Goal: Contribute content: Contribute content

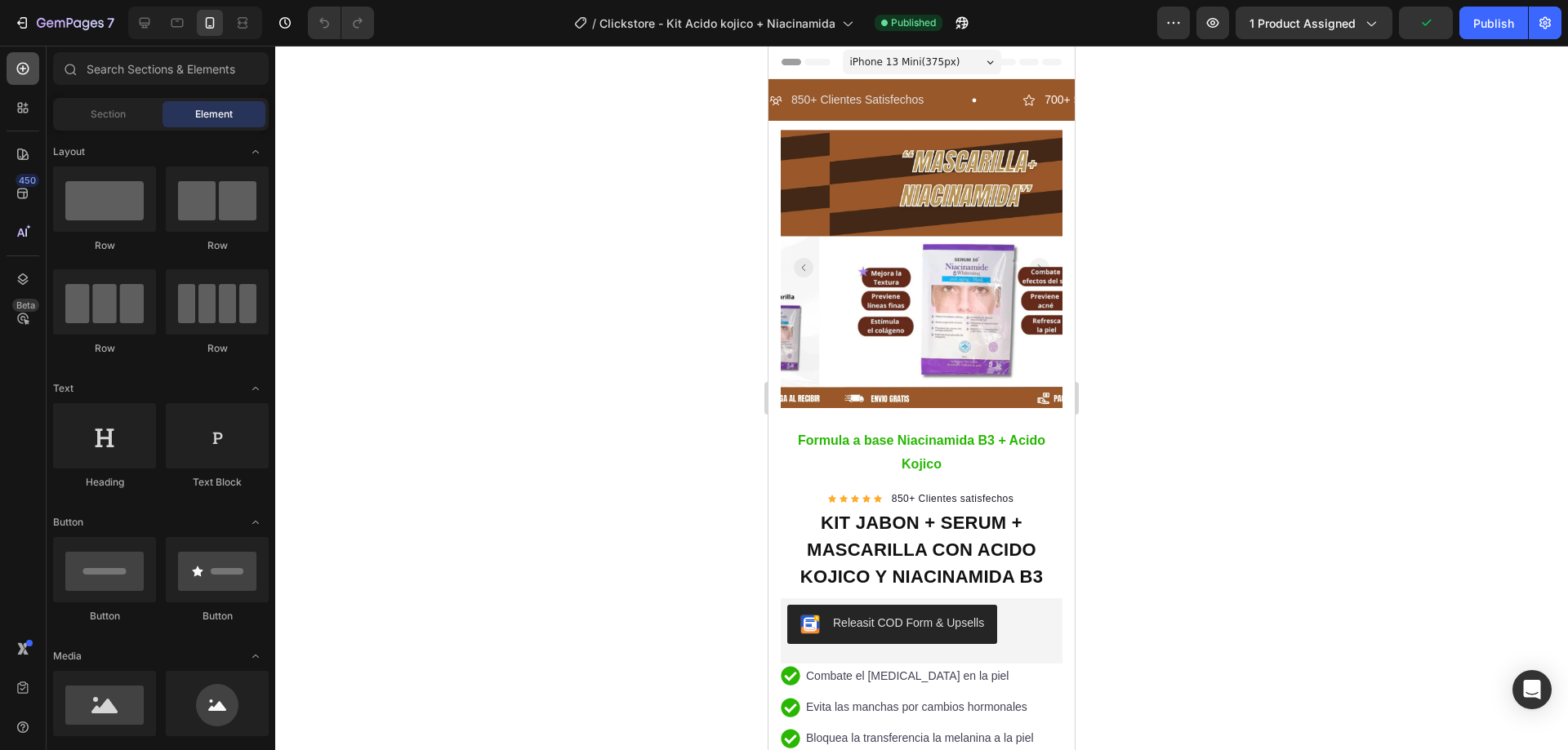
click at [19, 70] on icon at bounding box center [22, 68] width 16 height 16
click at [126, 114] on div "Section" at bounding box center [107, 114] width 103 height 26
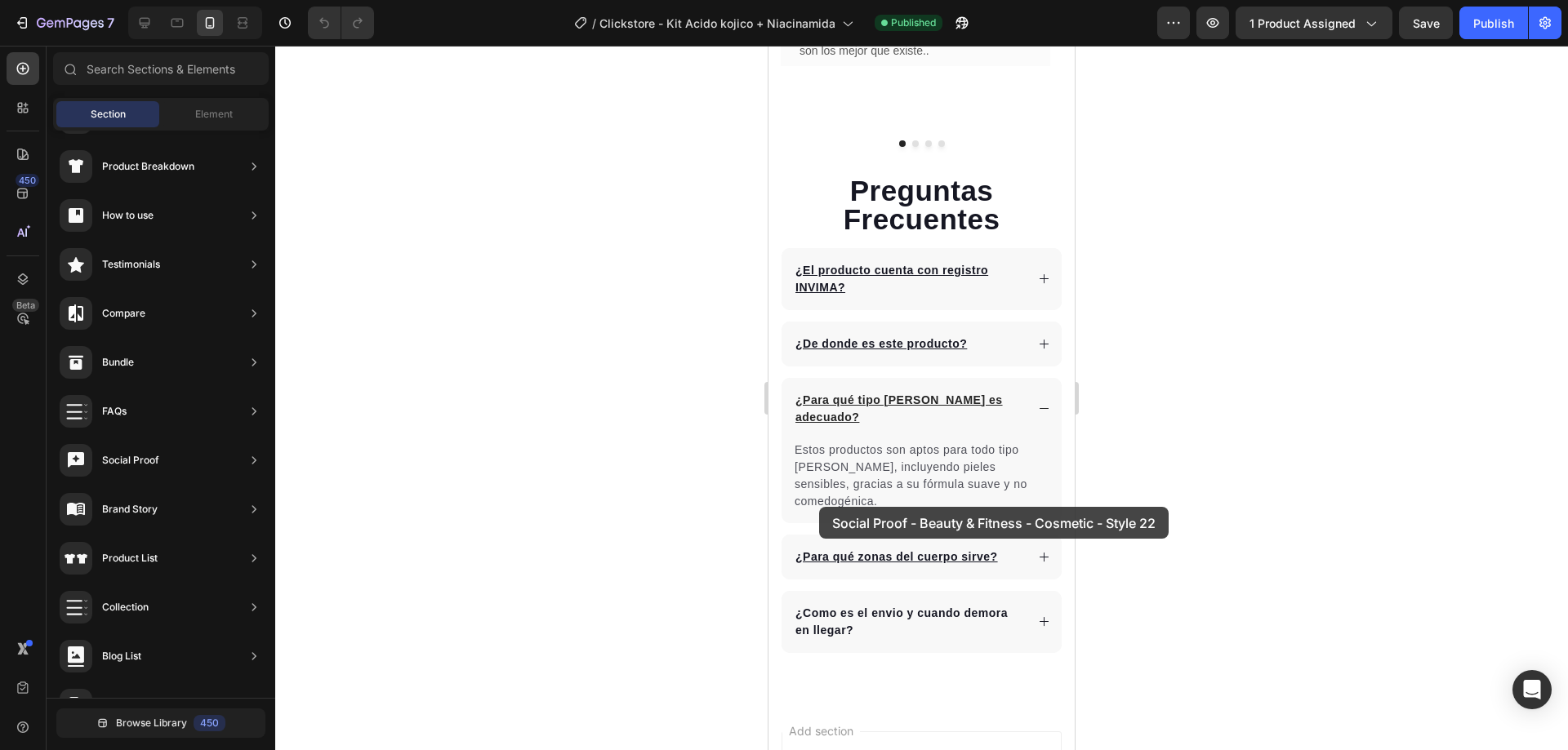
scroll to position [2938, 0]
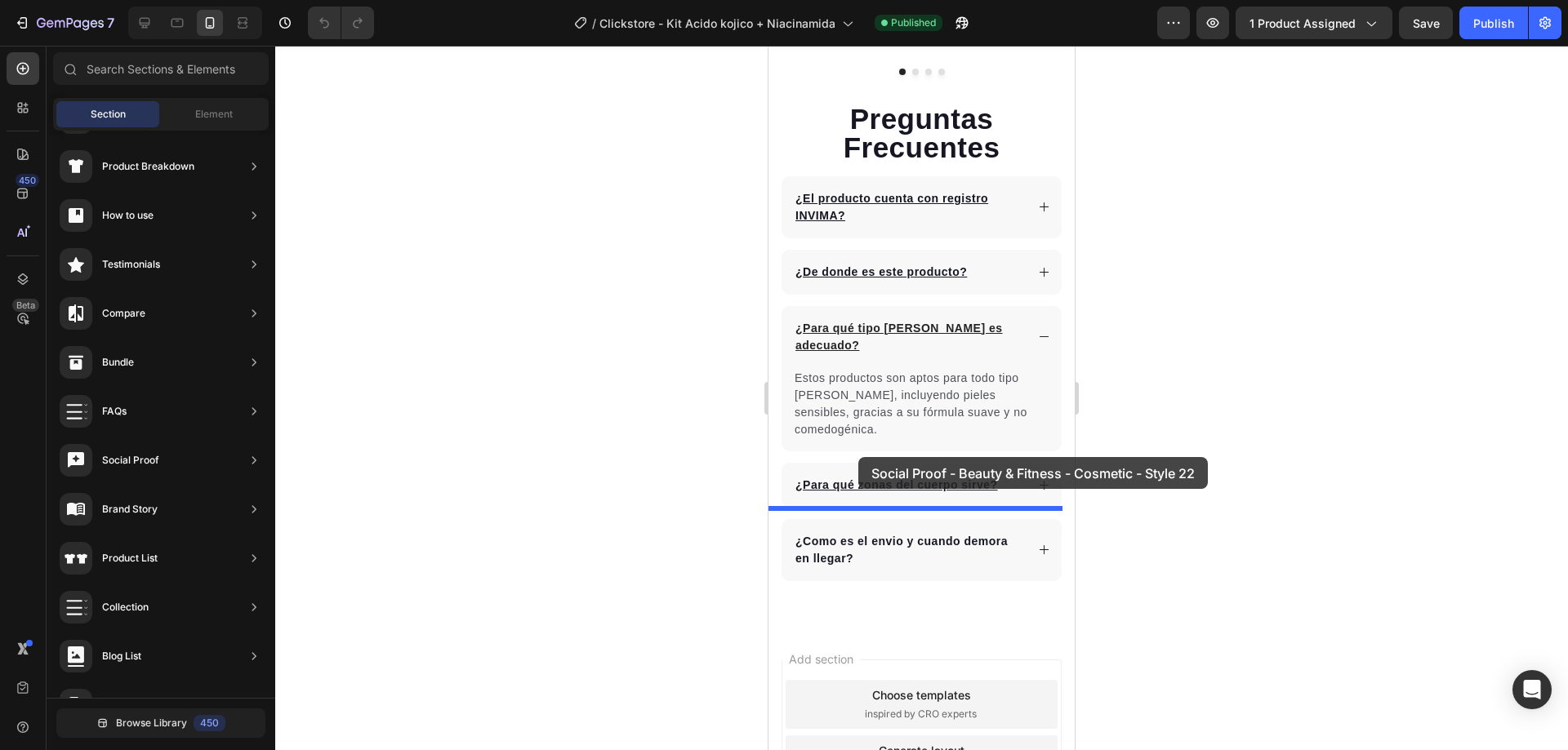
drag, startPoint x: 1136, startPoint y: 426, endPoint x: 859, endPoint y: 457, distance: 278.7
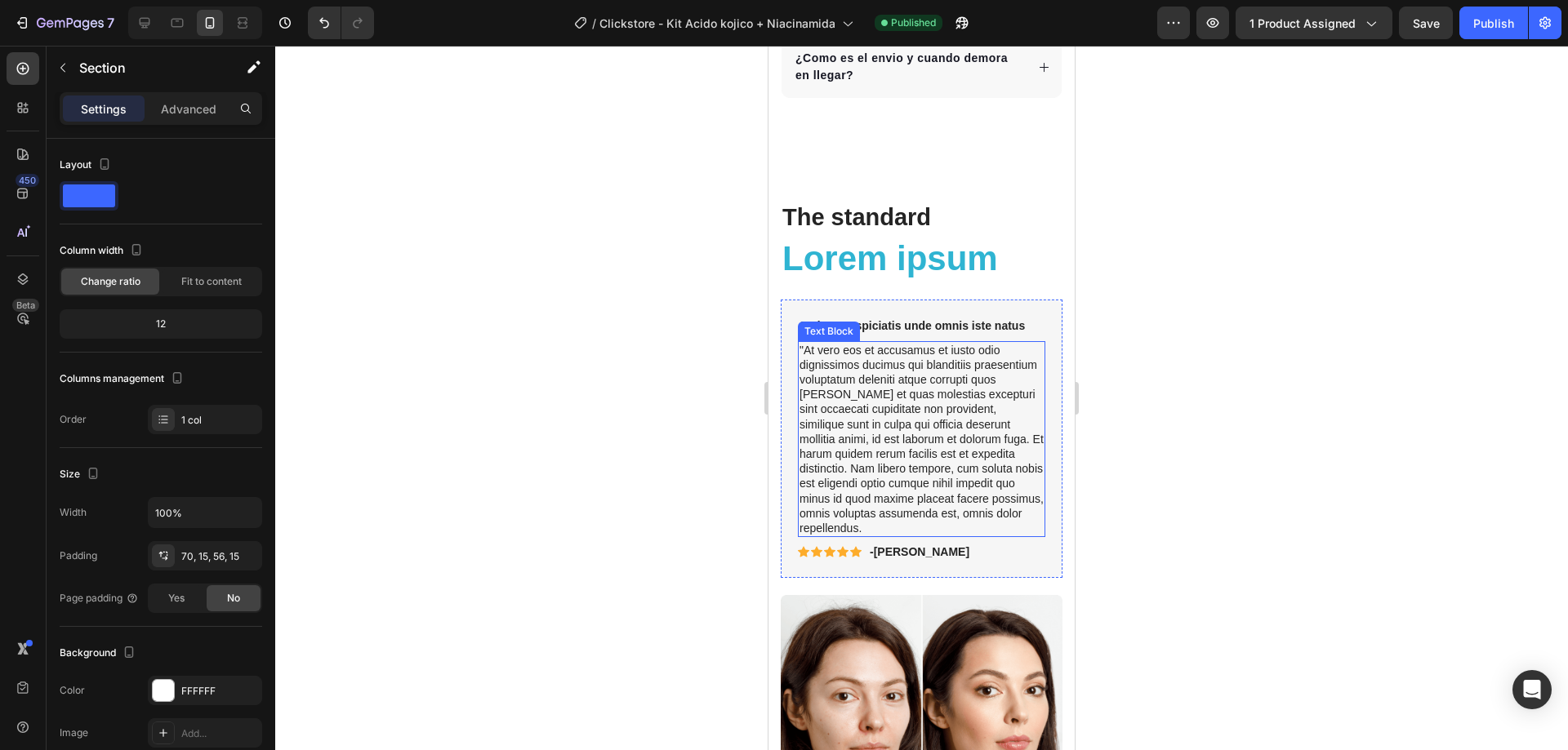
scroll to position [3579, 0]
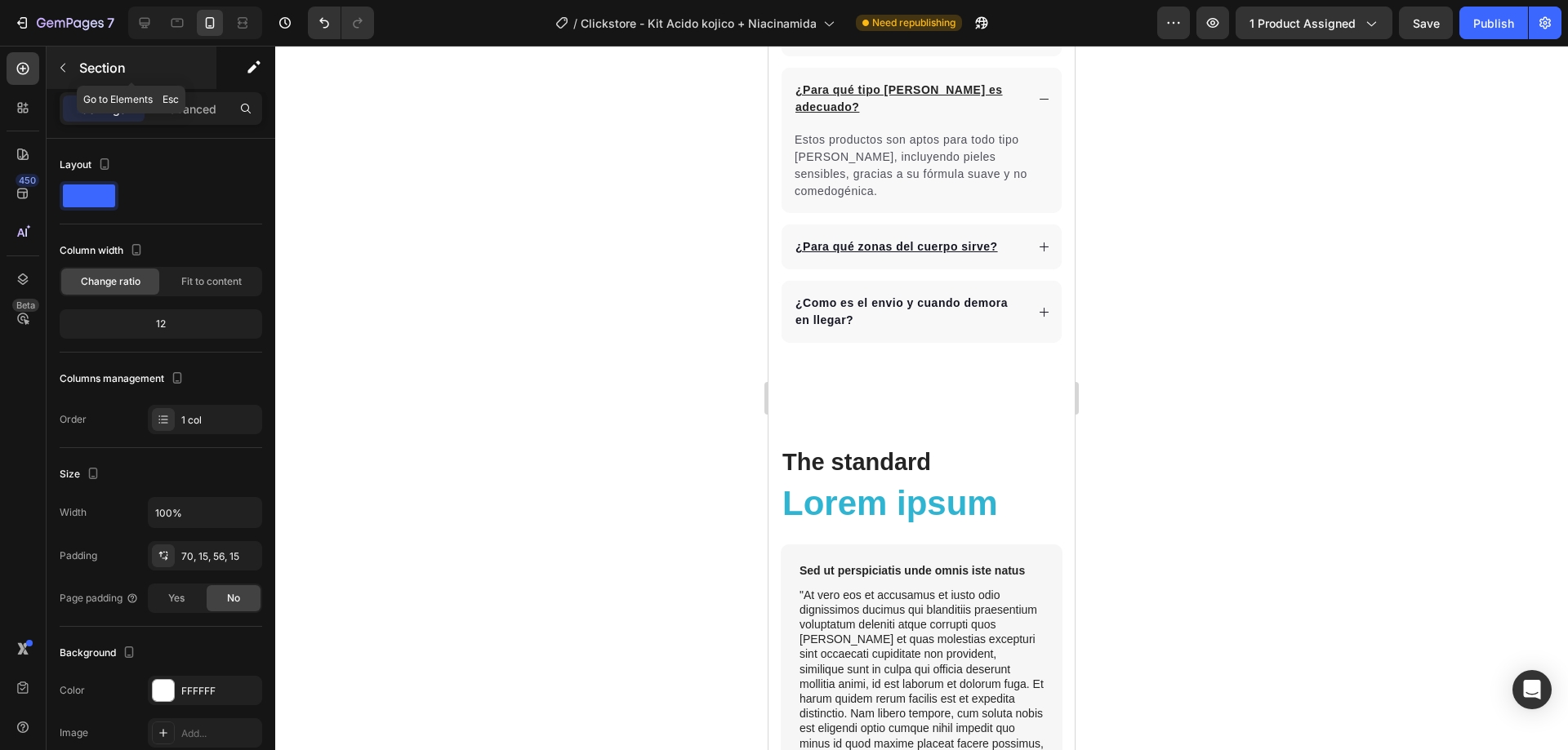
click at [92, 71] on p "Section" at bounding box center [146, 68] width 134 height 20
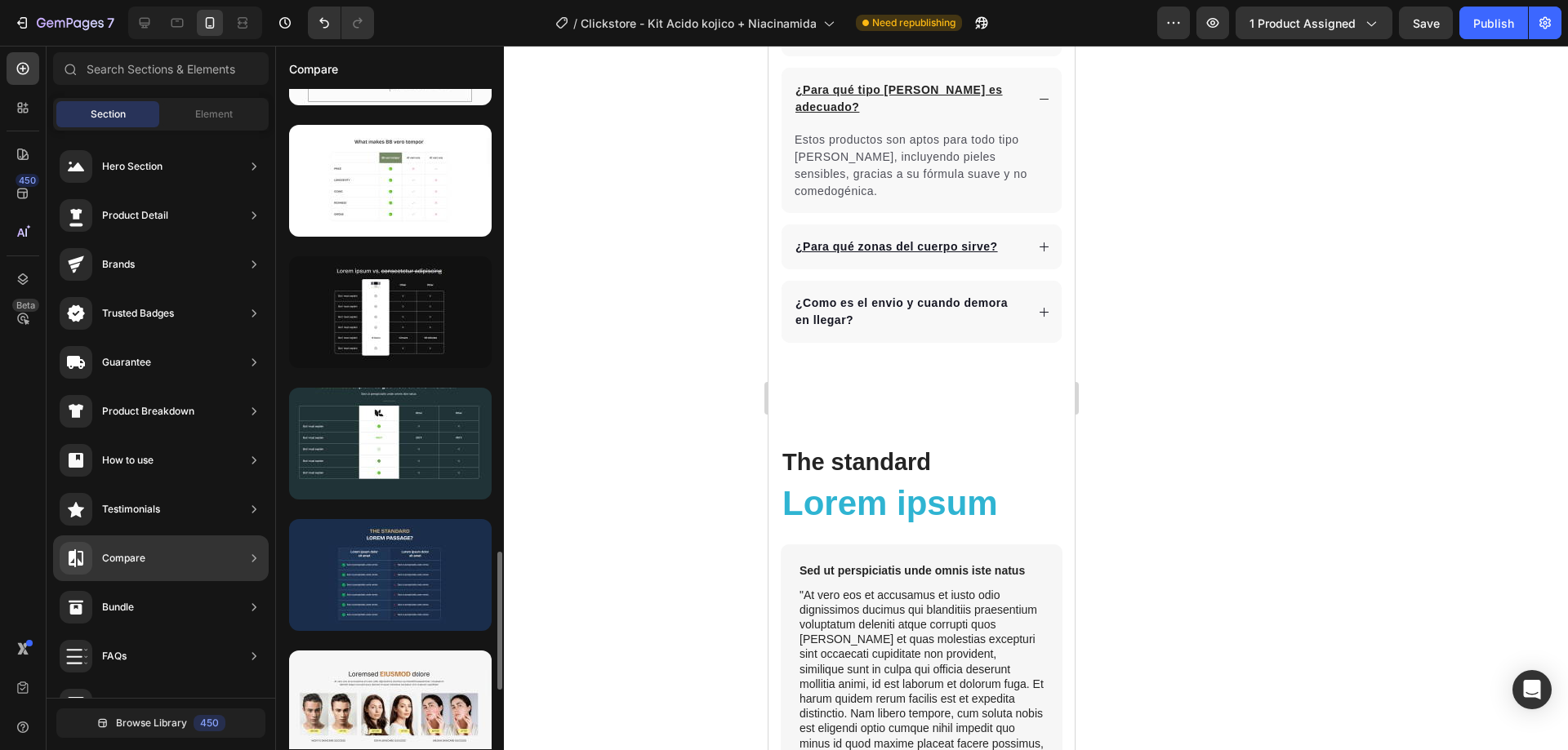
scroll to position [2484, 0]
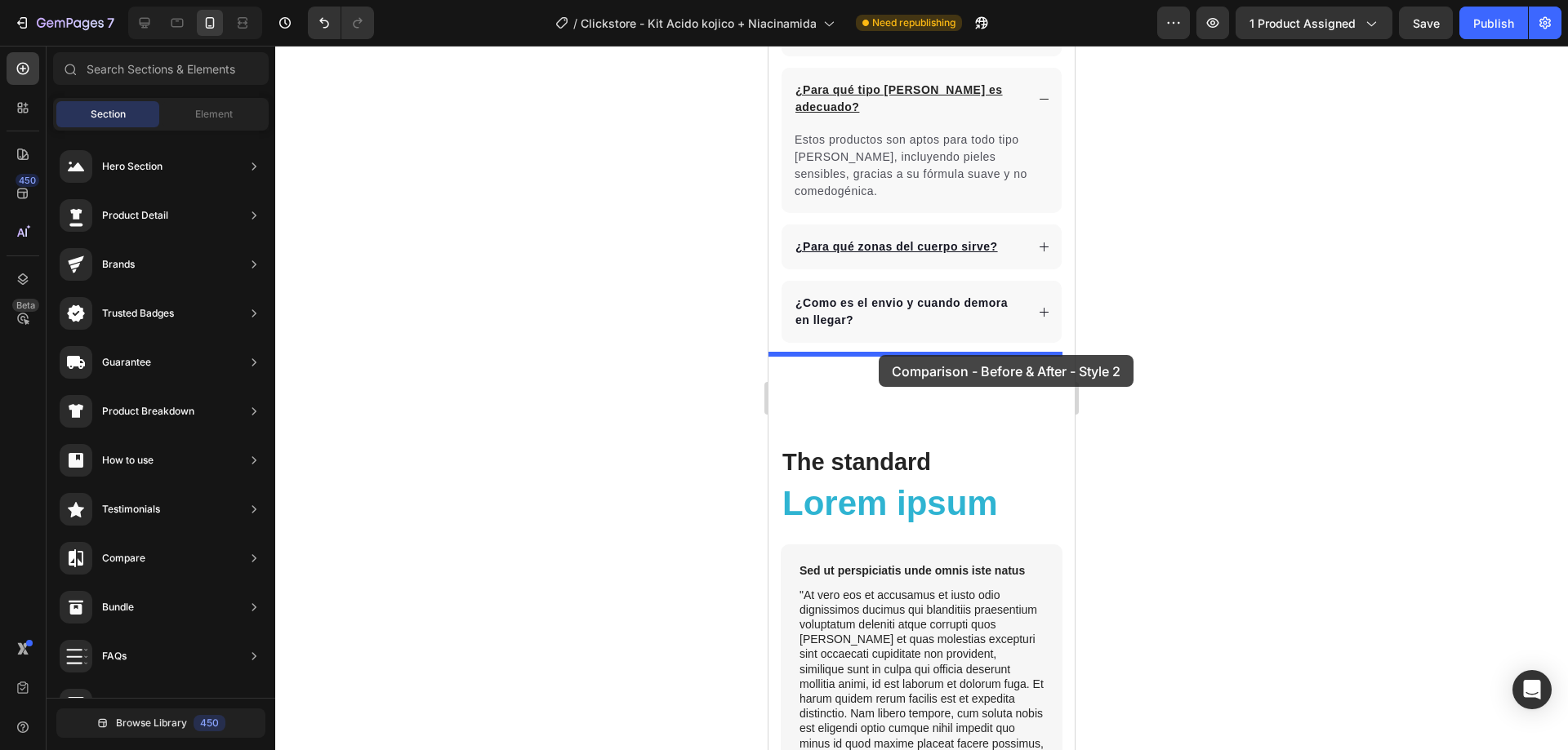
drag, startPoint x: 1187, startPoint y: 612, endPoint x: 878, endPoint y: 355, distance: 401.9
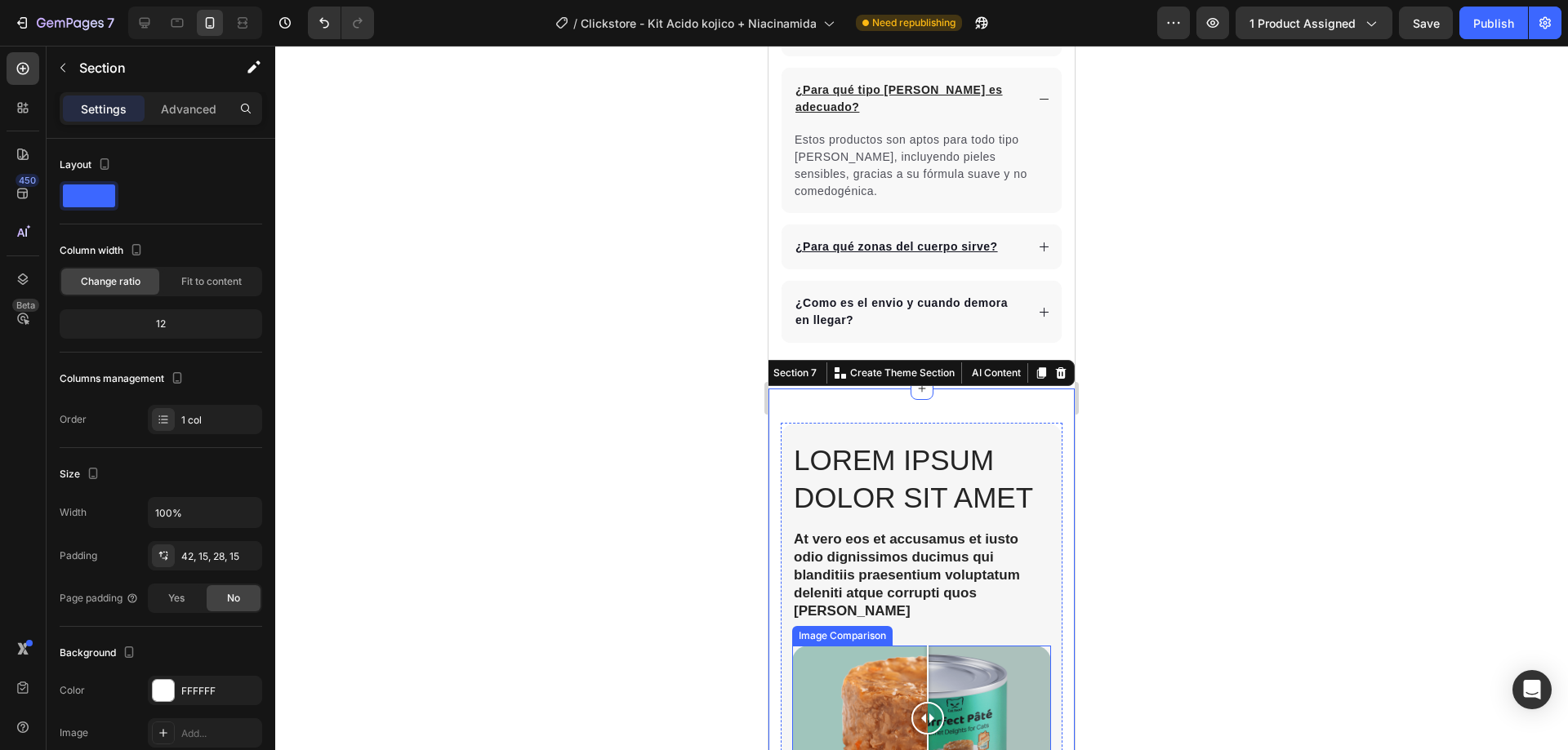
drag, startPoint x: 923, startPoint y: 670, endPoint x: 940, endPoint y: 671, distance: 17.0
click at [940, 702] on div at bounding box center [928, 718] width 32 height 32
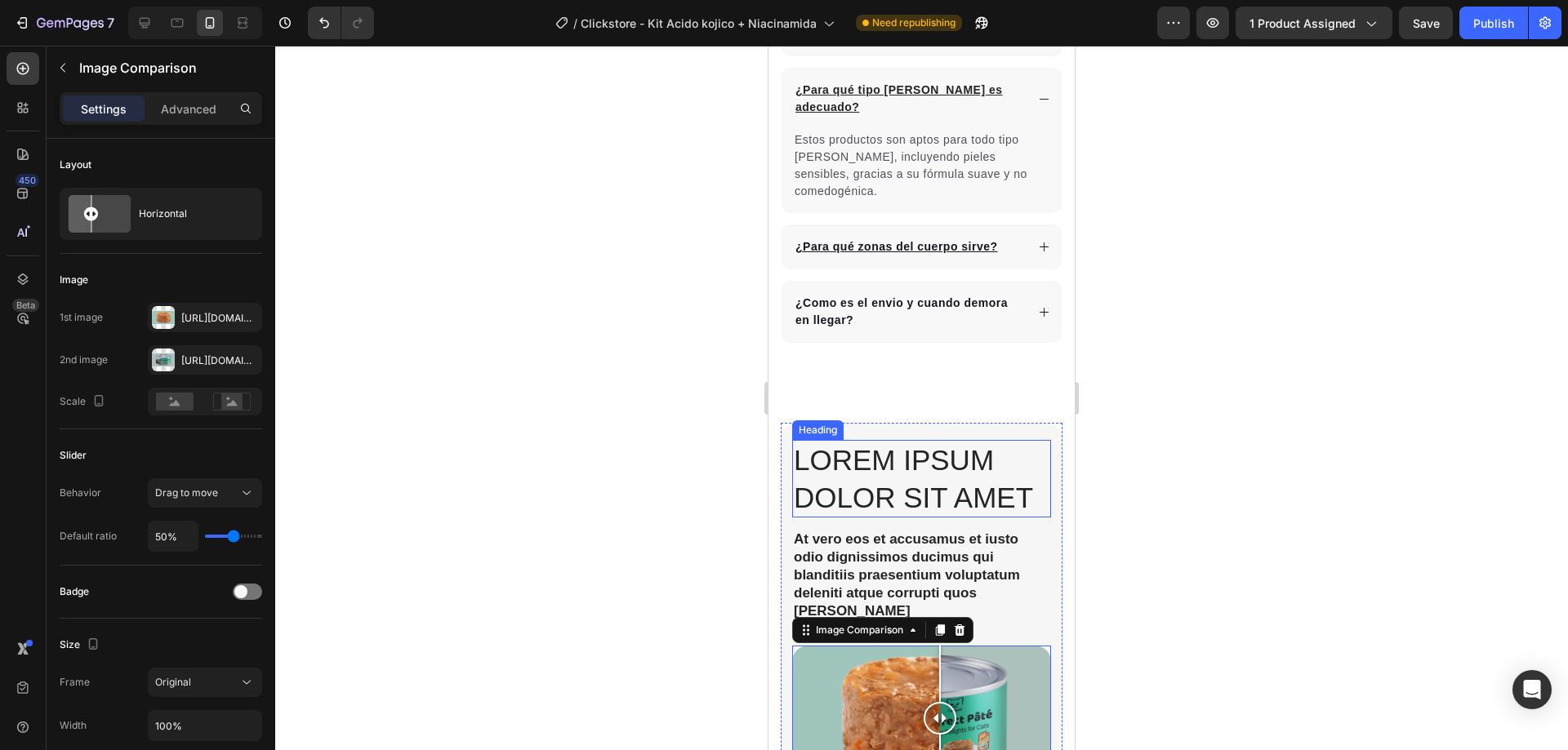
scroll to position [3824, 0]
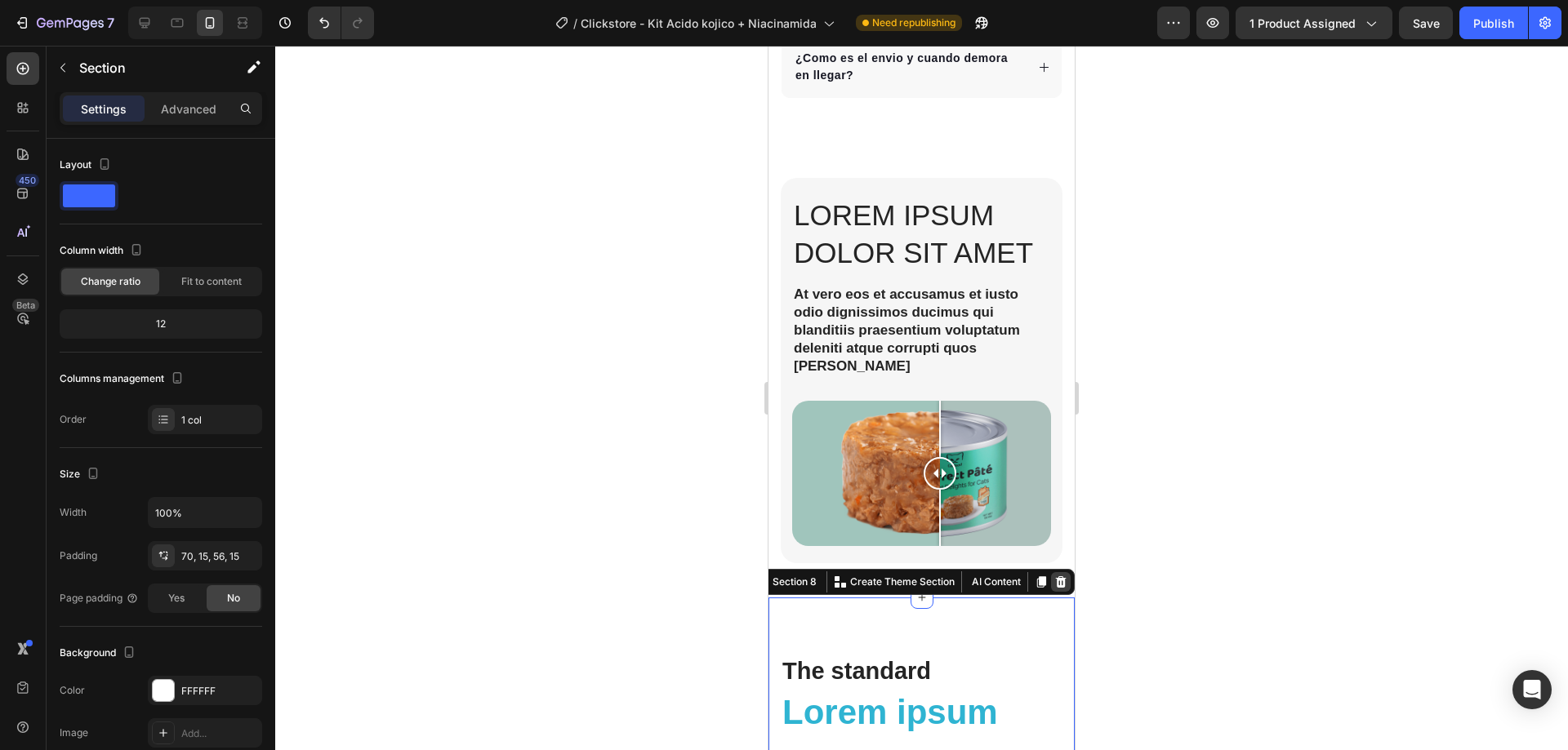
click at [1054, 575] on icon at bounding box center [1060, 582] width 13 height 13
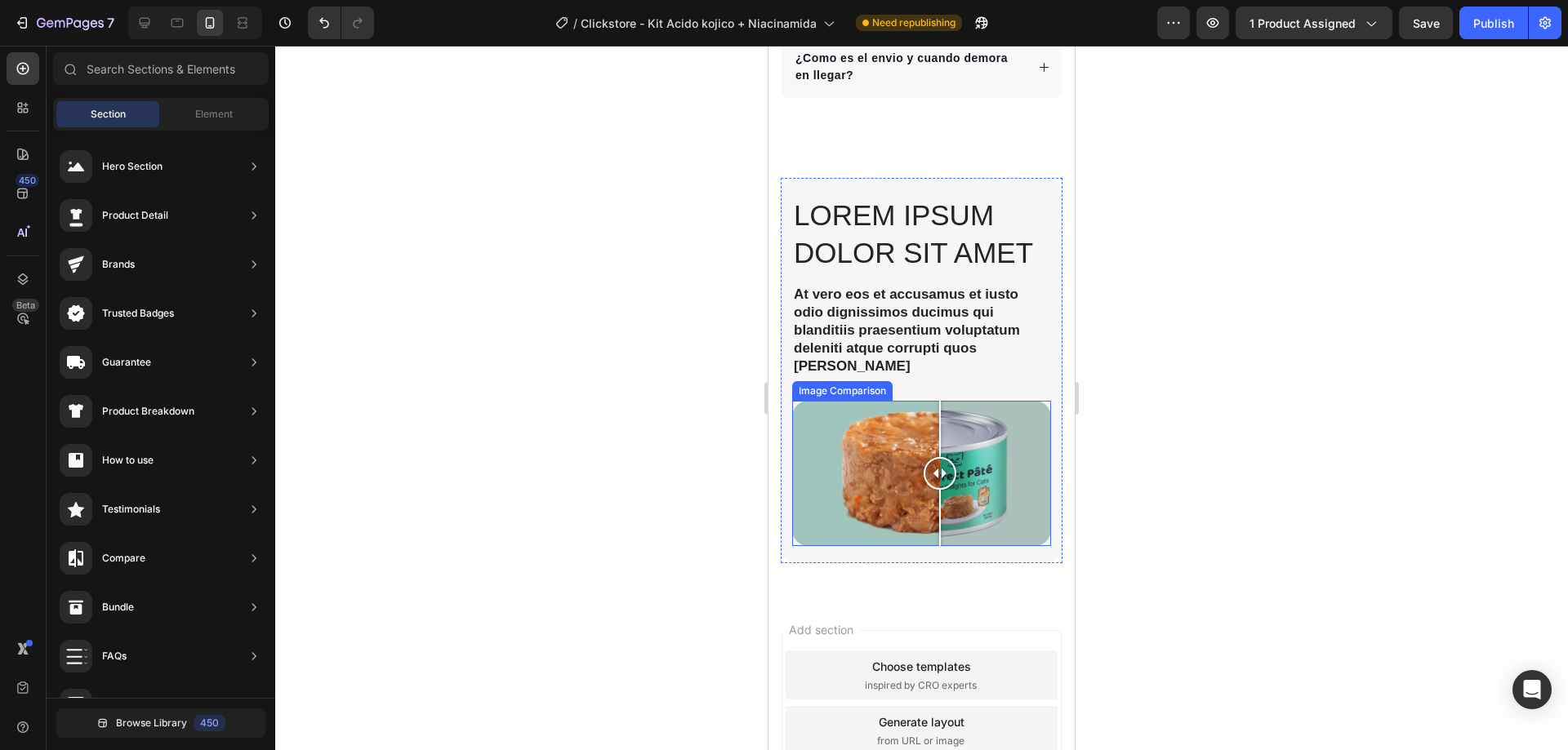
scroll to position [3579, 0]
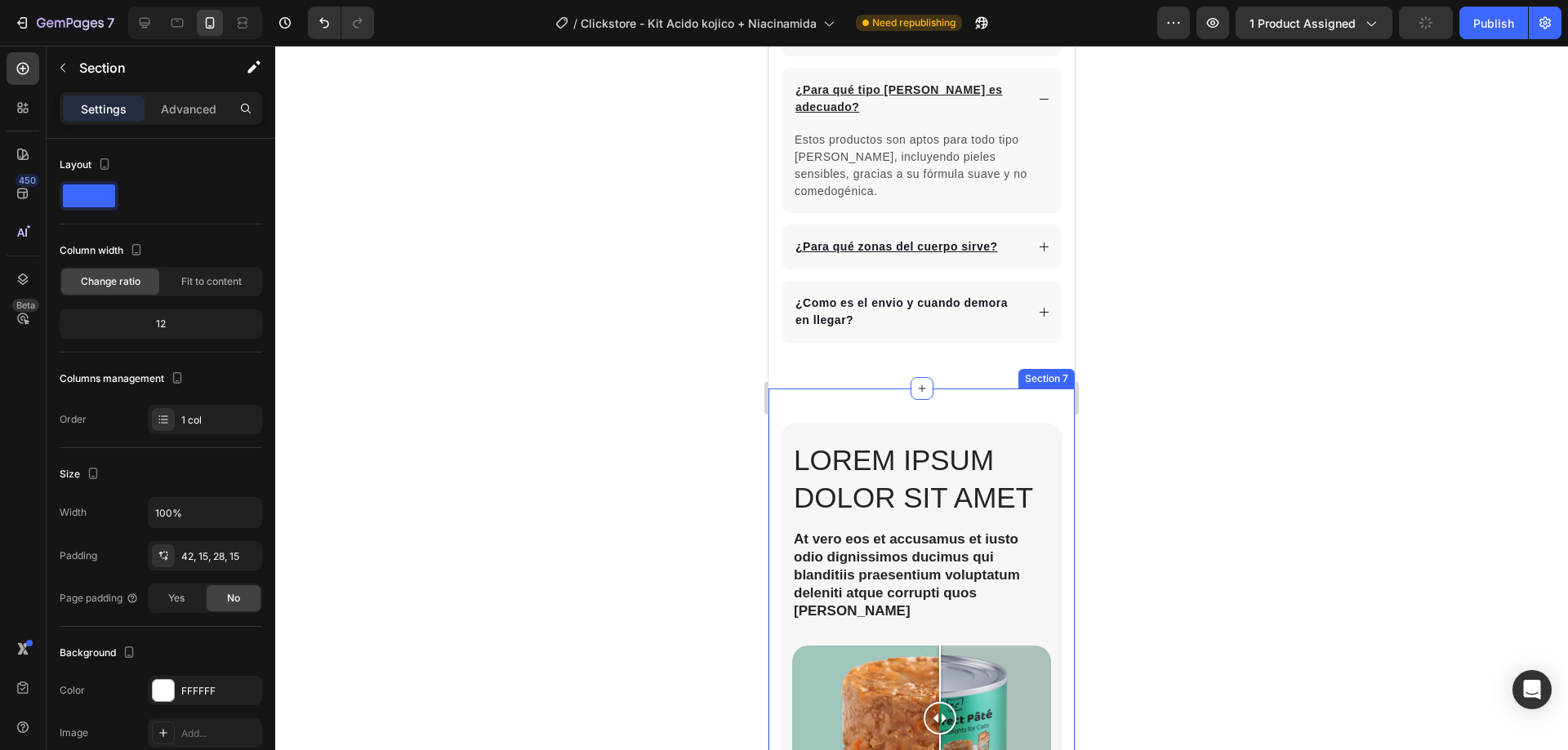
click at [847, 388] on div "Lorem ipsum dolor sit amet Heading At vero eos et accusamus et iusto odio digni…" at bounding box center [921, 615] width 306 height 454
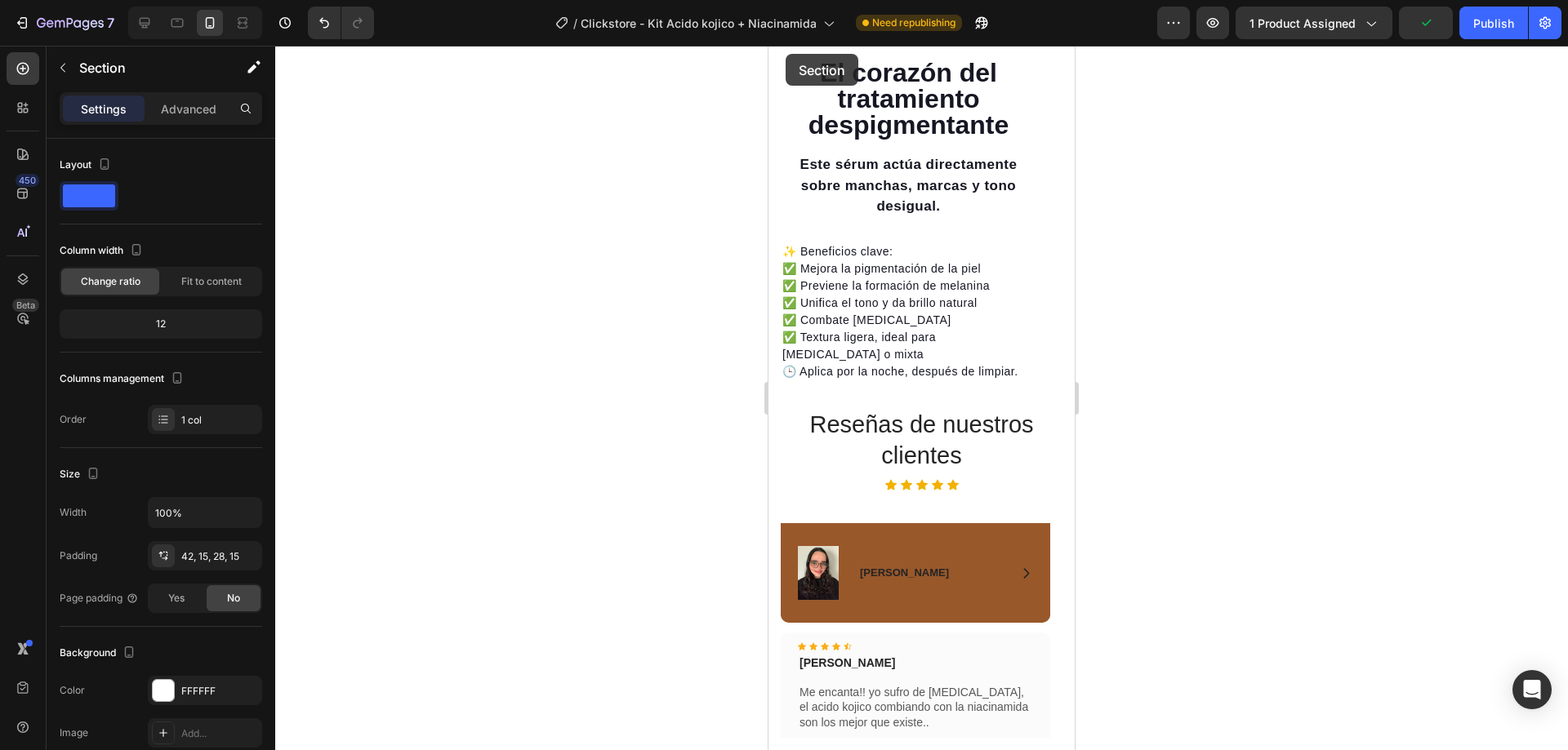
scroll to position [2536, 0]
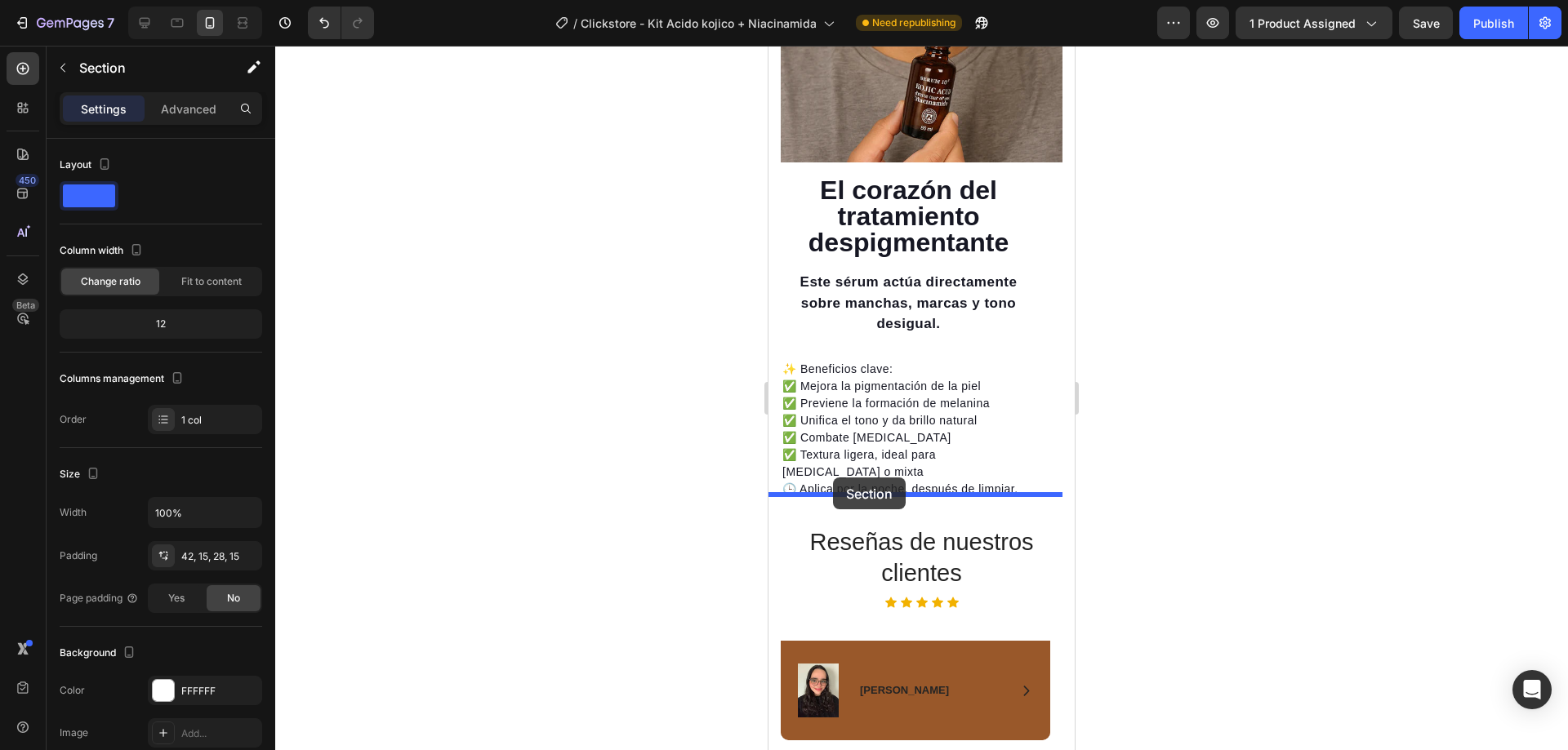
drag, startPoint x: 790, startPoint y: 339, endPoint x: 833, endPoint y: 478, distance: 145.5
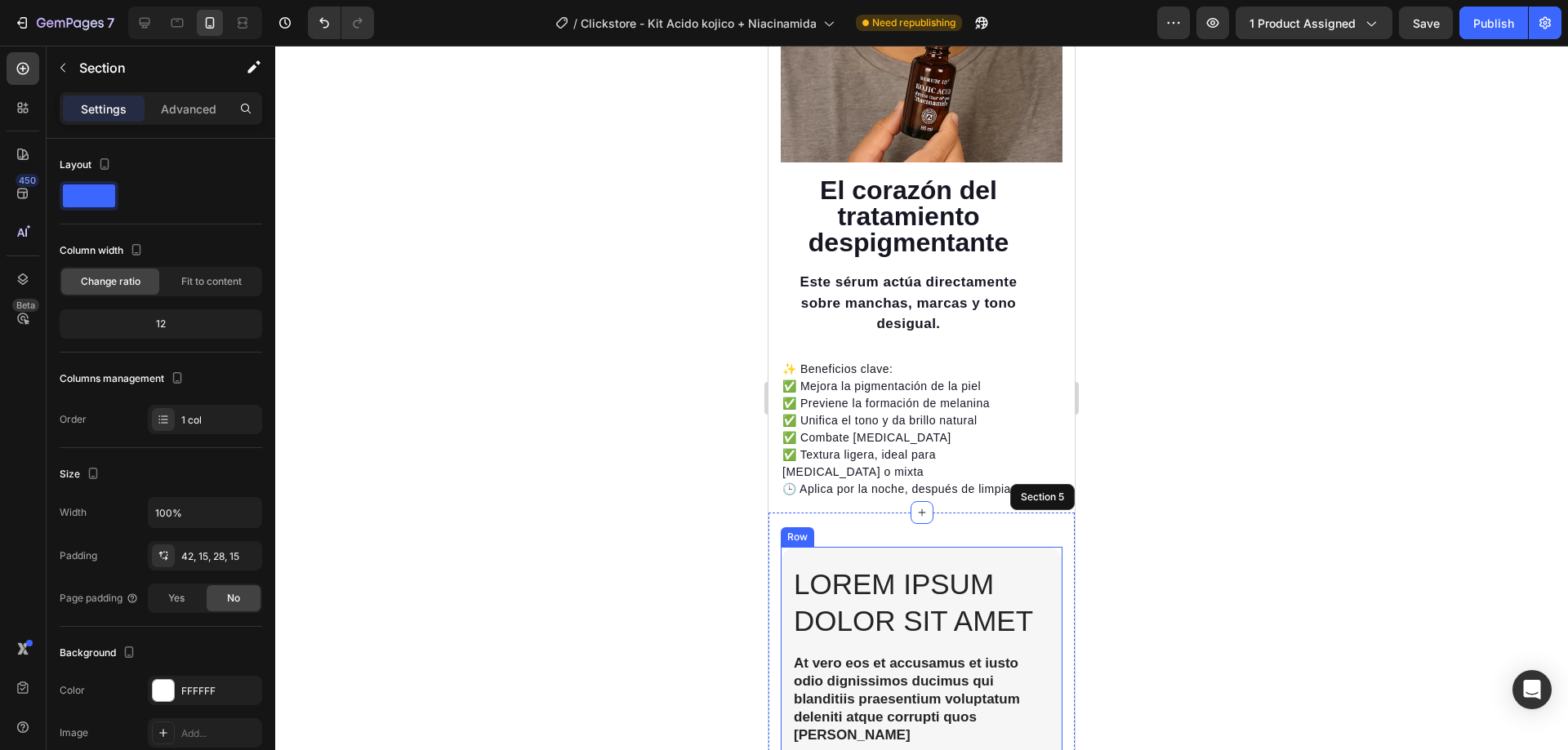
scroll to position [2780, 0]
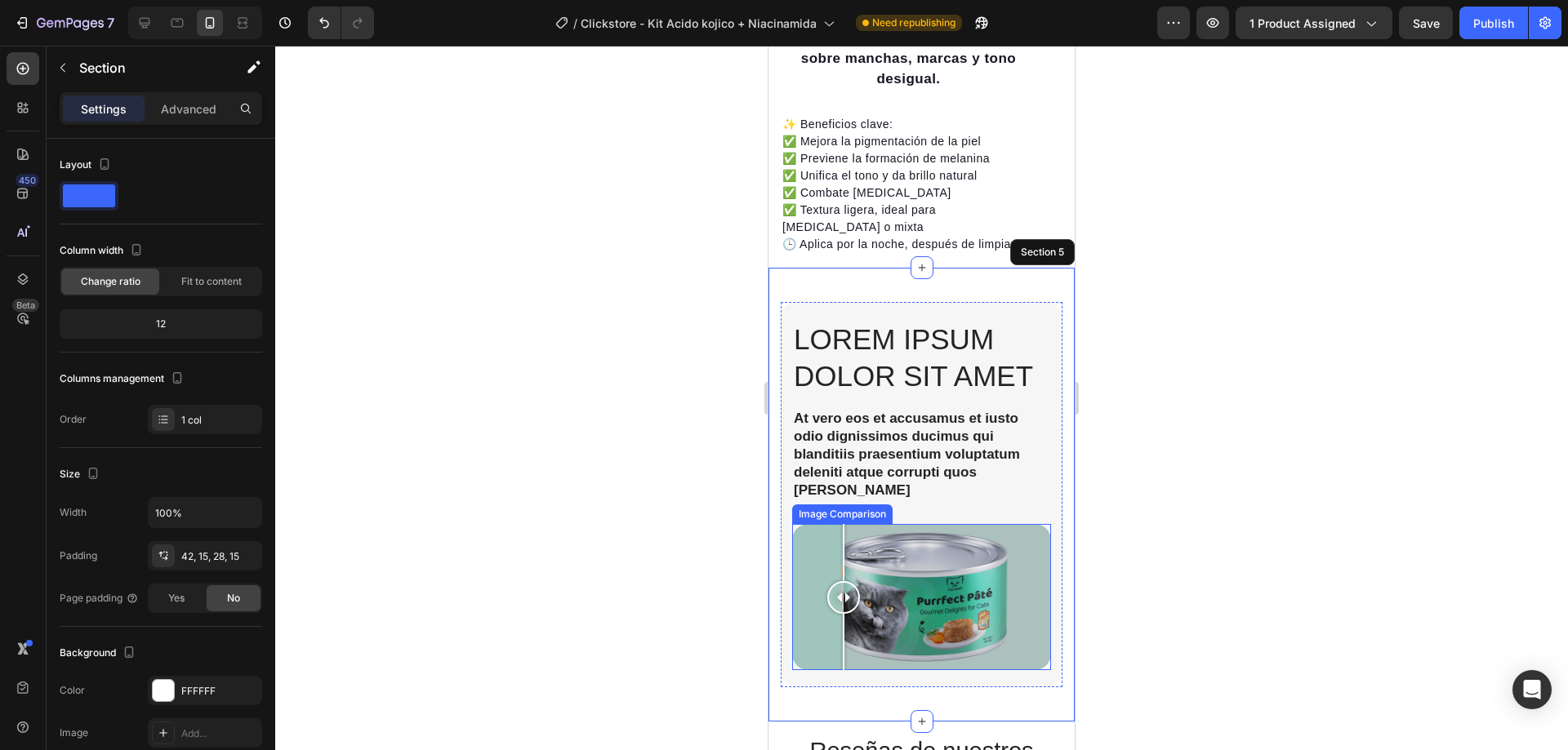
click at [844, 524] on div at bounding box center [921, 597] width 259 height 146
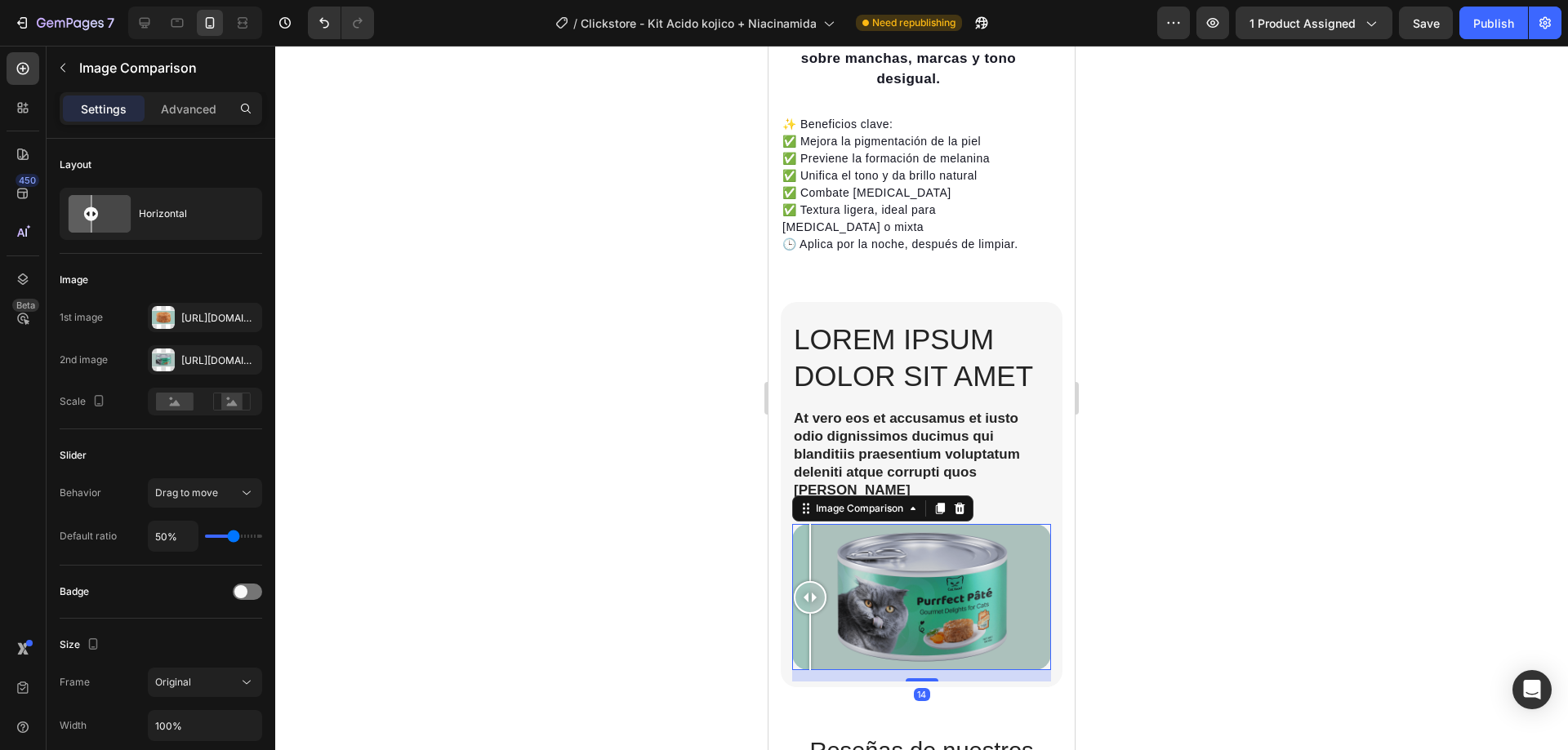
click at [806, 524] on div at bounding box center [921, 597] width 259 height 146
click at [193, 313] on div "[URL][DOMAIN_NAME]" at bounding box center [204, 318] width 47 height 14
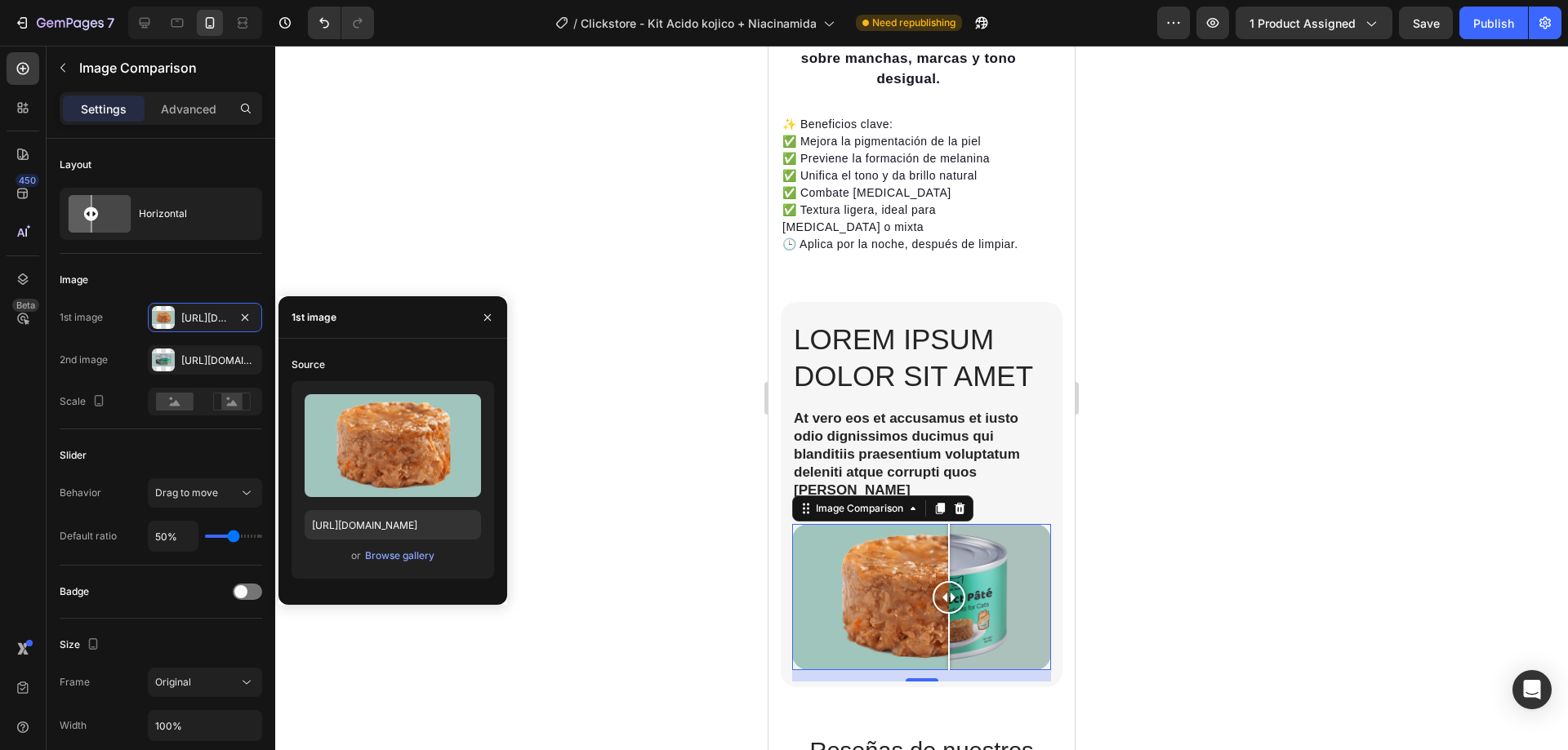
drag, startPoint x: 810, startPoint y: 555, endPoint x: 949, endPoint y: 552, distance: 139.0
click at [949, 581] on div at bounding box center [948, 597] width 32 height 32
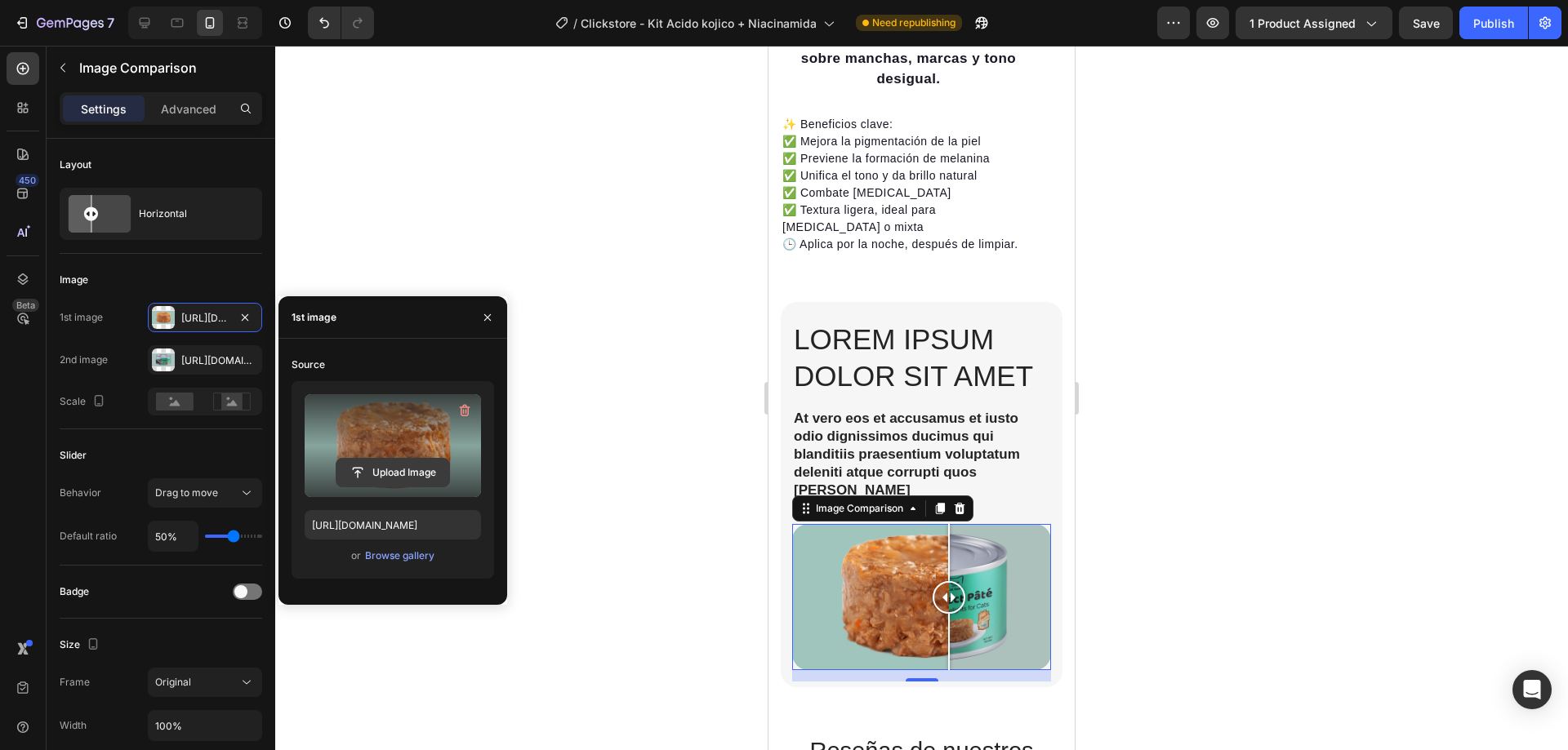
click at [391, 464] on input "file" at bounding box center [393, 473] width 113 height 28
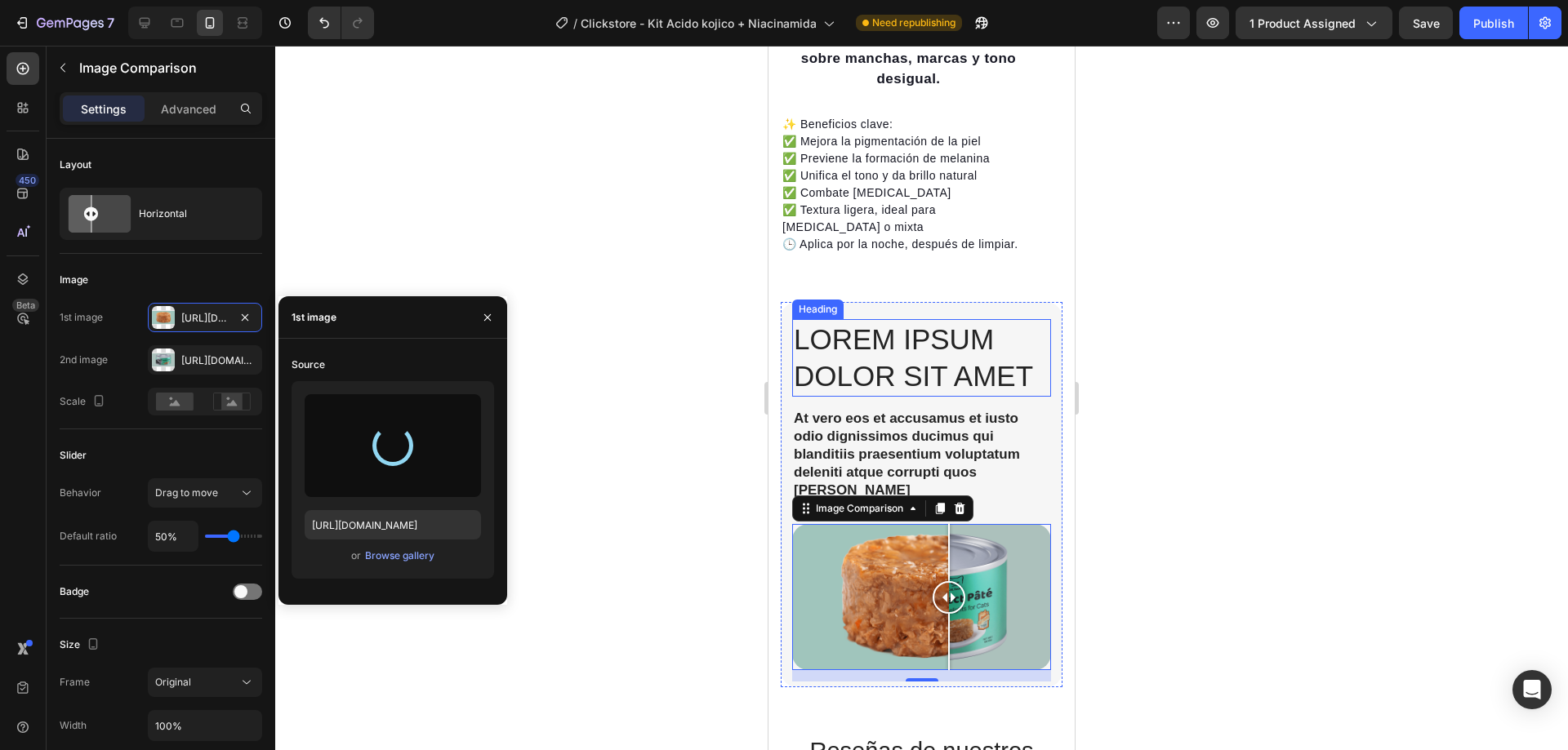
type input "[URL][DOMAIN_NAME]"
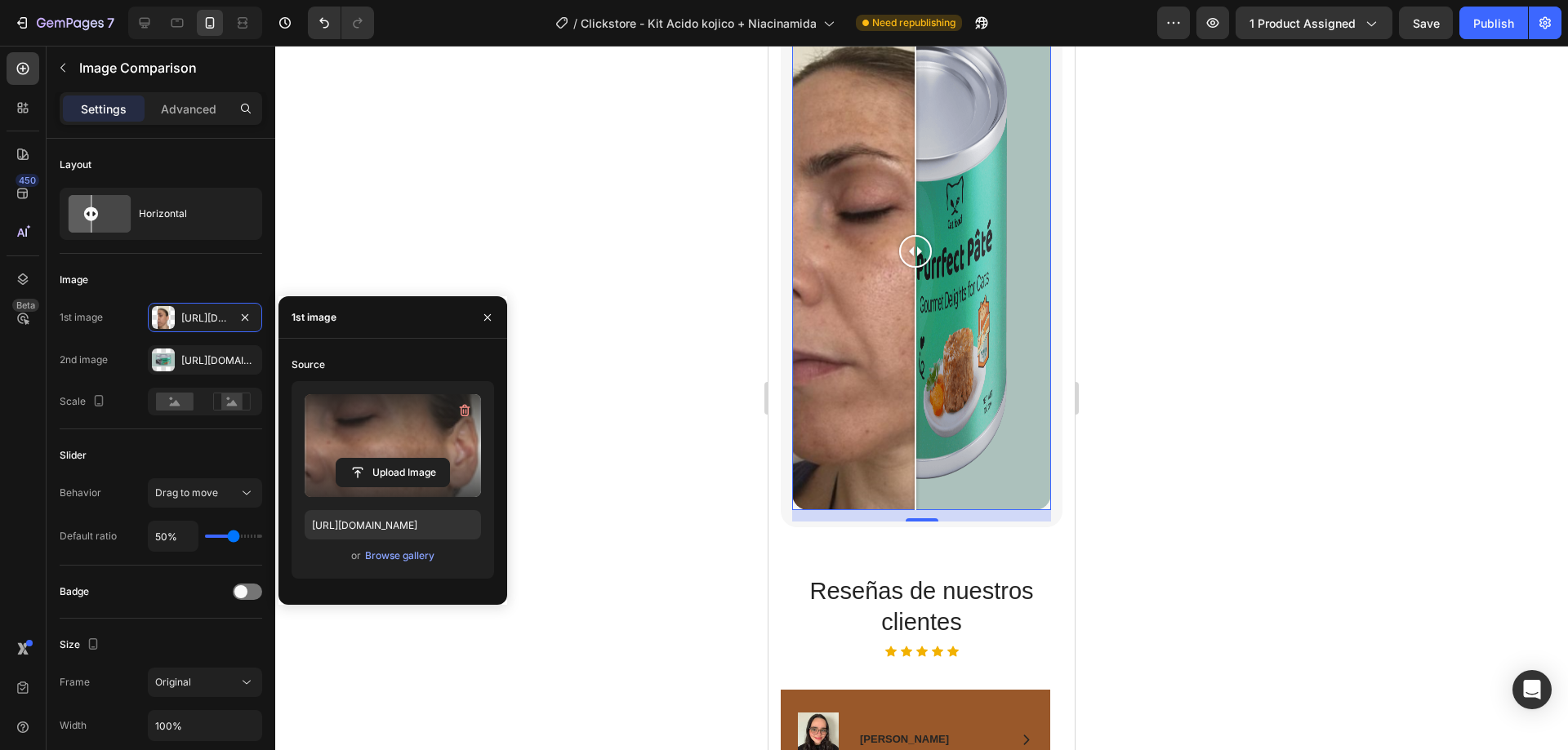
scroll to position [3269, 0]
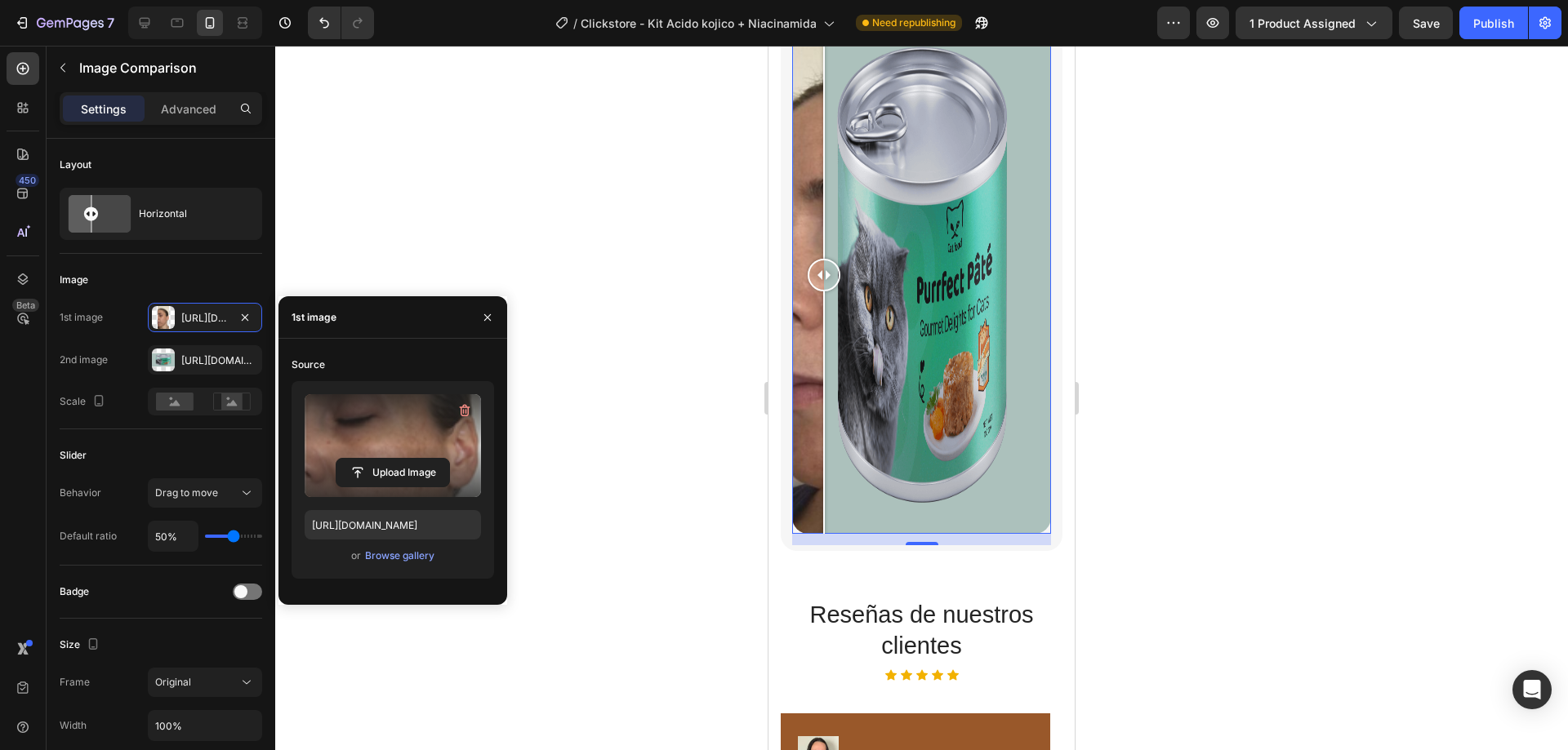
drag, startPoint x: 925, startPoint y: 255, endPoint x: 824, endPoint y: 264, distance: 101.4
click at [824, 264] on div at bounding box center [824, 275] width 32 height 517
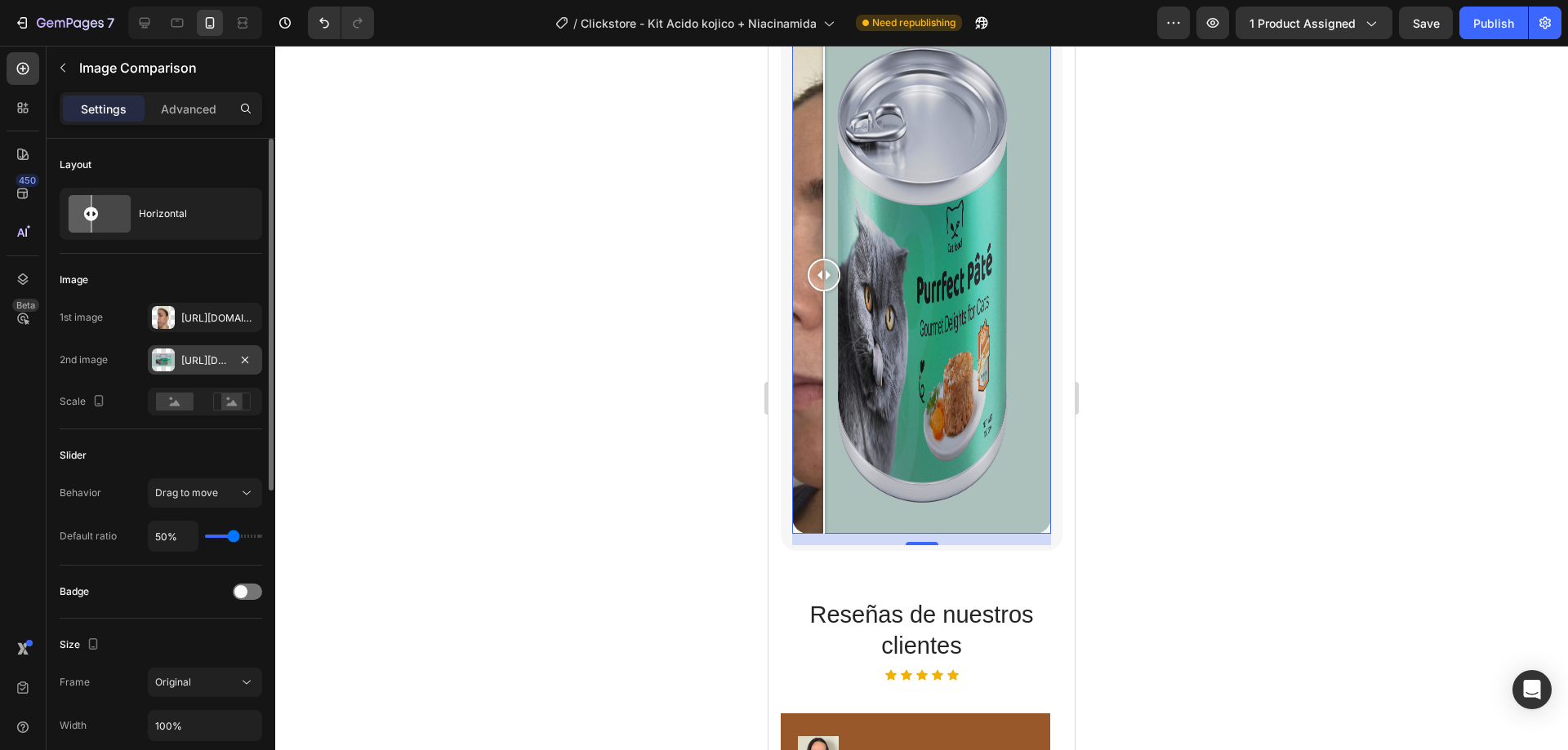
click at [190, 366] on div "[URL][DOMAIN_NAME]" at bounding box center [204, 361] width 47 height 14
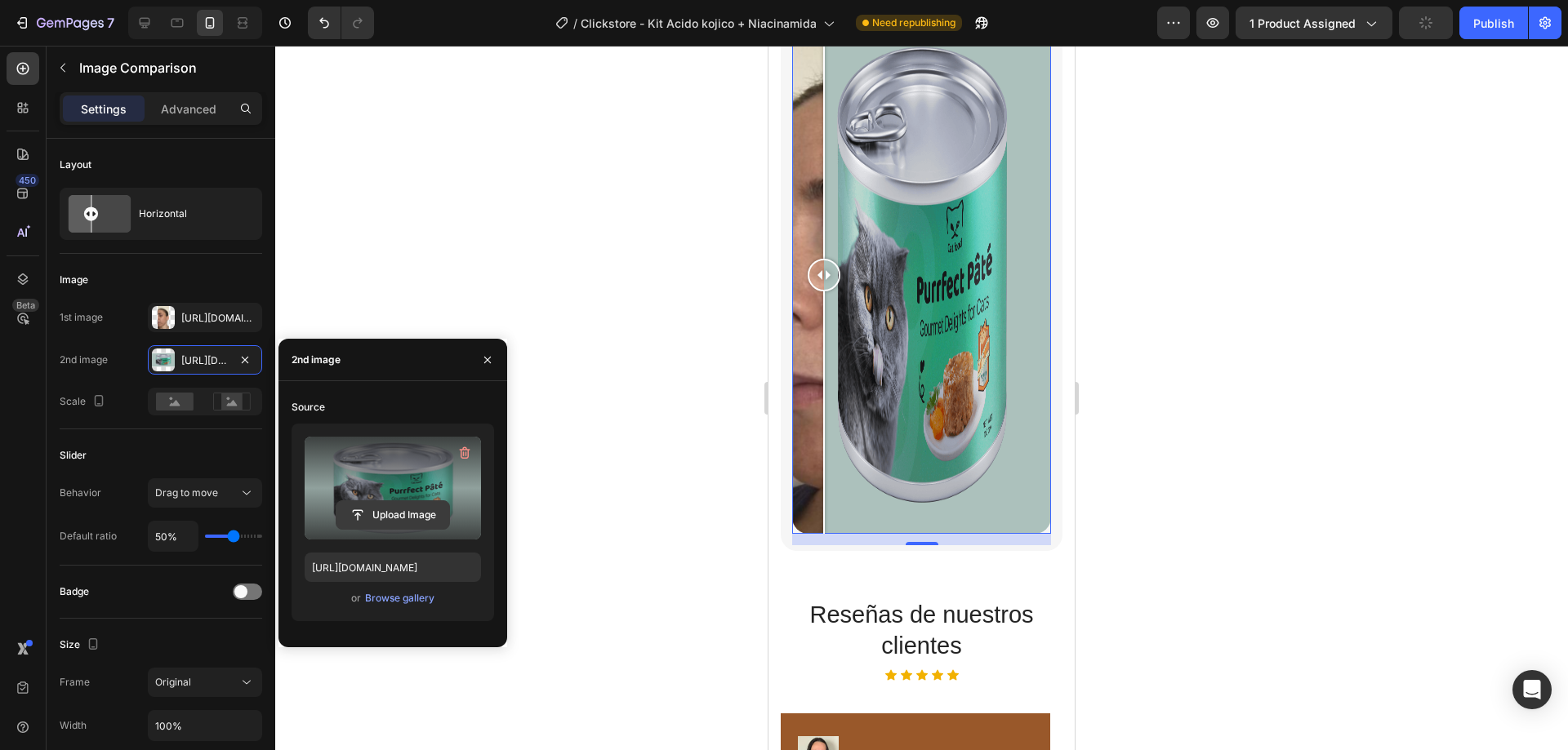
click at [380, 517] on input "file" at bounding box center [393, 515] width 113 height 28
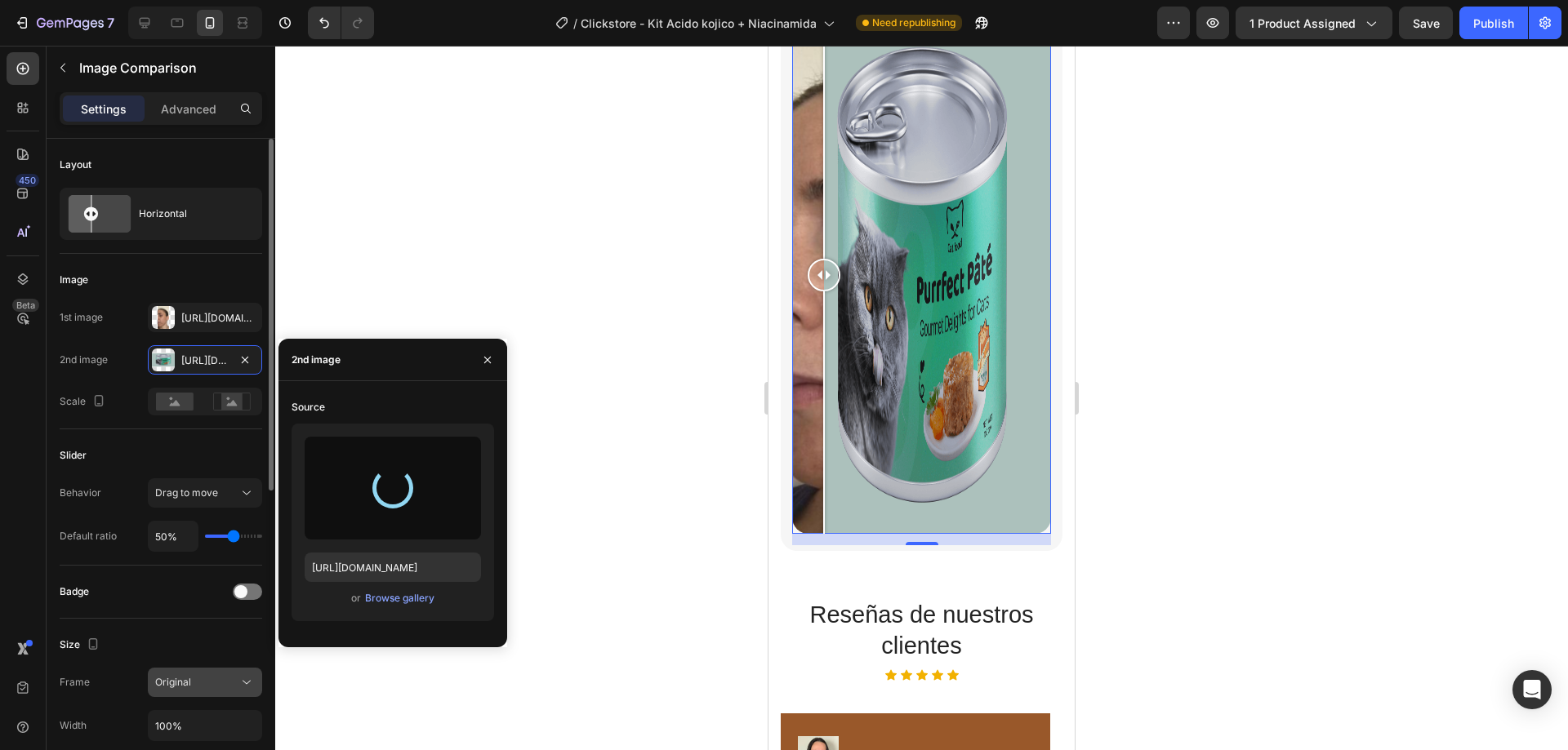
type input "[URL][DOMAIN_NAME]"
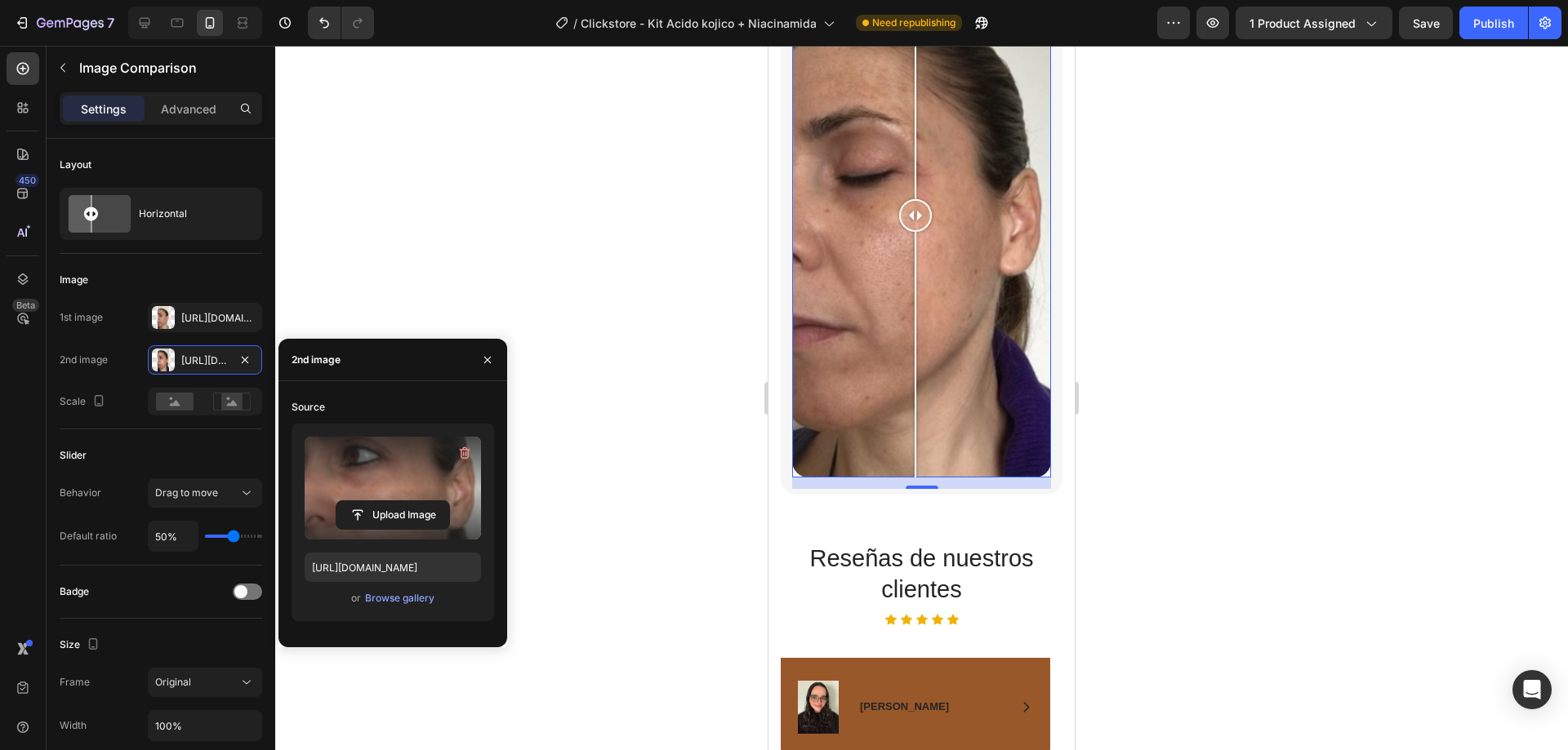
scroll to position [2780, 0]
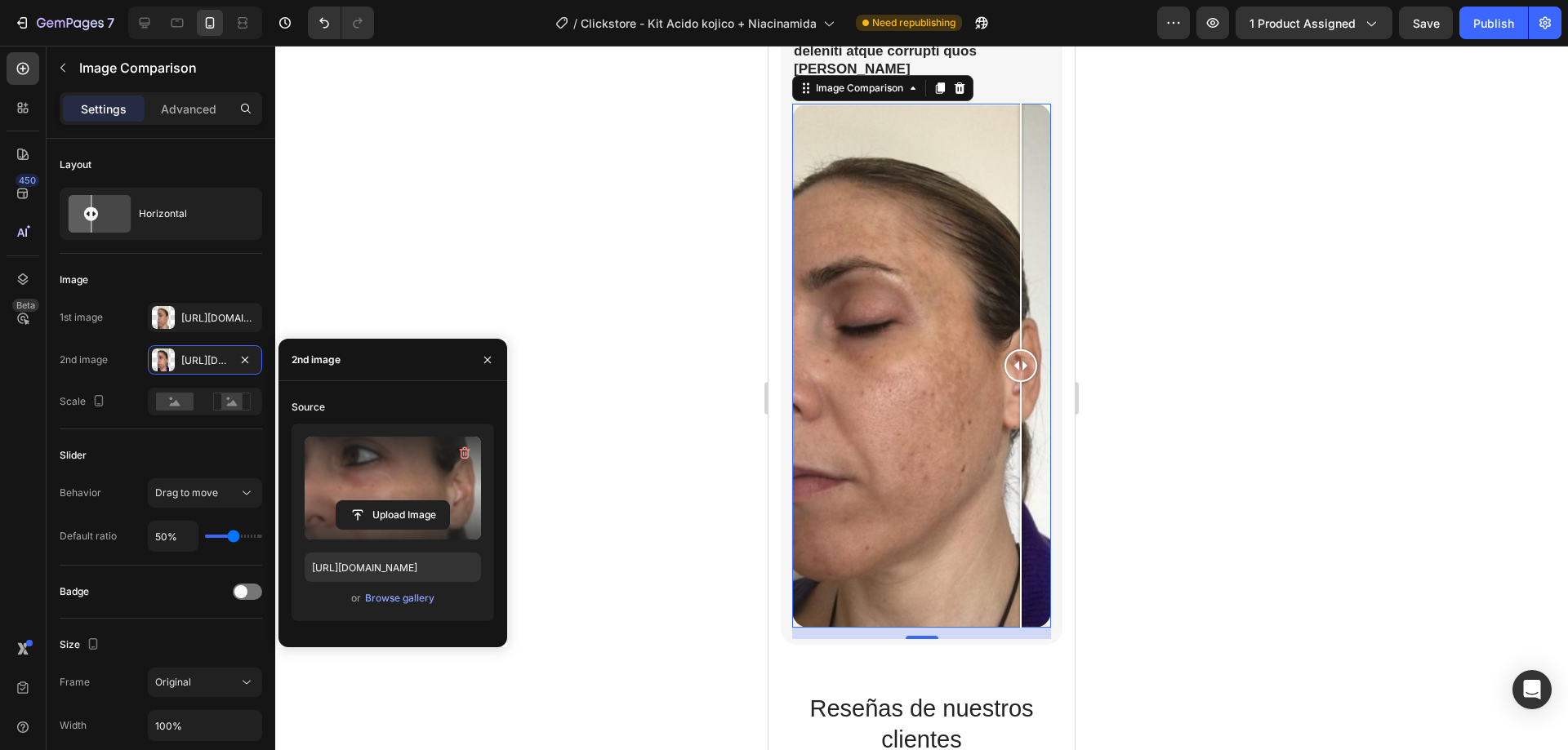
drag, startPoint x: 921, startPoint y: 333, endPoint x: 1024, endPoint y: 383, distance: 114.5
click at [1024, 383] on div at bounding box center [1021, 366] width 32 height 524
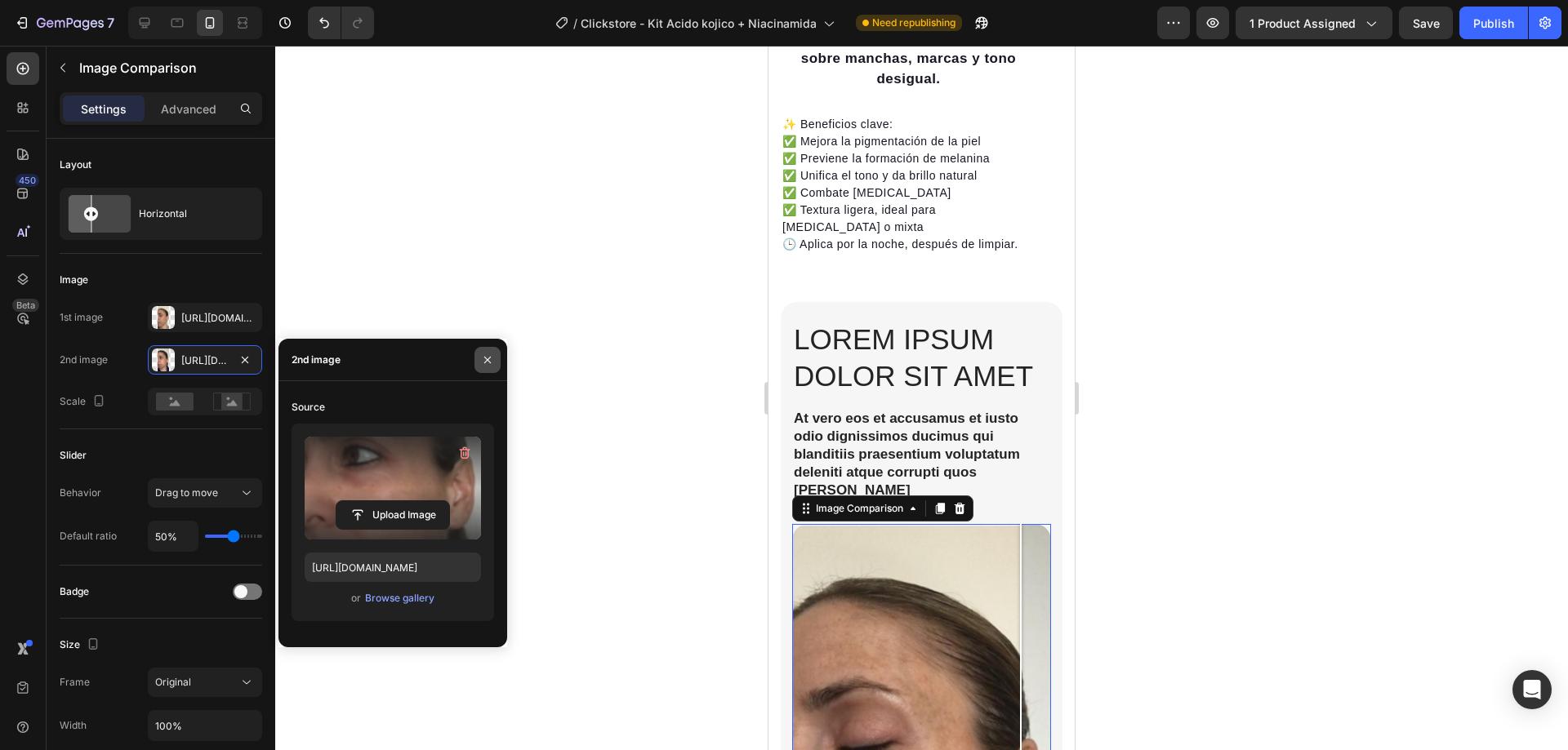
click at [490, 365] on icon "button" at bounding box center [487, 360] width 13 height 13
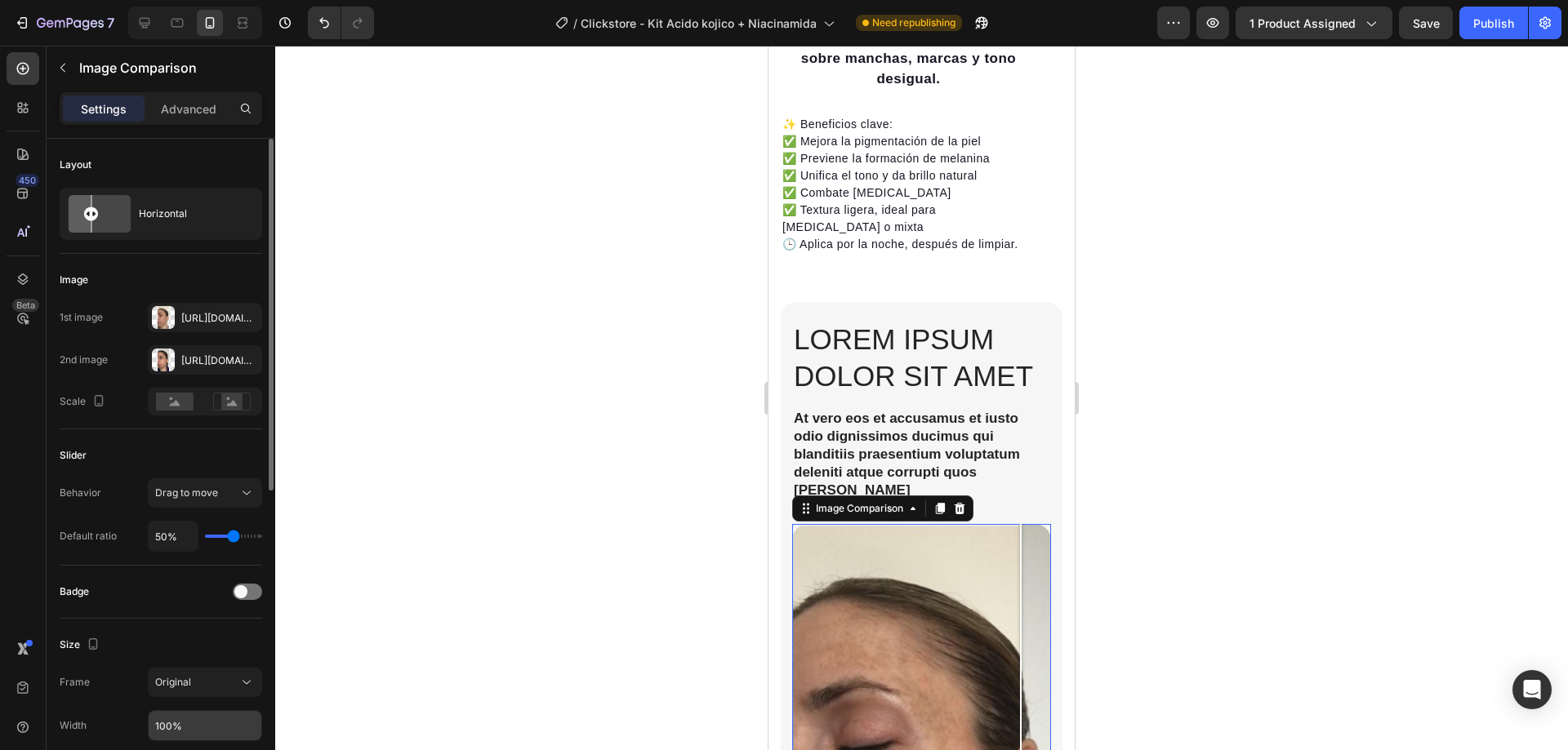
click at [168, 728] on input "100%" at bounding box center [205, 725] width 113 height 30
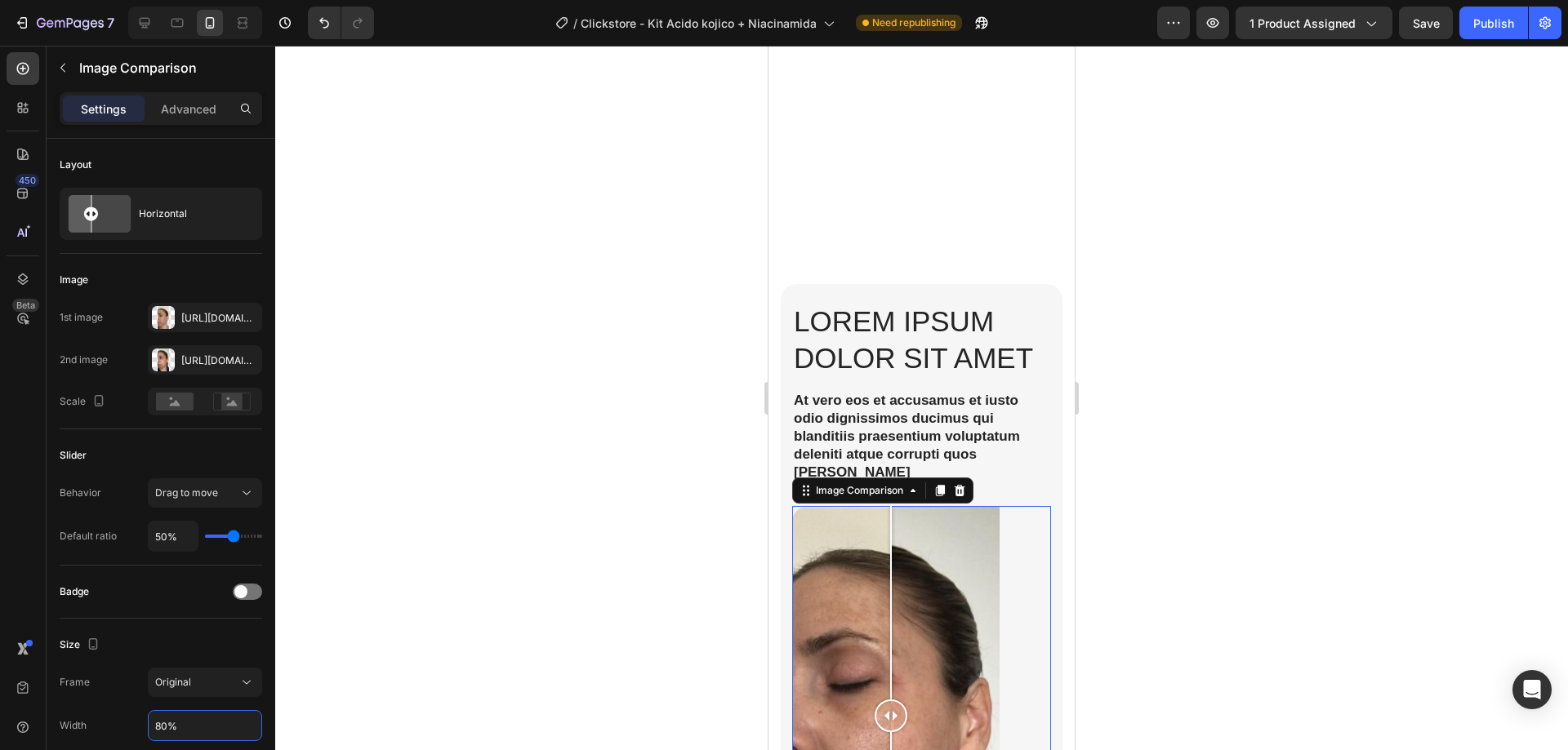
scroll to position [3025, 0]
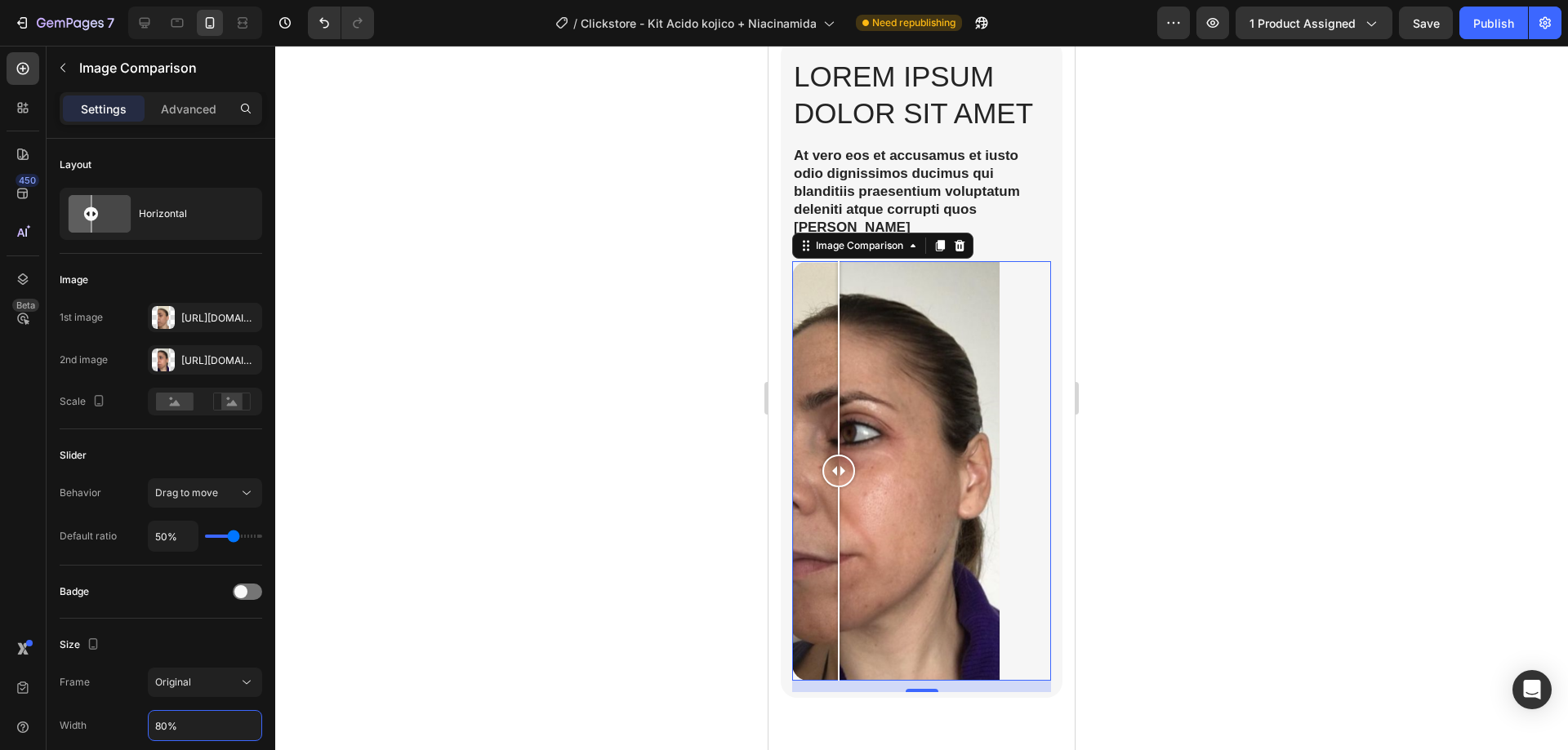
drag, startPoint x: 891, startPoint y: 445, endPoint x: 835, endPoint y: 455, distance: 56.9
click at [835, 455] on div at bounding box center [838, 471] width 32 height 32
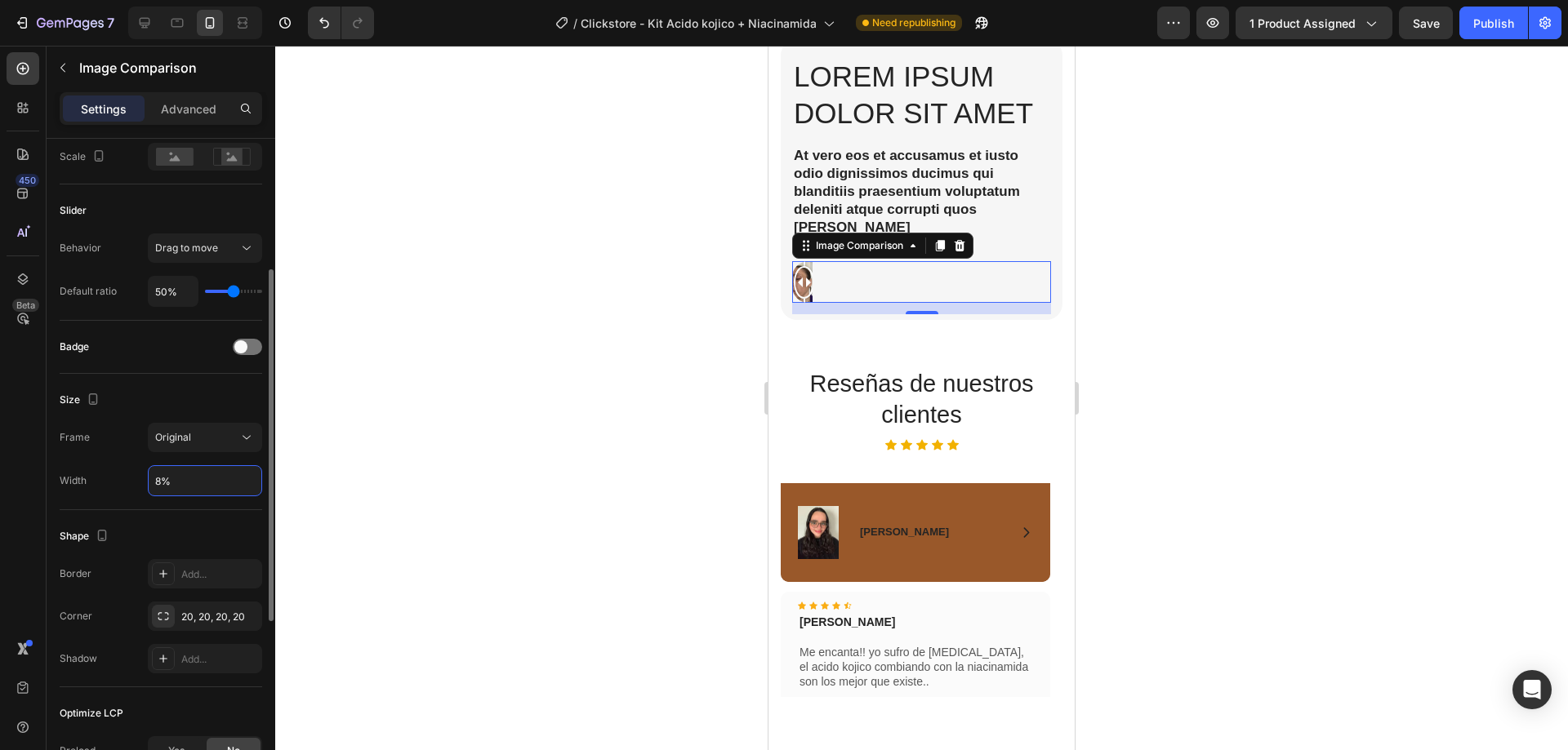
type input "%"
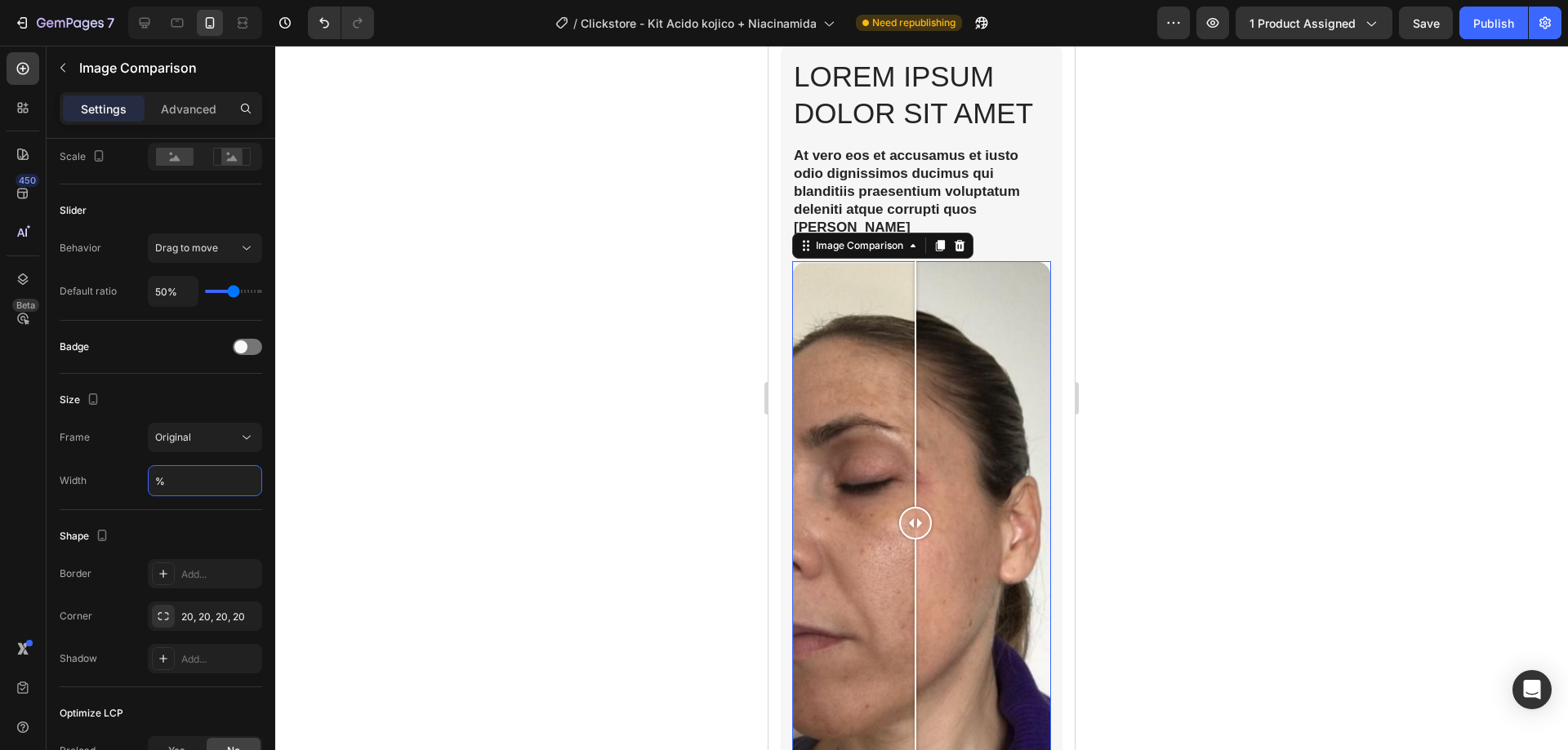
click at [1181, 348] on div at bounding box center [921, 397] width 1293 height 704
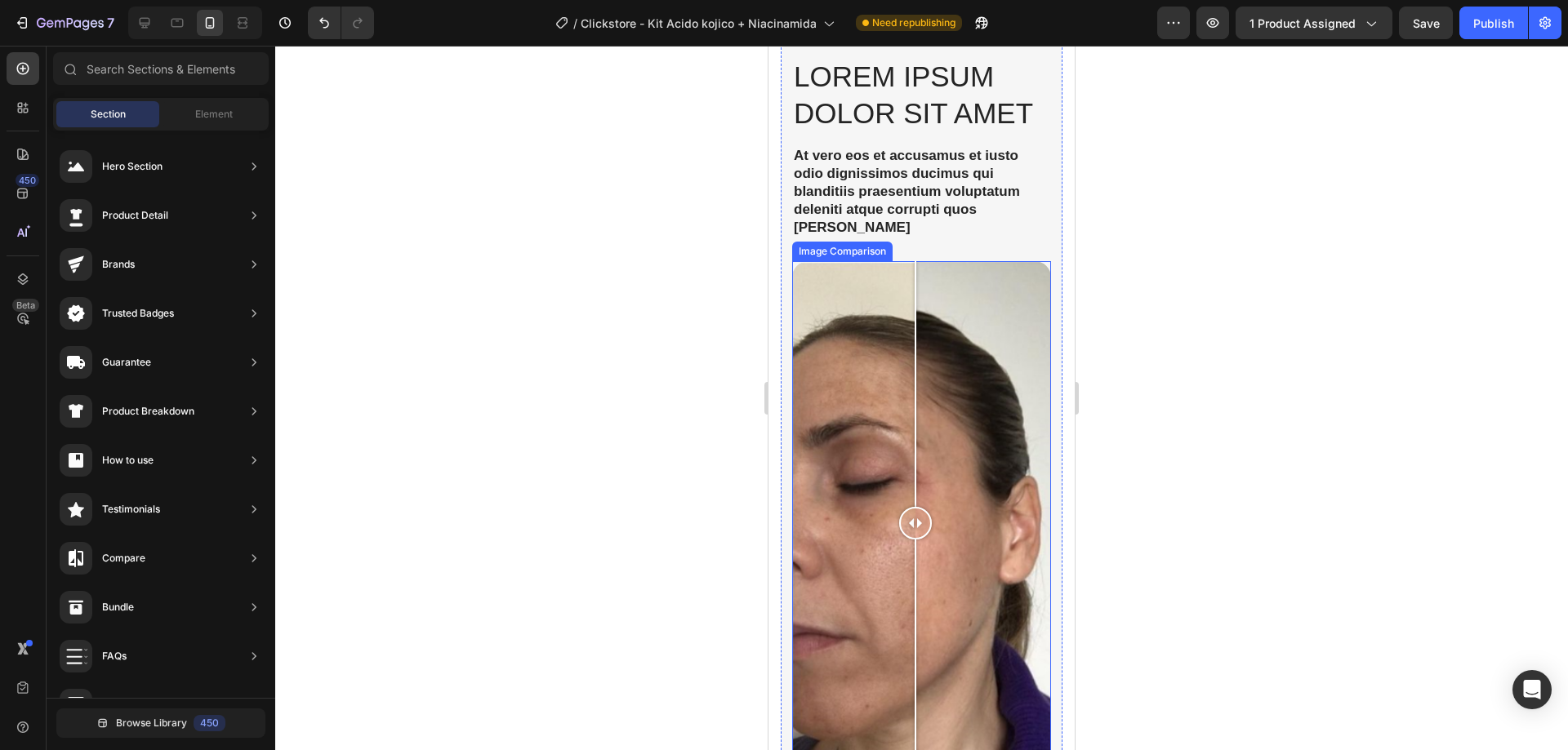
click at [1024, 329] on div at bounding box center [921, 524] width 259 height 524
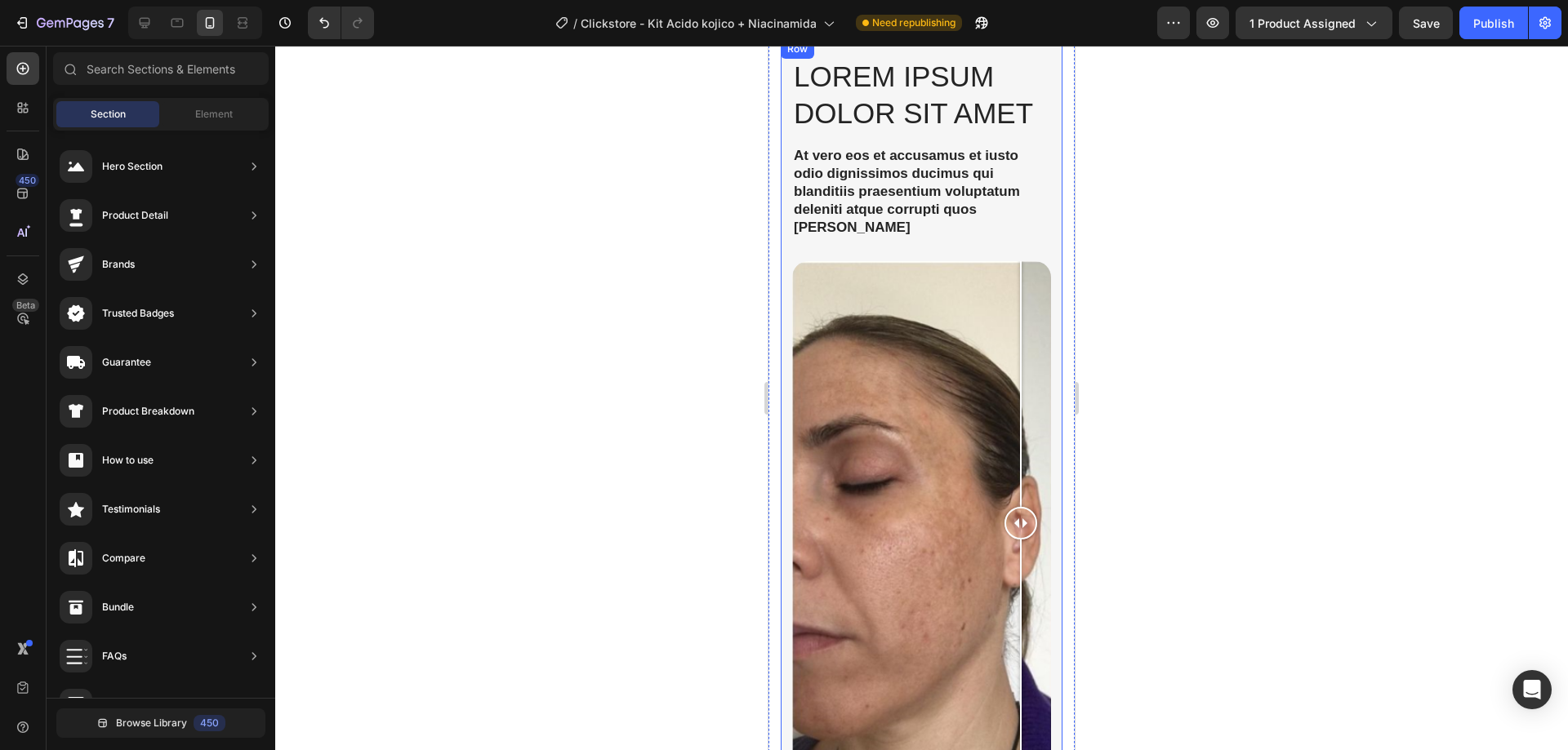
click at [1047, 260] on div "Lorem ipsum dolor sit amet Heading At vero eos et accusamus et iusto odio digni…" at bounding box center [921, 422] width 282 height 764
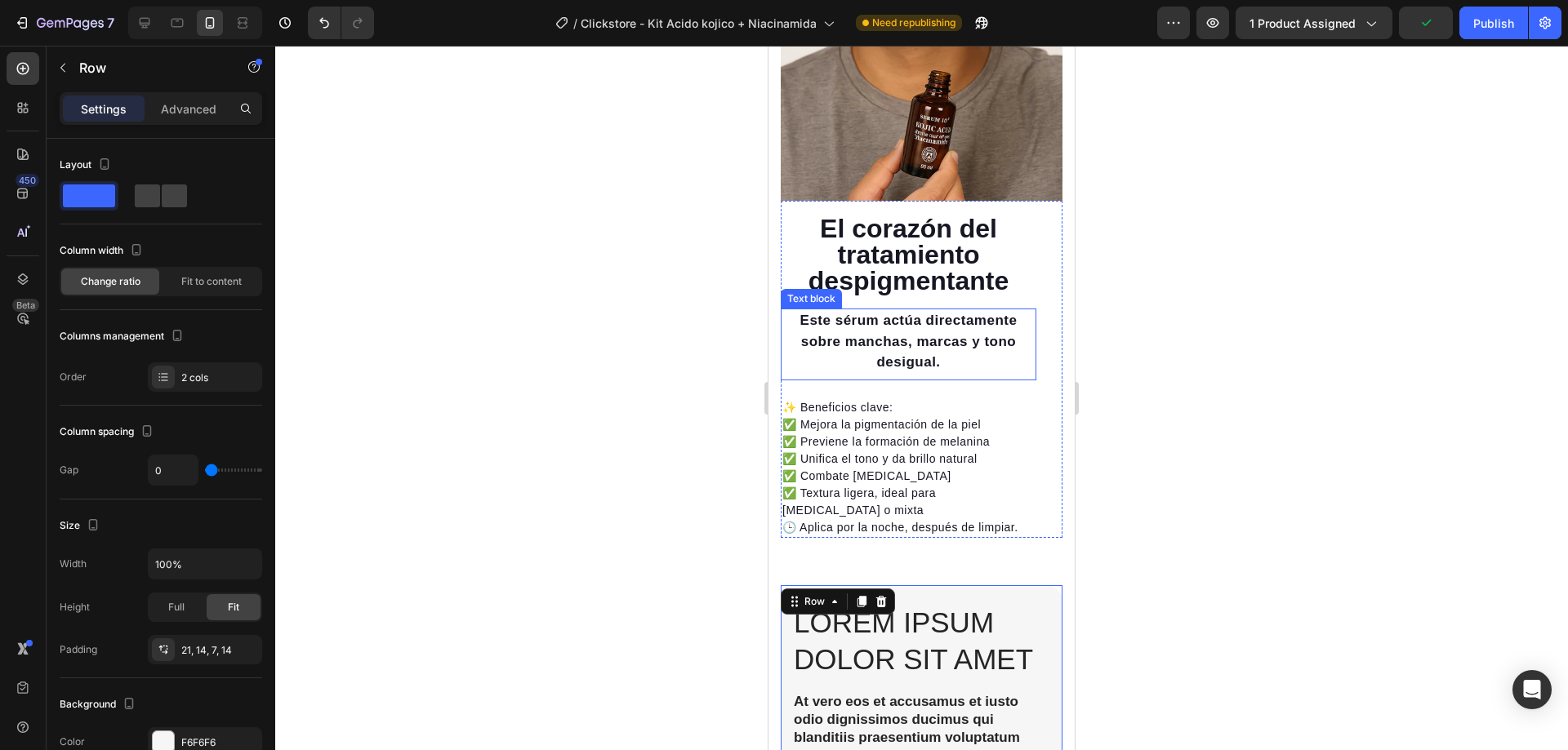
scroll to position [2536, 0]
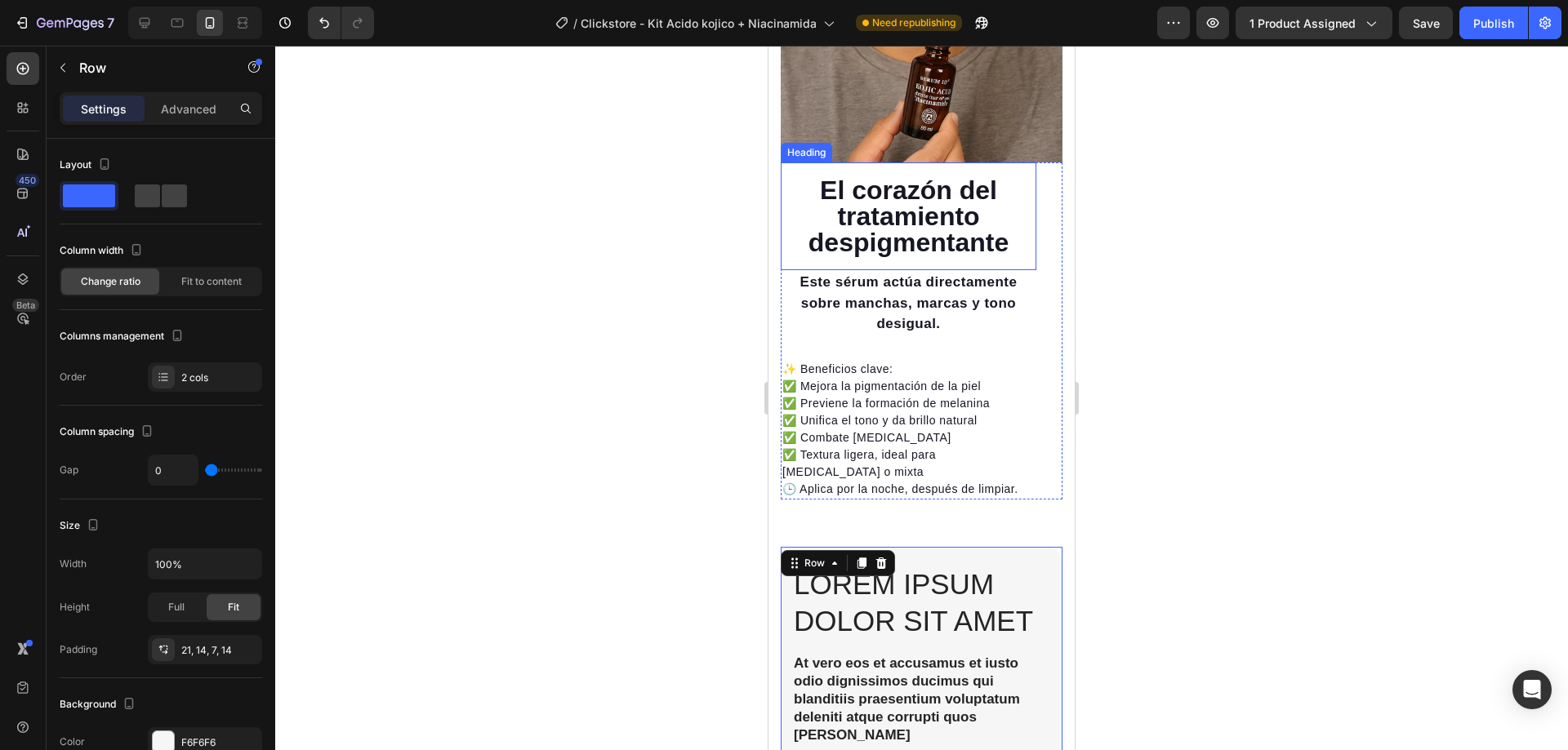
click at [850, 226] on h2 "El corazón del tratamiento despigmentante" at bounding box center [908, 216] width 255 height 81
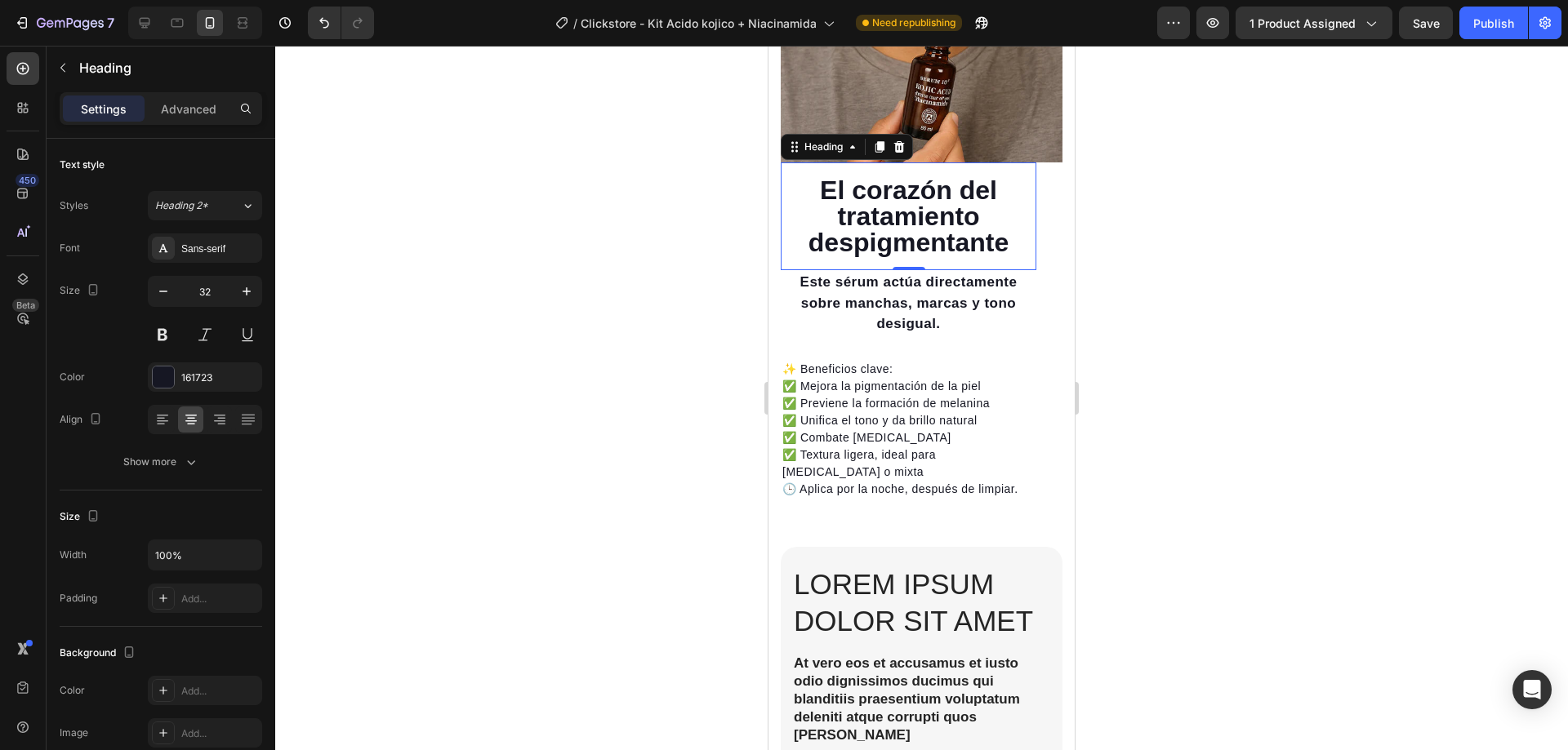
click at [850, 226] on h2 "El corazón del tratamiento despigmentante" at bounding box center [908, 216] width 255 height 81
click at [850, 226] on p "El corazón del tratamiento despigmentante" at bounding box center [909, 217] width 253 height 79
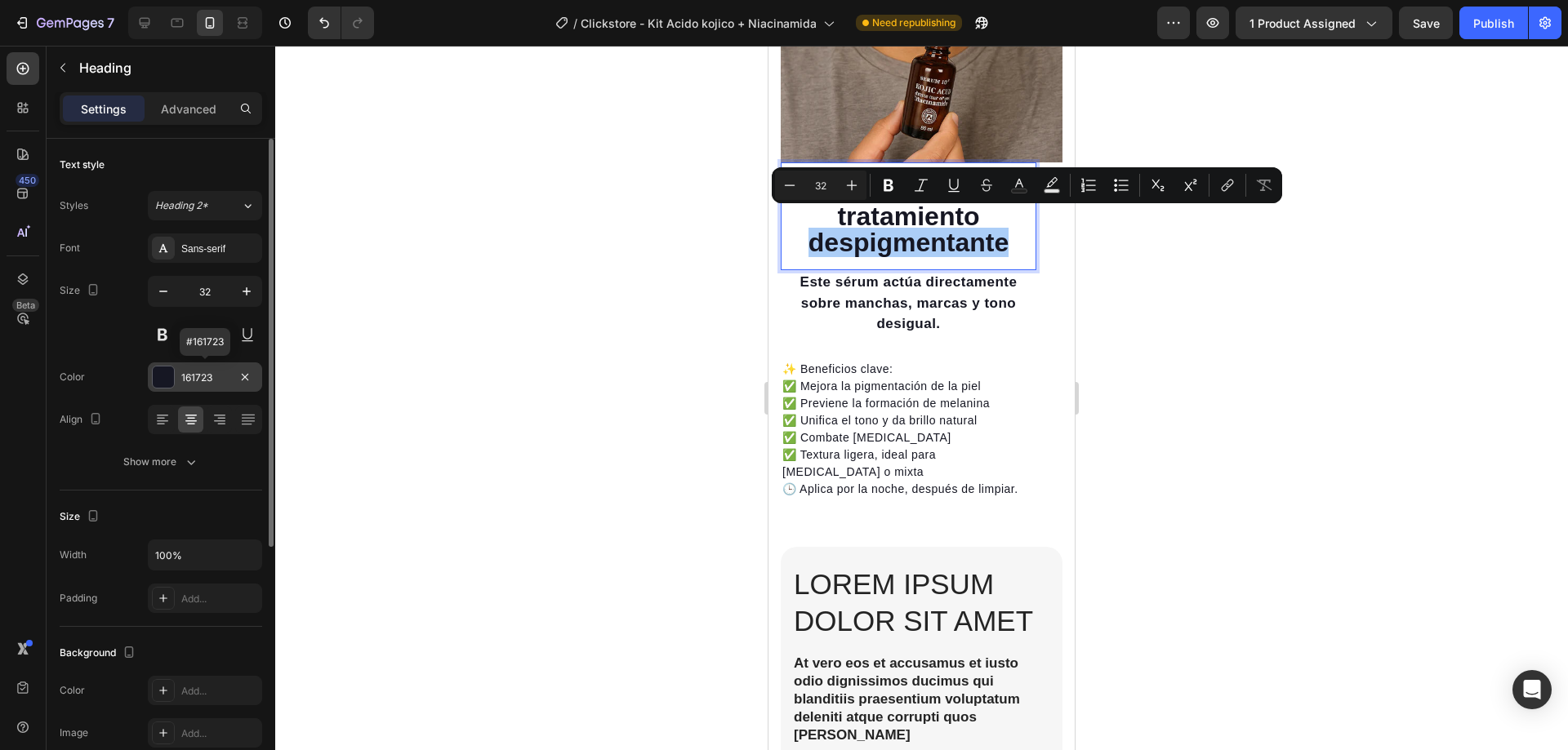
click at [217, 375] on div "161723" at bounding box center [204, 378] width 47 height 14
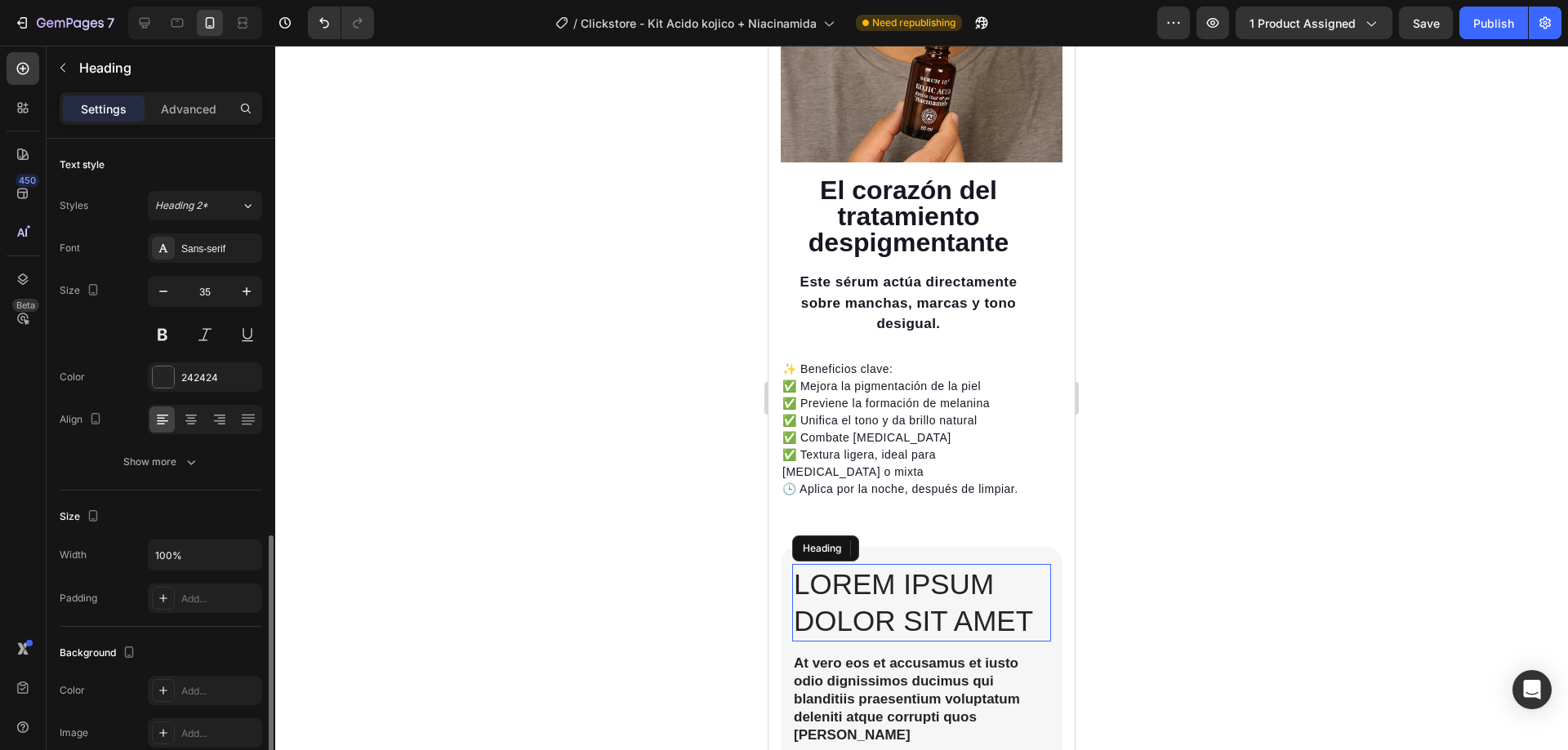
scroll to position [245, 0]
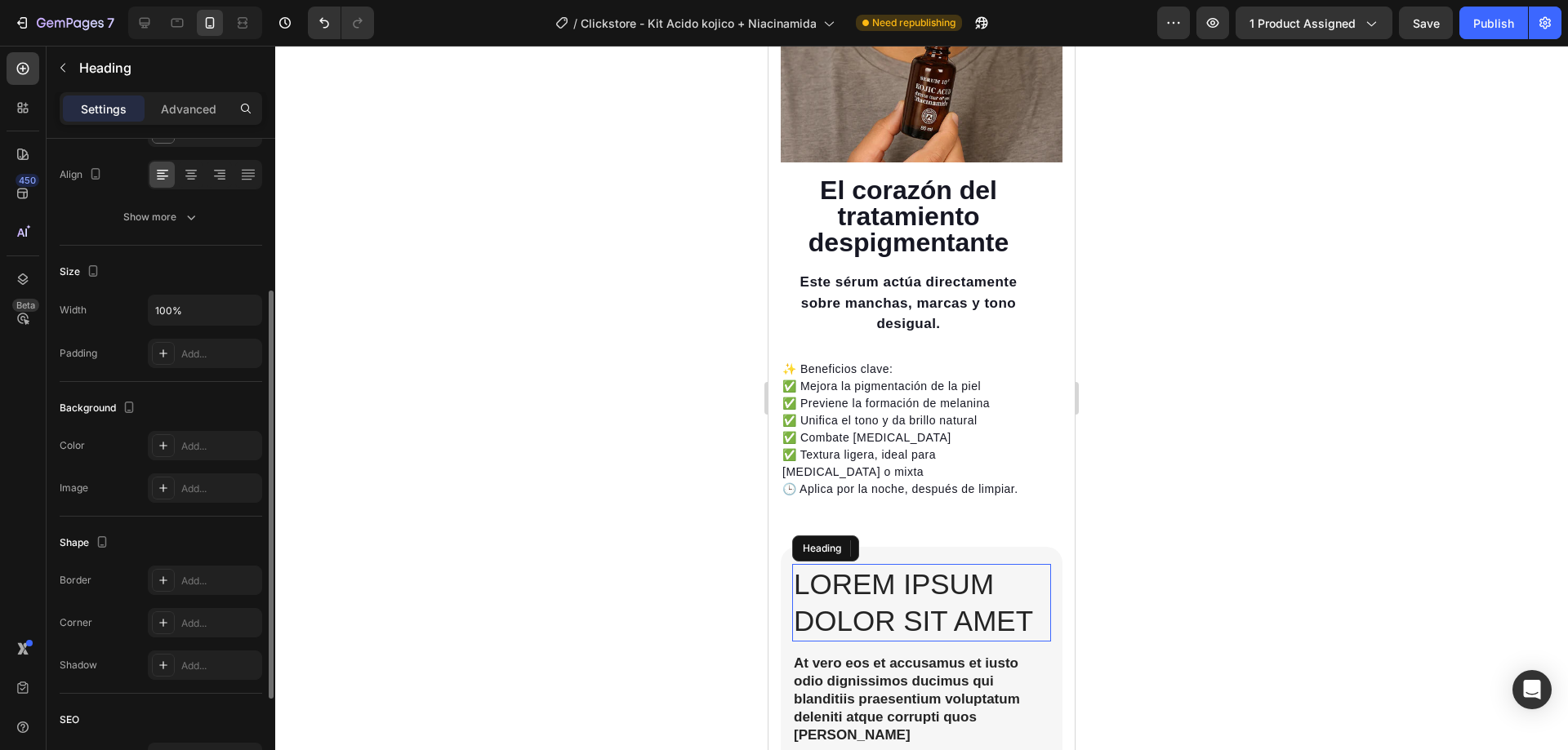
click at [884, 575] on h2 "Lorem ipsum dolor sit amet" at bounding box center [921, 602] width 259 height 78
click at [884, 575] on p "Lorem ipsum dolor sit amet" at bounding box center [921, 602] width 255 height 74
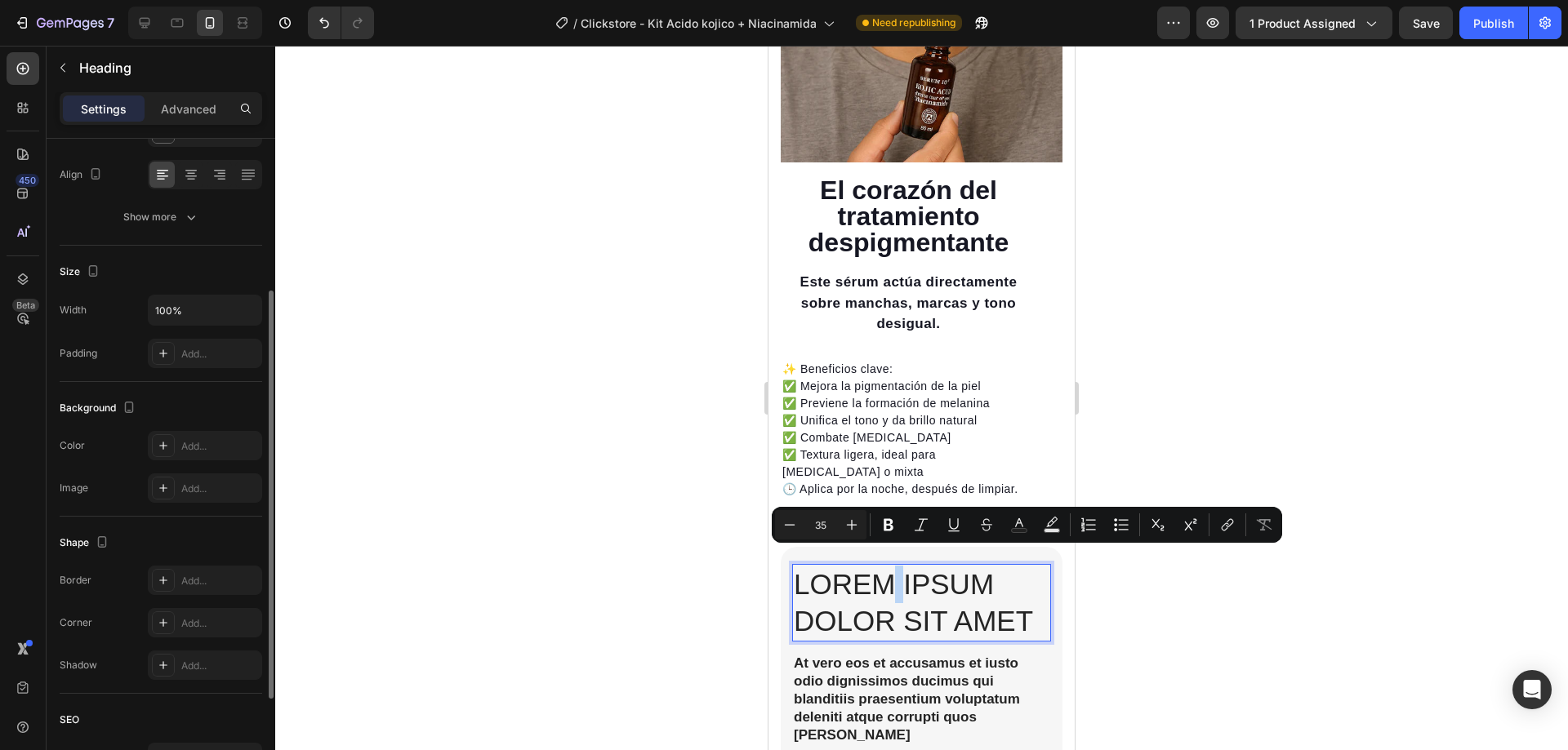
click at [884, 575] on p "Lorem ipsum dolor sit amet" at bounding box center [921, 602] width 255 height 74
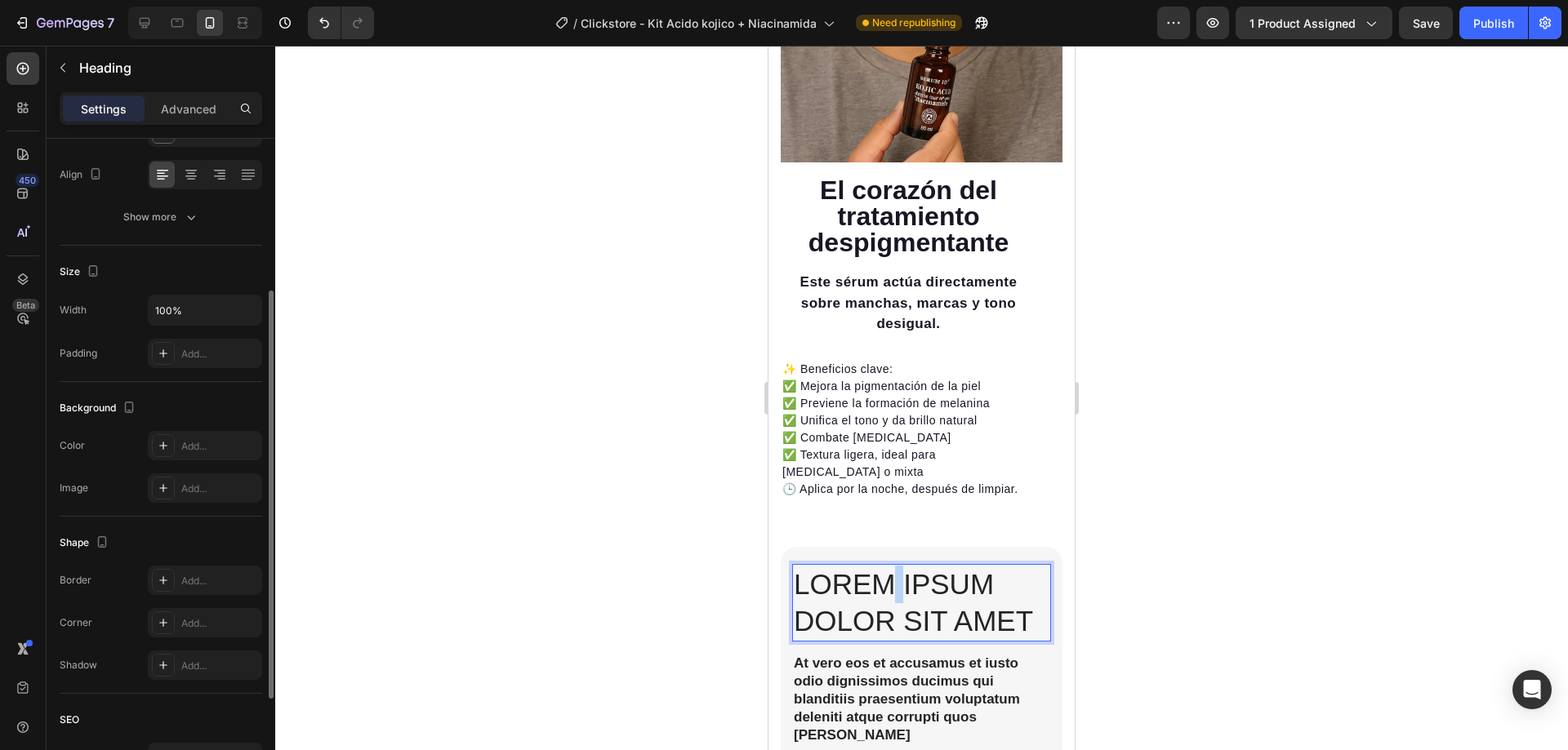
click at [884, 575] on p "Lorem ipsum dolor sit amet" at bounding box center [921, 602] width 255 height 74
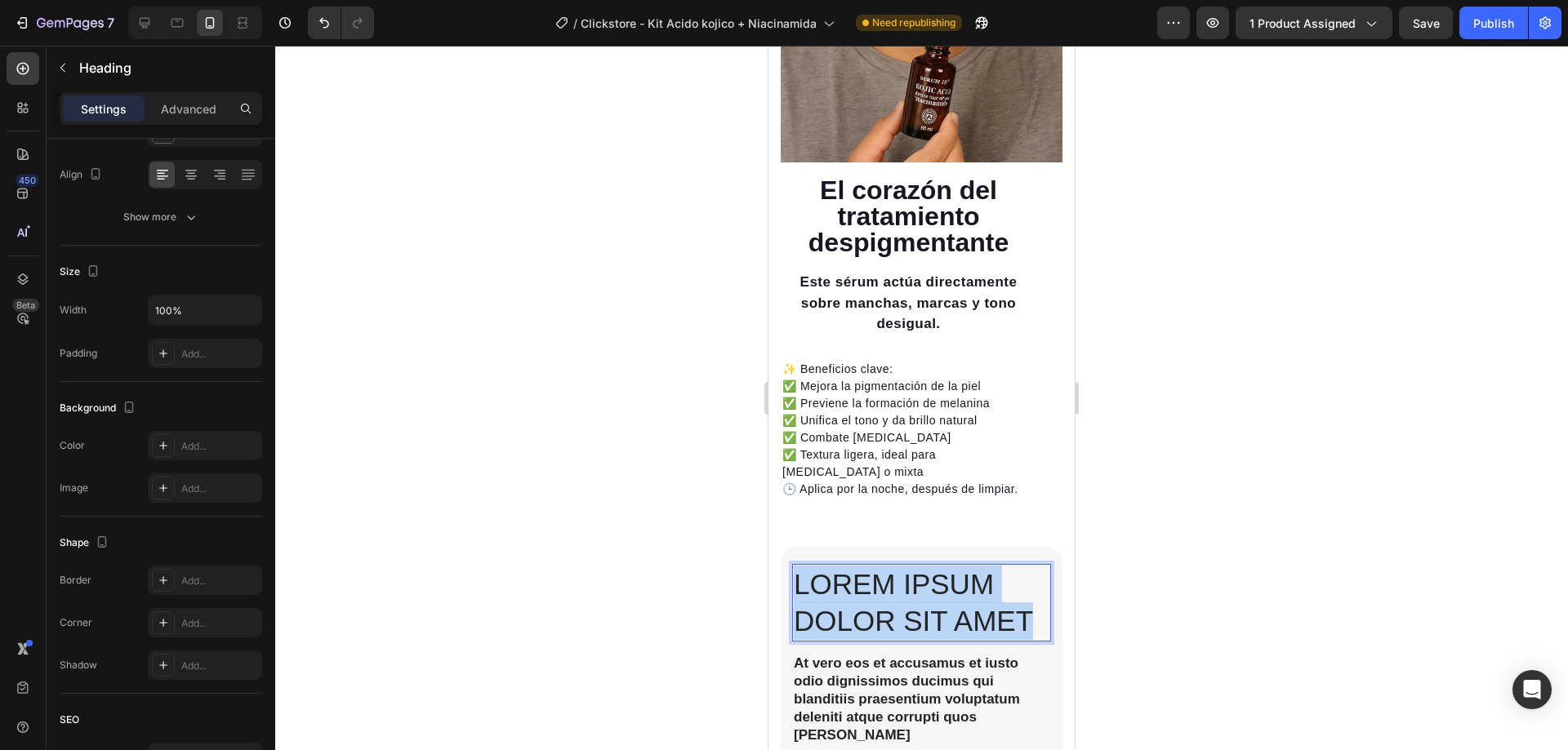
click at [884, 575] on p "Lorem ipsum dolor sit amet" at bounding box center [921, 602] width 255 height 74
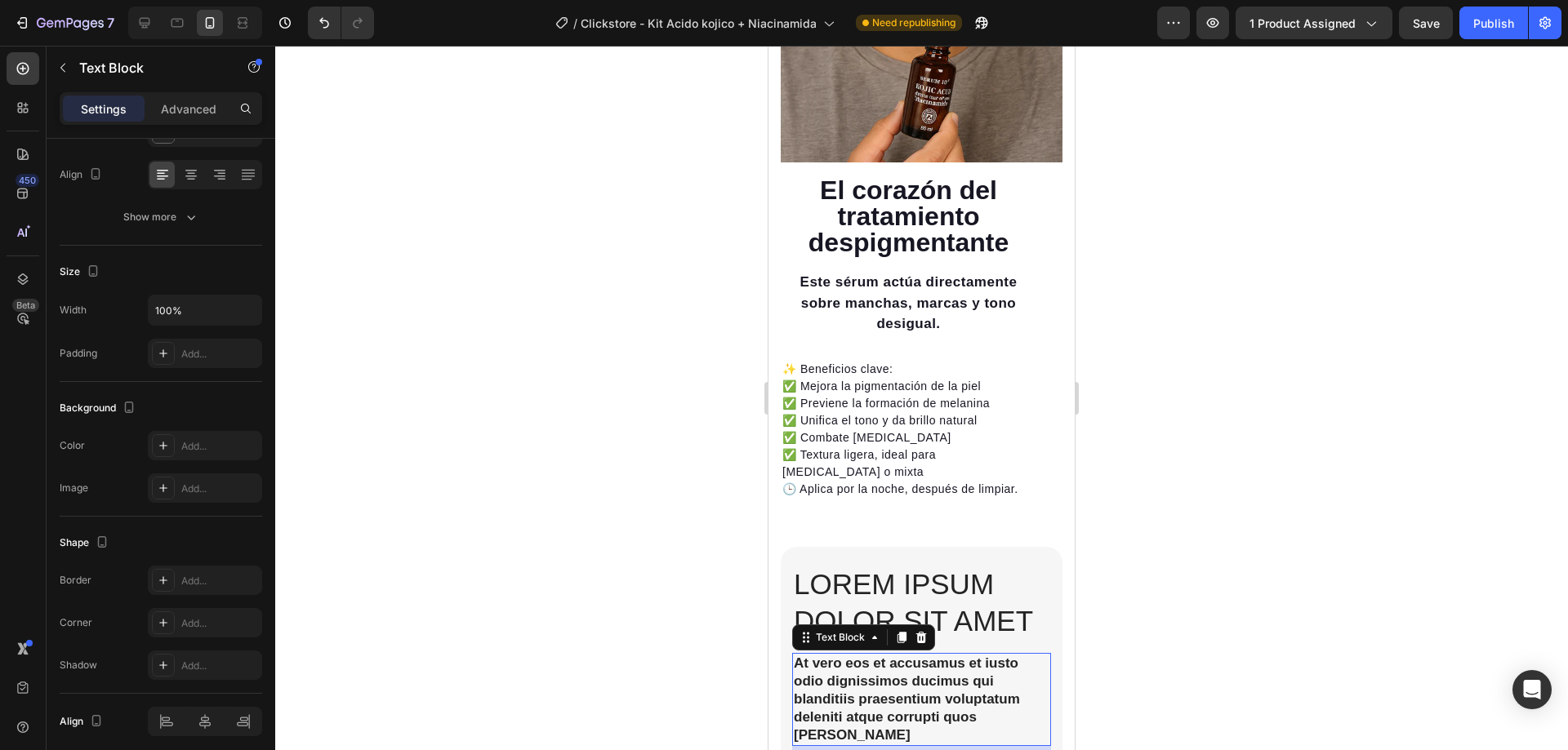
click at [897, 660] on p "At vero eos et accusamus et iusto odio dignissimos ducimus qui blanditiis praes…" at bounding box center [921, 699] width 255 height 89
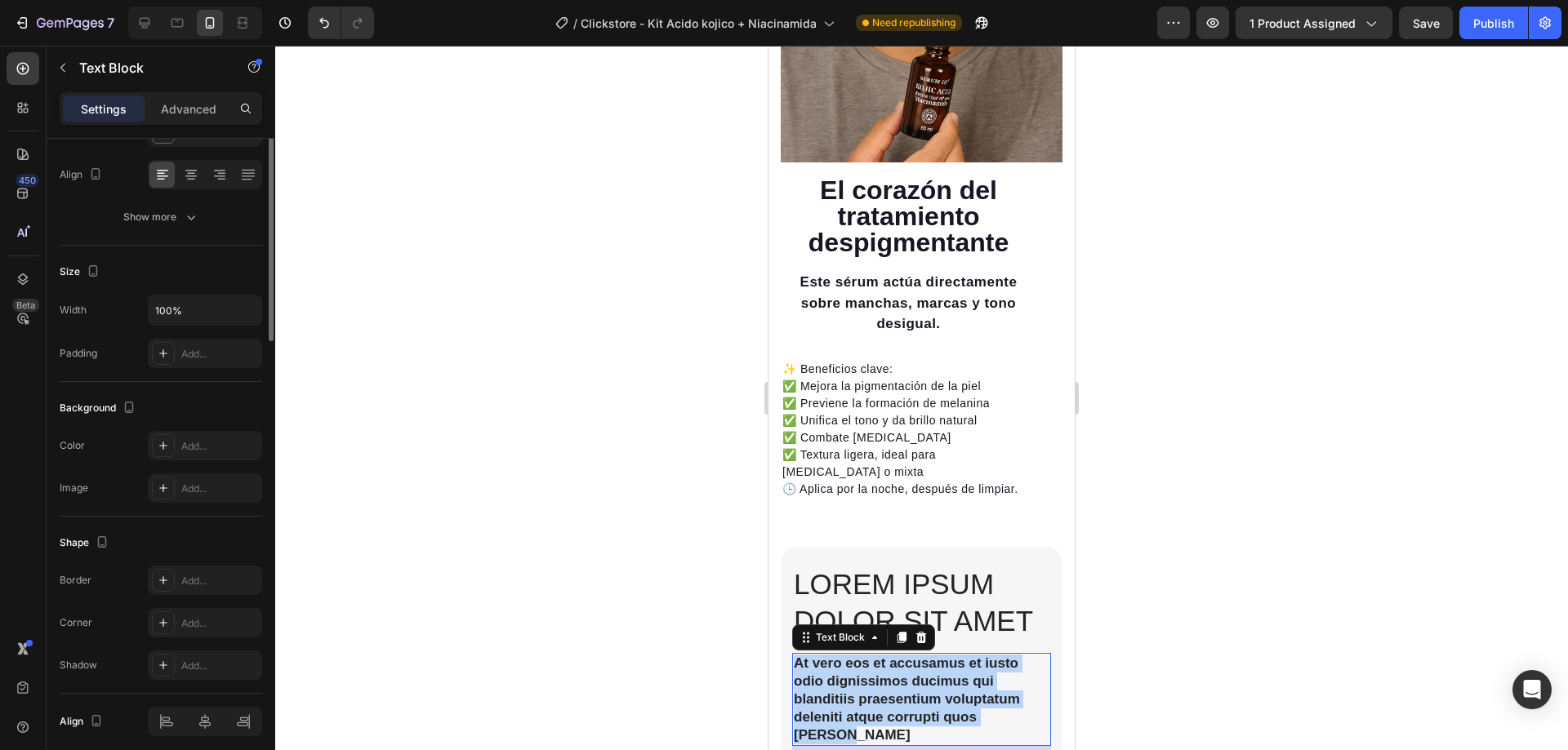
click at [897, 660] on p "At vero eos et accusamus et iusto odio dignissimos ducimus qui blanditiis praes…" at bounding box center [921, 699] width 255 height 89
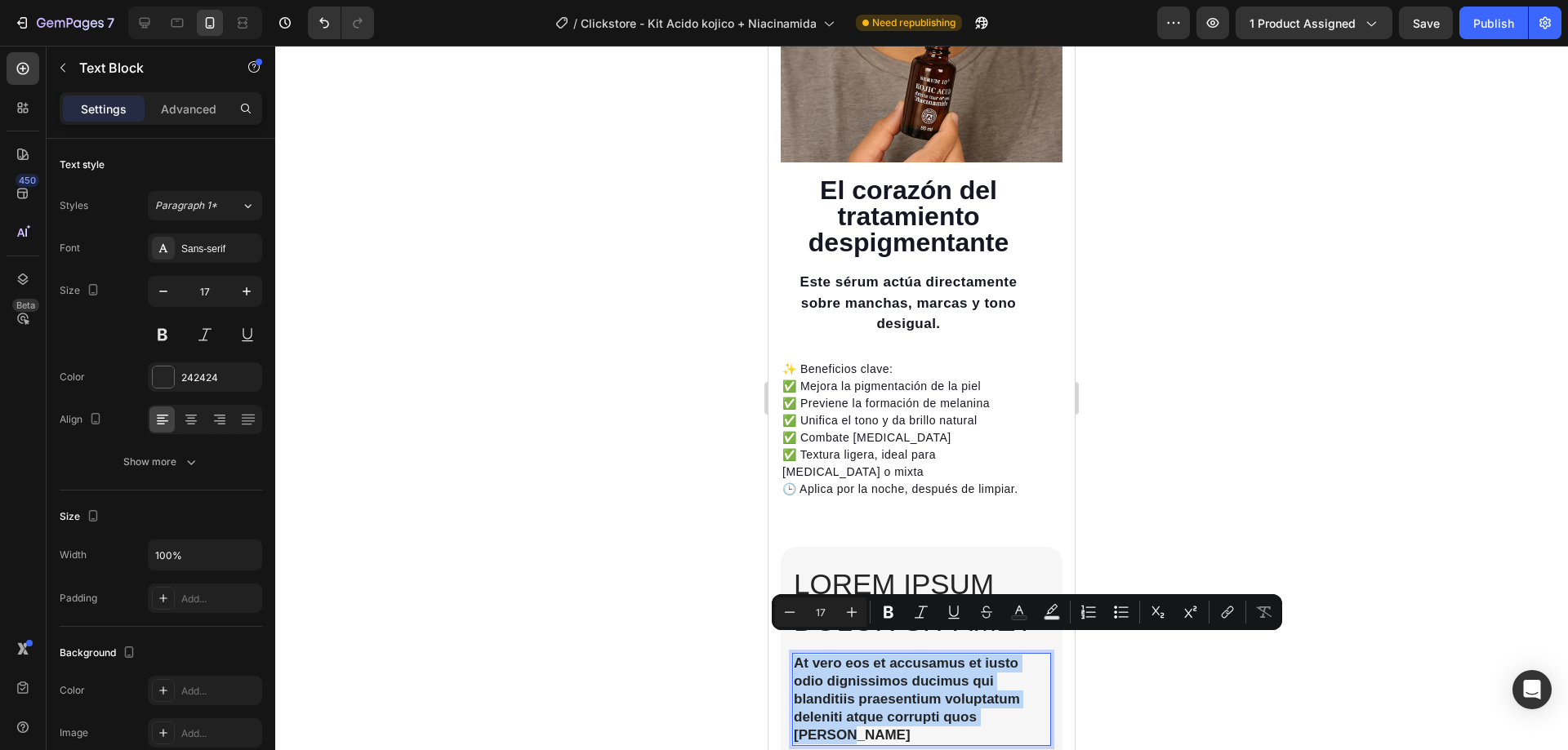
click at [1023, 666] on p "At vero eos et accusamus et iusto odio dignissimos ducimus qui blanditiis praes…" at bounding box center [921, 699] width 255 height 89
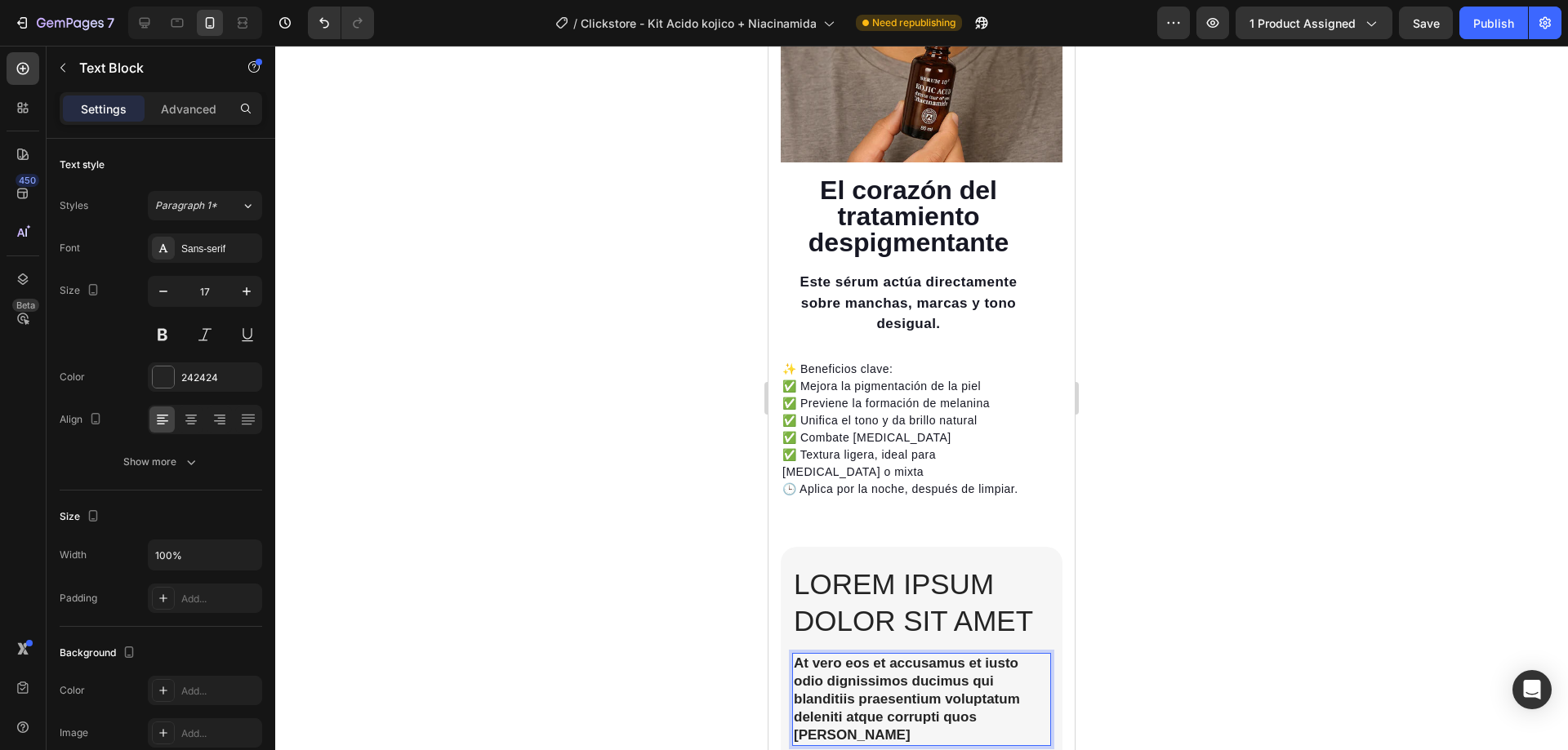
click at [1024, 654] on p "At vero eos et accusamus et iusto odio dignissimos ducimus qui blanditiis praes…" at bounding box center [921, 699] width 255 height 89
click at [976, 654] on p "At vero eos et accusamus et iusto odio dignissimos ducimus qui blanditiis praes…" at bounding box center [921, 699] width 255 height 89
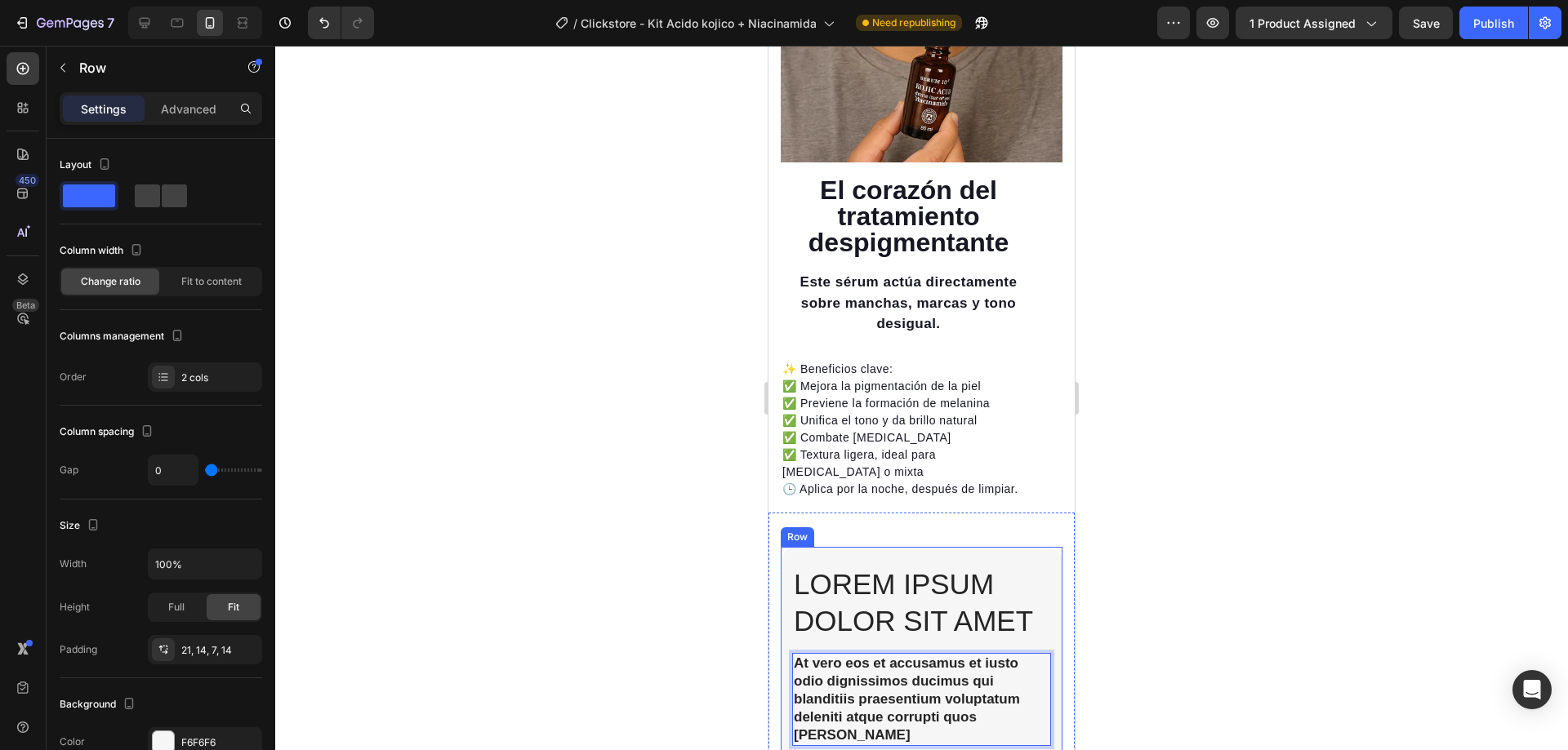
click at [886, 632] on div "Lorem ipsum dolor sit amet Heading At vero eos et accusamus et iusto odio digni…" at bounding box center [921, 666] width 259 height 205
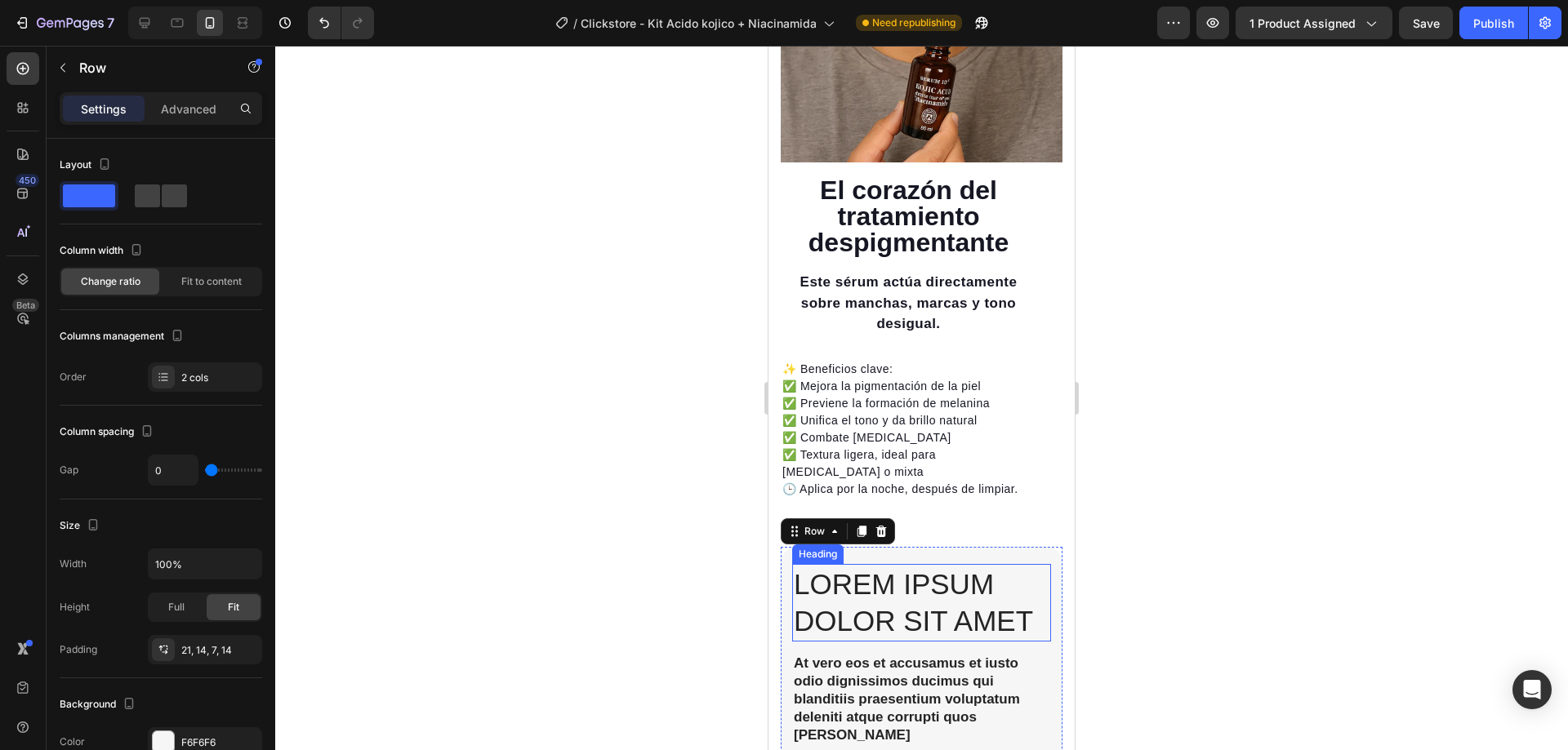
click at [877, 611] on p "Lorem ipsum dolor sit amet" at bounding box center [921, 602] width 255 height 74
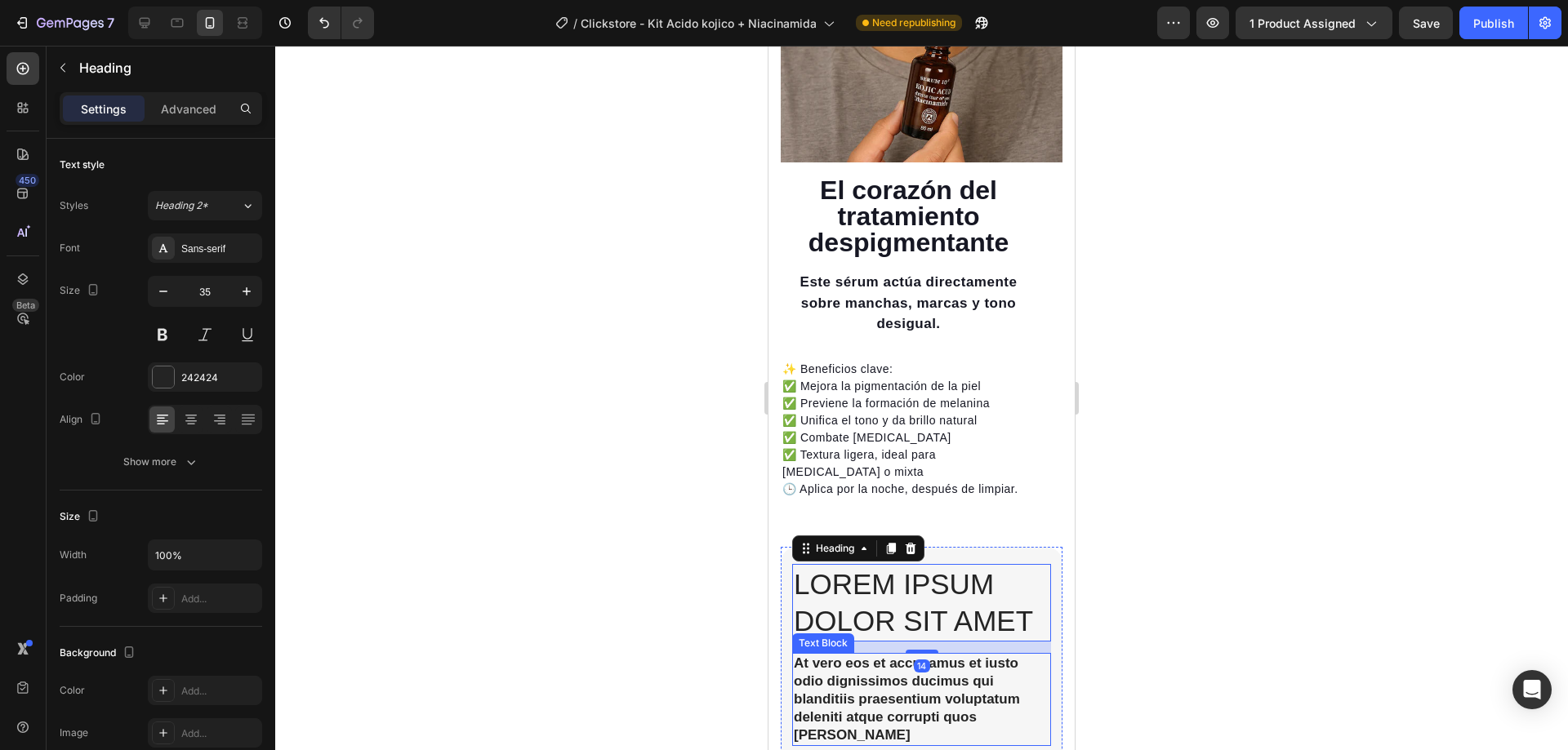
click at [886, 654] on p "At vero eos et accusamus et iusto odio dignissimos ducimus qui blanditiis praes…" at bounding box center [921, 699] width 255 height 89
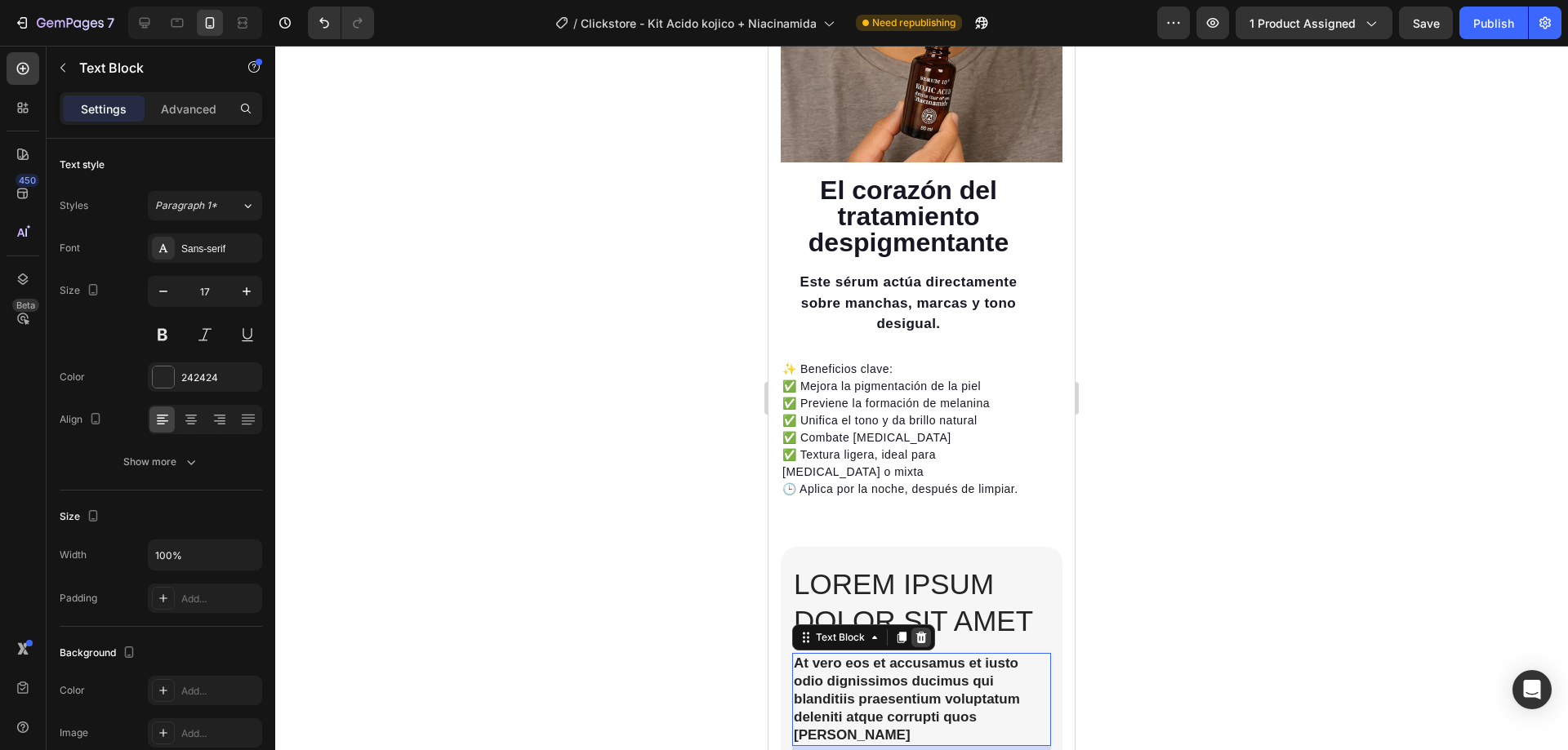
click at [925, 627] on div at bounding box center [921, 637] width 20 height 20
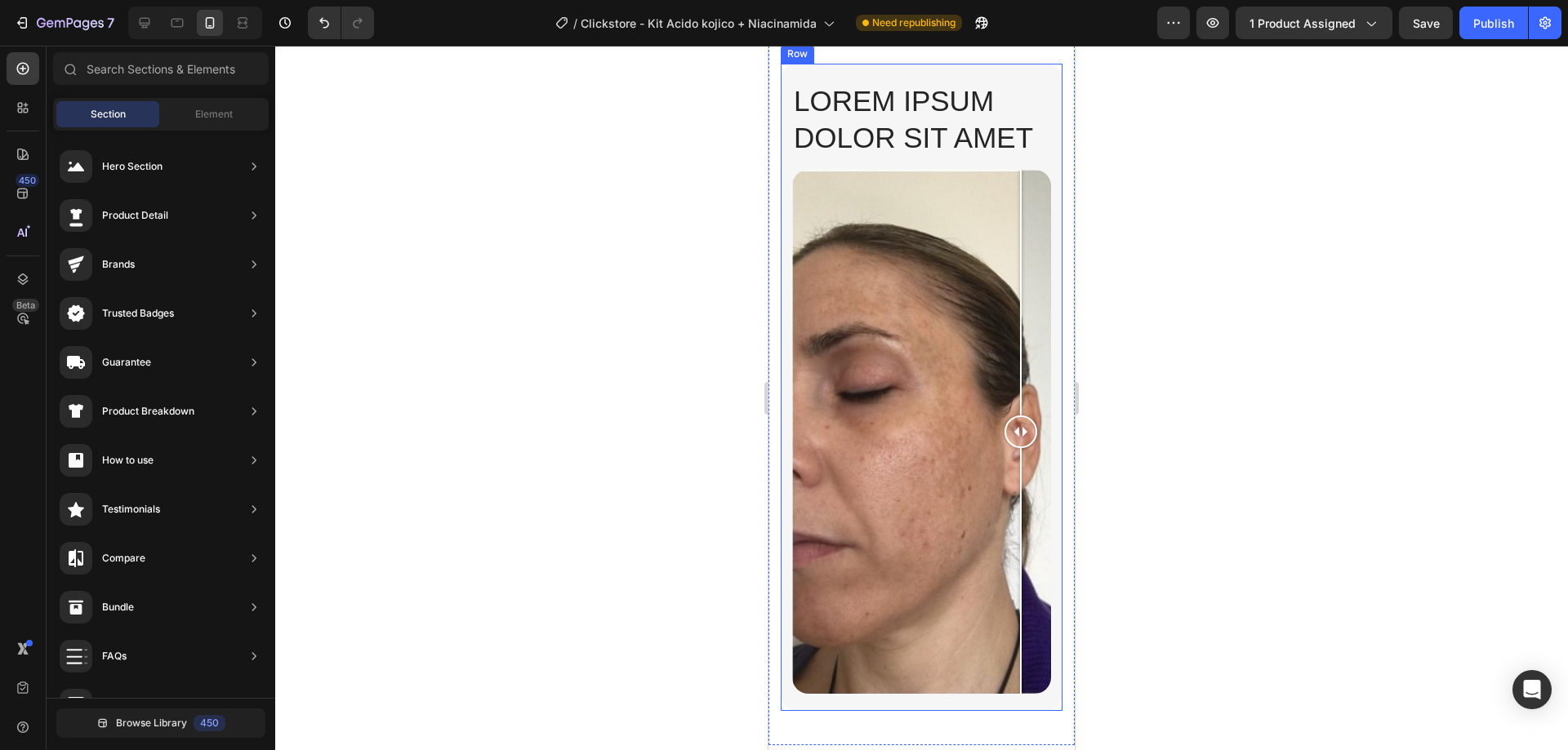
scroll to position [3025, 0]
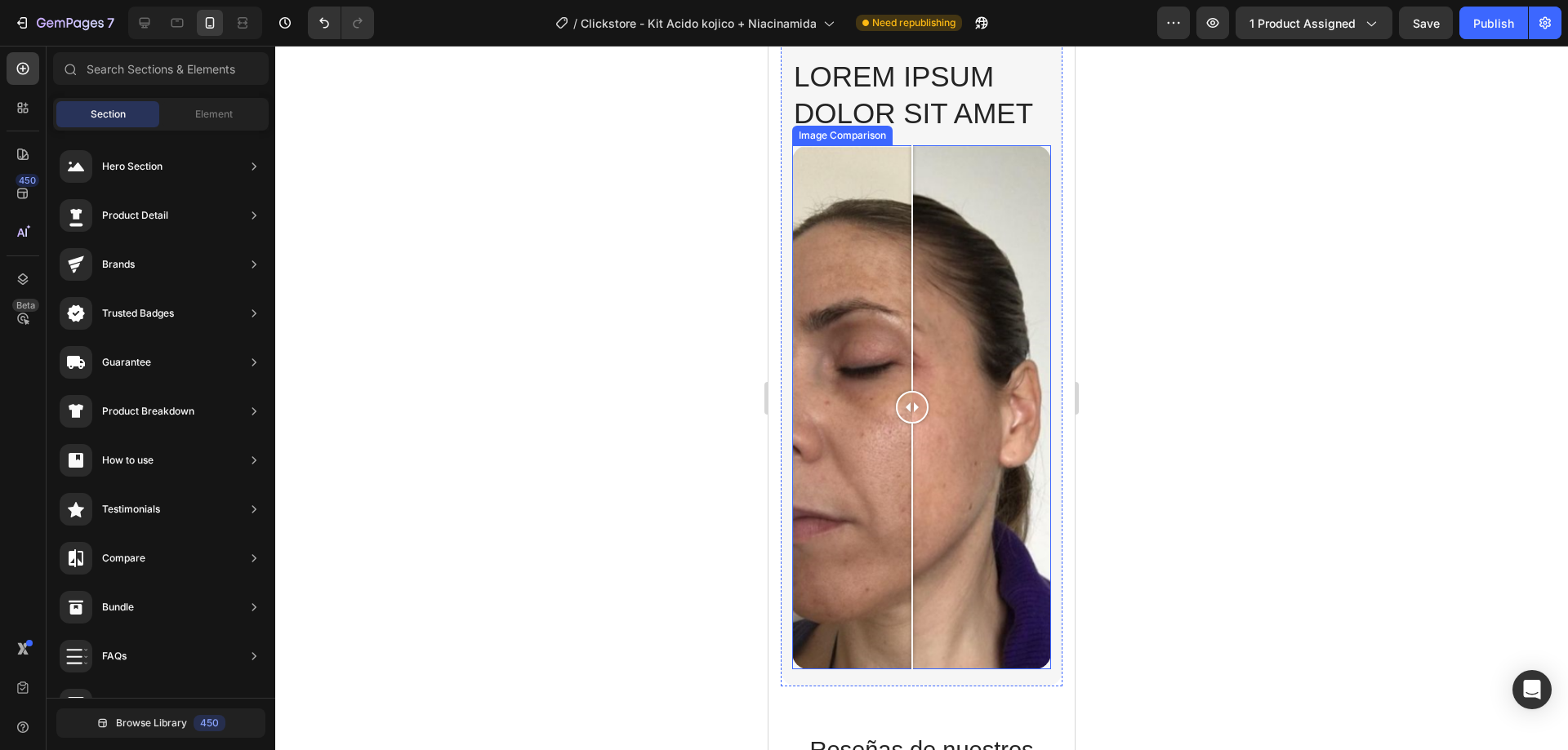
drag, startPoint x: 1016, startPoint y: 403, endPoint x: 913, endPoint y: 414, distance: 103.6
click at [913, 414] on div at bounding box center [912, 407] width 32 height 524
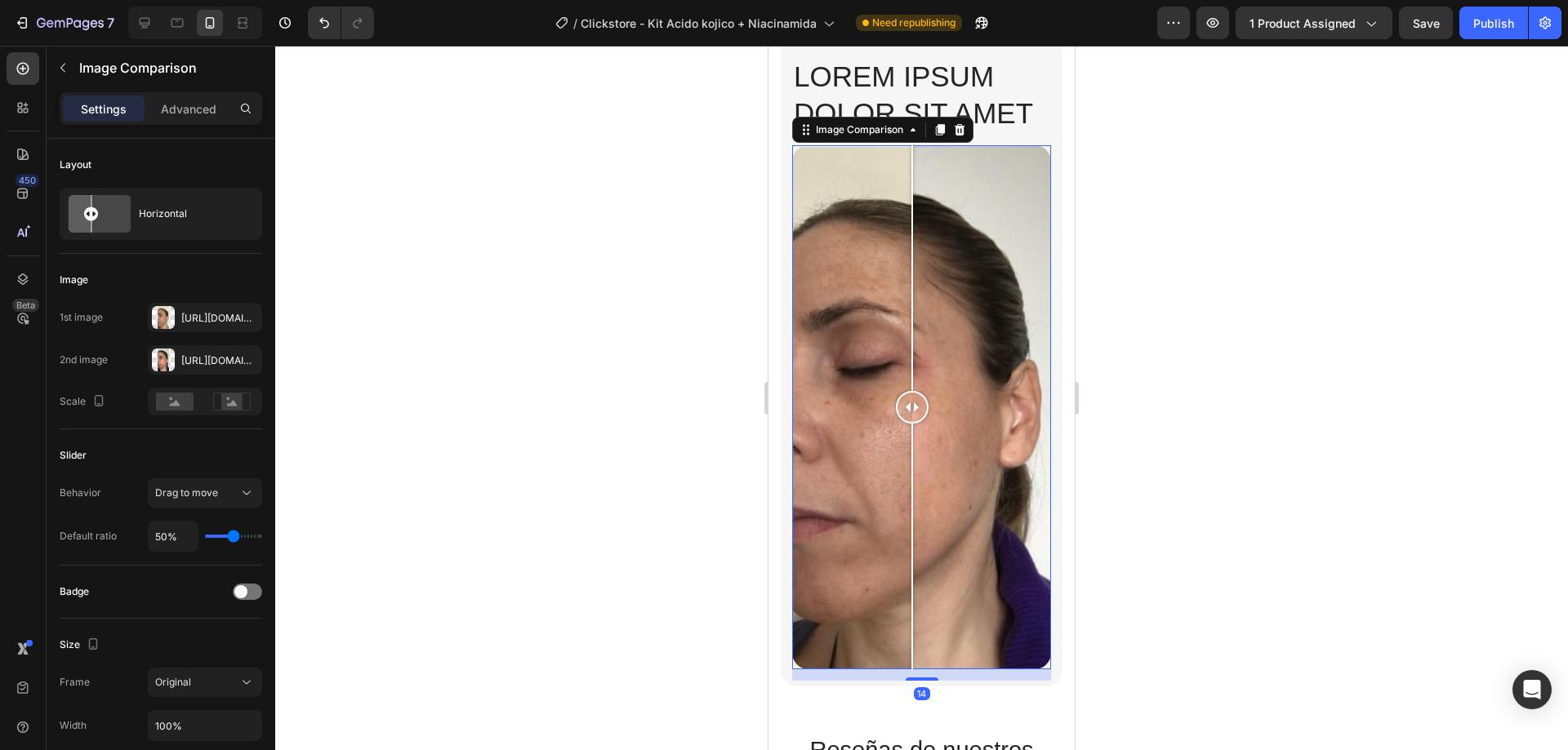
click at [1100, 447] on div at bounding box center [921, 397] width 1293 height 704
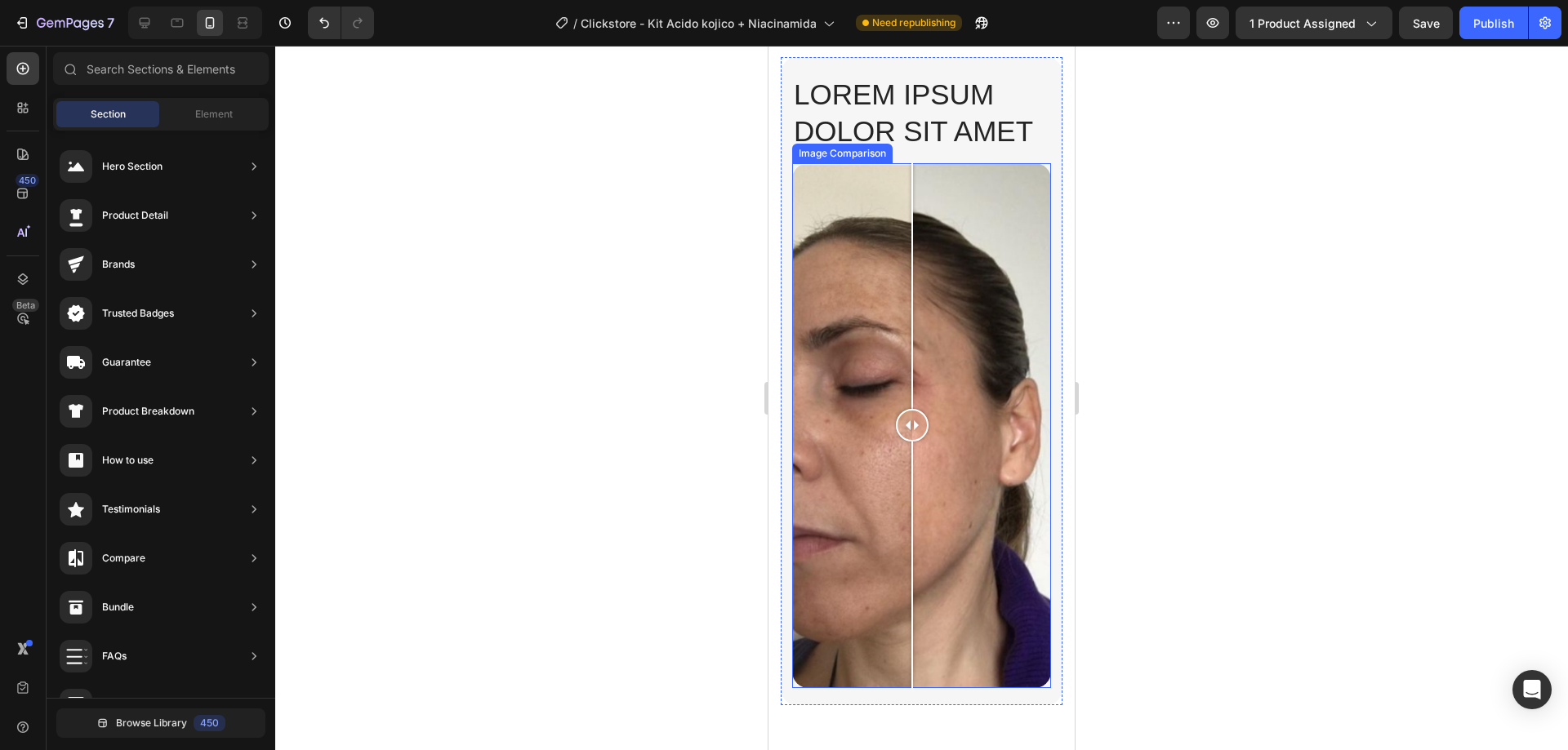
scroll to position [2780, 0]
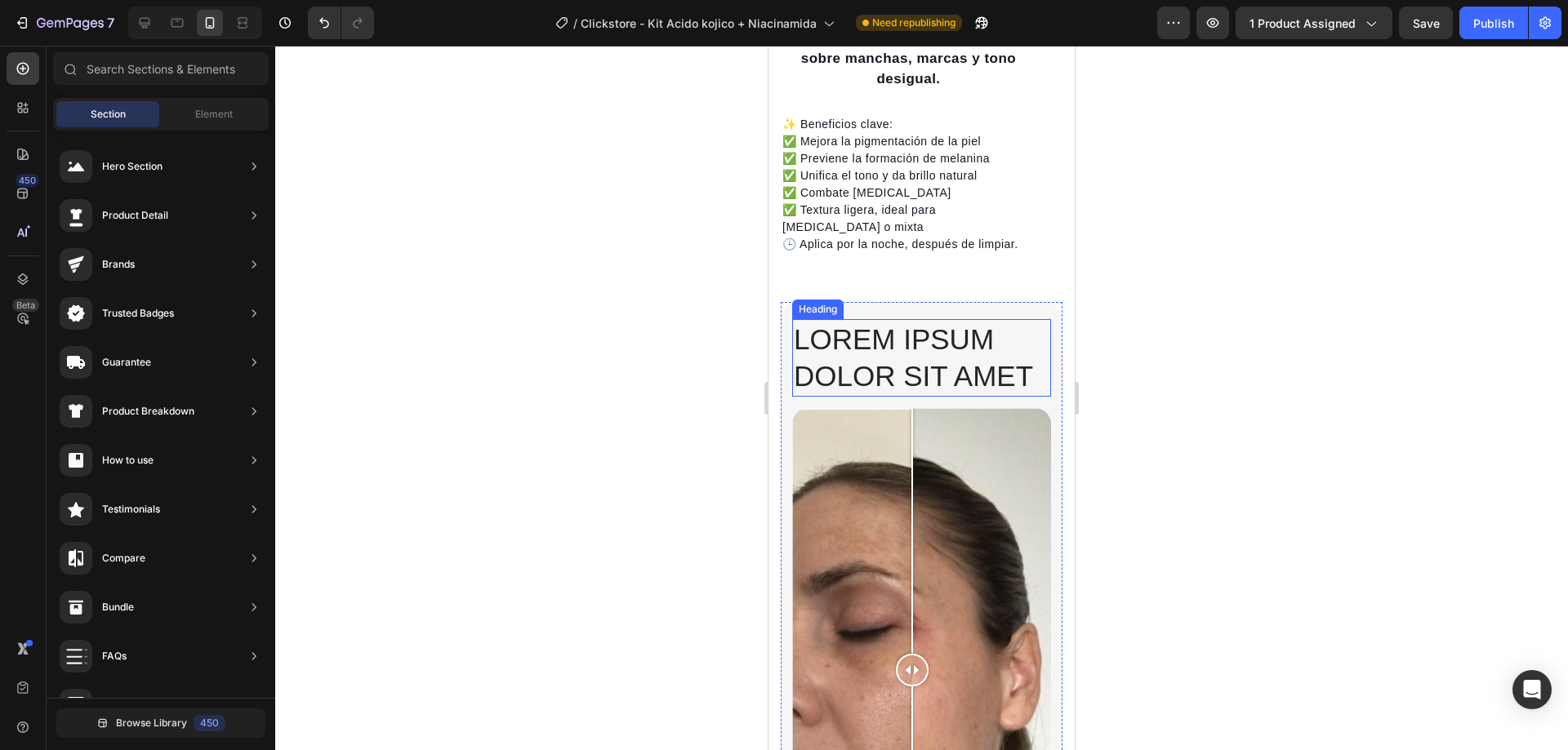
click at [885, 320] on p "Lorem ipsum dolor sit amet" at bounding box center [921, 357] width 255 height 74
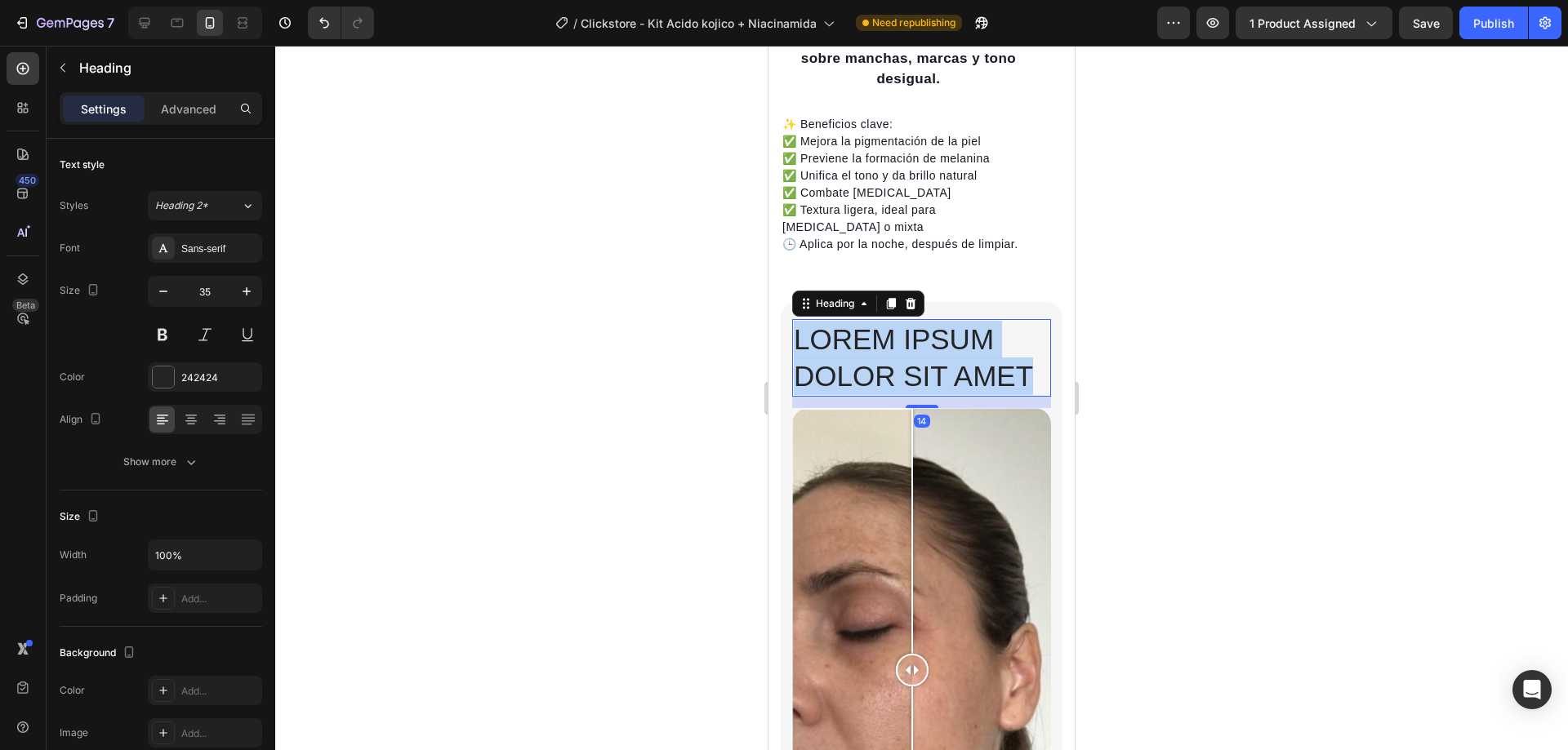
click at [885, 320] on p "Lorem ipsum dolor sit amet" at bounding box center [921, 357] width 255 height 74
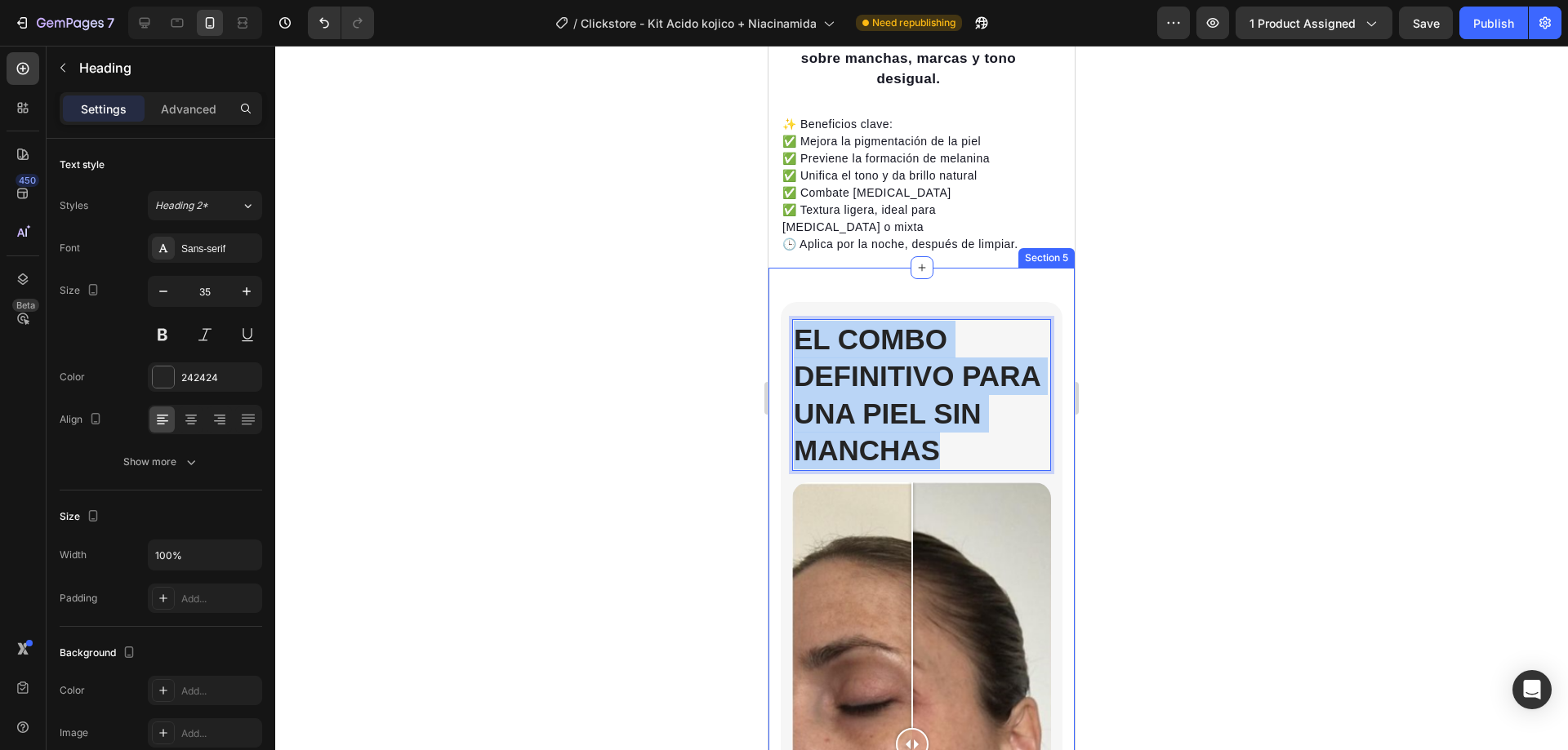
drag, startPoint x: 998, startPoint y: 436, endPoint x: 776, endPoint y: 301, distance: 259.8
click at [776, 301] on div "El combo definitivo para una piel sin manchas Heading 14 Image Comparison Row S…" at bounding box center [921, 663] width 306 height 791
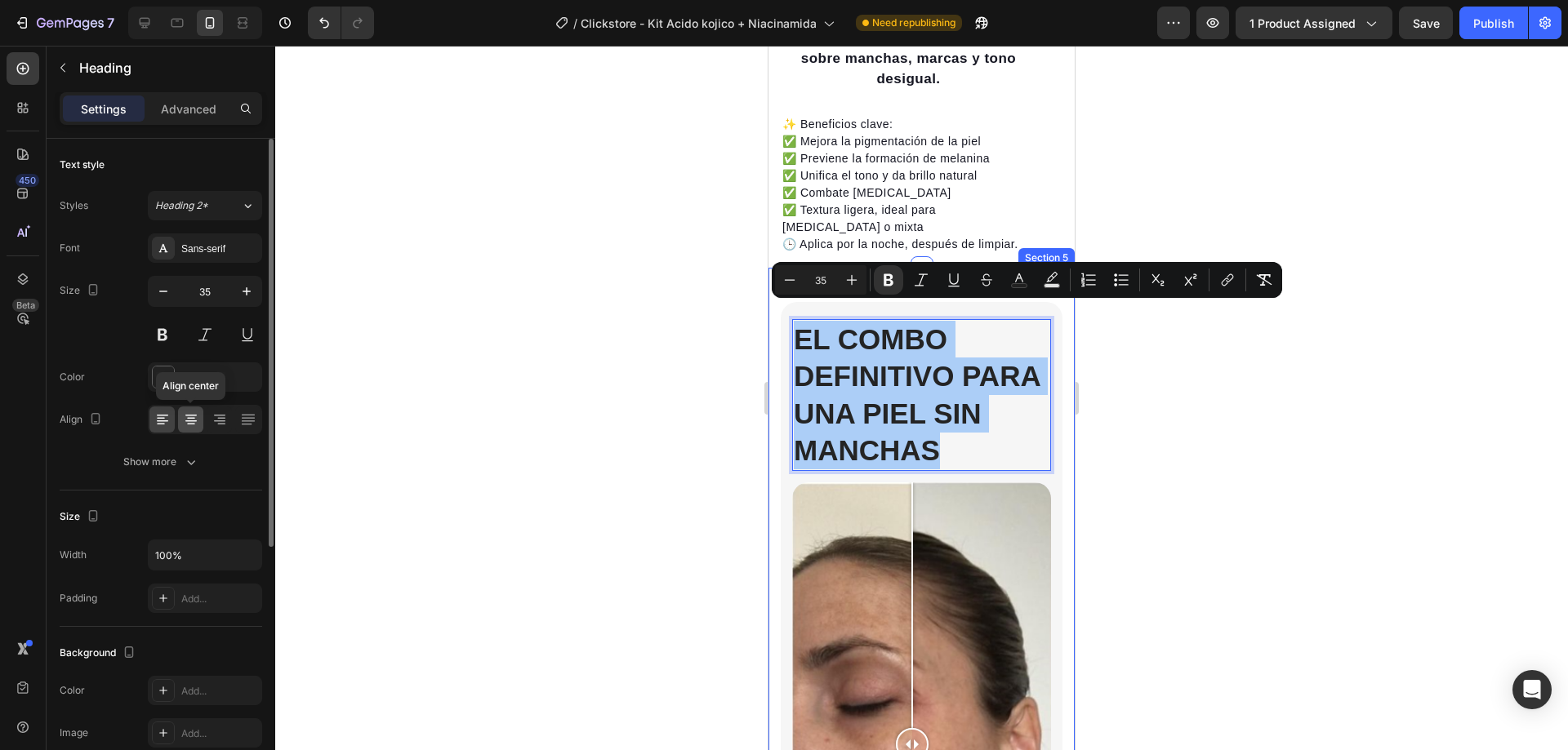
click at [189, 419] on icon at bounding box center [191, 419] width 8 height 2
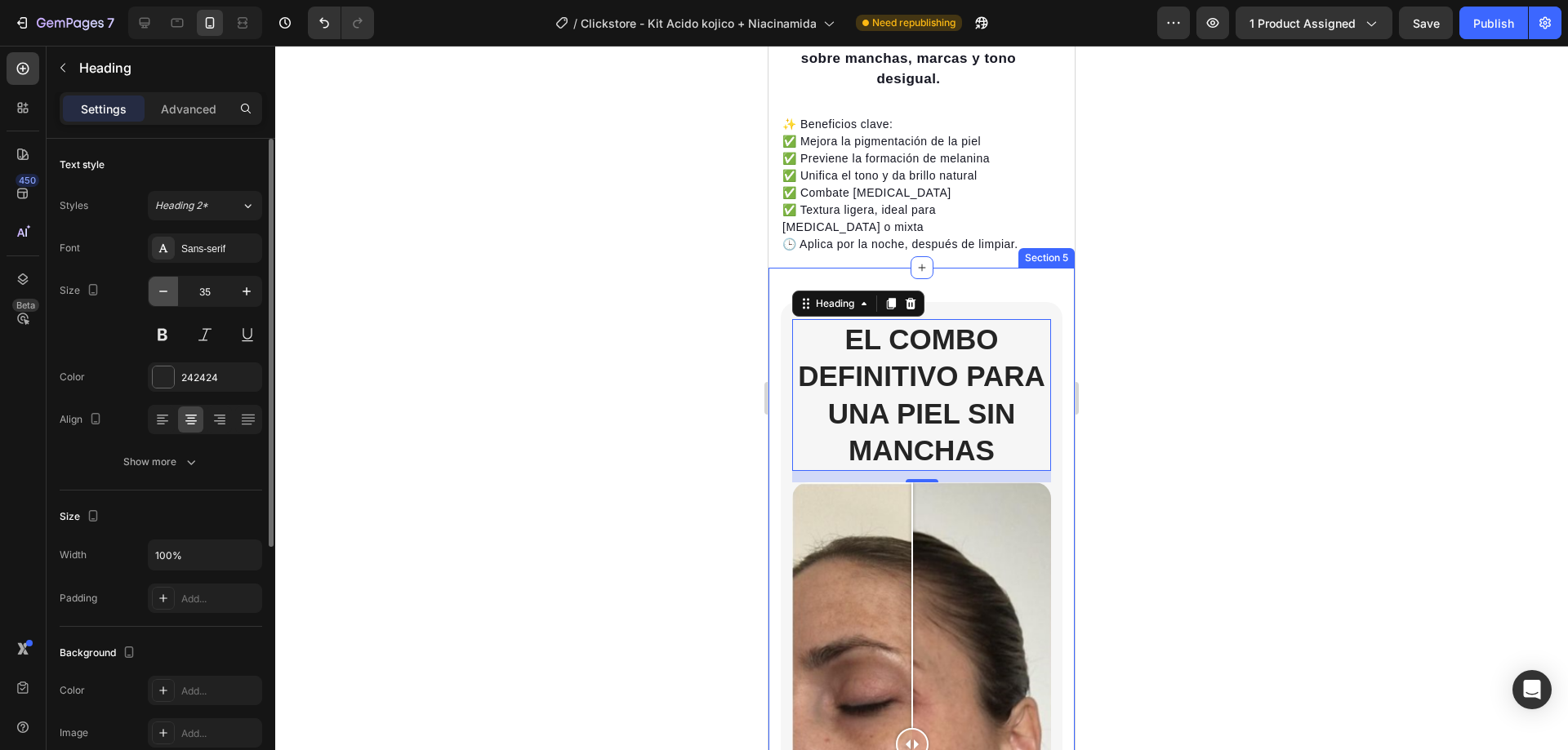
click at [162, 295] on icon "button" at bounding box center [163, 291] width 16 height 16
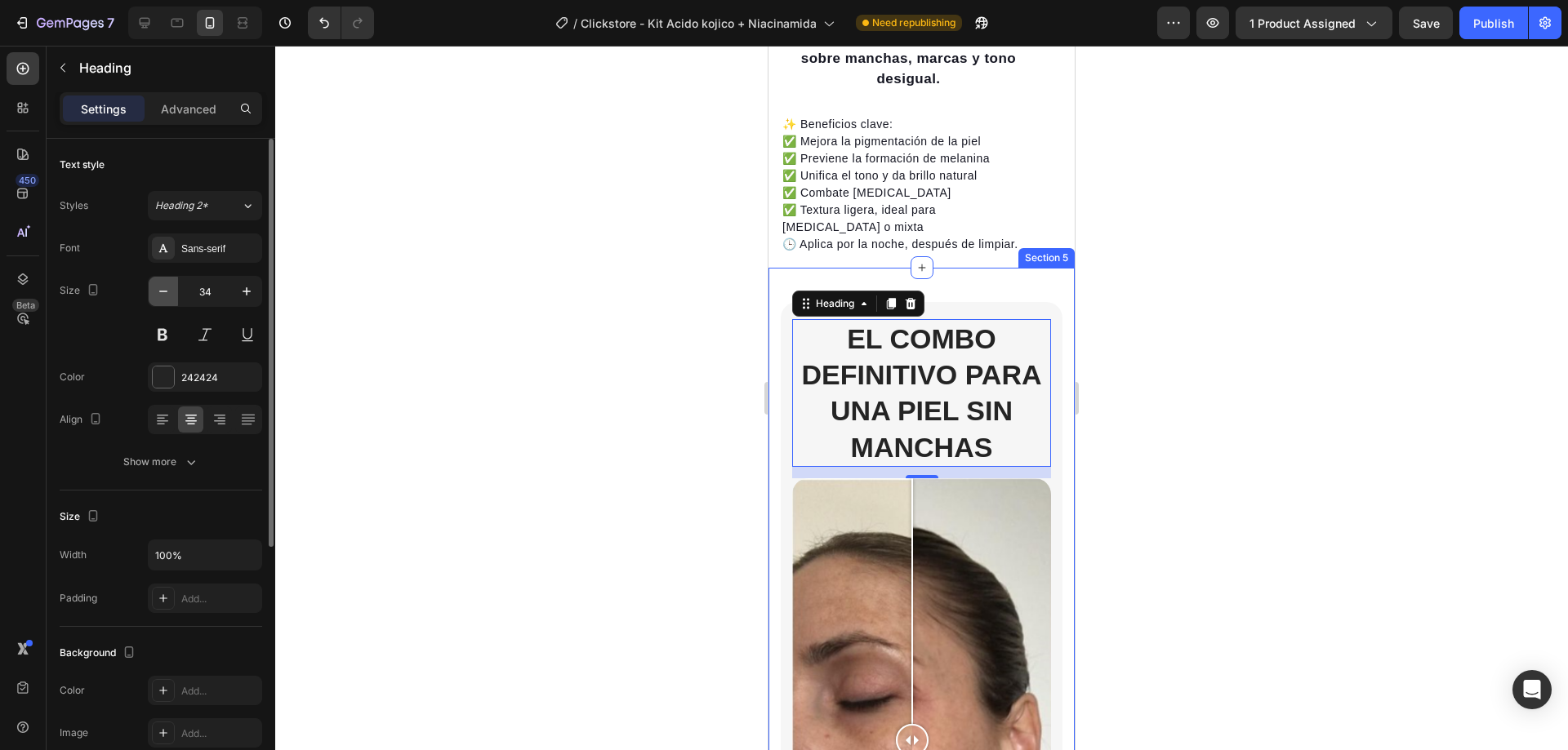
click at [162, 295] on icon "button" at bounding box center [163, 291] width 16 height 16
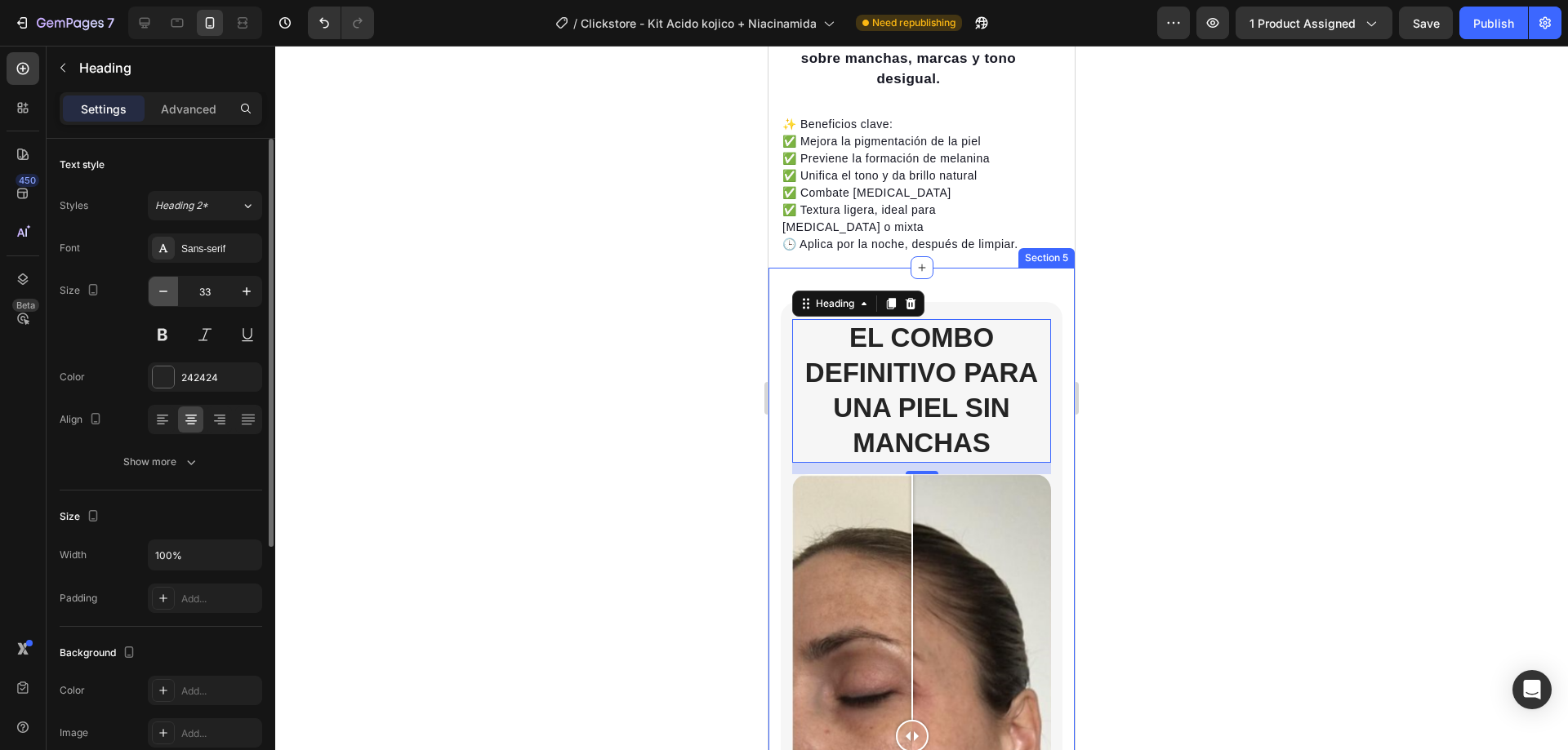
click at [162, 295] on icon "button" at bounding box center [163, 291] width 16 height 16
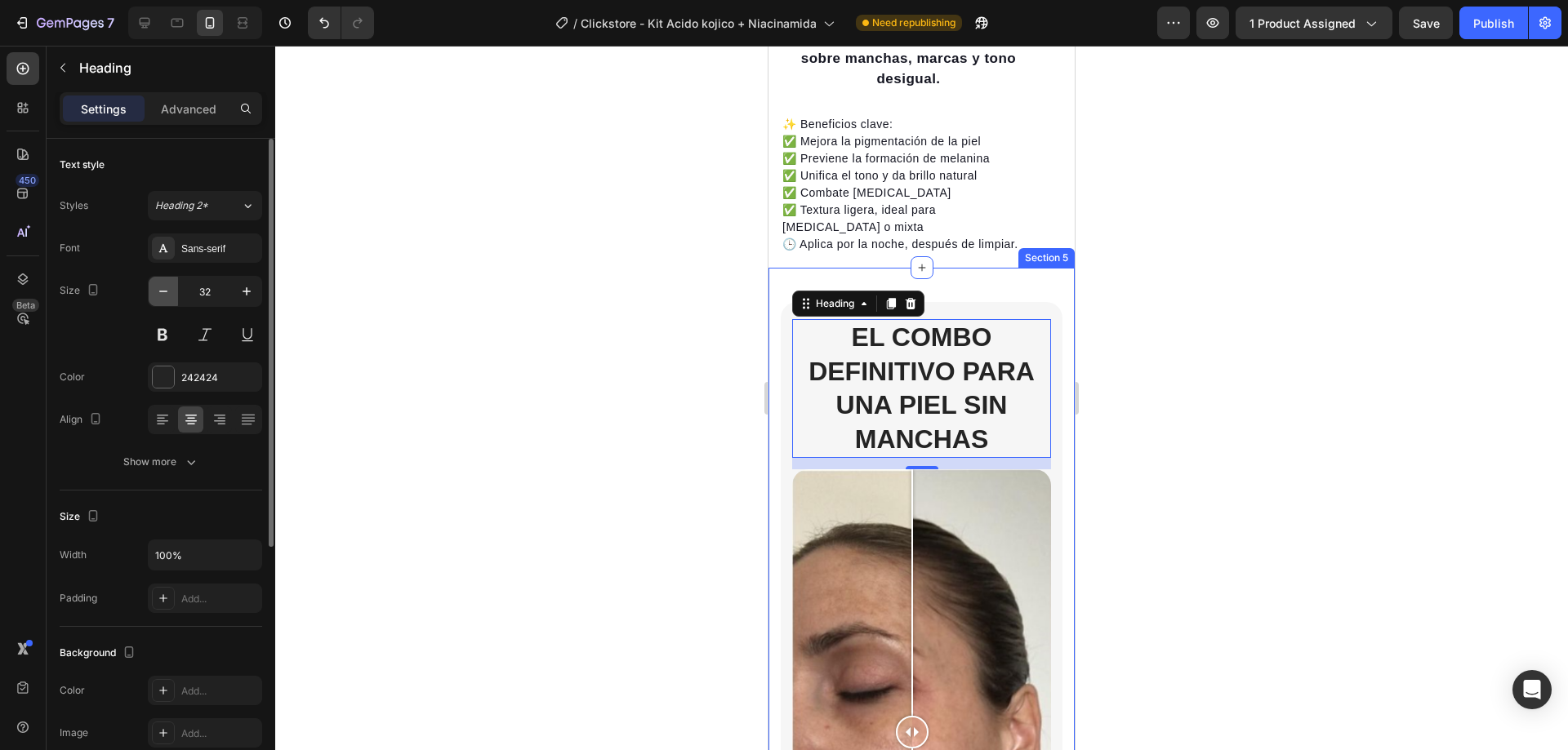
click at [162, 295] on icon "button" at bounding box center [163, 291] width 16 height 16
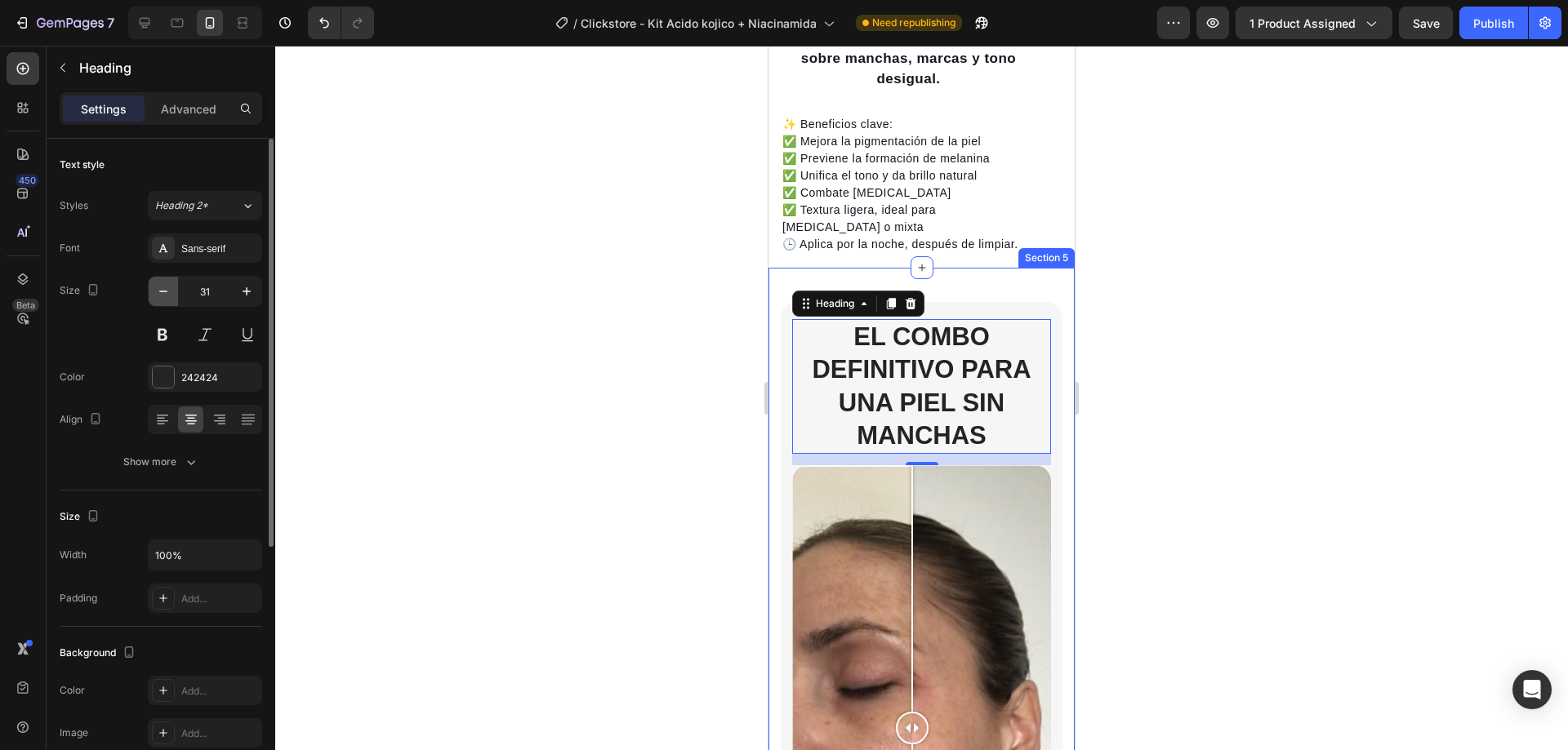
click at [162, 295] on icon "button" at bounding box center [163, 291] width 16 height 16
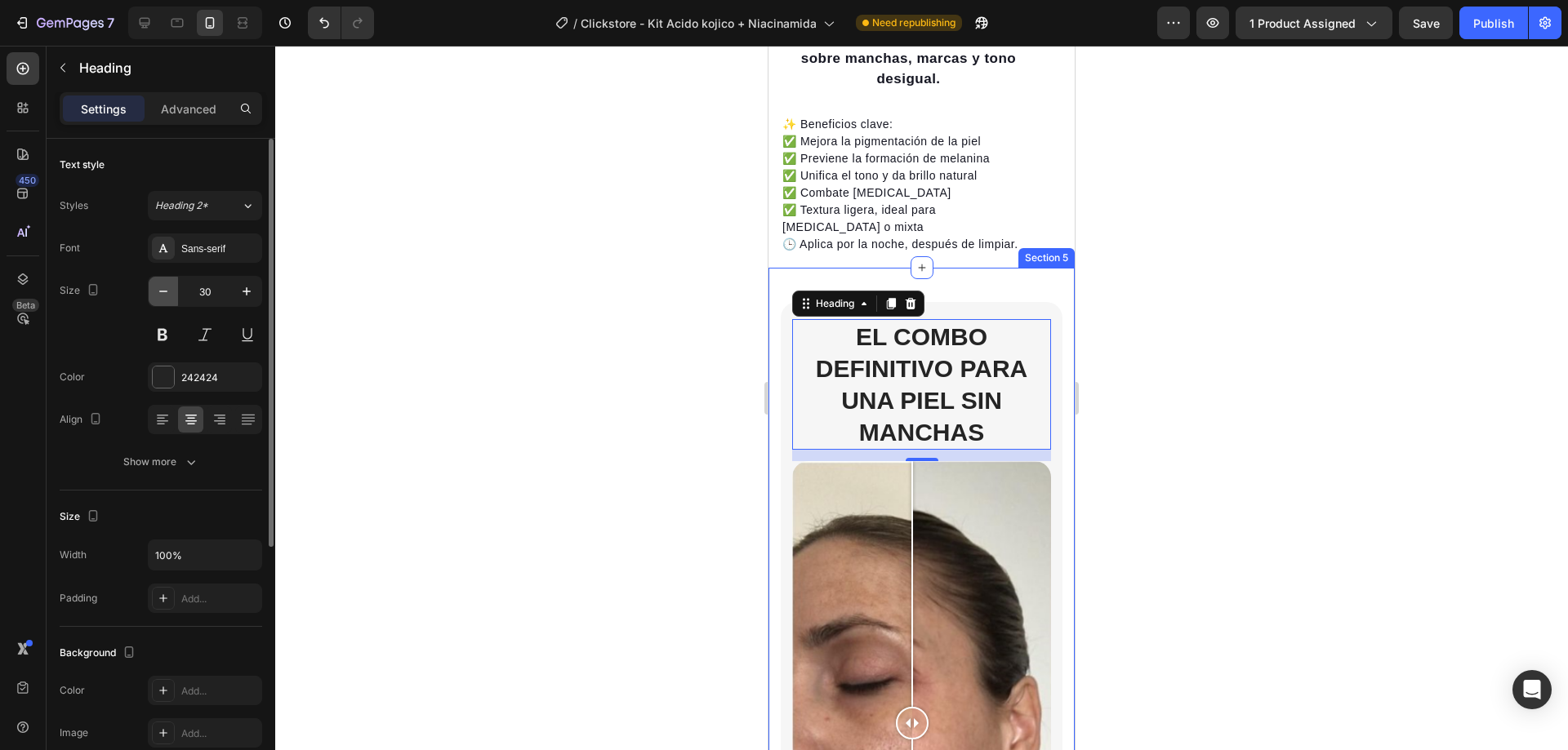
click at [162, 295] on icon "button" at bounding box center [163, 291] width 16 height 16
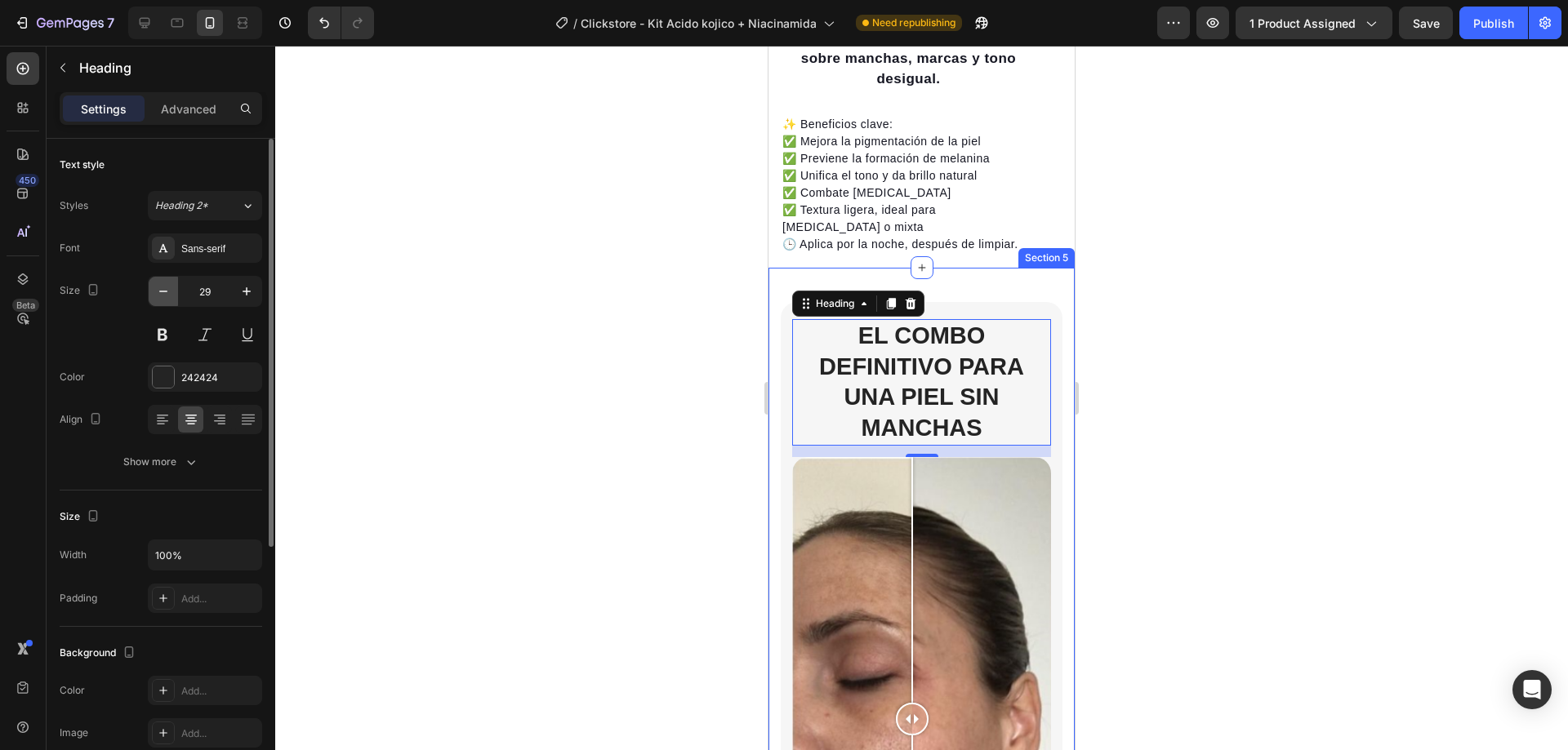
click at [162, 295] on icon "button" at bounding box center [163, 291] width 16 height 16
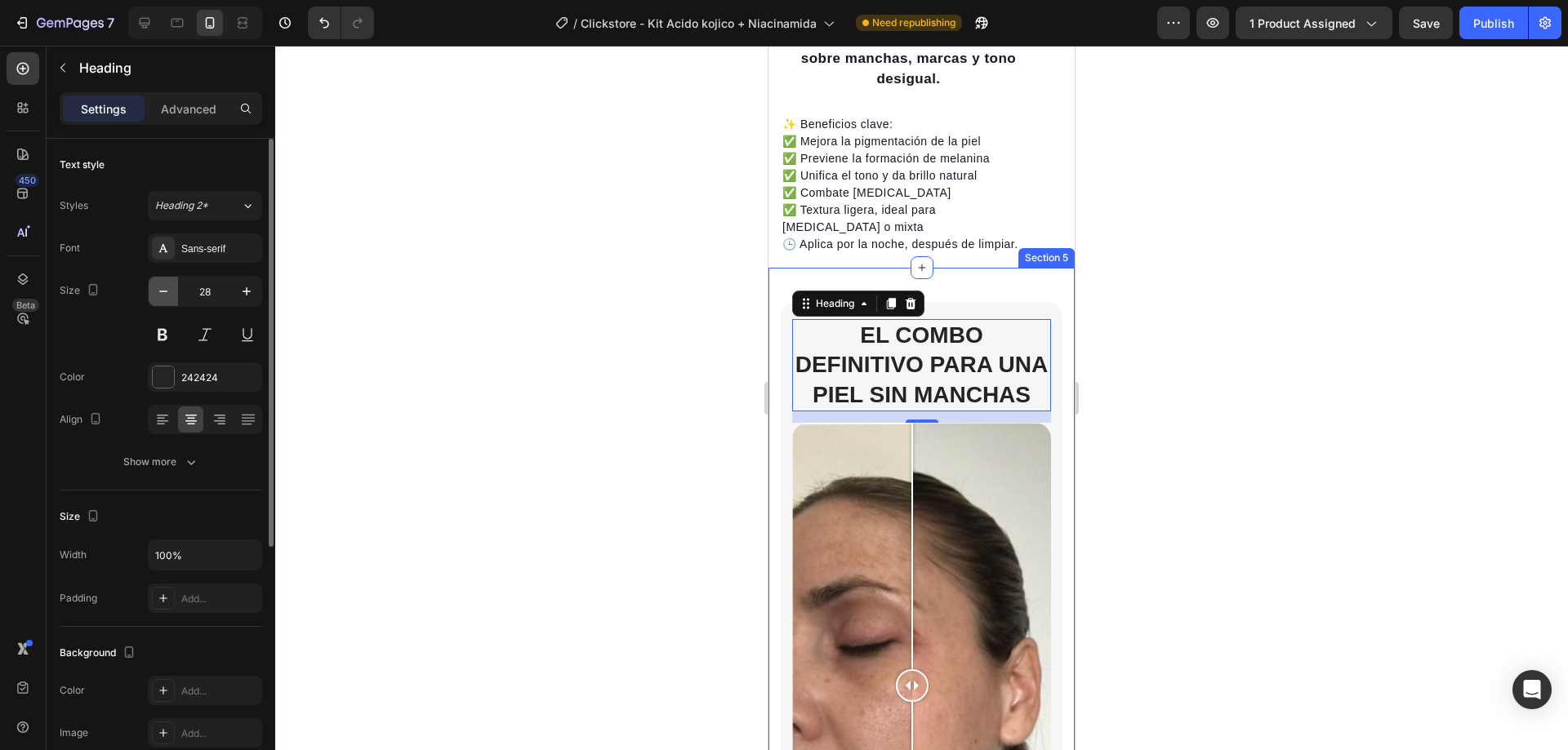
click at [162, 295] on icon "button" at bounding box center [163, 291] width 16 height 16
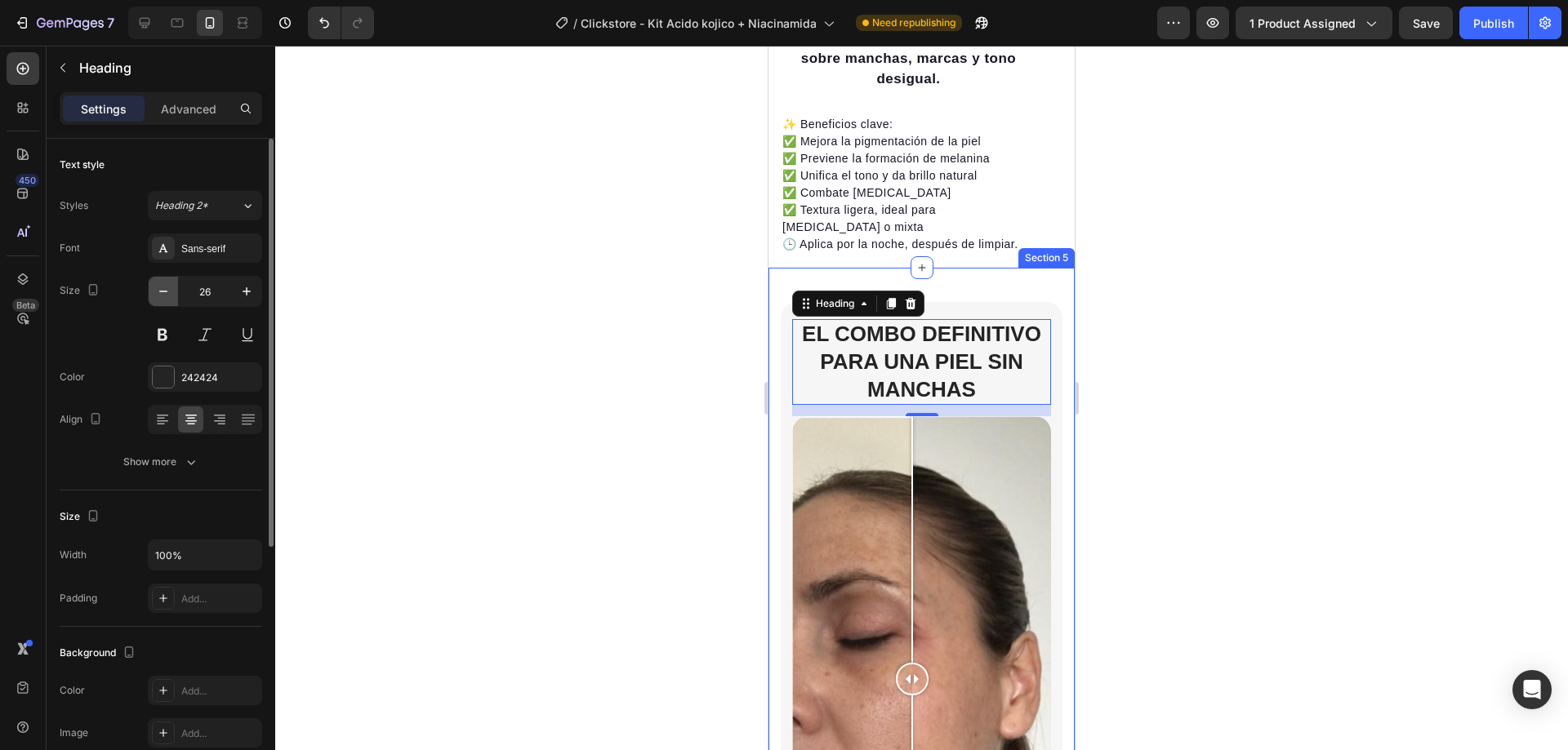
click at [162, 295] on icon "button" at bounding box center [163, 291] width 16 height 16
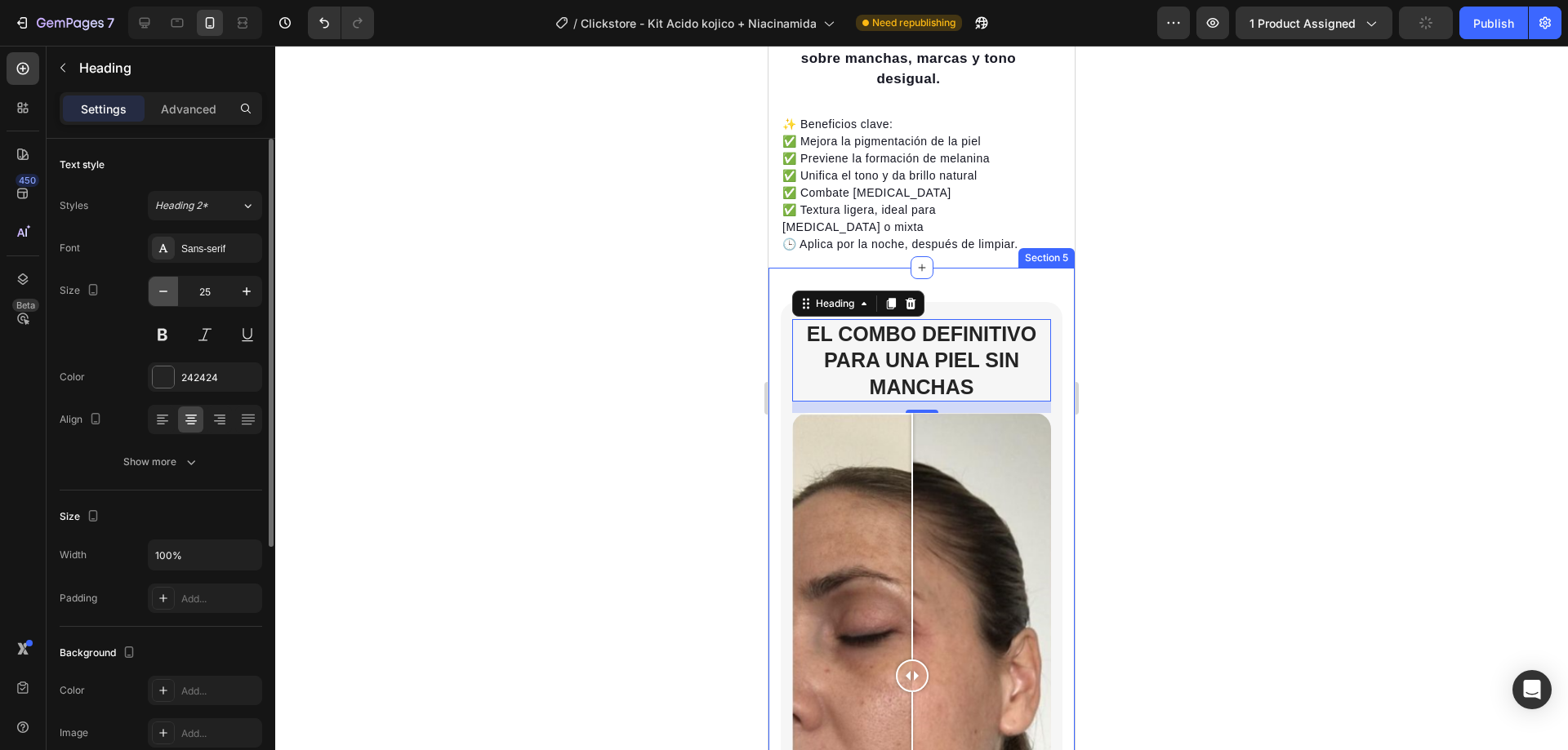
click at [162, 295] on icon "button" at bounding box center [163, 291] width 16 height 16
type input "24"
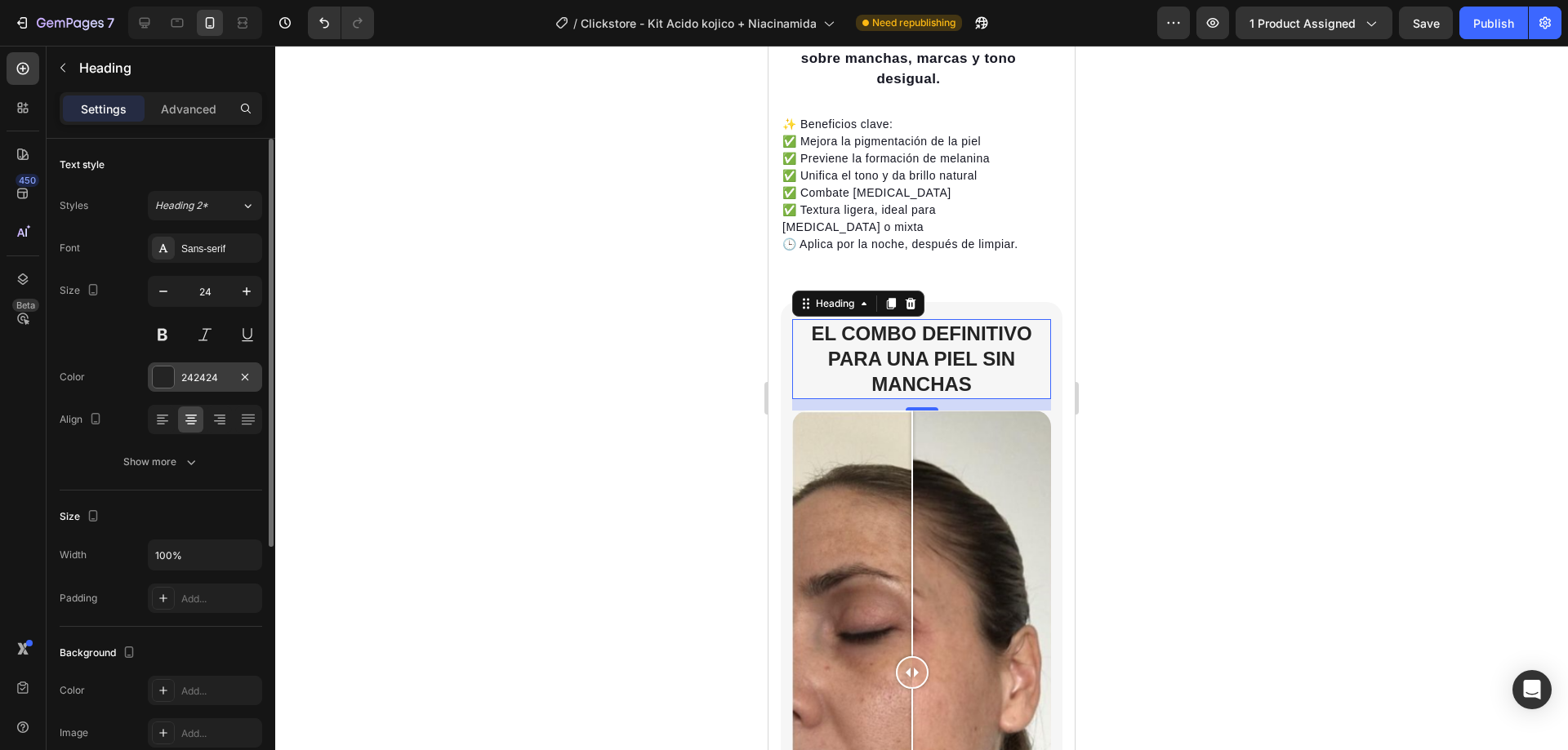
click at [174, 380] on div at bounding box center [164, 378] width 23 height 23
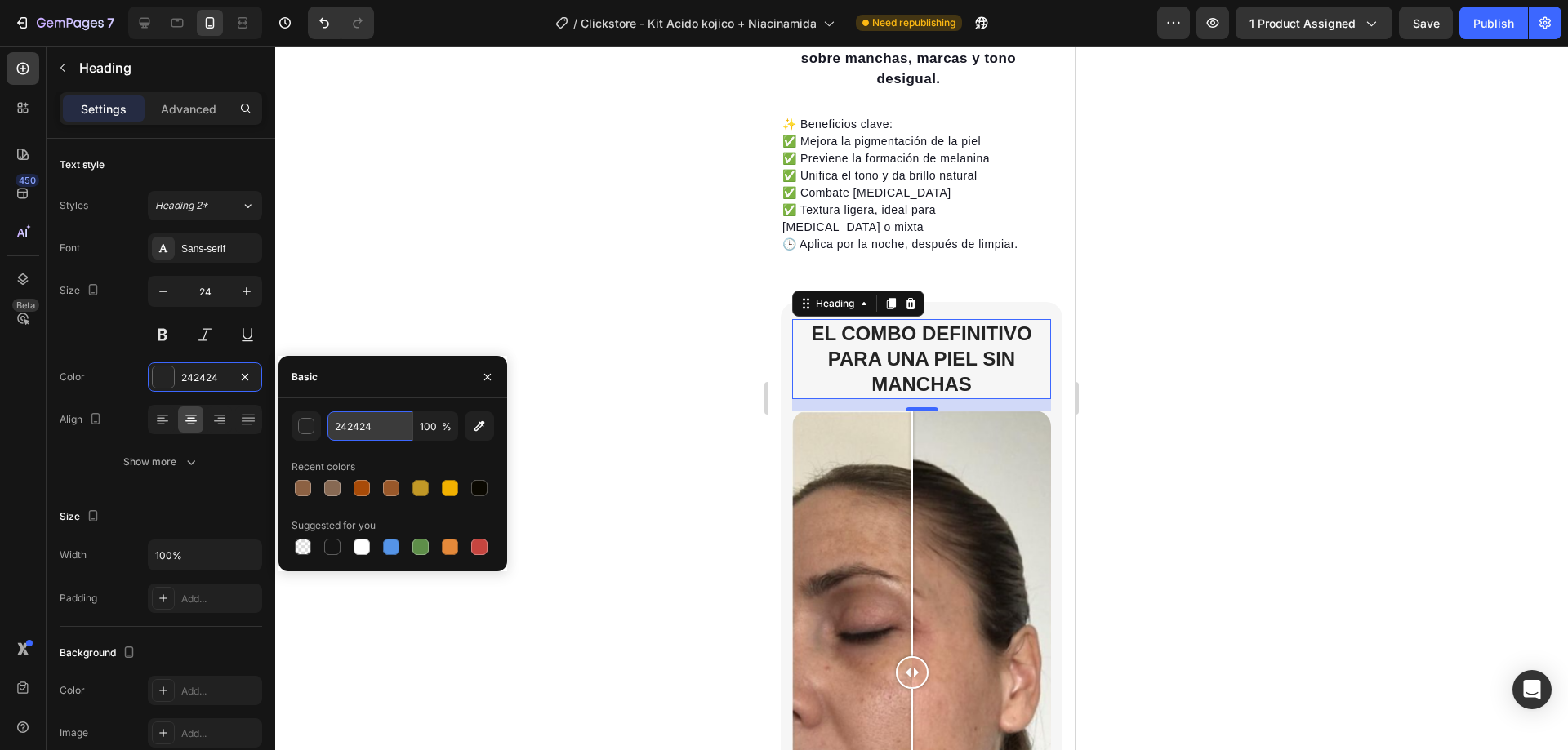
click at [382, 425] on input "242424" at bounding box center [370, 426] width 85 height 30
paste input "El combo definitivo para una piel sin manchas"
type input "El combo definitivo para una piel sin manchas"
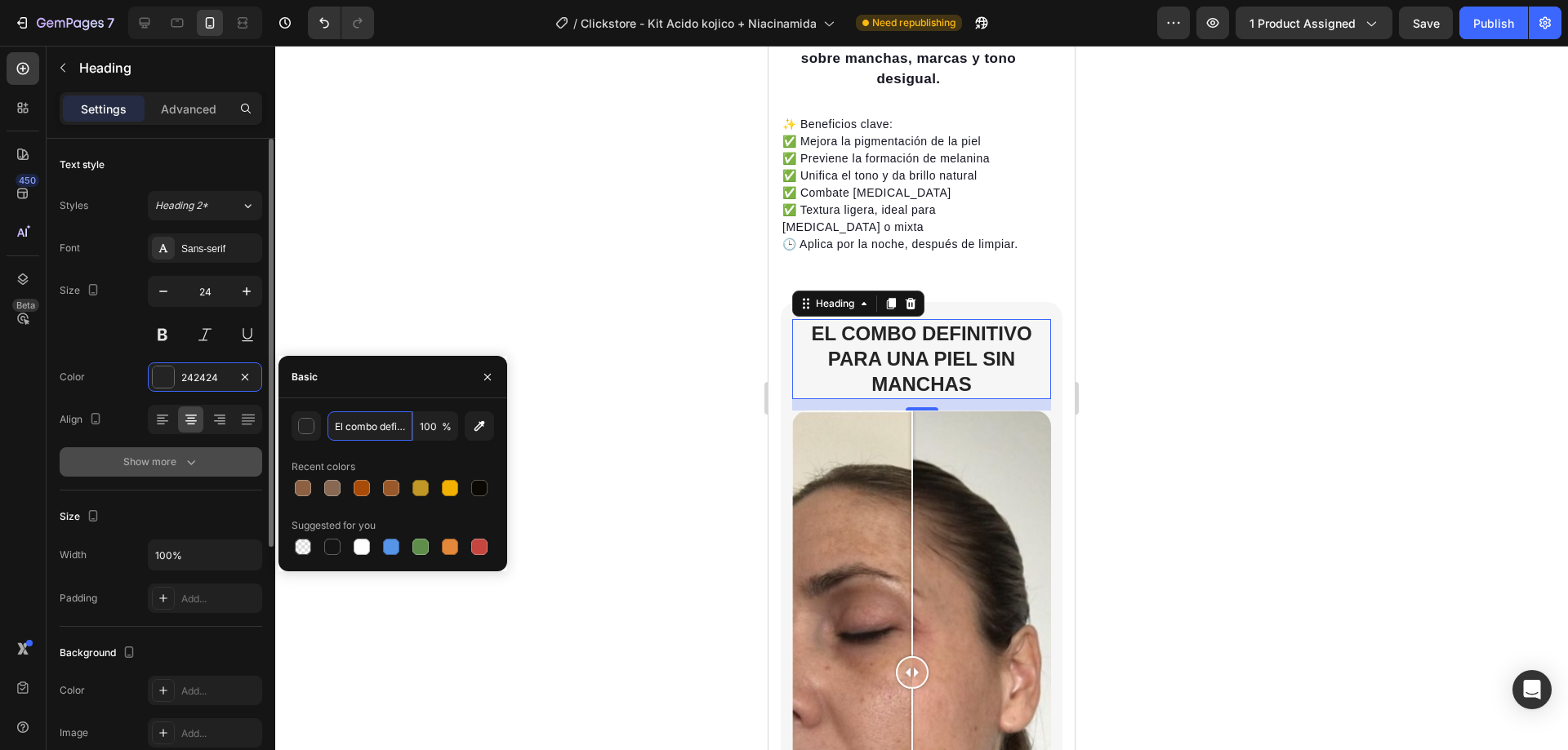
drag, startPoint x: 411, startPoint y: 434, endPoint x: 218, endPoint y: 447, distance: 193.4
click at [218, 447] on div "450 Beta Sections(18) Elements(84) Section Element Hero Section Product Detail …" at bounding box center [137, 397] width 275 height 704
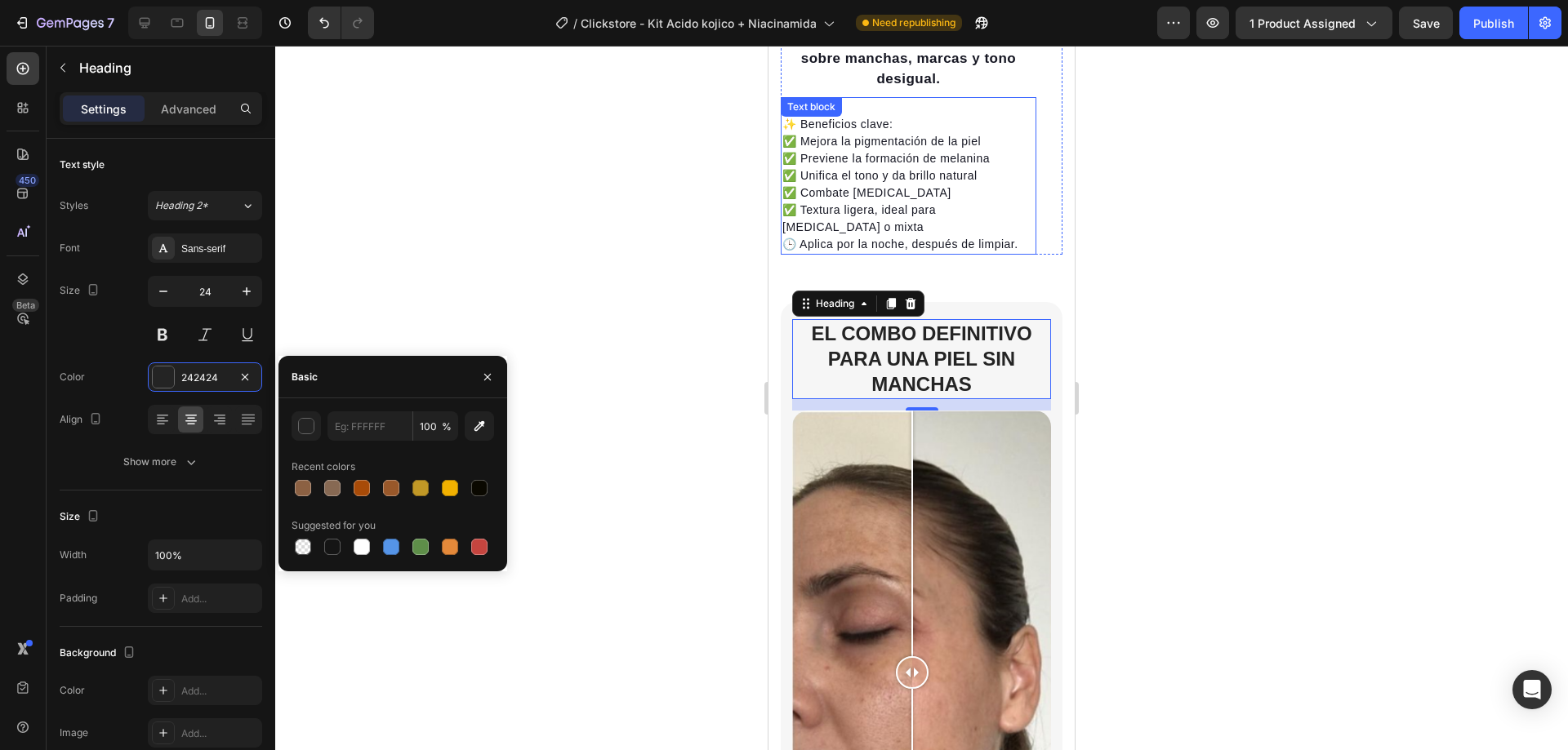
click at [865, 186] on span "✅ Combate [MEDICAL_DATA]" at bounding box center [867, 192] width 169 height 13
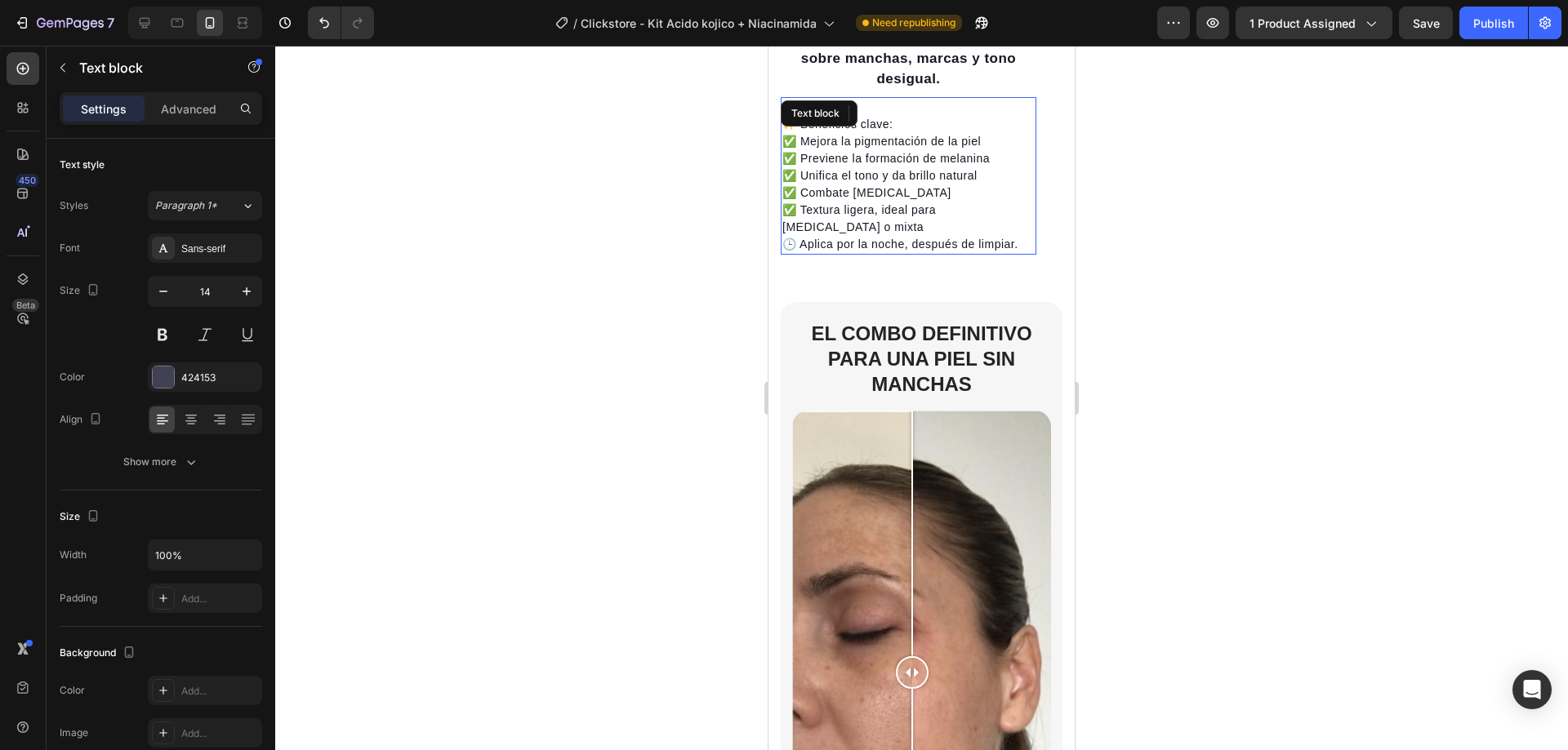
click at [865, 186] on span "✅ Combate [MEDICAL_DATA]" at bounding box center [867, 192] width 169 height 13
click at [870, 206] on p "✨ Beneficios clave: ✅ Mejora la pigmentación de la piel ✅ Previene la formación…" at bounding box center [909, 176] width 253 height 120
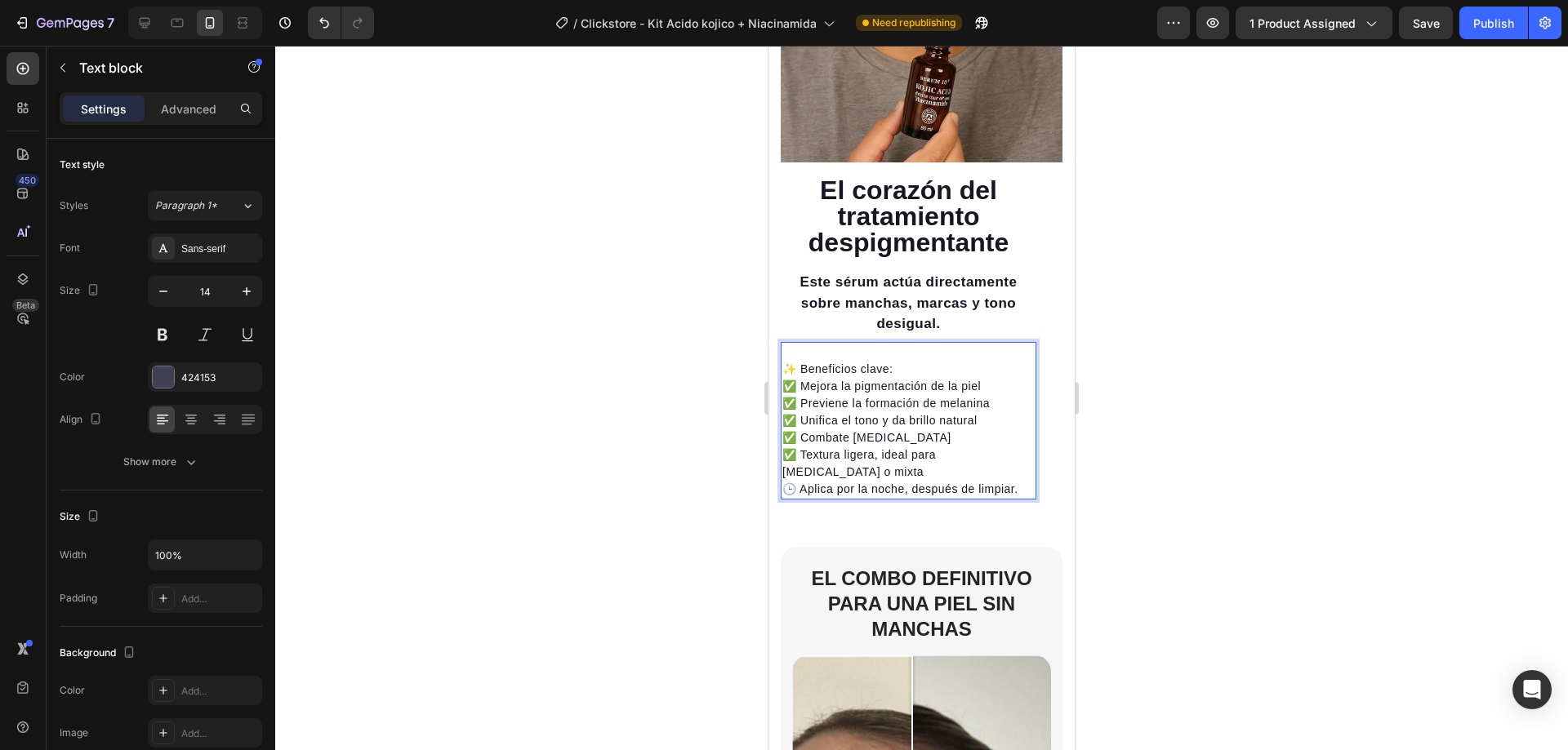
click at [879, 209] on h2 "El corazón del tratamiento despigmentante" at bounding box center [908, 216] width 255 height 81
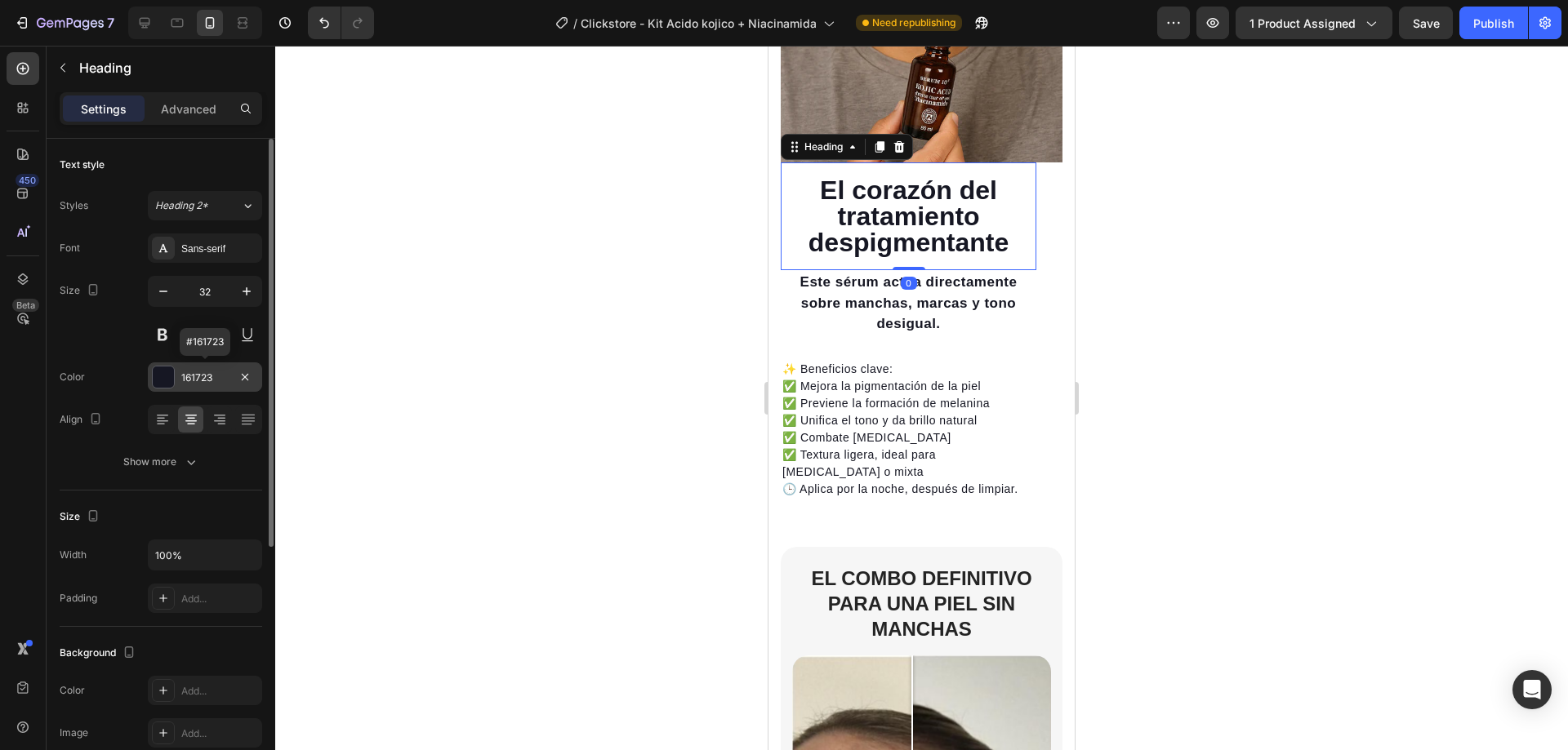
click at [207, 376] on div "161723" at bounding box center [204, 378] width 47 height 14
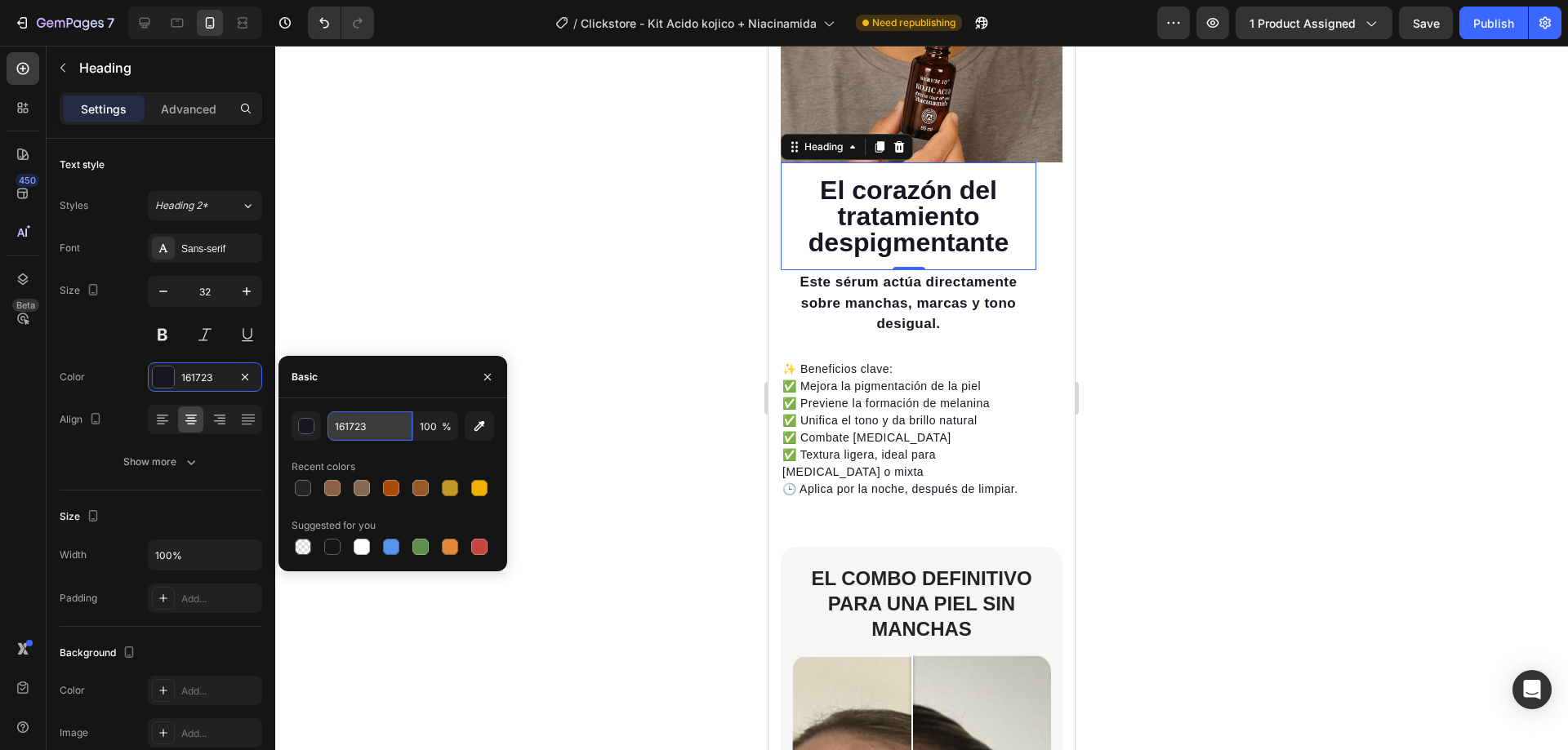
click at [378, 428] on input "161723" at bounding box center [370, 426] width 85 height 30
click at [990, 585] on strong "El combo definitivo para una piel sin manchas" at bounding box center [921, 603] width 220 height 72
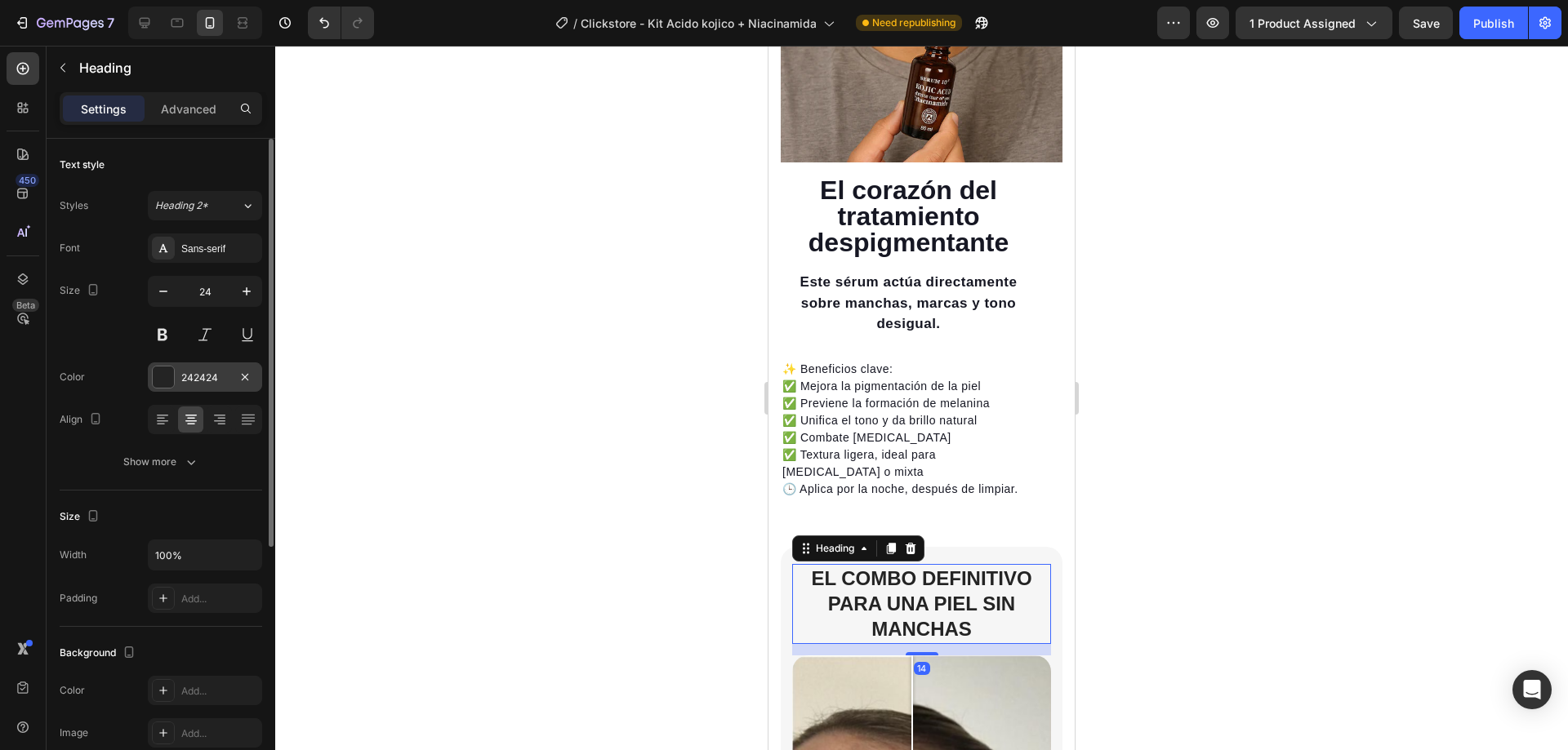
click at [233, 381] on div "242424" at bounding box center [205, 377] width 115 height 30
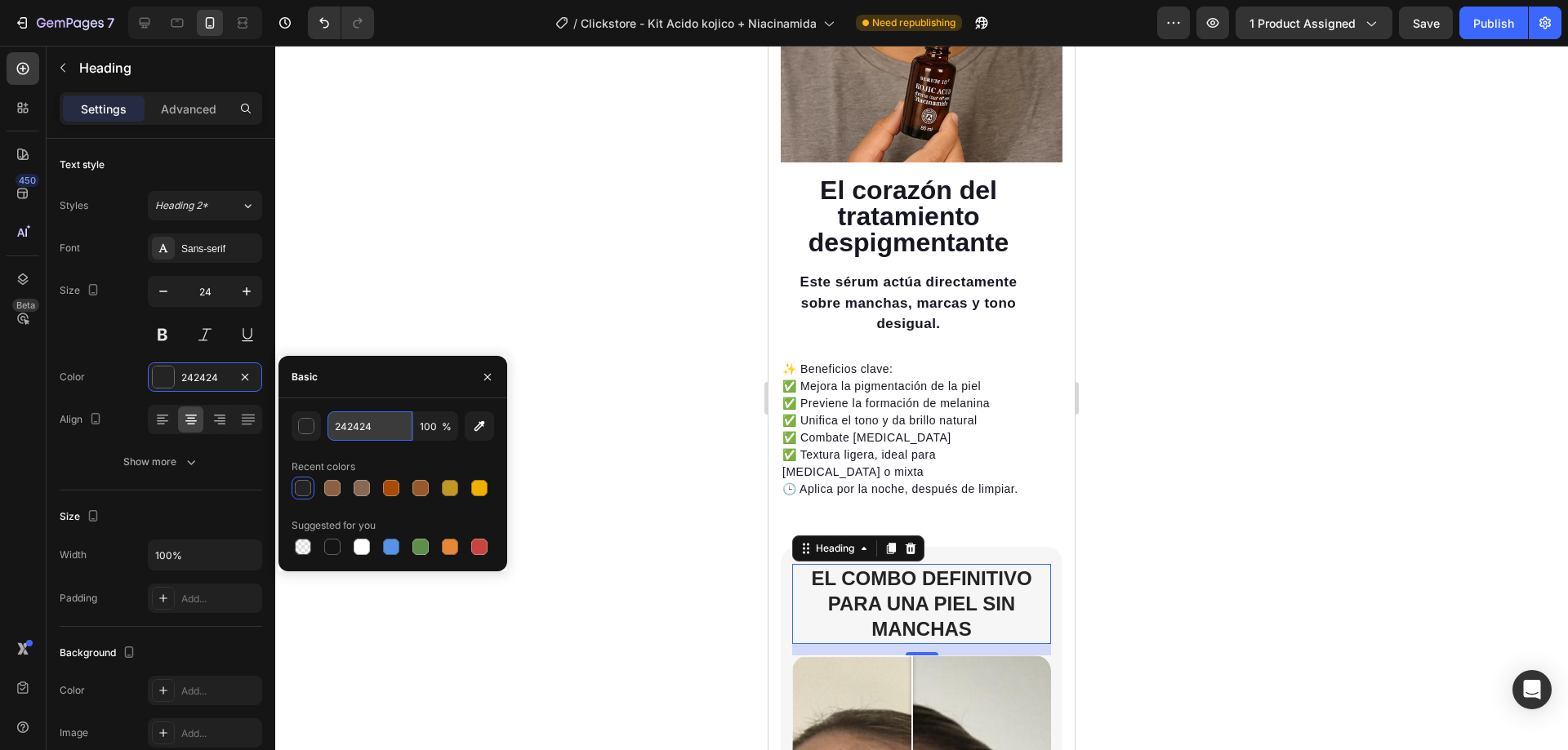
click at [390, 419] on input "242424" at bounding box center [370, 426] width 85 height 30
paste input "161723"
type input "161723"
click at [551, 408] on div at bounding box center [921, 397] width 1293 height 704
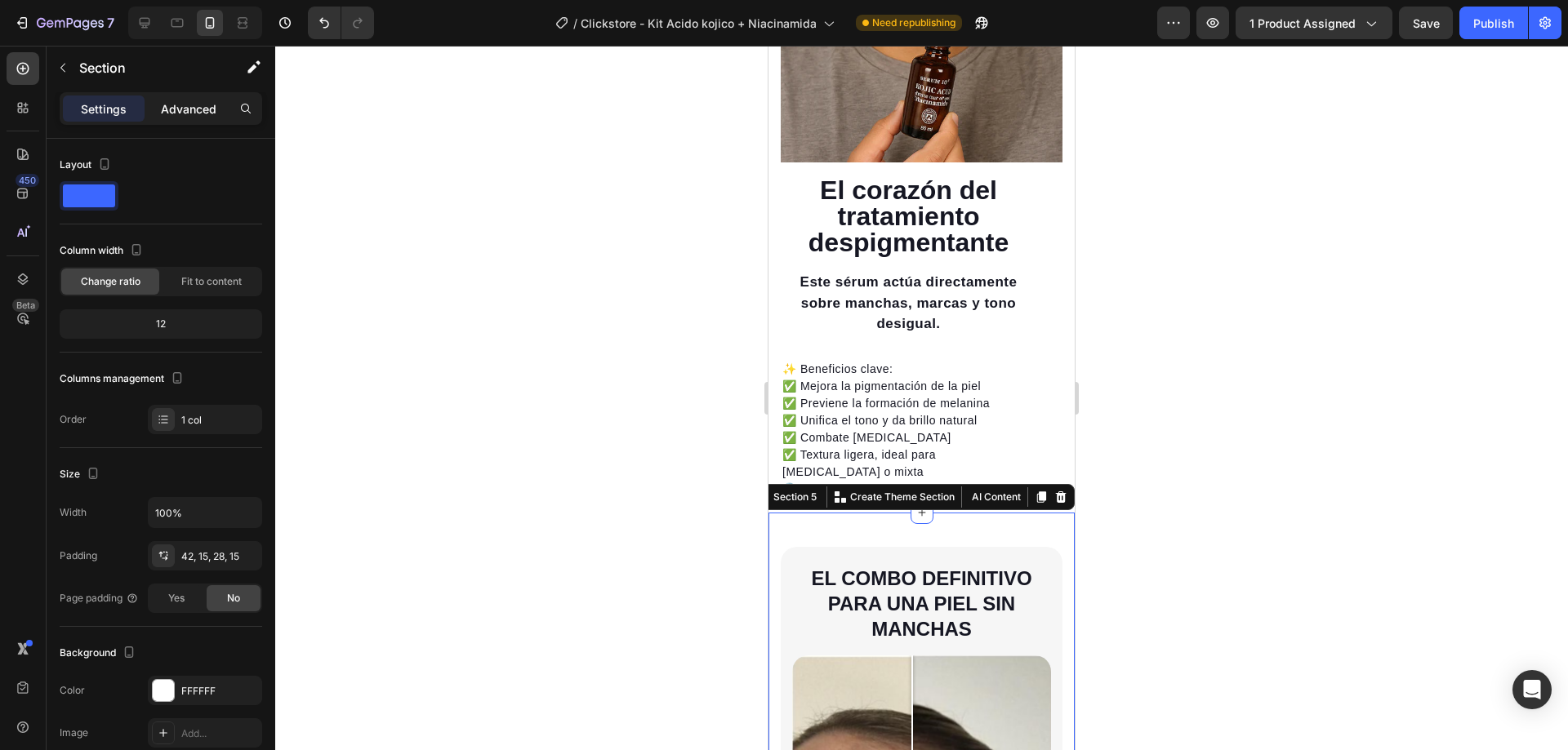
click at [184, 100] on p "Advanced" at bounding box center [189, 108] width 56 height 17
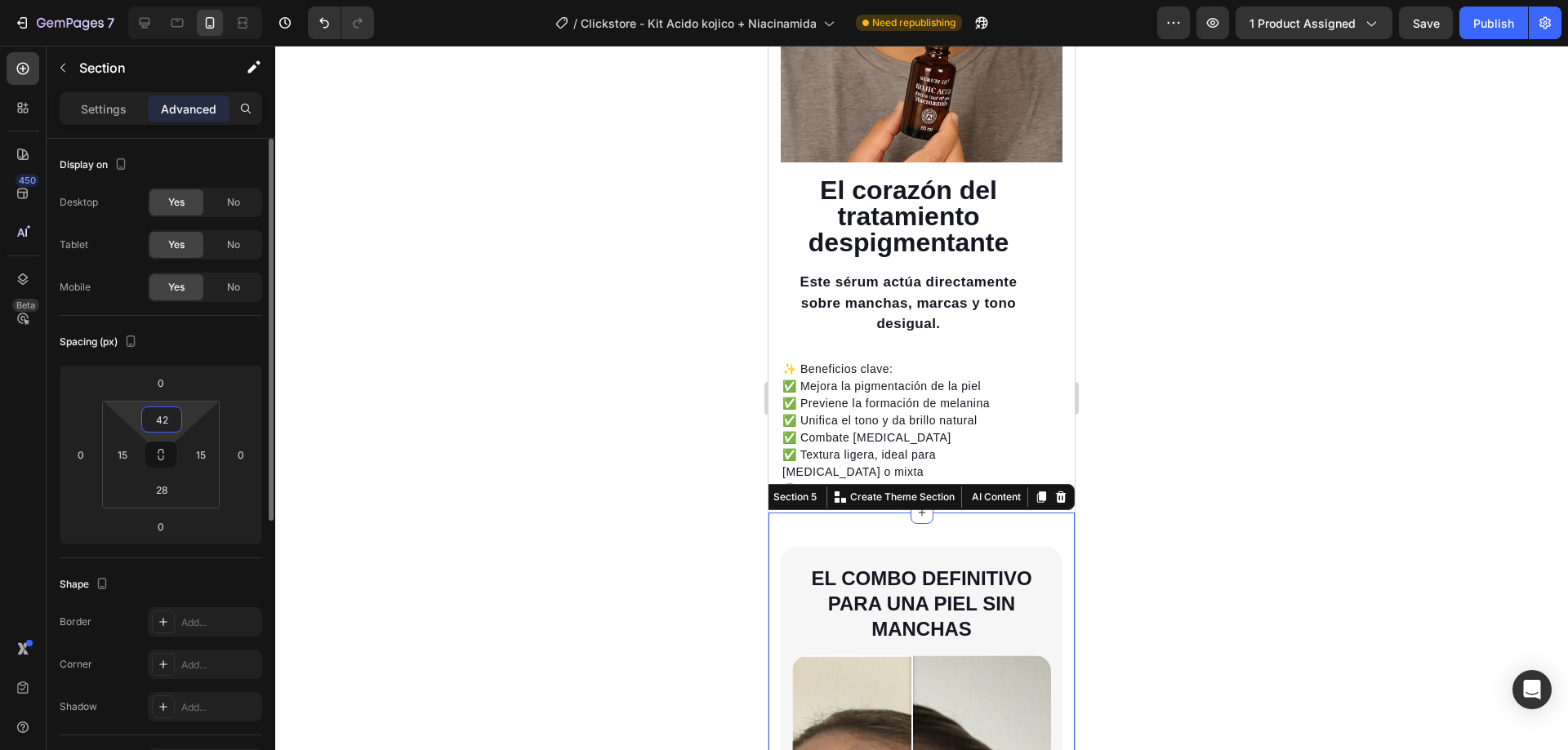
click at [177, 413] on input "42" at bounding box center [161, 419] width 32 height 24
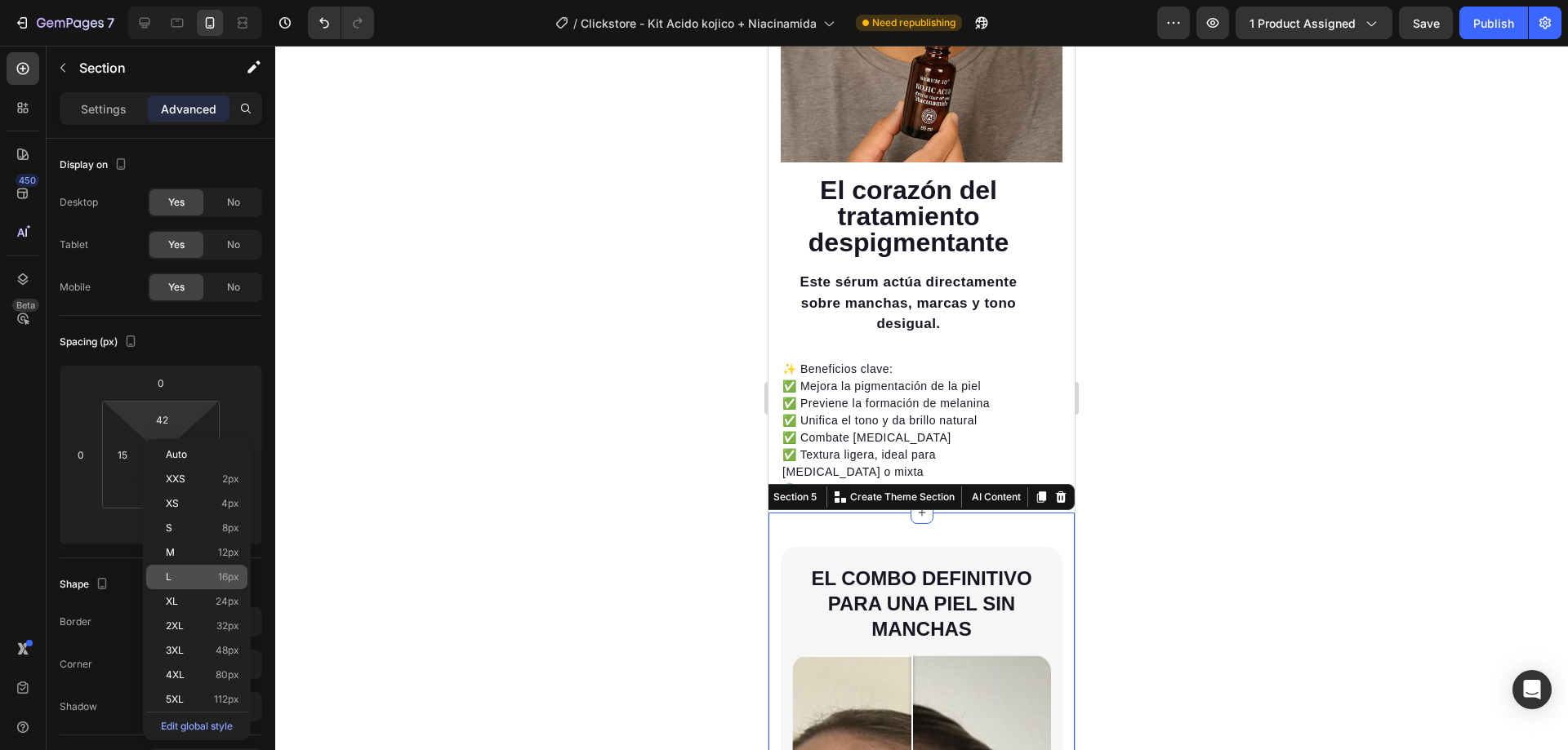
click at [198, 580] on p "L 16px" at bounding box center [202, 576] width 73 height 12
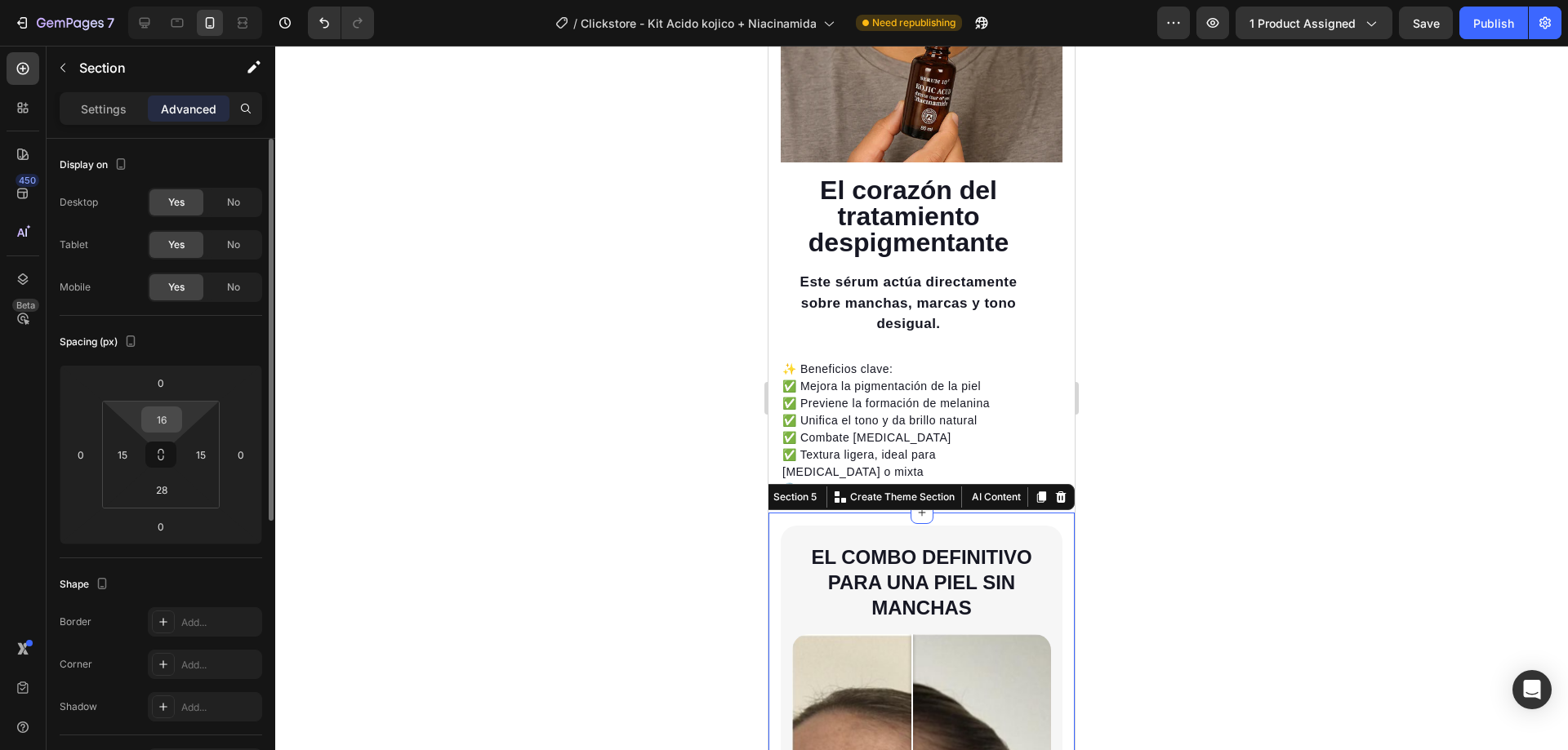
click at [173, 413] on input "16" at bounding box center [161, 419] width 32 height 24
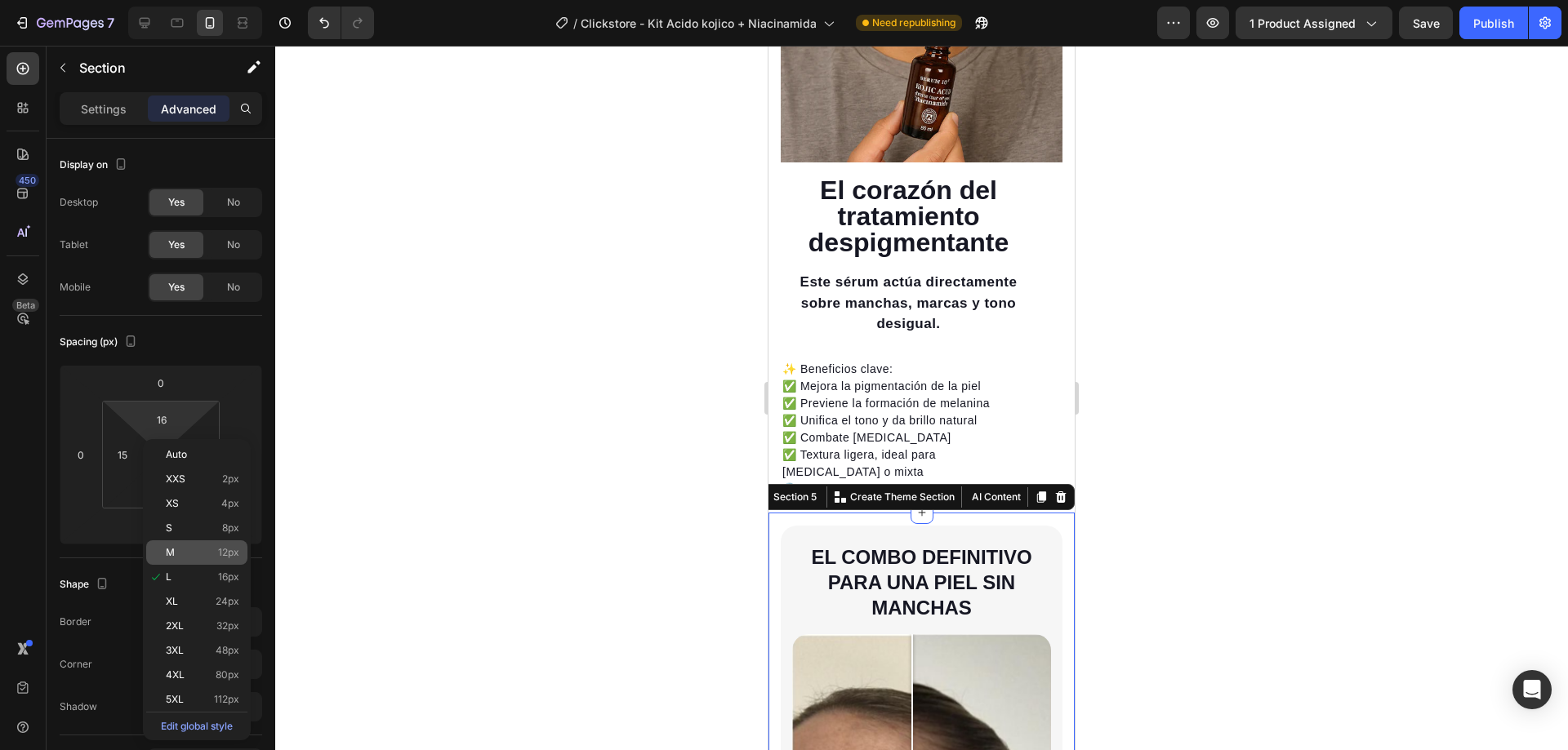
click at [217, 553] on p "M 12px" at bounding box center [202, 552] width 73 height 12
type input "12"
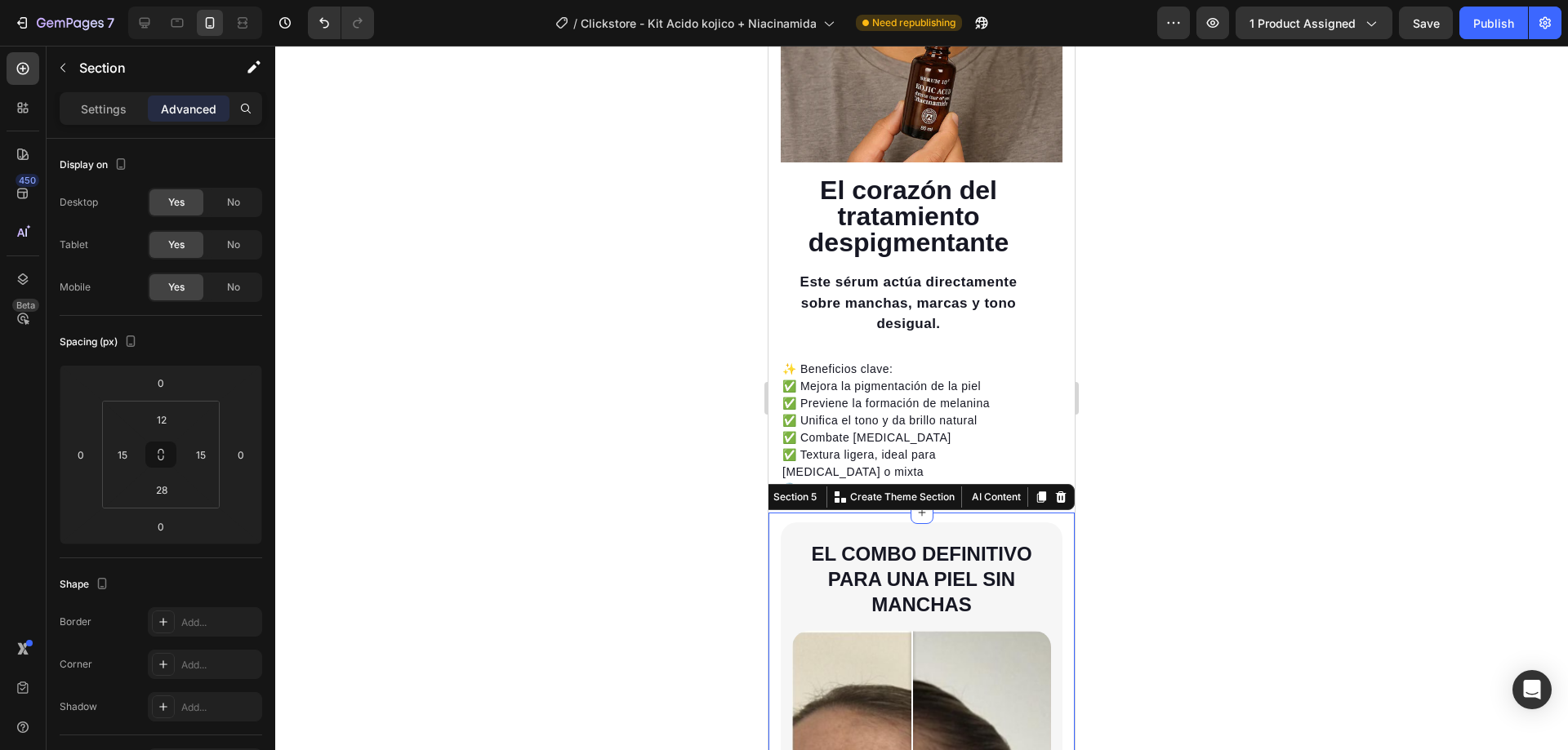
click at [1304, 282] on div at bounding box center [921, 397] width 1293 height 704
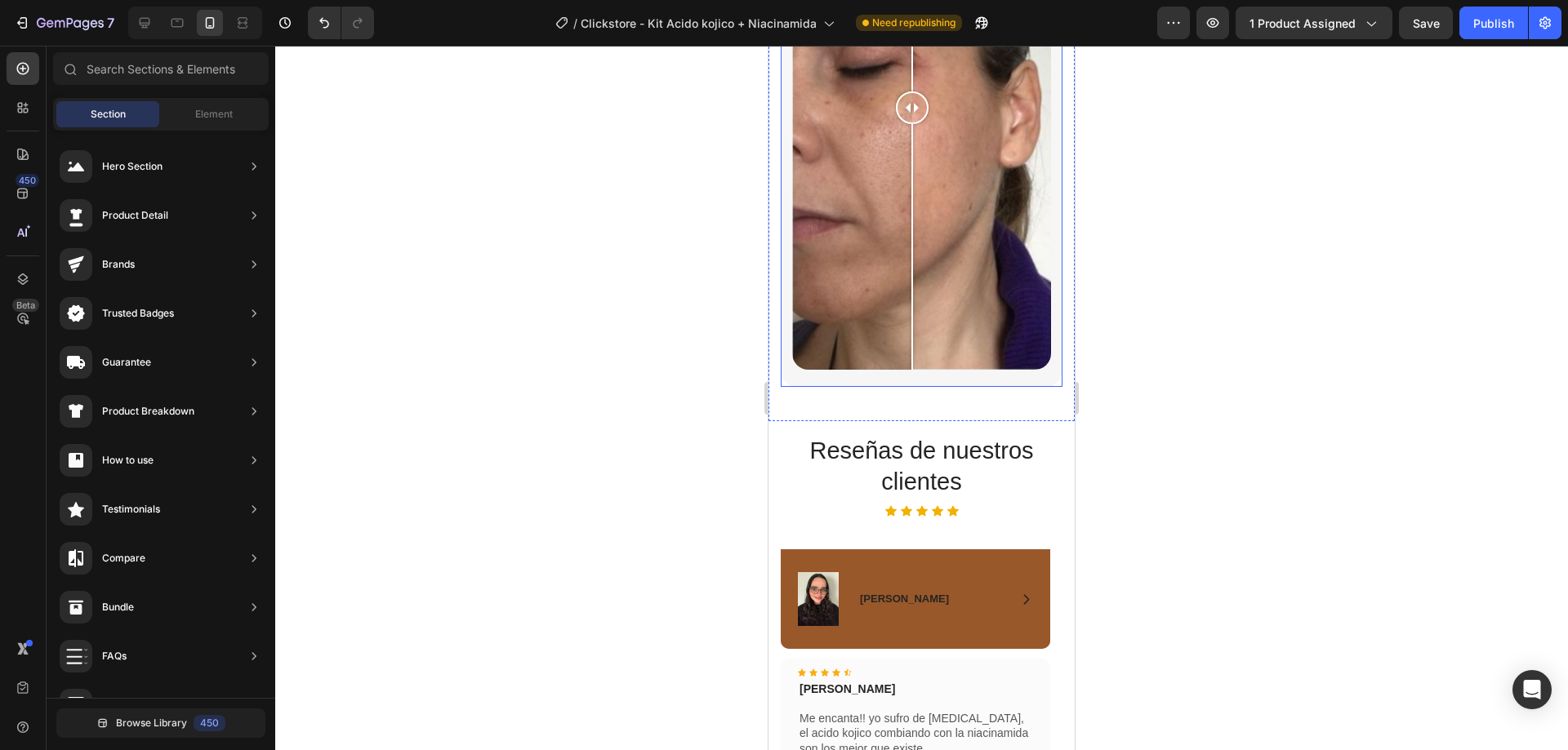
scroll to position [3269, 0]
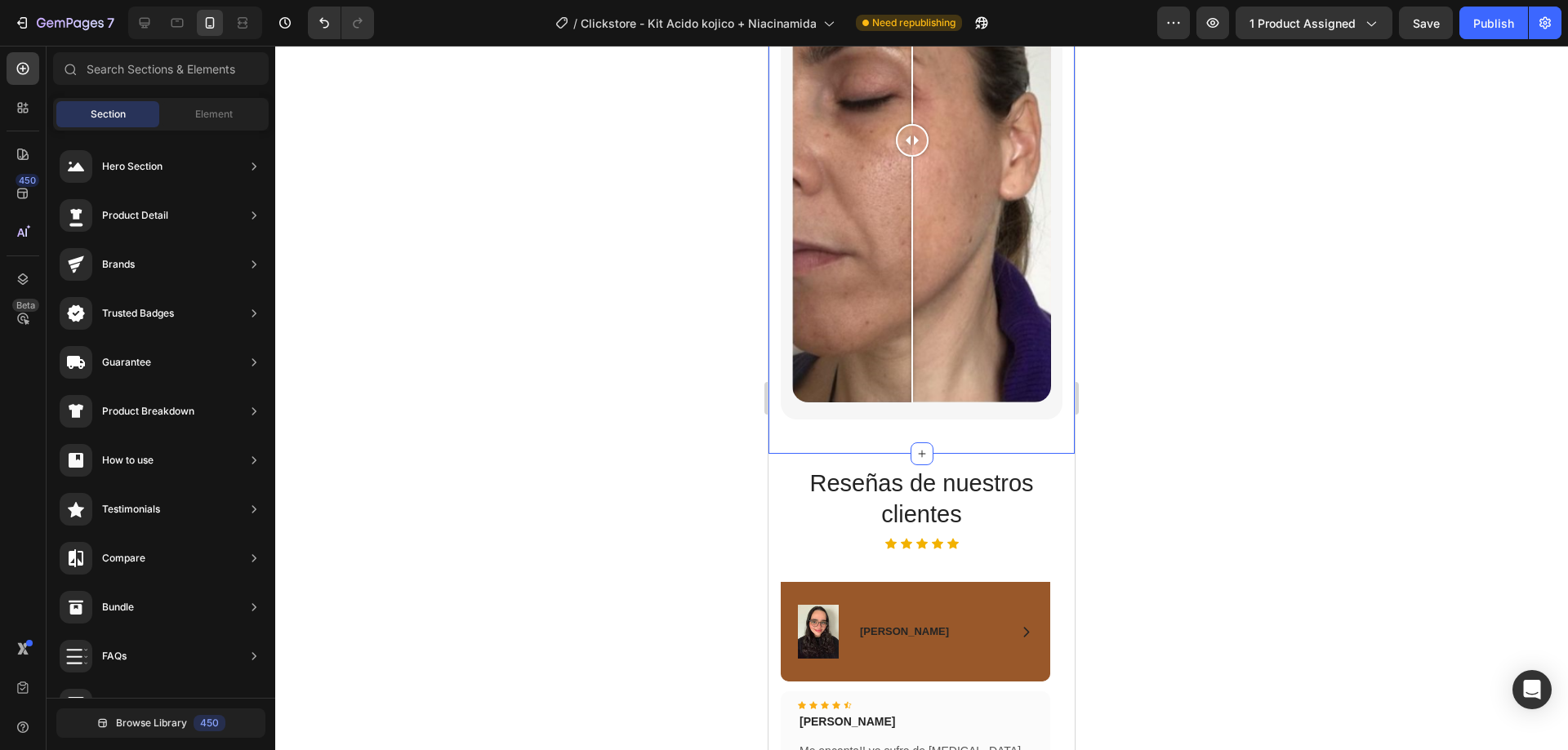
click at [896, 406] on div "⁠⁠⁠⁠⁠⁠⁠ El combo definitivo para una piel sin manchas Heading Image Comparison …" at bounding box center [921, 107] width 306 height 694
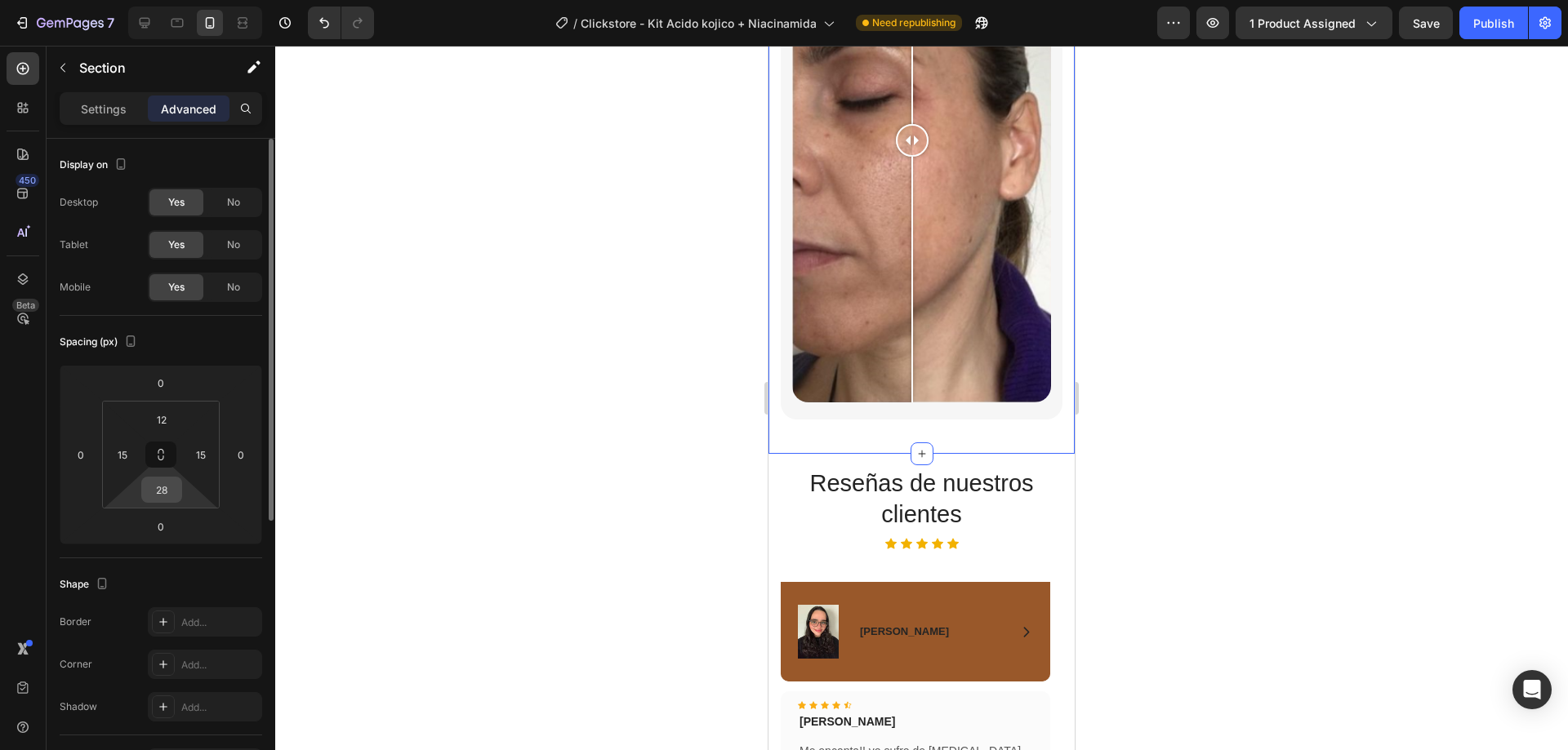
click at [173, 494] on input "28" at bounding box center [161, 490] width 32 height 24
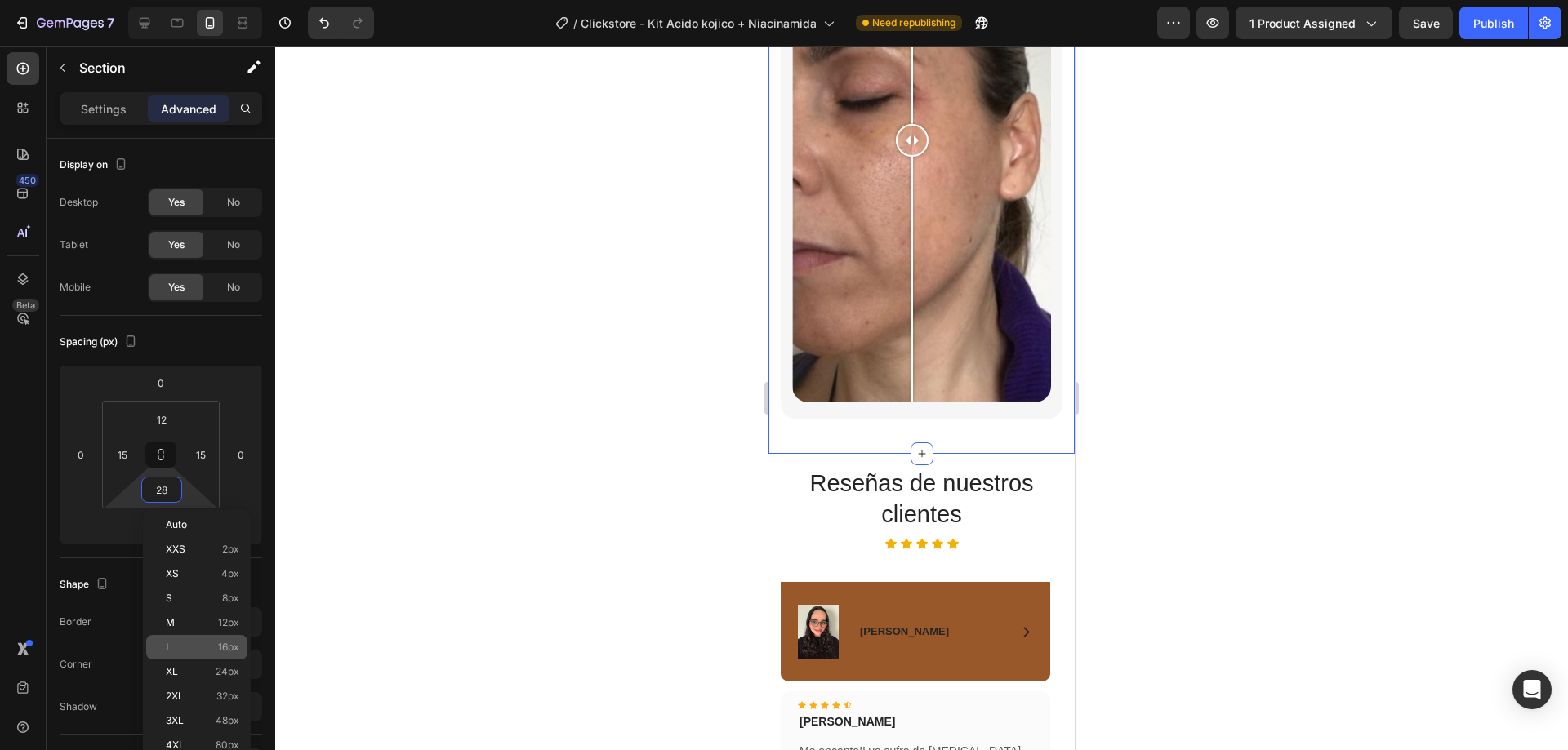
click at [200, 653] on div "L 16px" at bounding box center [196, 647] width 101 height 24
type input "16"
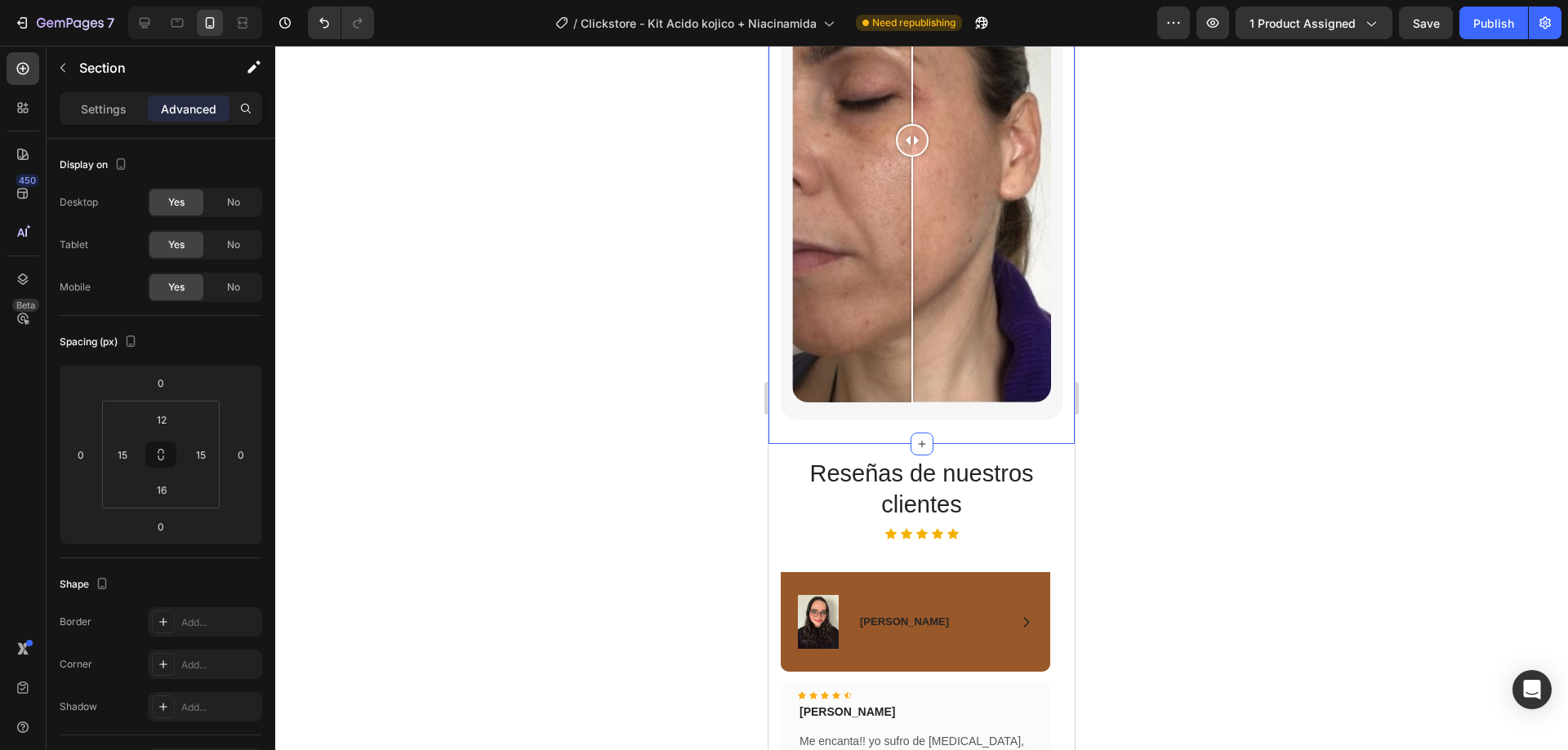
click at [1350, 190] on div at bounding box center [921, 397] width 1293 height 704
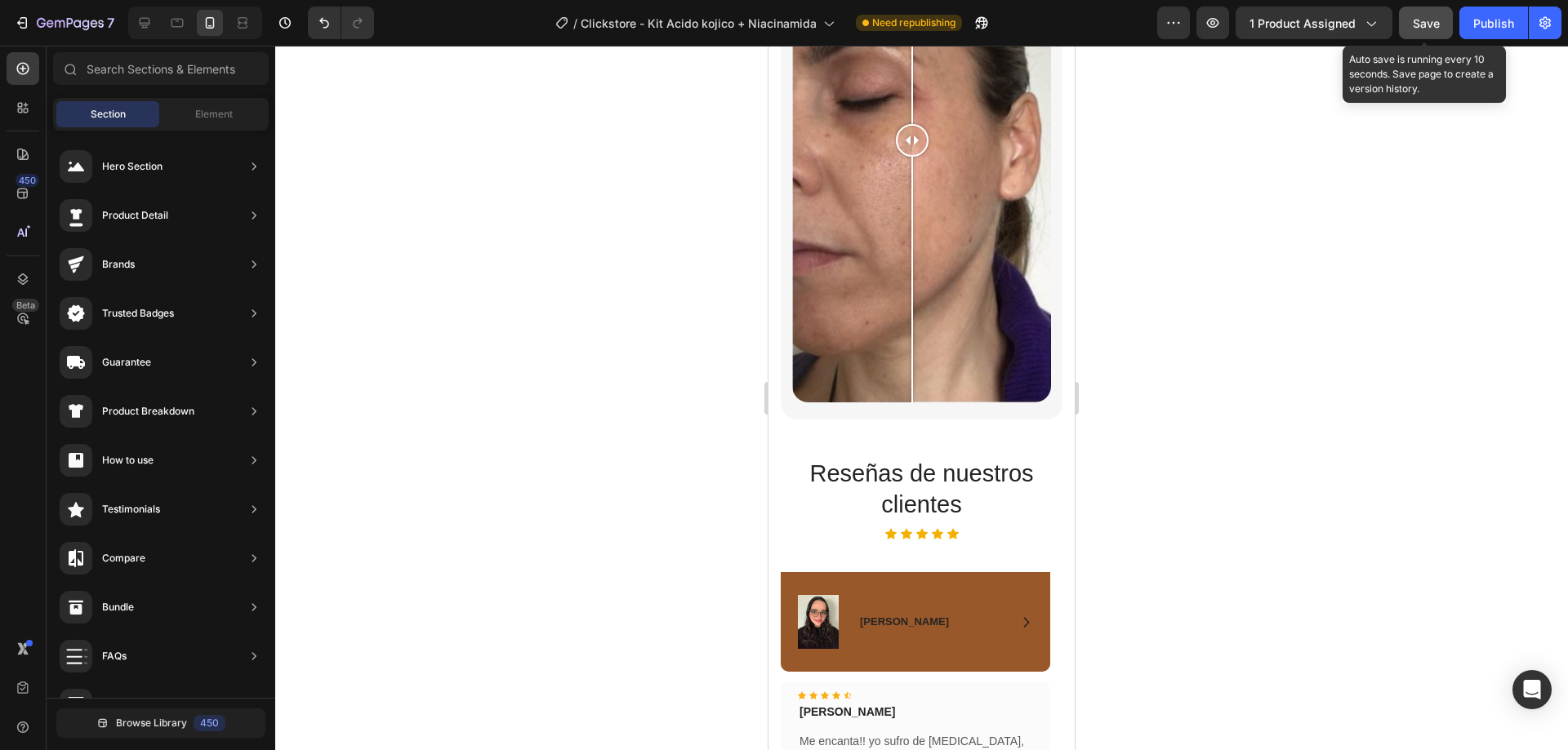
click at [1434, 14] on div "Save" at bounding box center [1427, 22] width 27 height 17
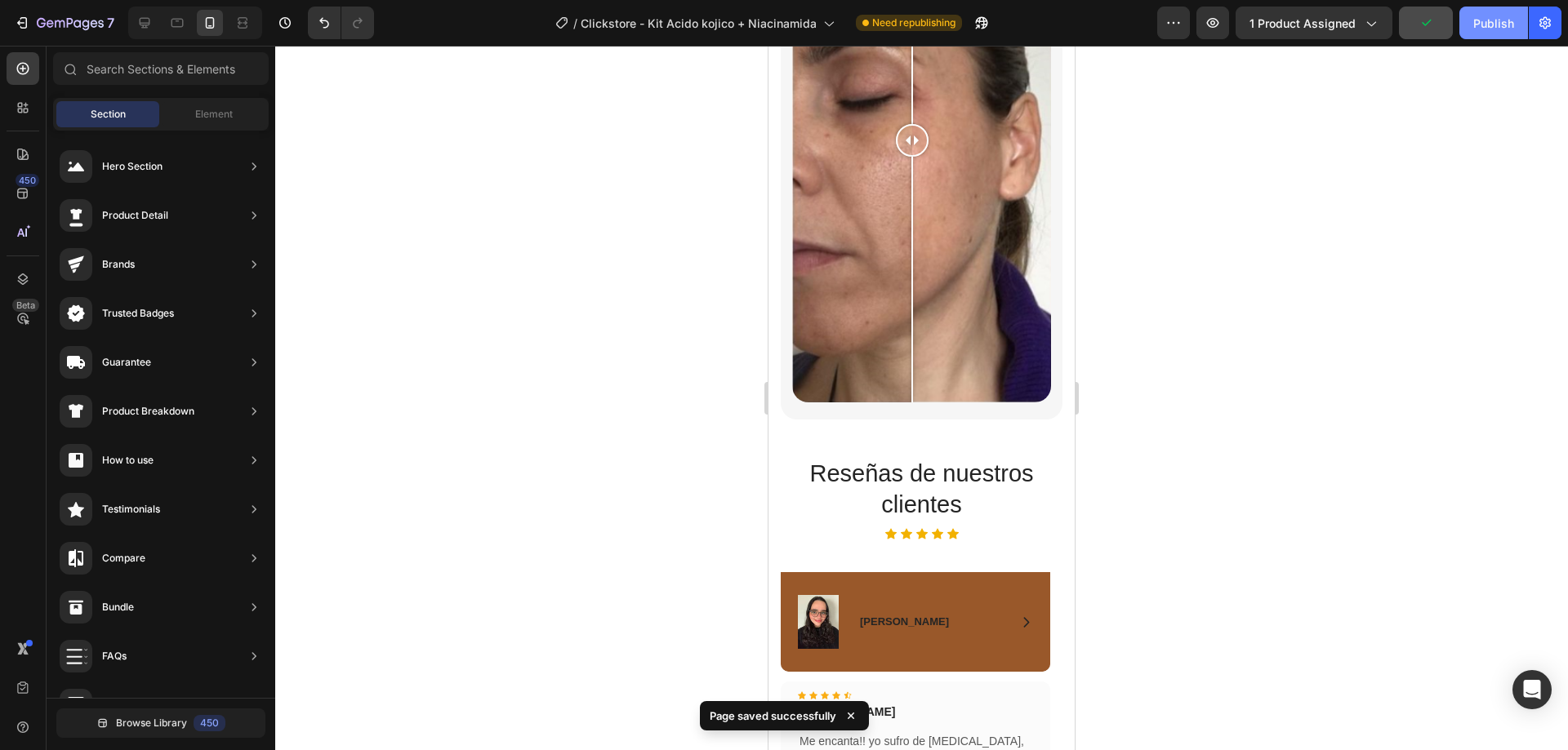
click at [1483, 20] on div "Publish" at bounding box center [1494, 22] width 41 height 17
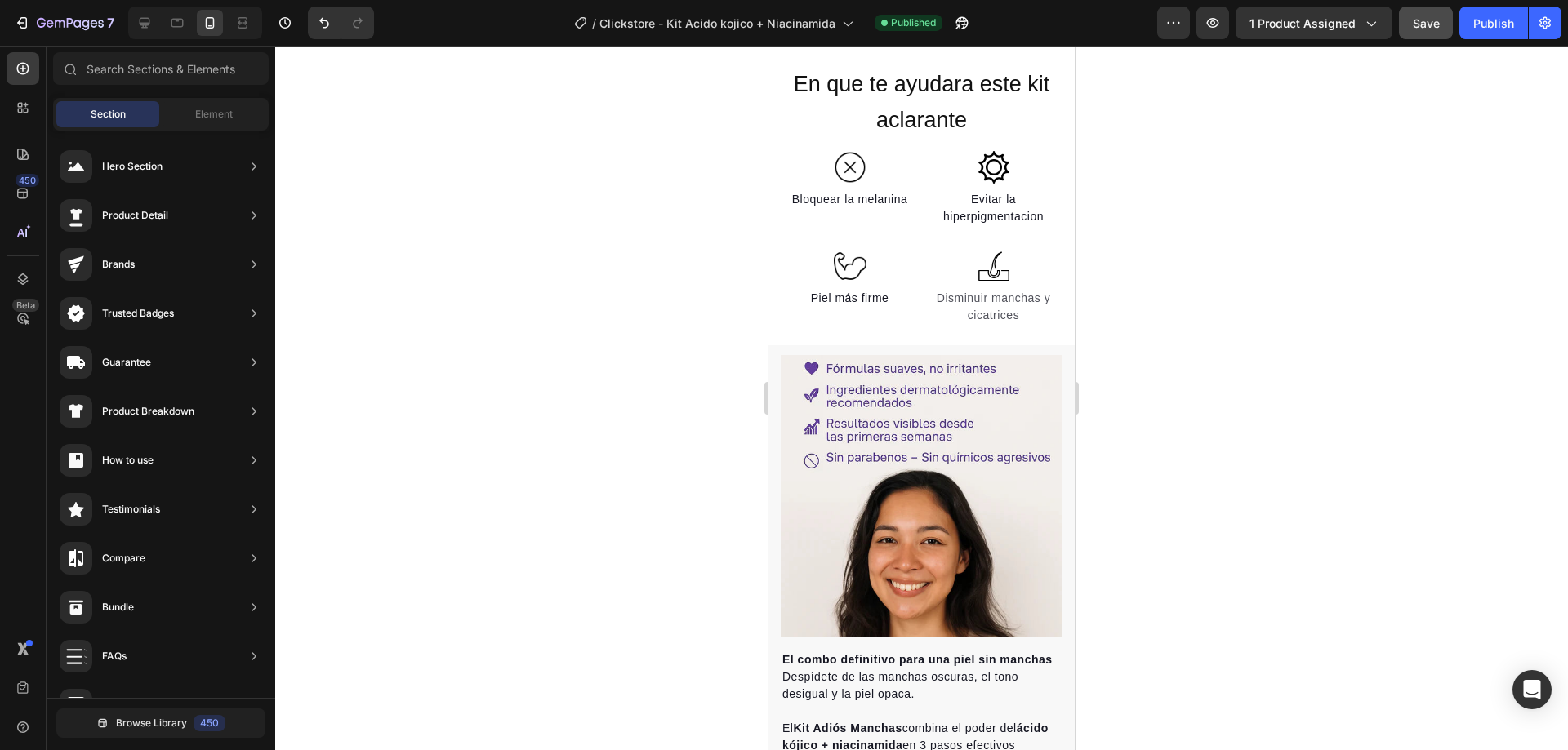
scroll to position [569, 0]
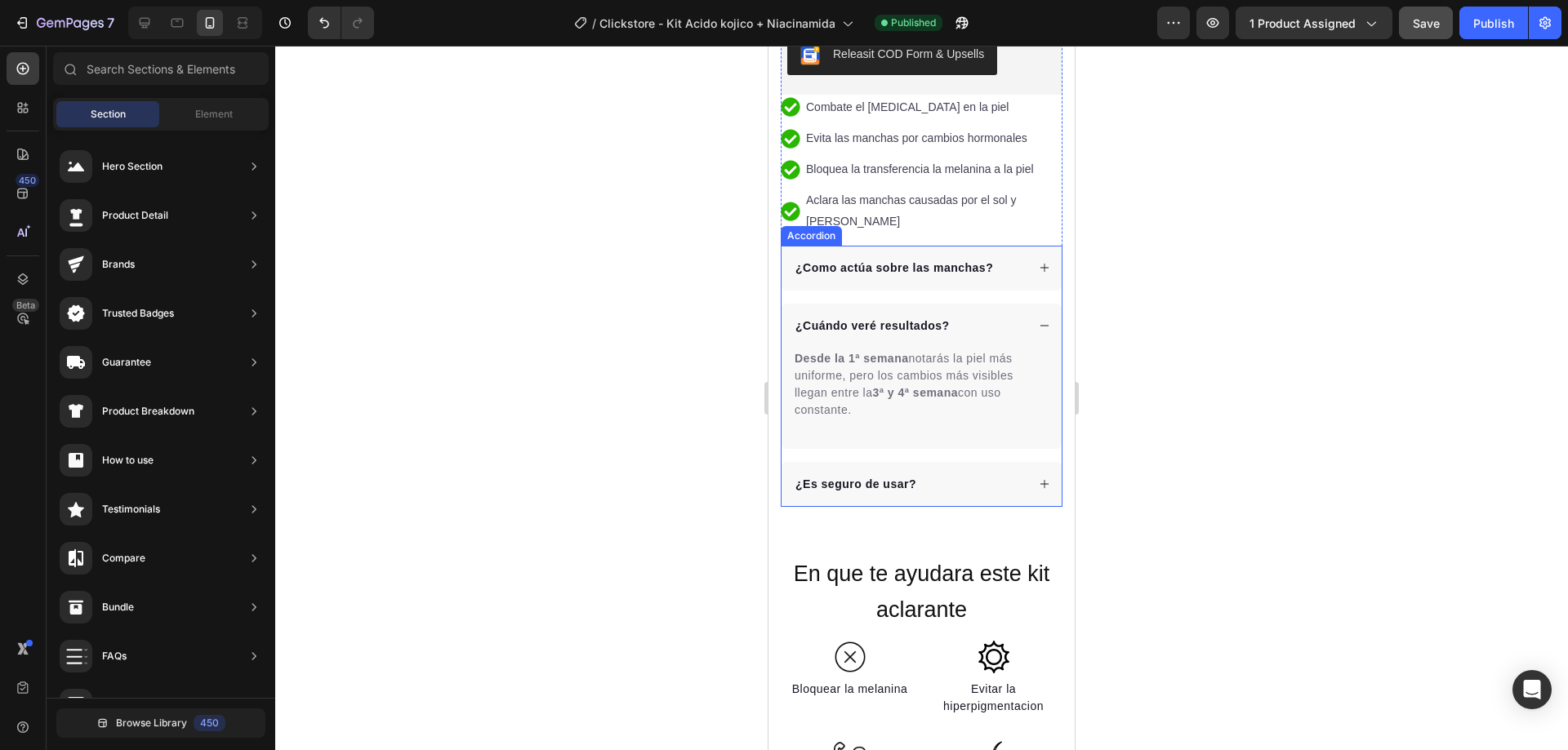
click at [1039, 262] on icon at bounding box center [1044, 268] width 12 height 12
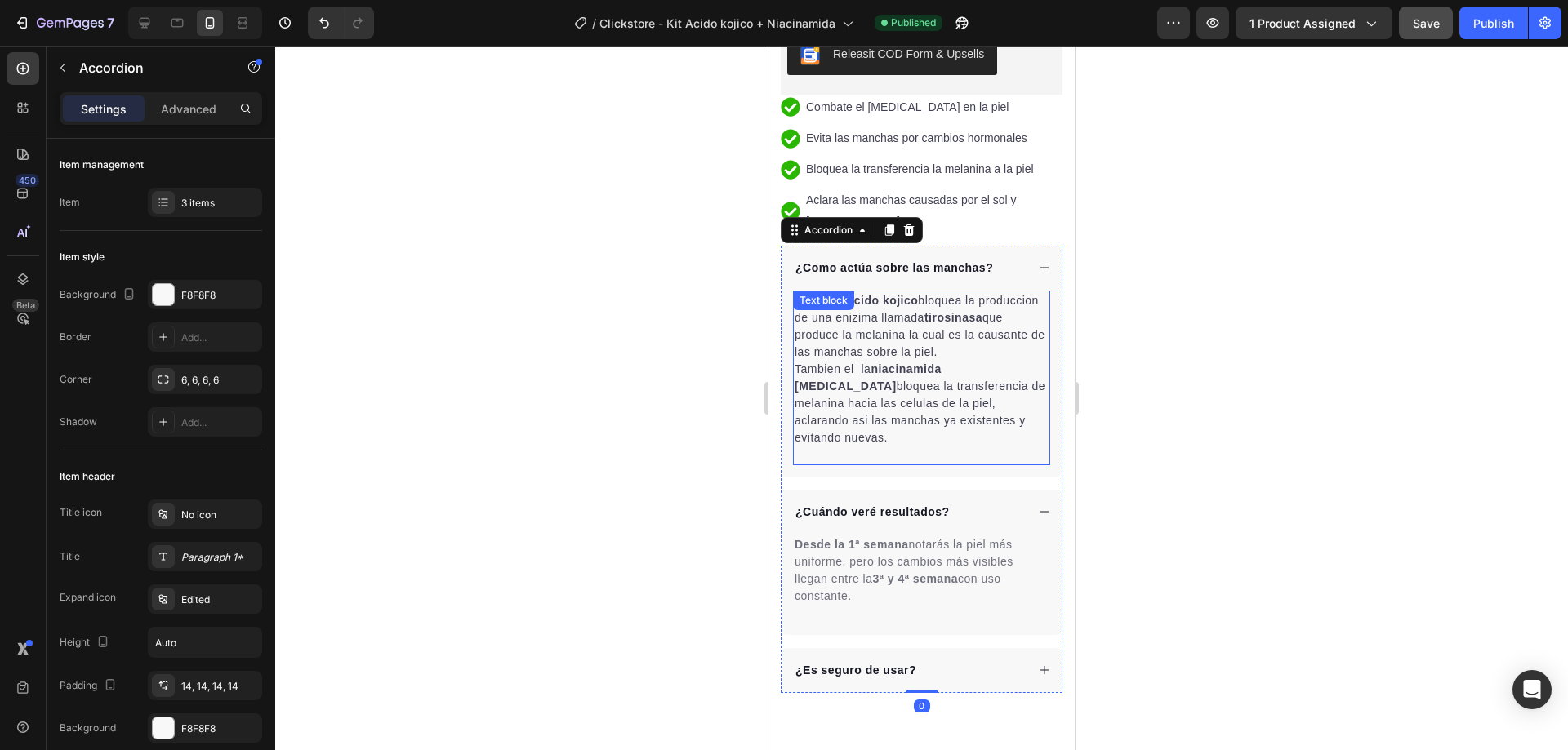
click at [861, 291] on div "Gracias a acido kojico bloquea la produccion de una enizima llamada tirosinasa …" at bounding box center [921, 378] width 257 height 175
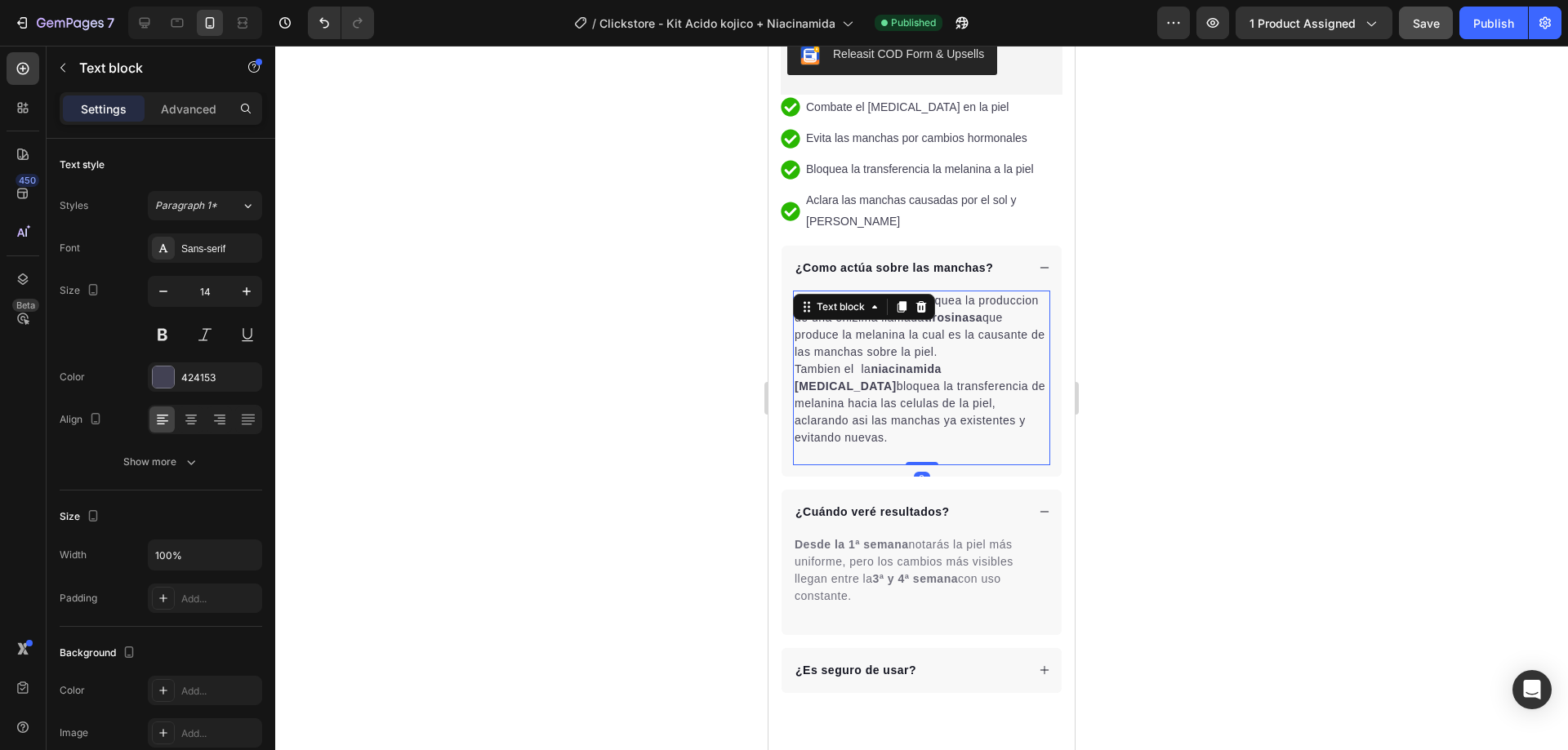
click at [869, 305] on p "Gracias a acido kojico bloquea la produccion de una enizima llamada tirosinasa …" at bounding box center [921, 326] width 254 height 69
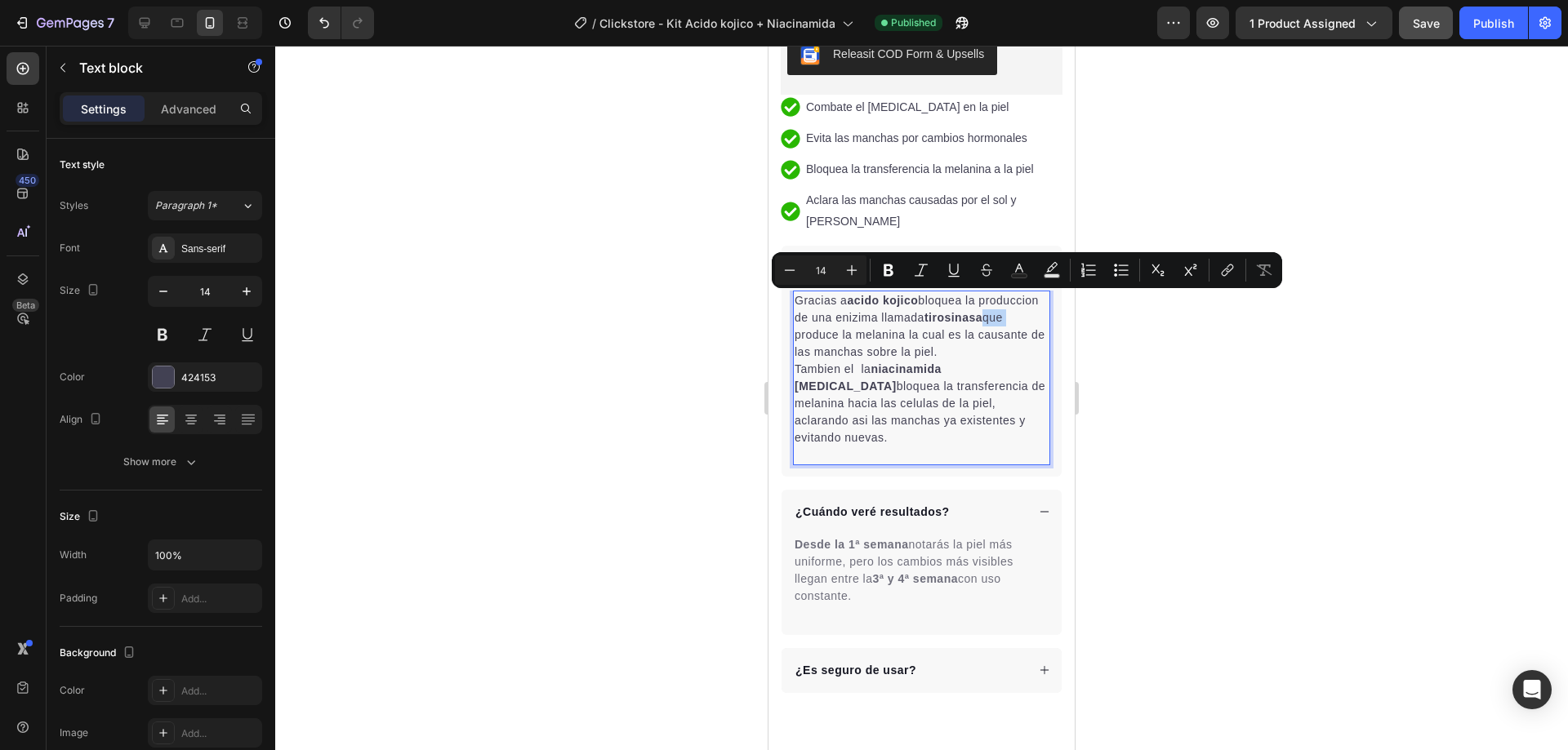
click at [868, 303] on p "Gracias a acido kojico bloquea la produccion de una enizima llamada tirosinasa …" at bounding box center [921, 326] width 254 height 69
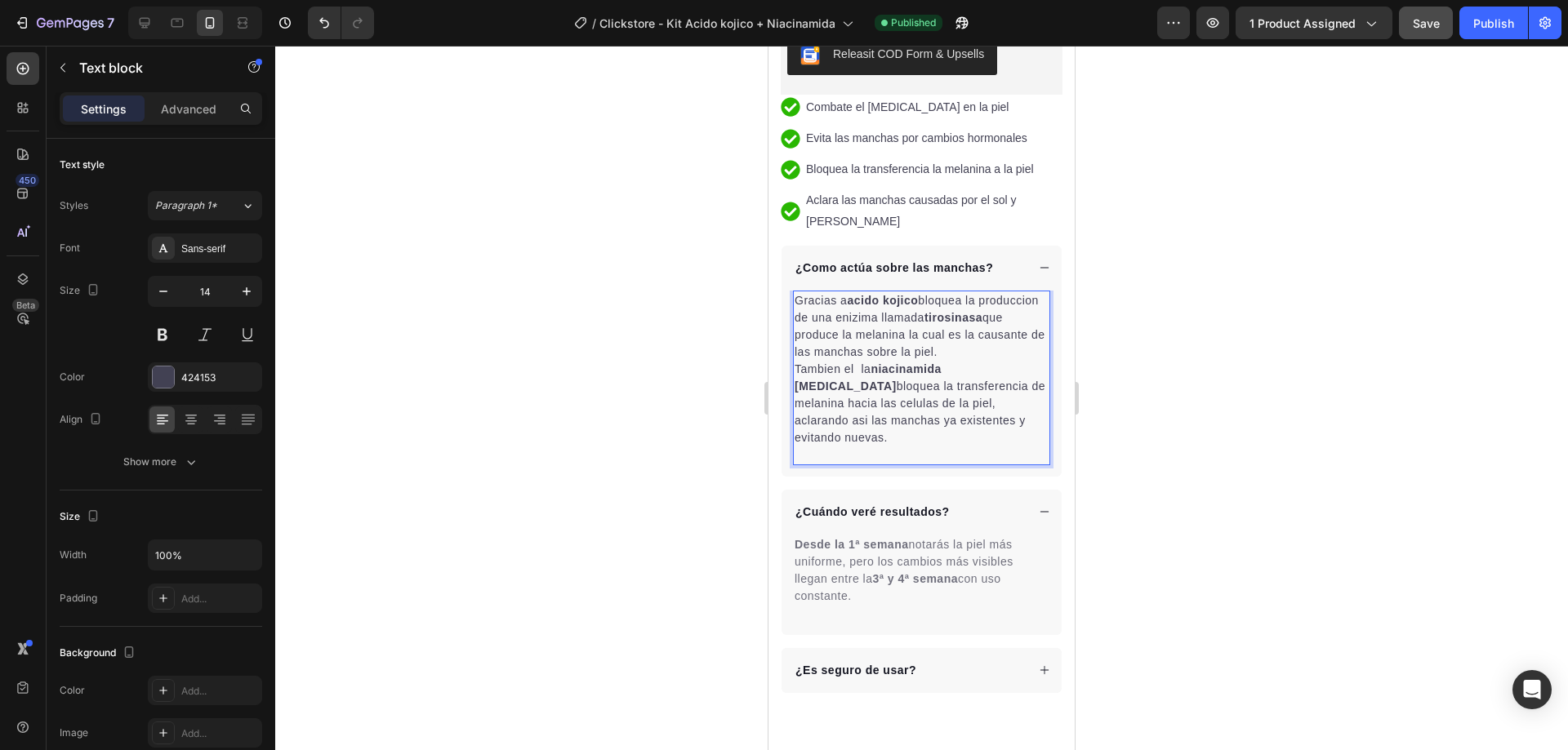
click at [849, 292] on p "Gracias a acido kojico bloquea la produccion de una enizima llamada tirosinasa …" at bounding box center [921, 326] width 254 height 69
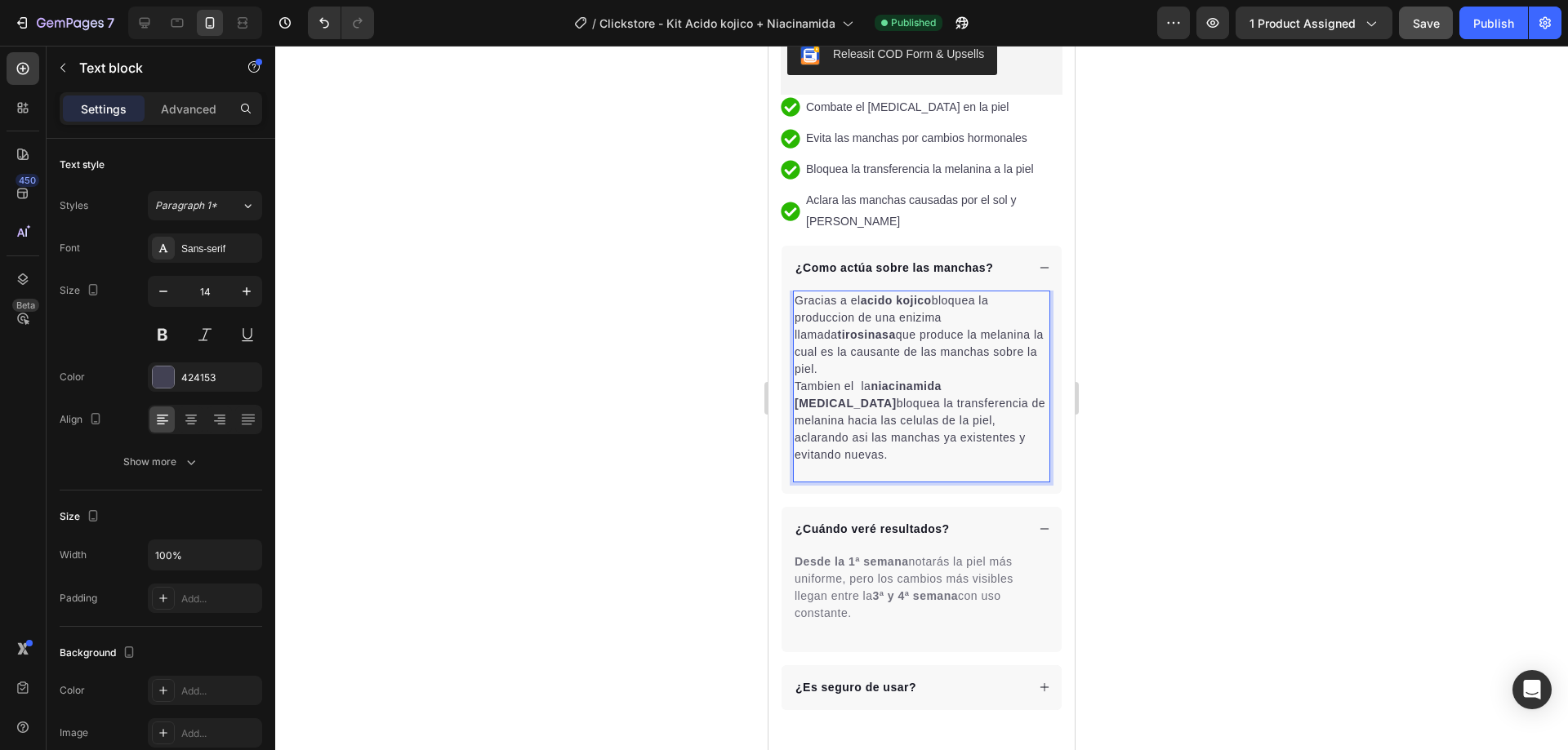
click at [936, 292] on p "Gracias a el acido kojico bloquea la produccion de una enizima llamada tirosina…" at bounding box center [921, 335] width 254 height 86
drag, startPoint x: 939, startPoint y: 266, endPoint x: 960, endPoint y: 266, distance: 21.0
click at [957, 294] on strong "acido kojico que" at bounding box center [909, 300] width 97 height 13
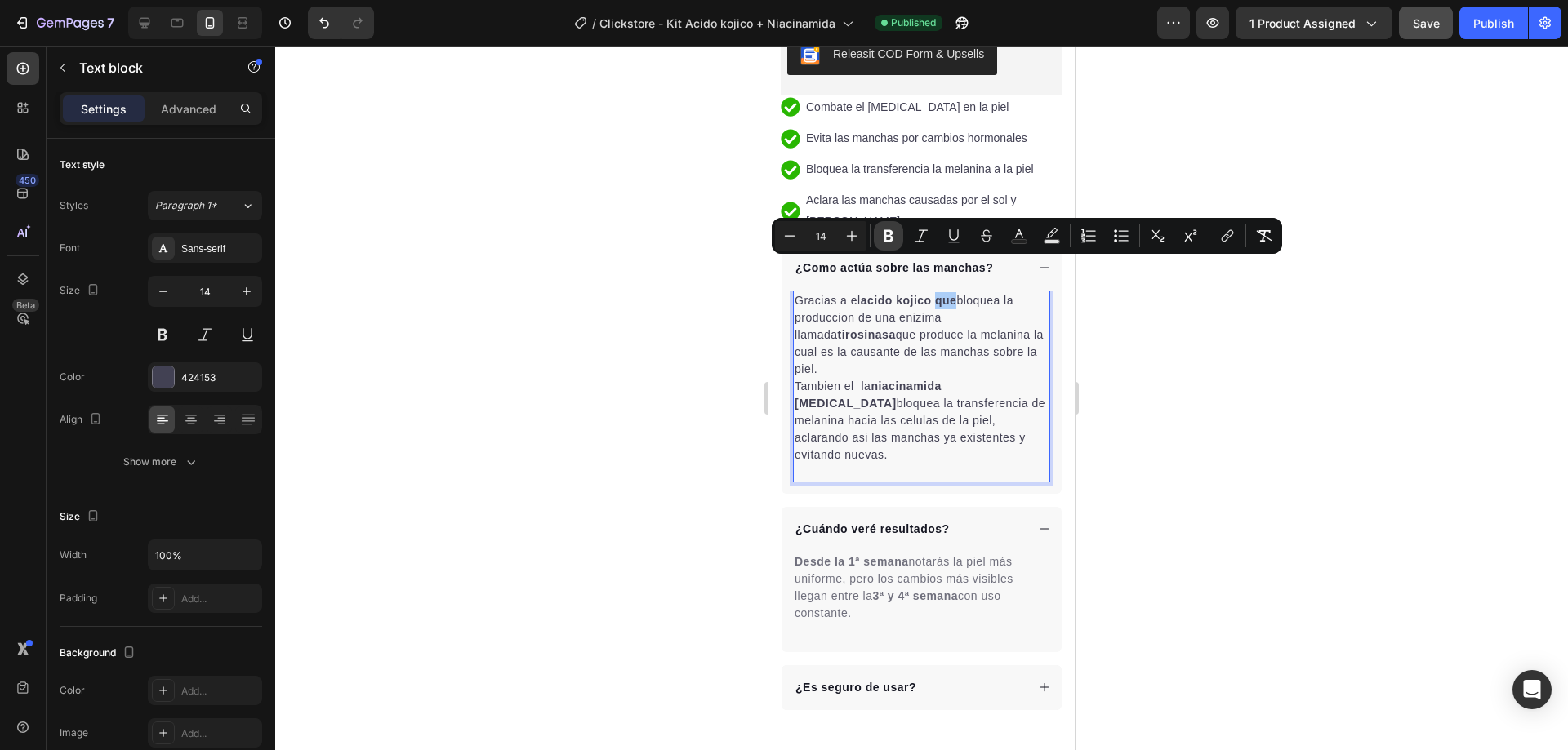
click at [882, 233] on icon "Editor contextual toolbar" at bounding box center [888, 235] width 16 height 16
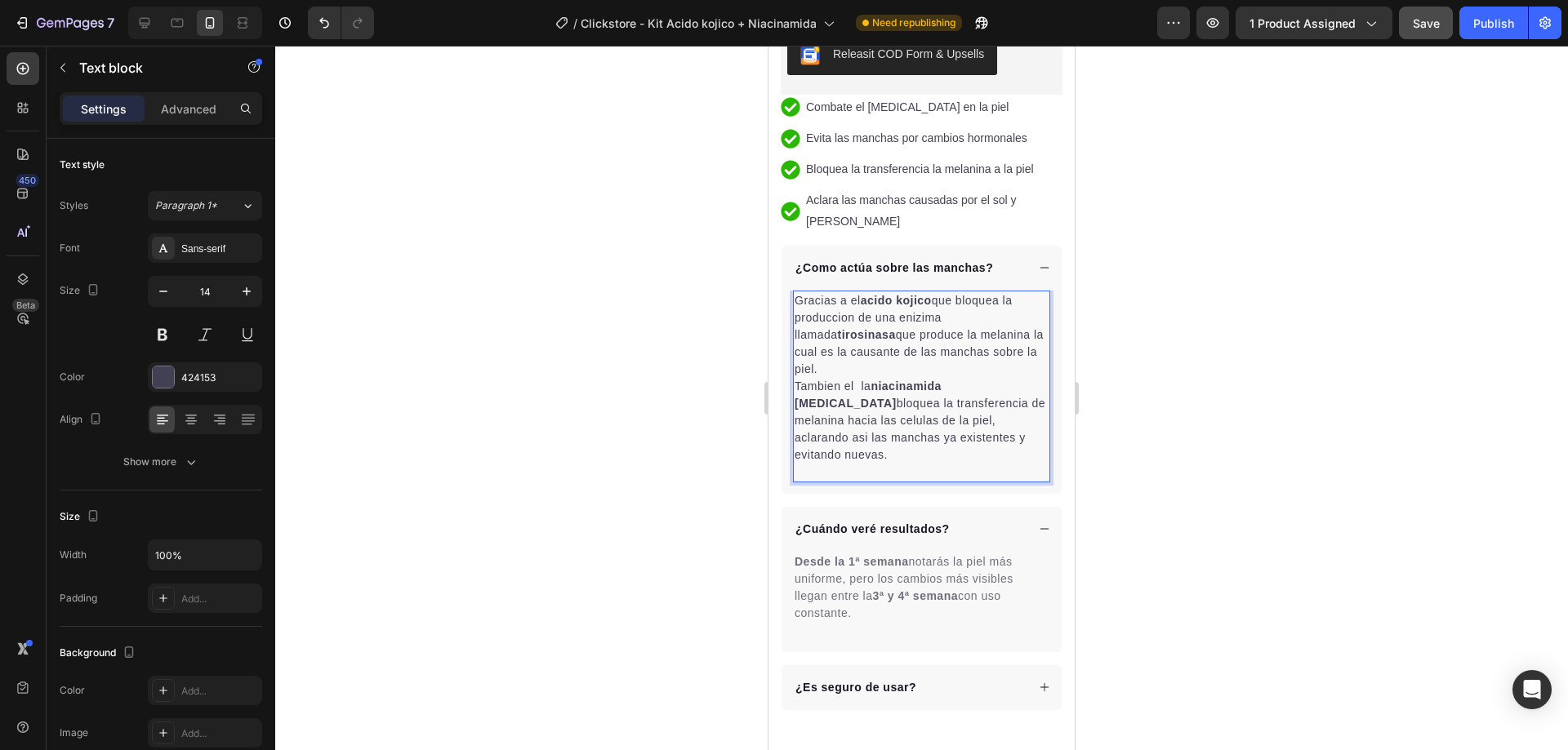
click at [852, 328] on strong "tirosinasa" at bounding box center [867, 335] width 58 height 13
click at [996, 308] on p "Gracias a el acido kojico que bloquea la produccion de una enizima llamada tiro…" at bounding box center [921, 335] width 254 height 86
click at [942, 379] on strong "niacinamida [MEDICAL_DATA]" at bounding box center [868, 395] width 147 height 30
click at [1023, 378] on p "Tambien el la niacinamida ([MEDICAL_DATA] bloquea la transferencia de melanina …" at bounding box center [921, 421] width 254 height 86
click at [942, 379] on strong "niacinamida ([MEDICAL_DATA]" at bounding box center [868, 395] width 147 height 30
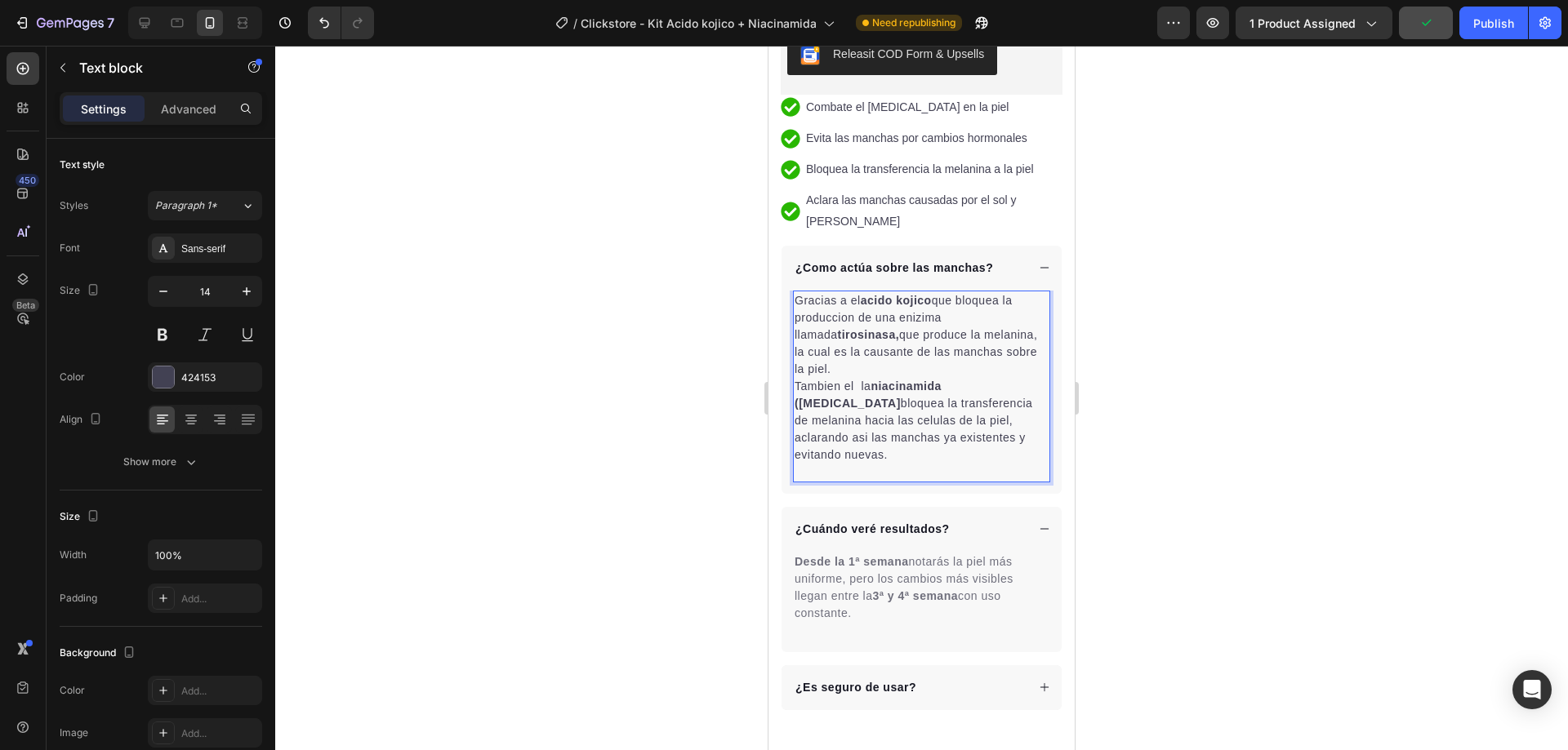
click at [942, 379] on strong "niacinamida ([MEDICAL_DATA]" at bounding box center [868, 395] width 147 height 30
click at [1024, 507] on div "¿Cuándo veré resultados?" at bounding box center [921, 529] width 280 height 45
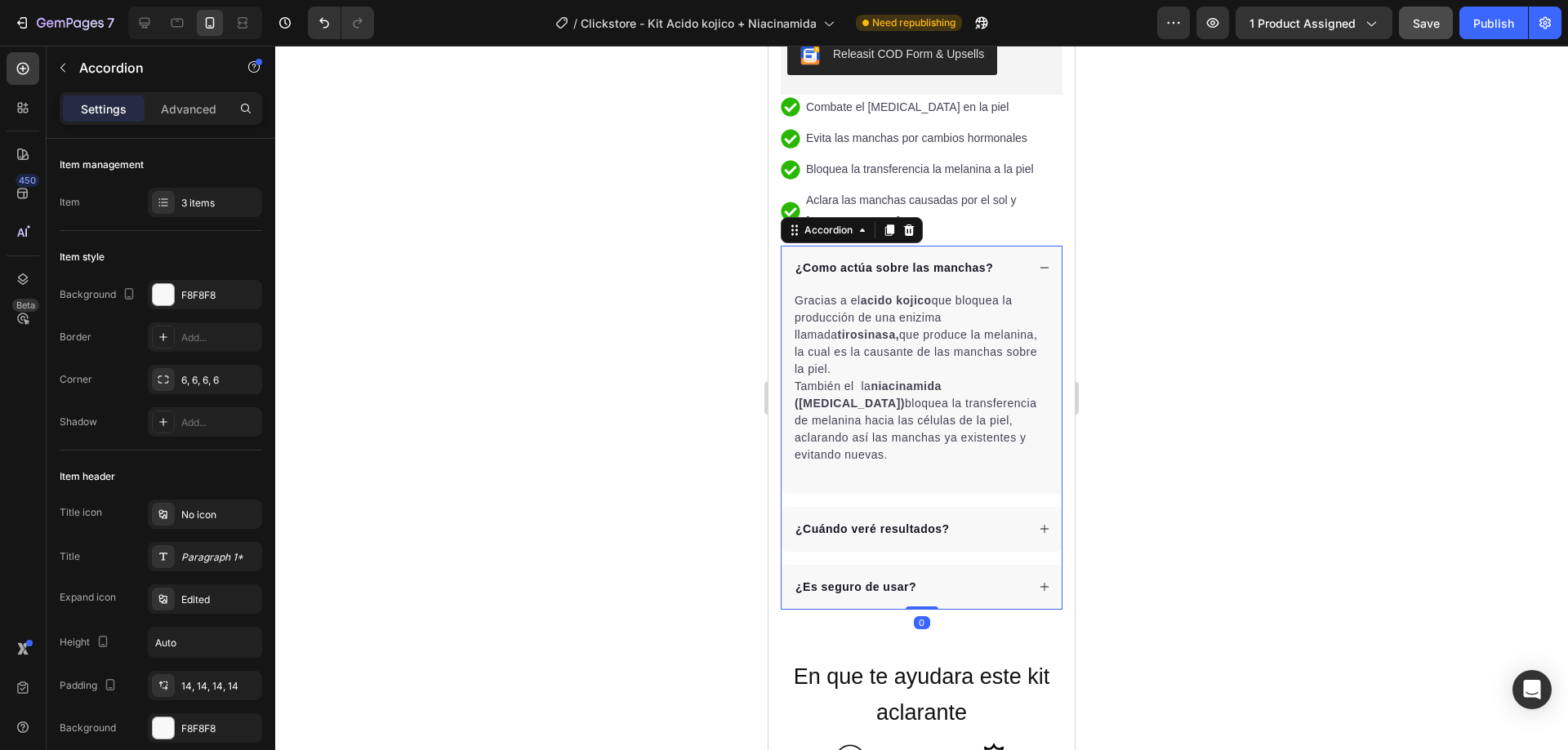
click at [1039, 262] on icon at bounding box center [1044, 268] width 12 height 12
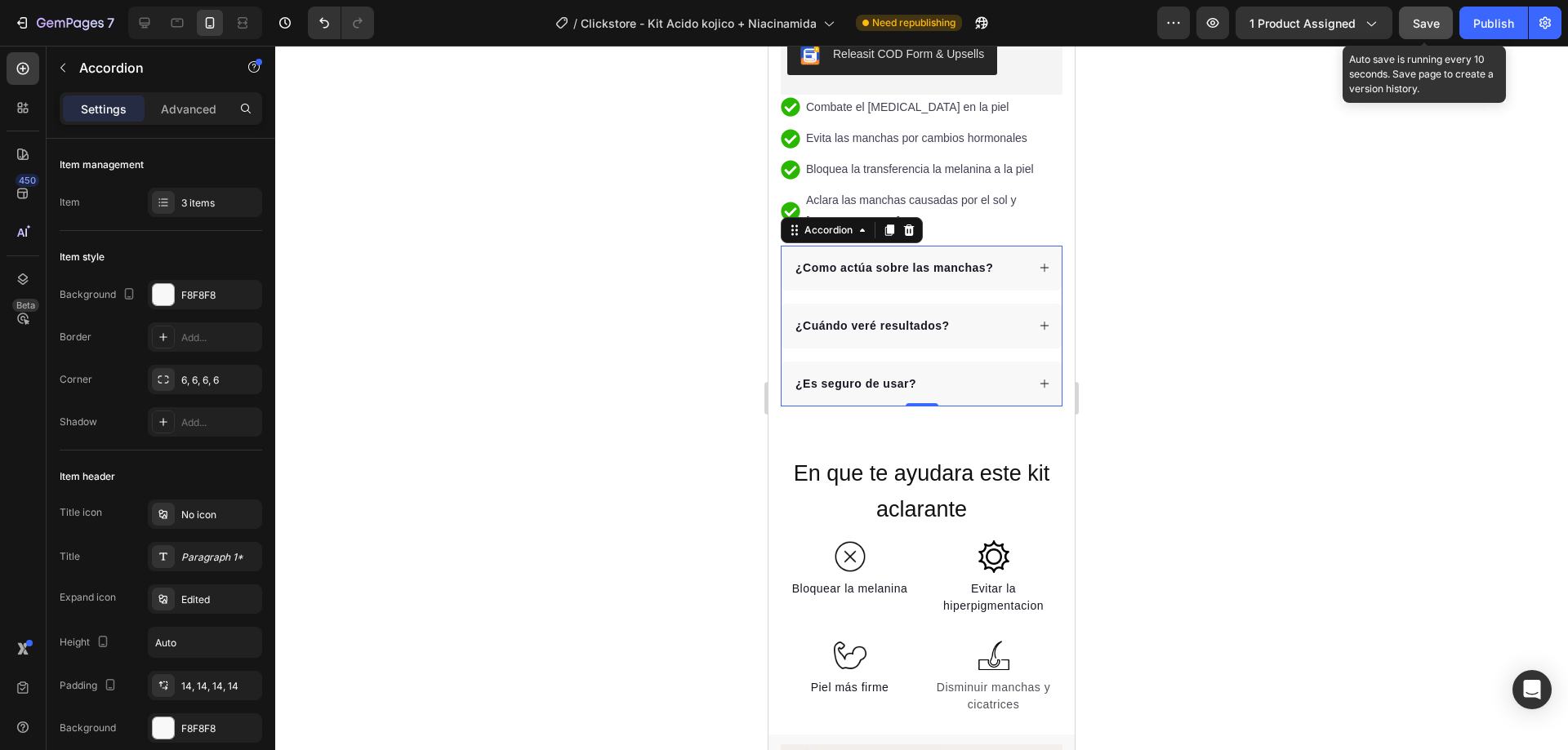
click at [1430, 25] on span "Save" at bounding box center [1427, 23] width 27 height 14
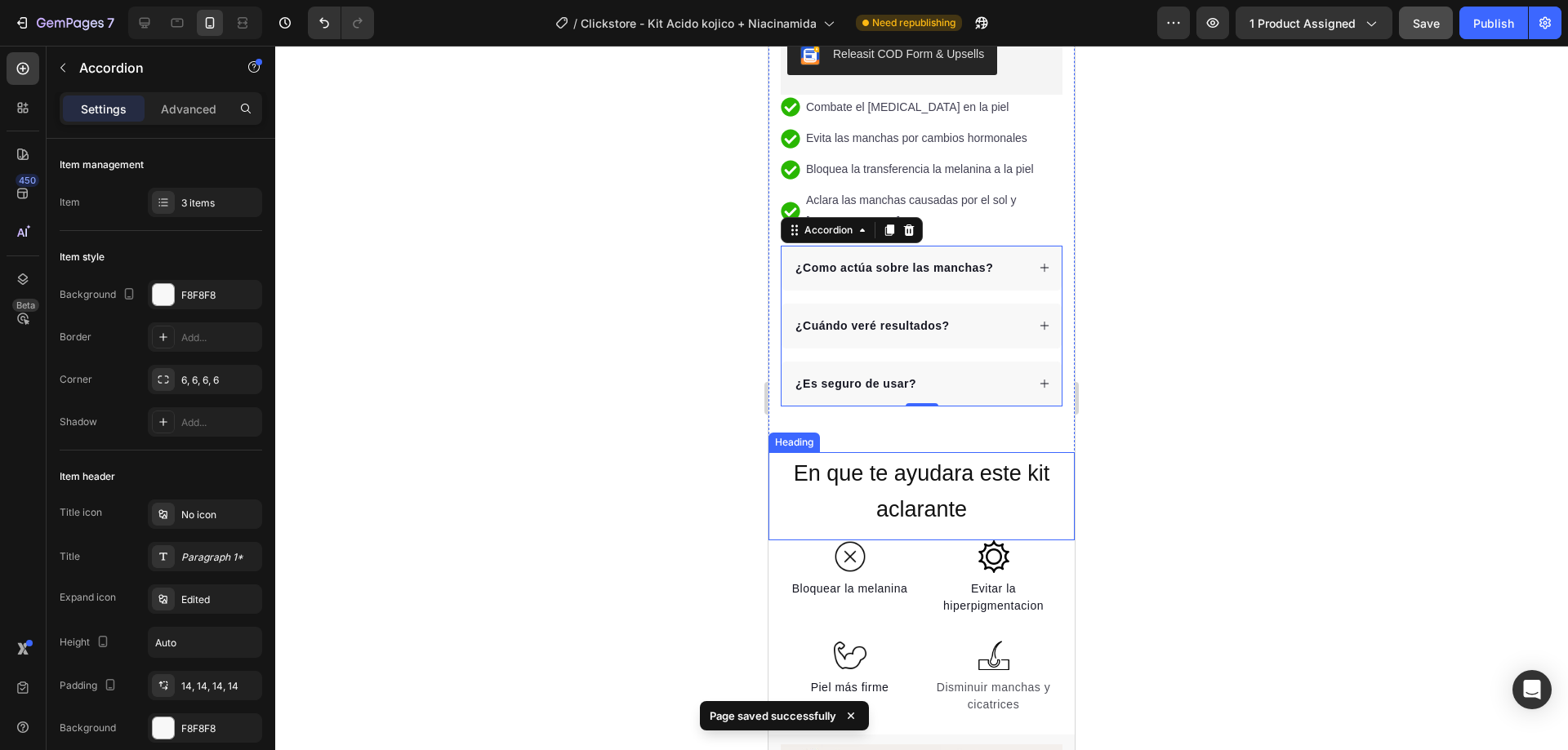
click at [857, 461] on span "En que te ayudara este kit aclarante" at bounding box center [921, 490] width 256 height 60
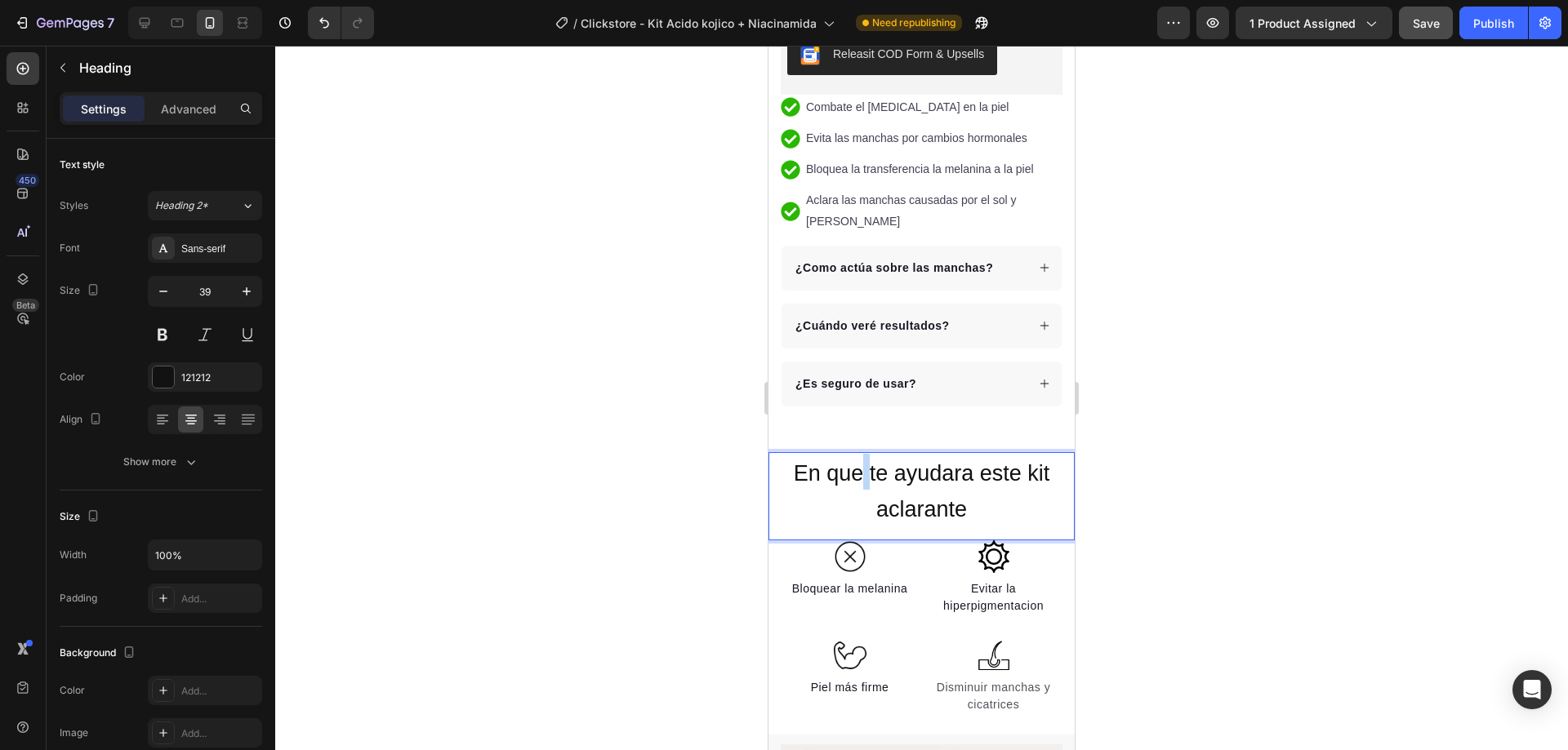
click at [857, 461] on span "En que te ayudara este kit aclarante" at bounding box center [921, 490] width 256 height 60
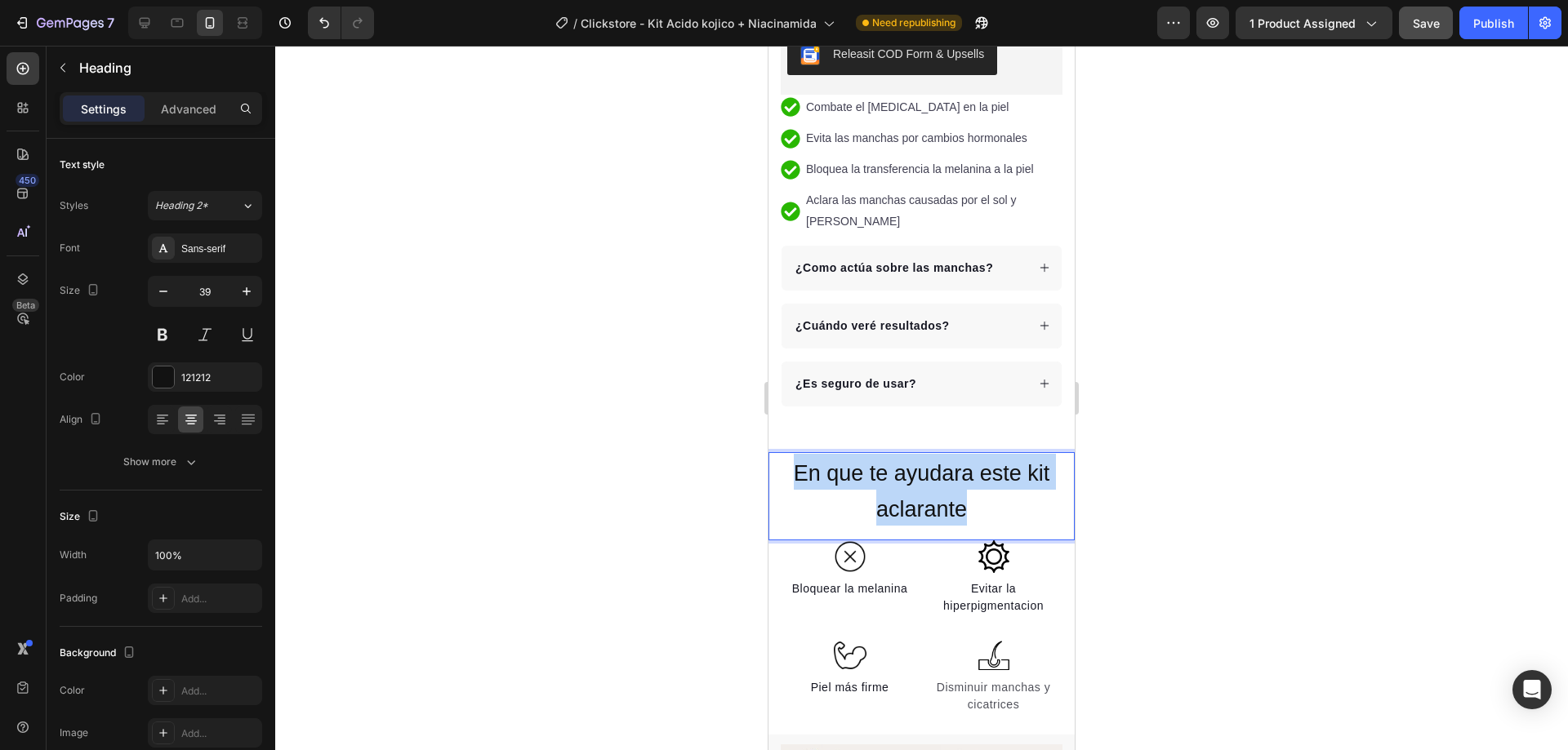
click at [857, 461] on span "En que te ayudara este kit aclarante" at bounding box center [921, 490] width 256 height 60
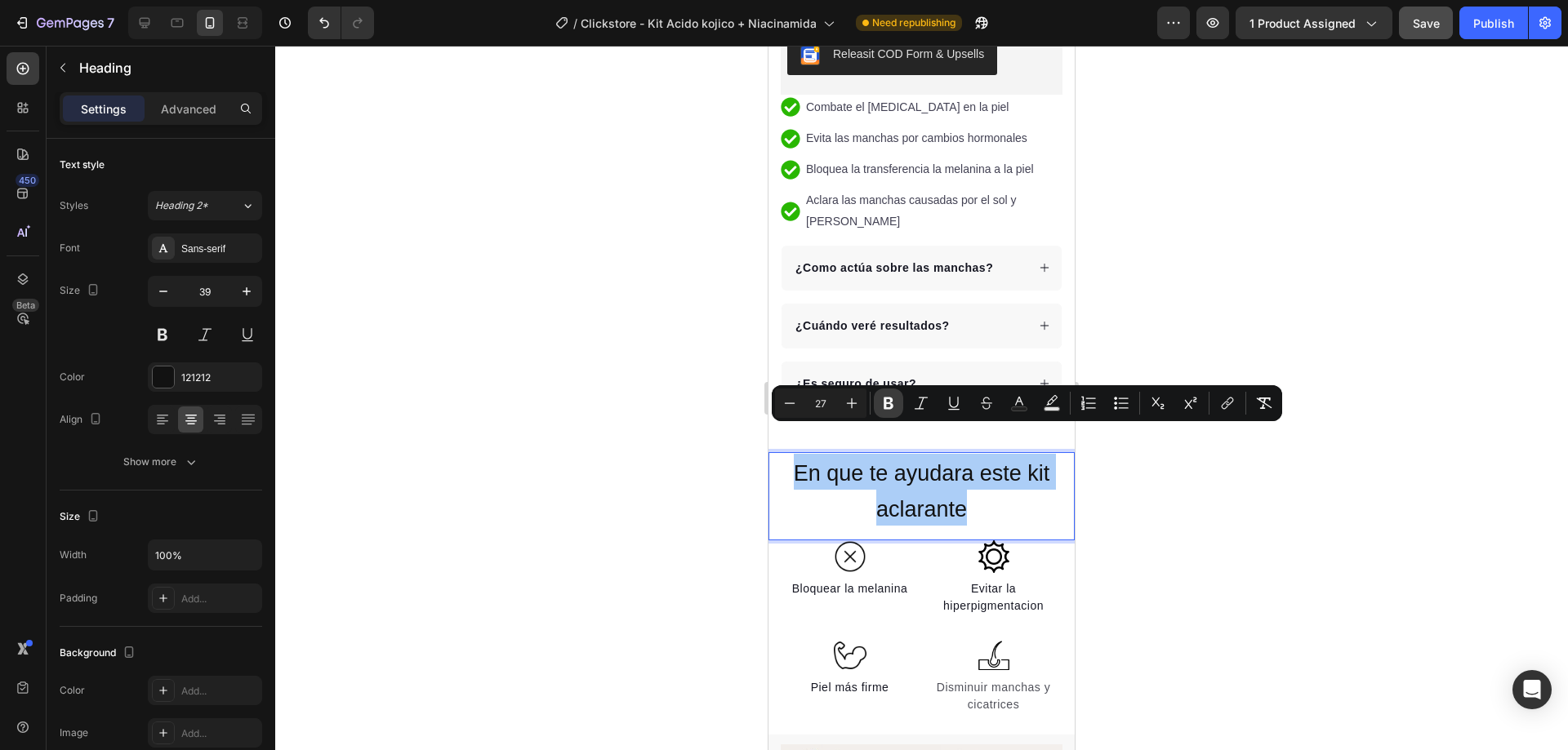
click at [889, 404] on icon "Editor contextual toolbar" at bounding box center [888, 404] width 10 height 13
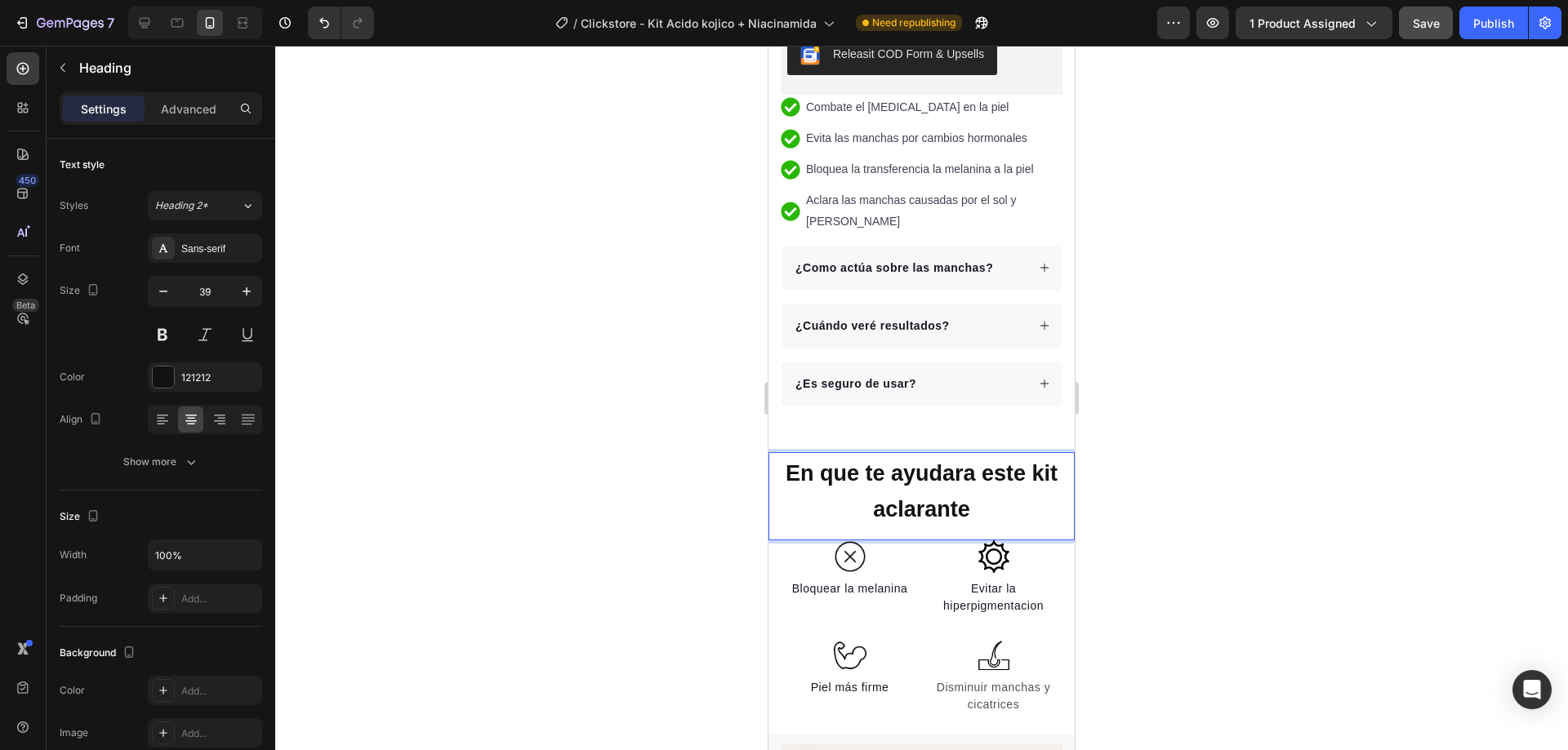
click at [1026, 474] on p "En que te ayudara este kit aclarante" at bounding box center [921, 490] width 303 height 72
drag, startPoint x: 967, startPoint y: 474, endPoint x: 876, endPoint y: 476, distance: 91.0
click at [876, 476] on p "En que te ayudara este kit aclarante" at bounding box center [921, 490] width 303 height 72
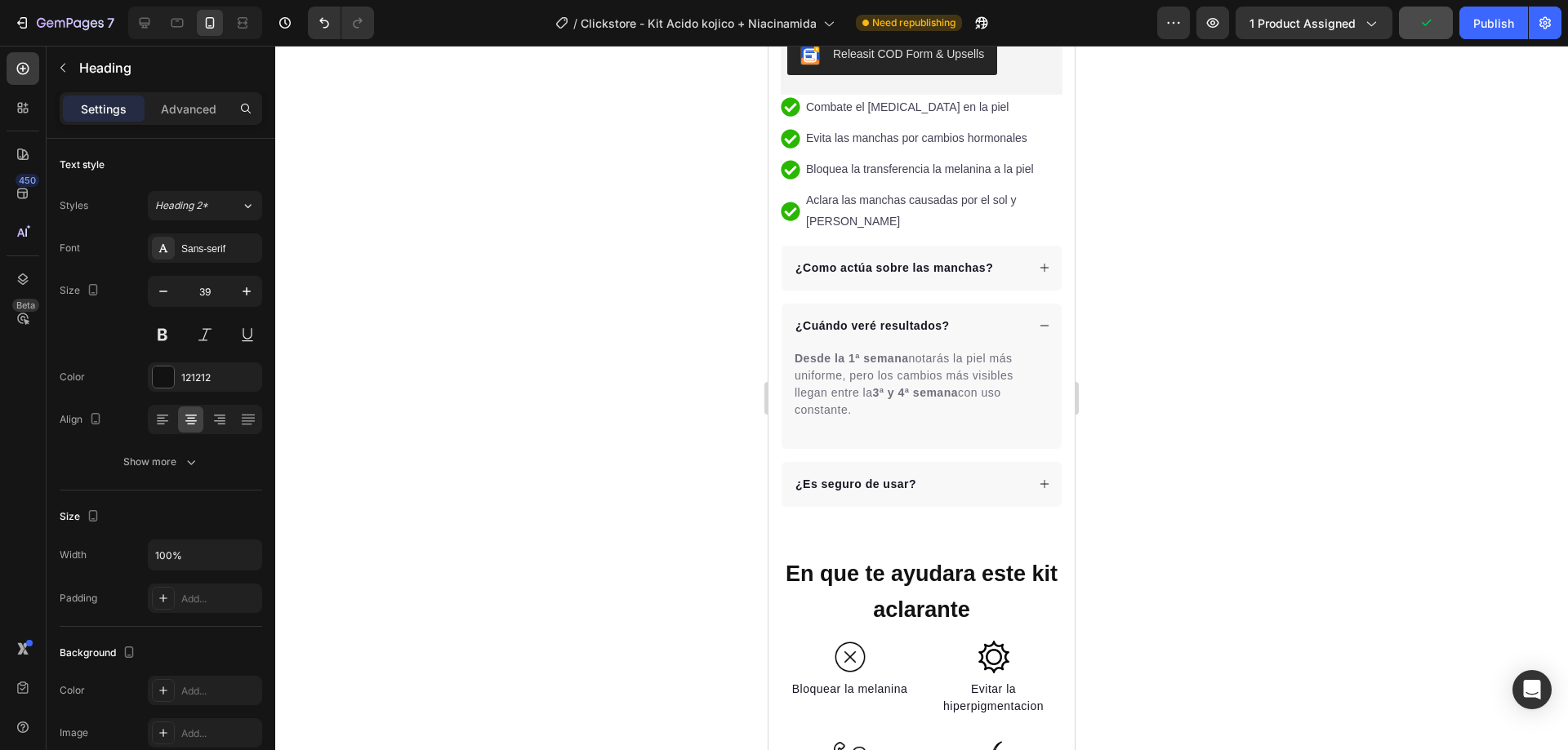
scroll to position [814, 0]
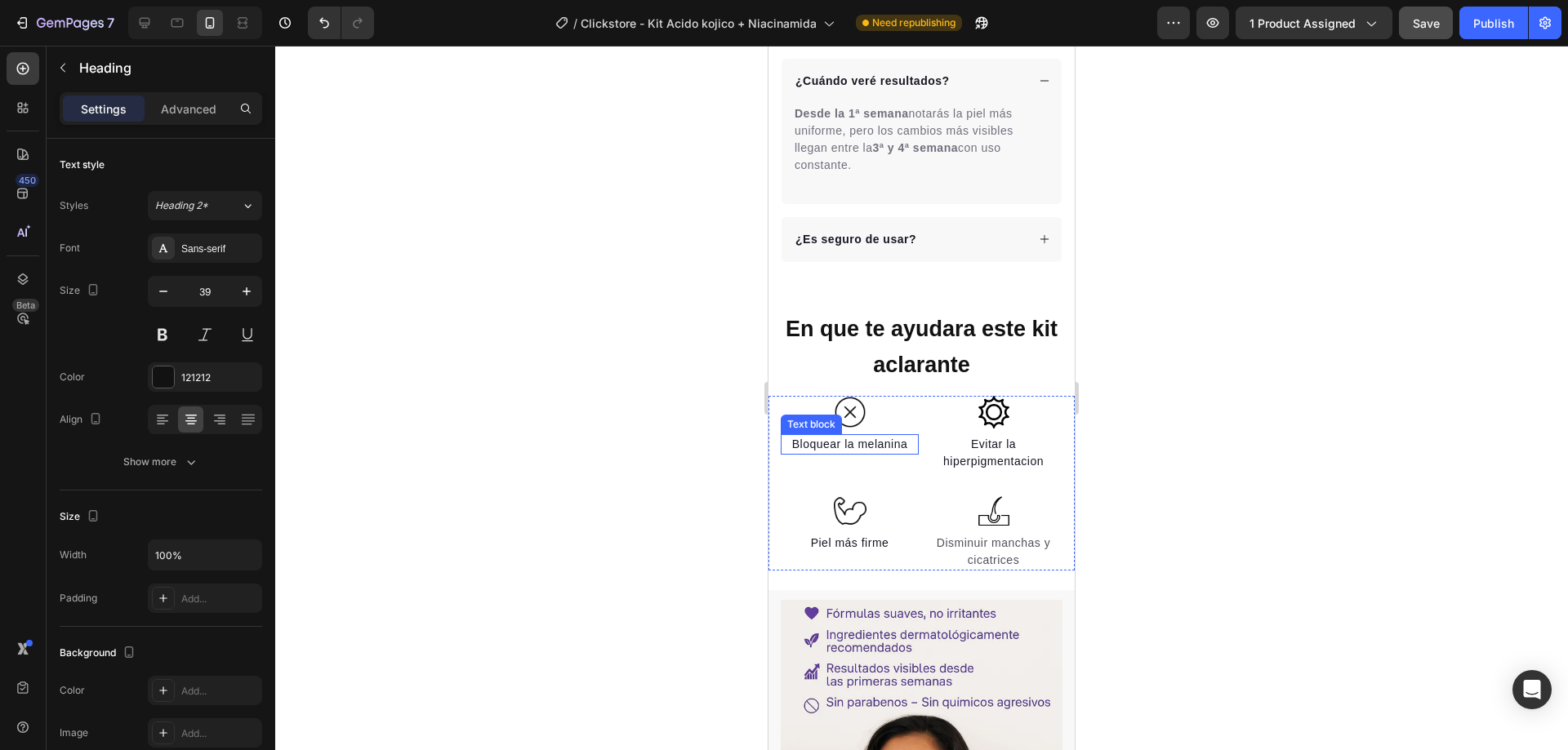
click at [855, 436] on p "Bloquear la melanina" at bounding box center [850, 444] width 134 height 17
click at [1175, 364] on div at bounding box center [921, 397] width 1293 height 704
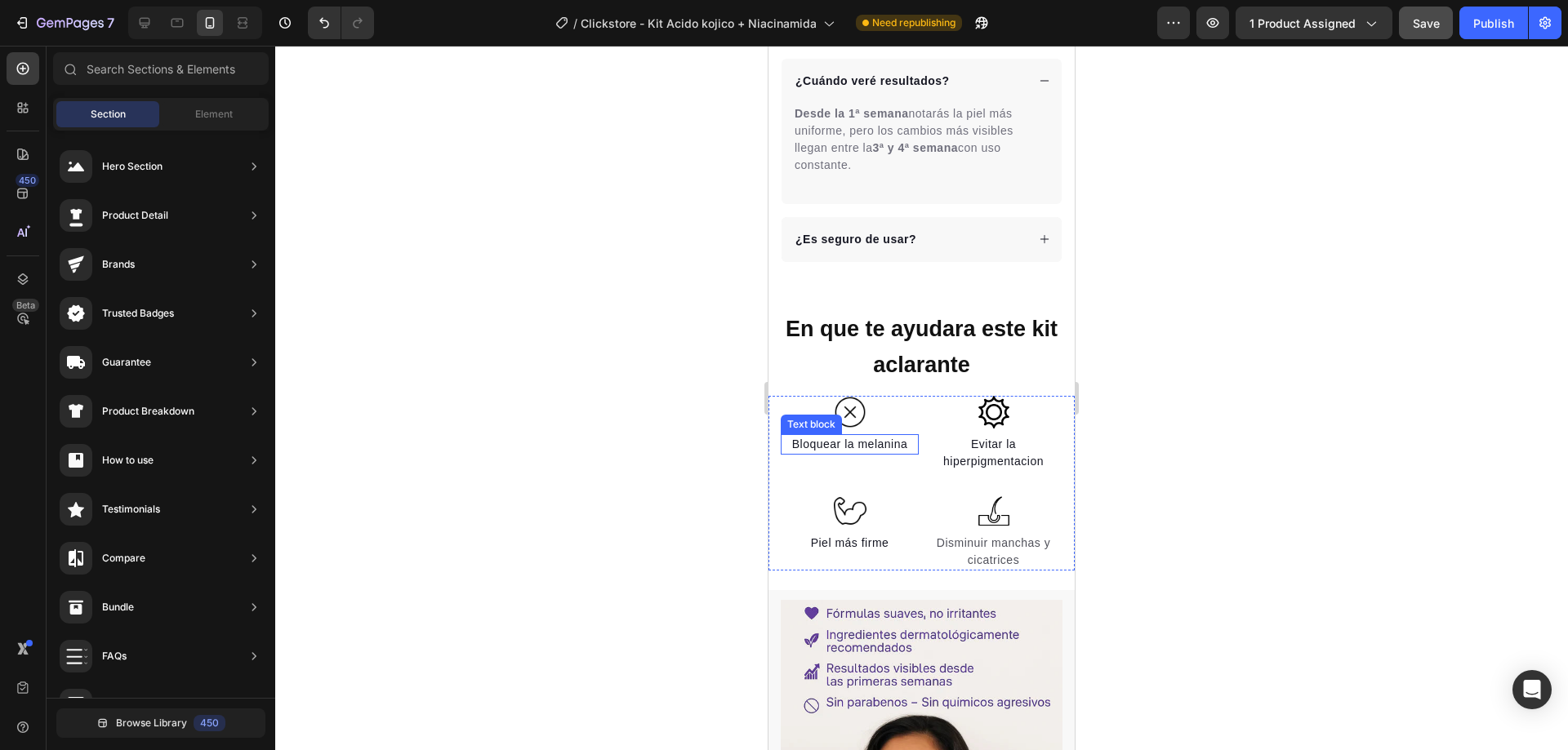
click at [860, 436] on p "Bloquear la melanina" at bounding box center [850, 444] width 134 height 17
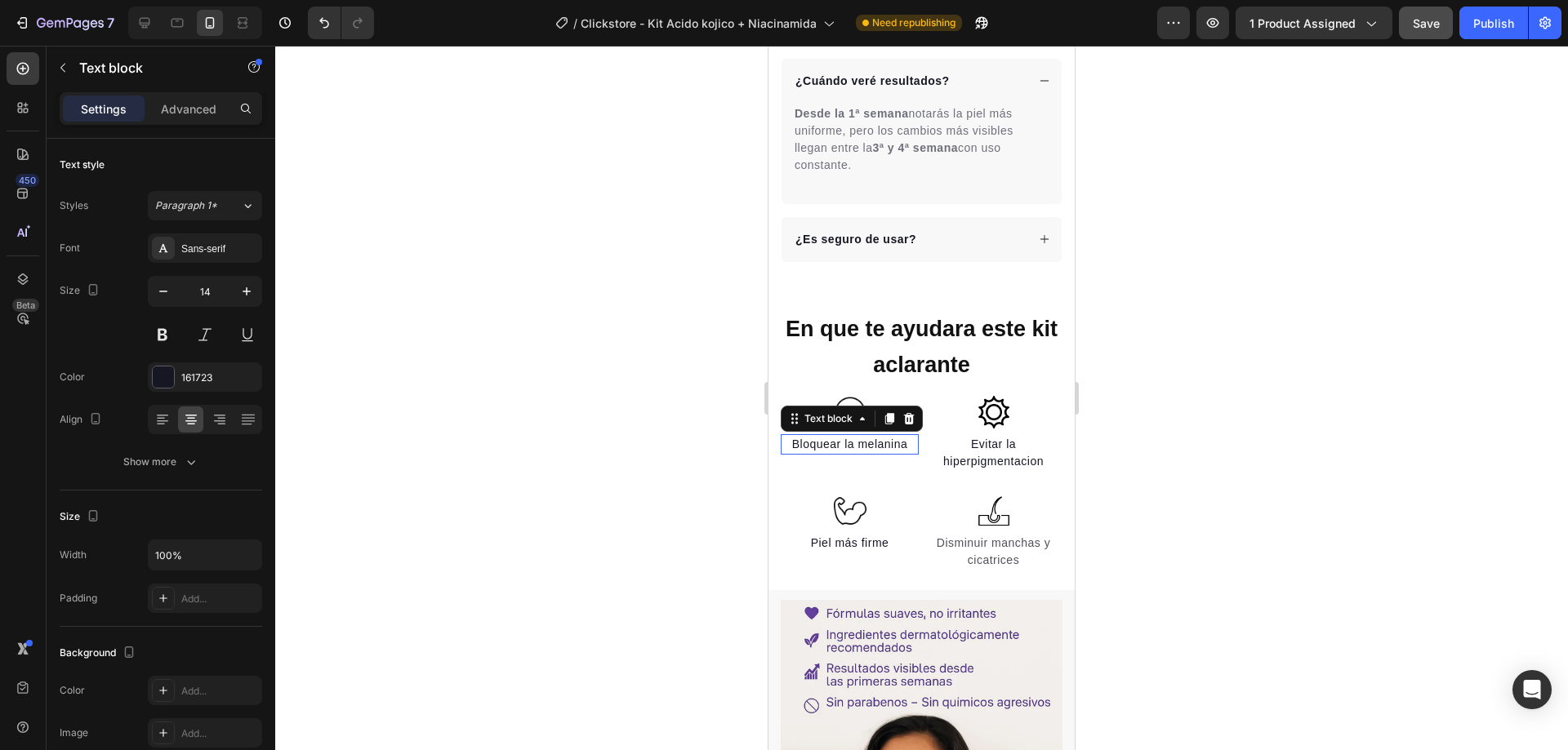
click at [768, 46] on div at bounding box center [768, 46] width 0 height 0
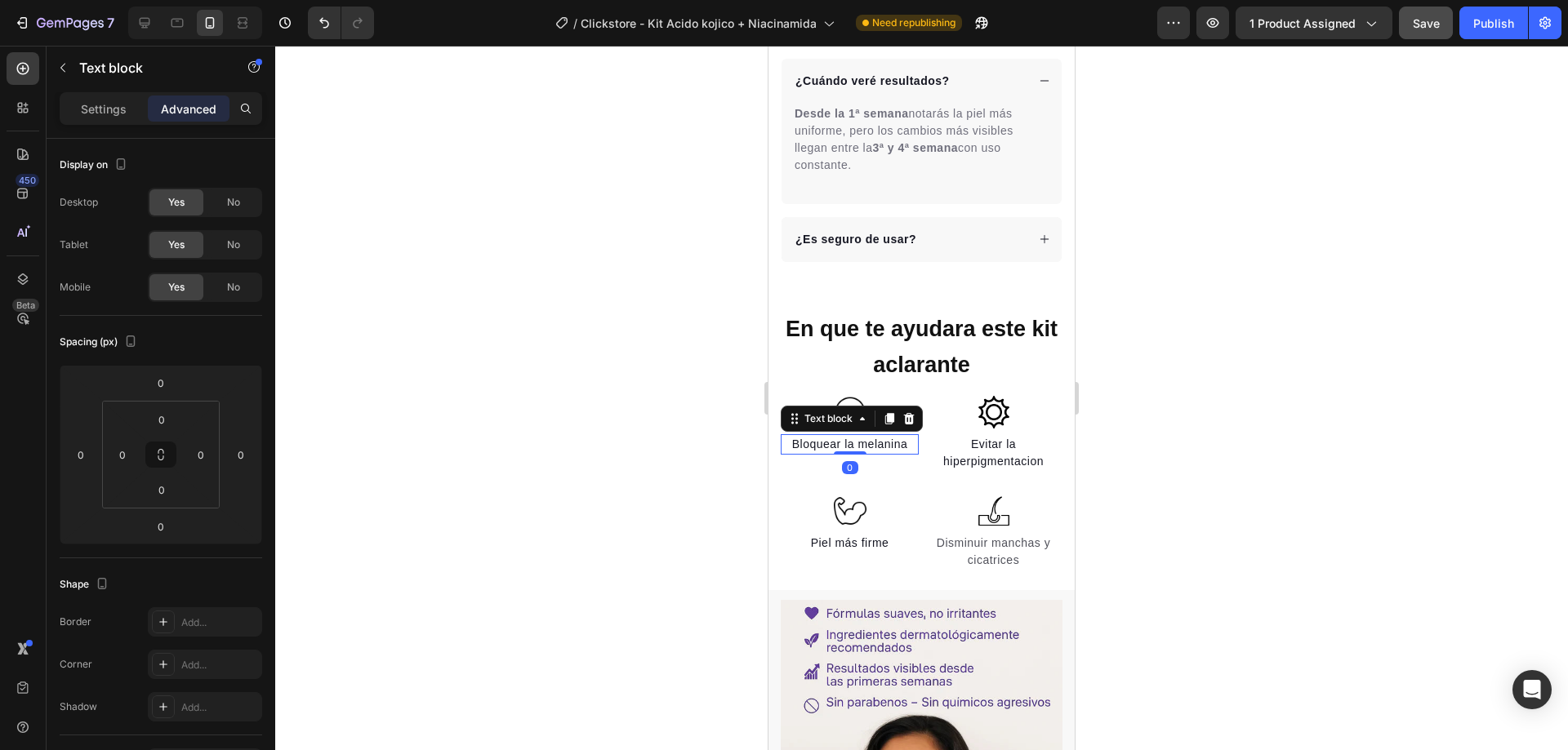
click at [832, 436] on p "Bloquear la melanina" at bounding box center [850, 444] width 134 height 17
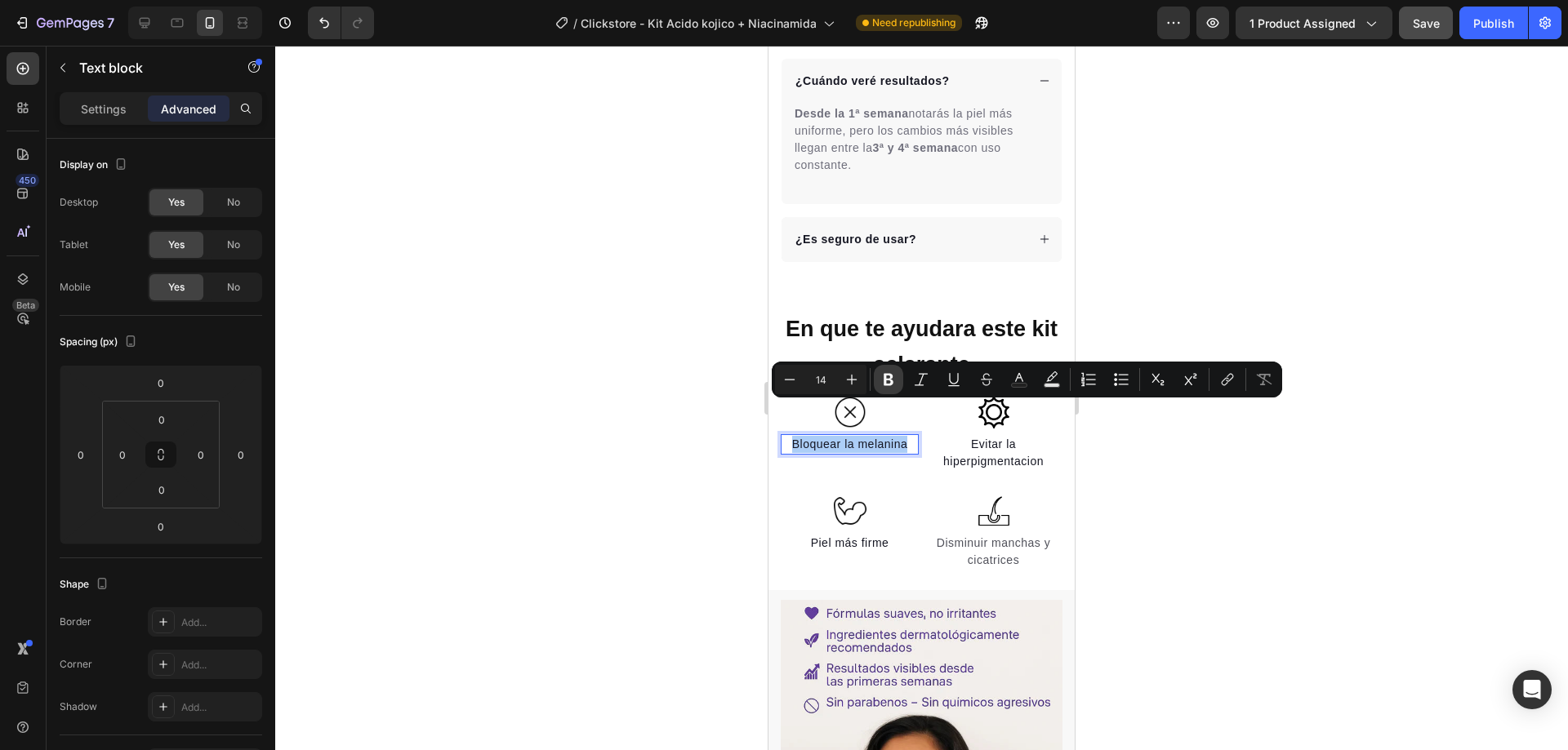
click at [884, 375] on icon "Editor contextual toolbar" at bounding box center [888, 379] width 16 height 16
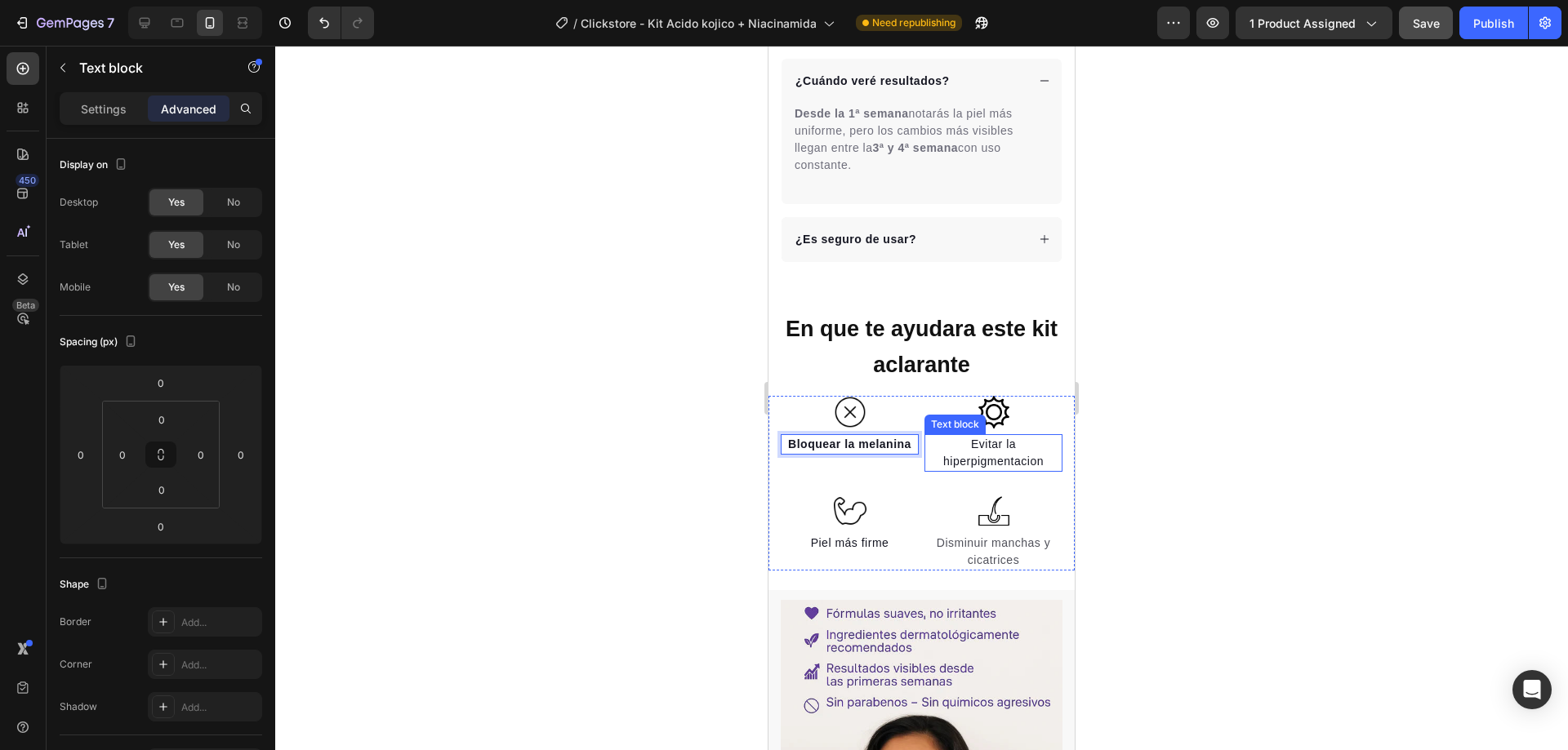
click at [994, 436] on p "Evitar la hiperpigmentacion" at bounding box center [993, 453] width 134 height 34
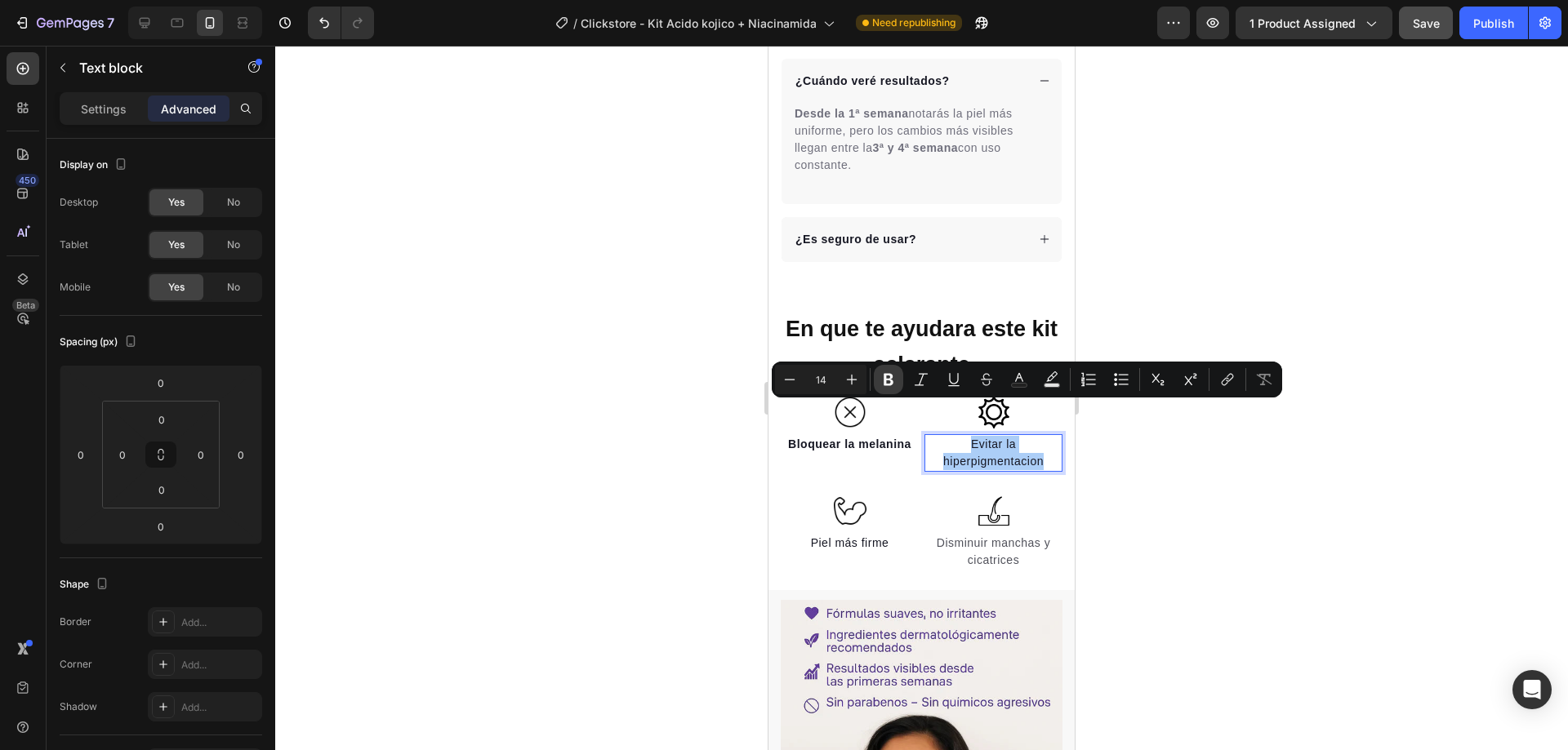
click at [886, 384] on icon "Editor contextual toolbar" at bounding box center [888, 380] width 10 height 13
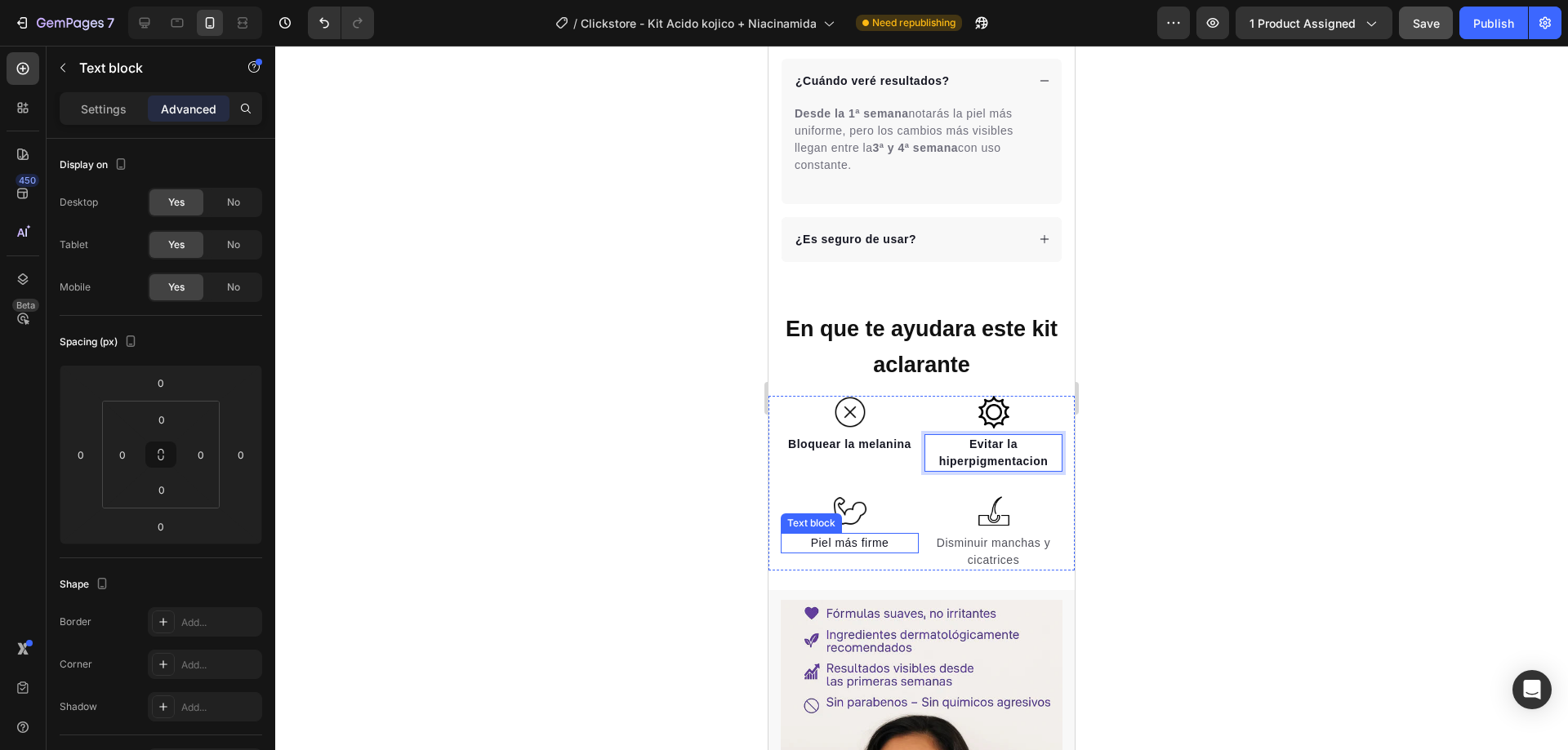
click at [853, 534] on p "Piel más firme" at bounding box center [850, 542] width 134 height 17
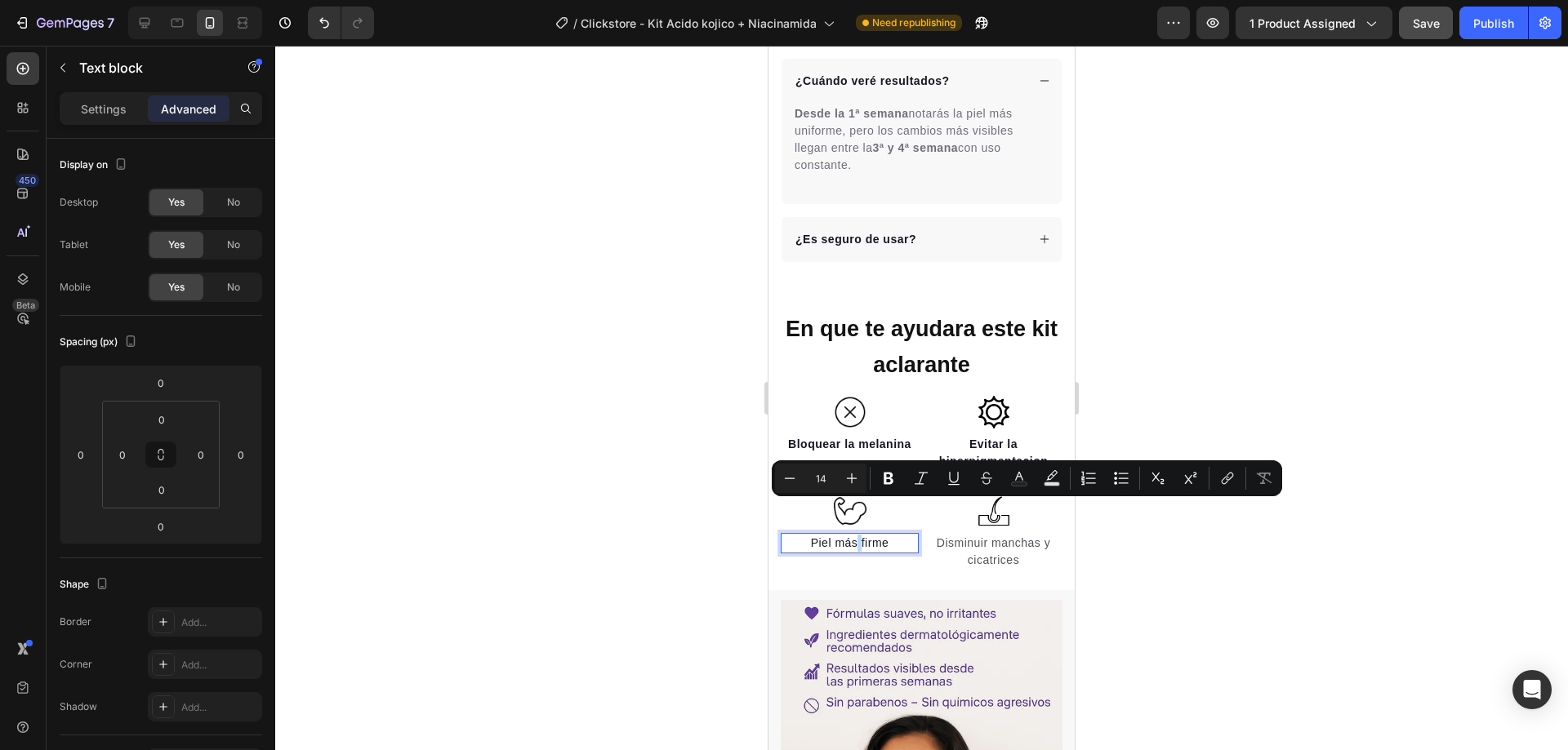
click at [853, 534] on p "Piel más firme" at bounding box center [850, 542] width 134 height 17
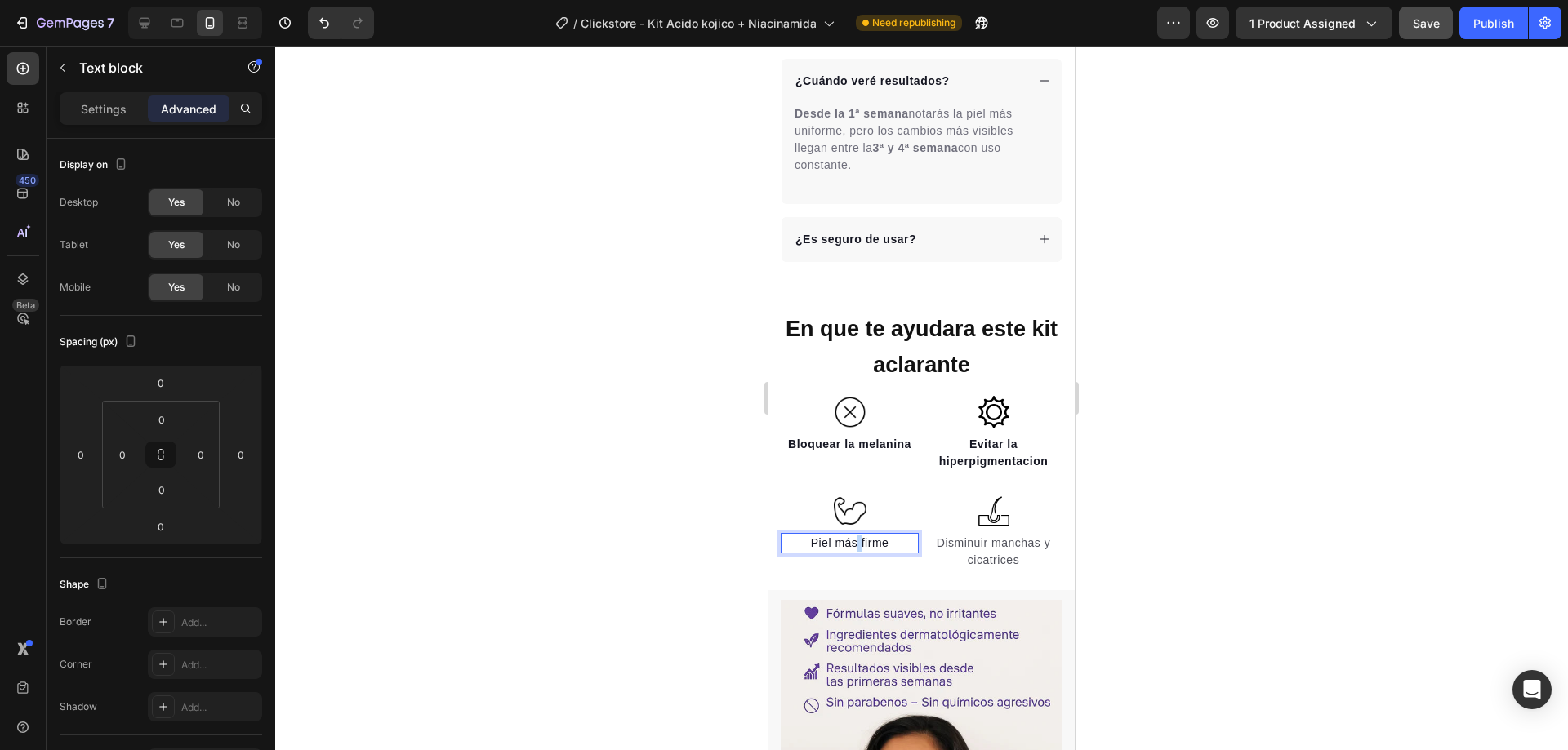
click at [853, 534] on p "Piel más firme" at bounding box center [850, 542] width 134 height 17
click at [889, 534] on p "Piel más firme" at bounding box center [850, 542] width 134 height 17
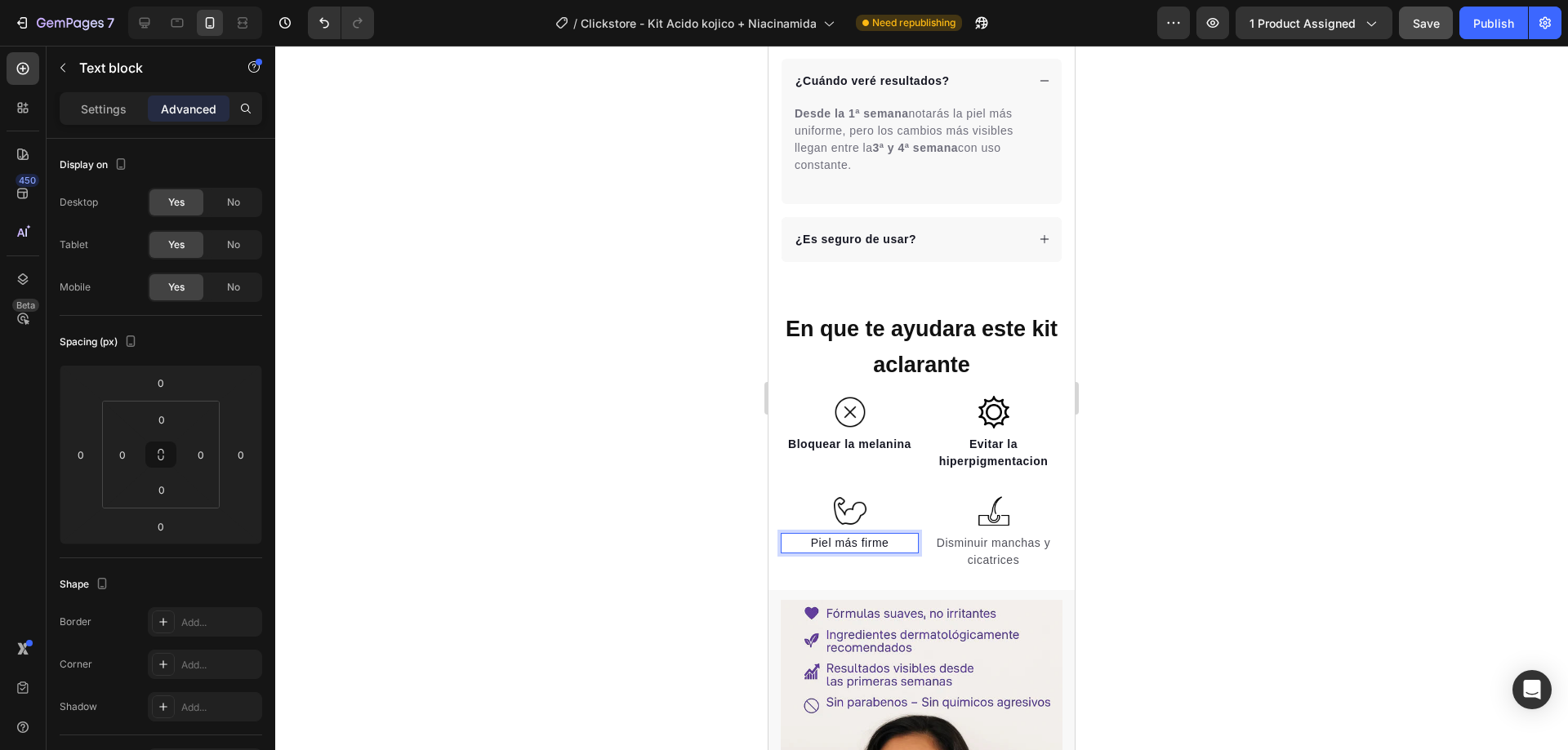
click at [870, 534] on p "Piel más firme" at bounding box center [850, 542] width 134 height 17
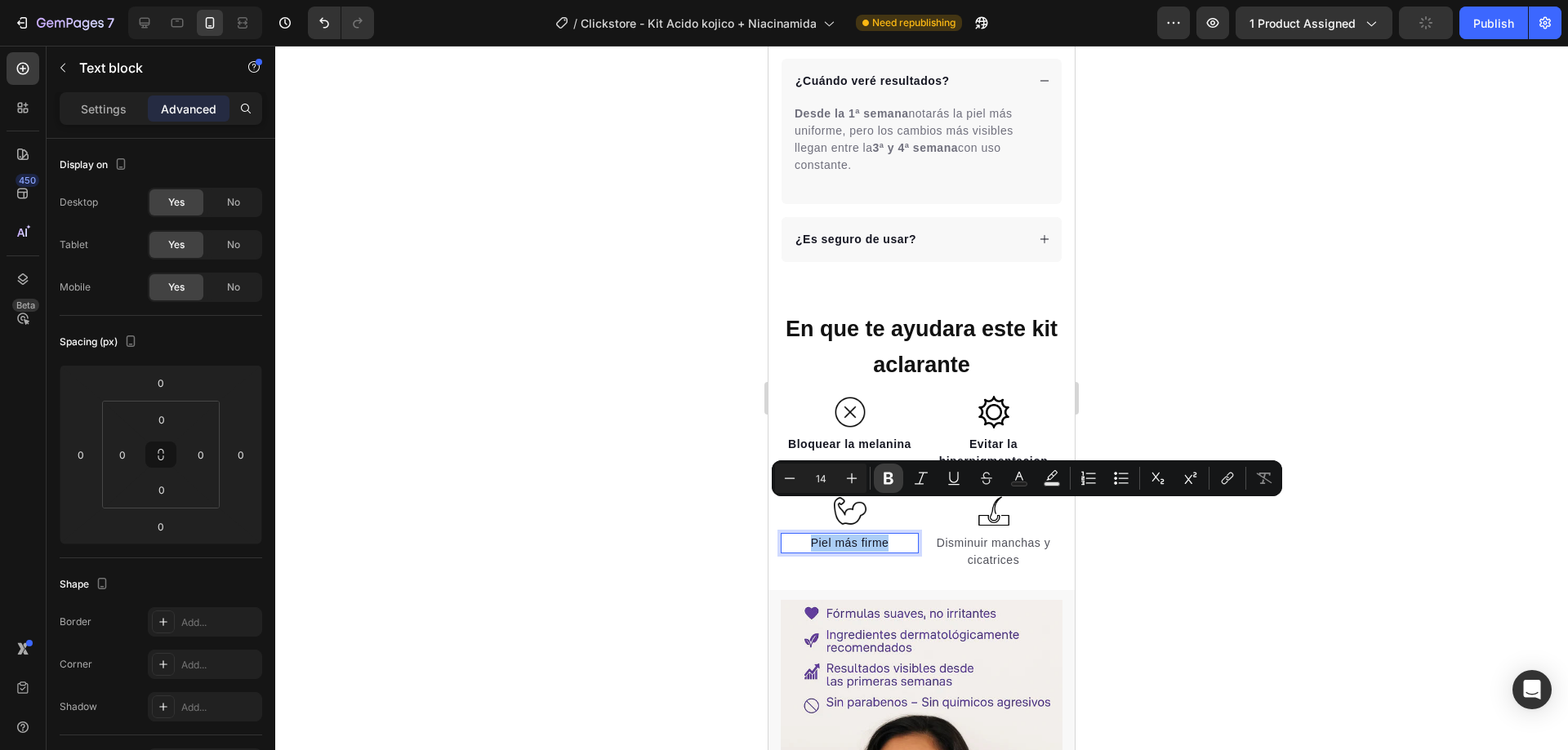
click at [883, 482] on icon "Editor contextual toolbar" at bounding box center [888, 478] width 16 height 16
click at [1015, 534] on p "Disminuir manchas y cicatrices" at bounding box center [993, 551] width 134 height 34
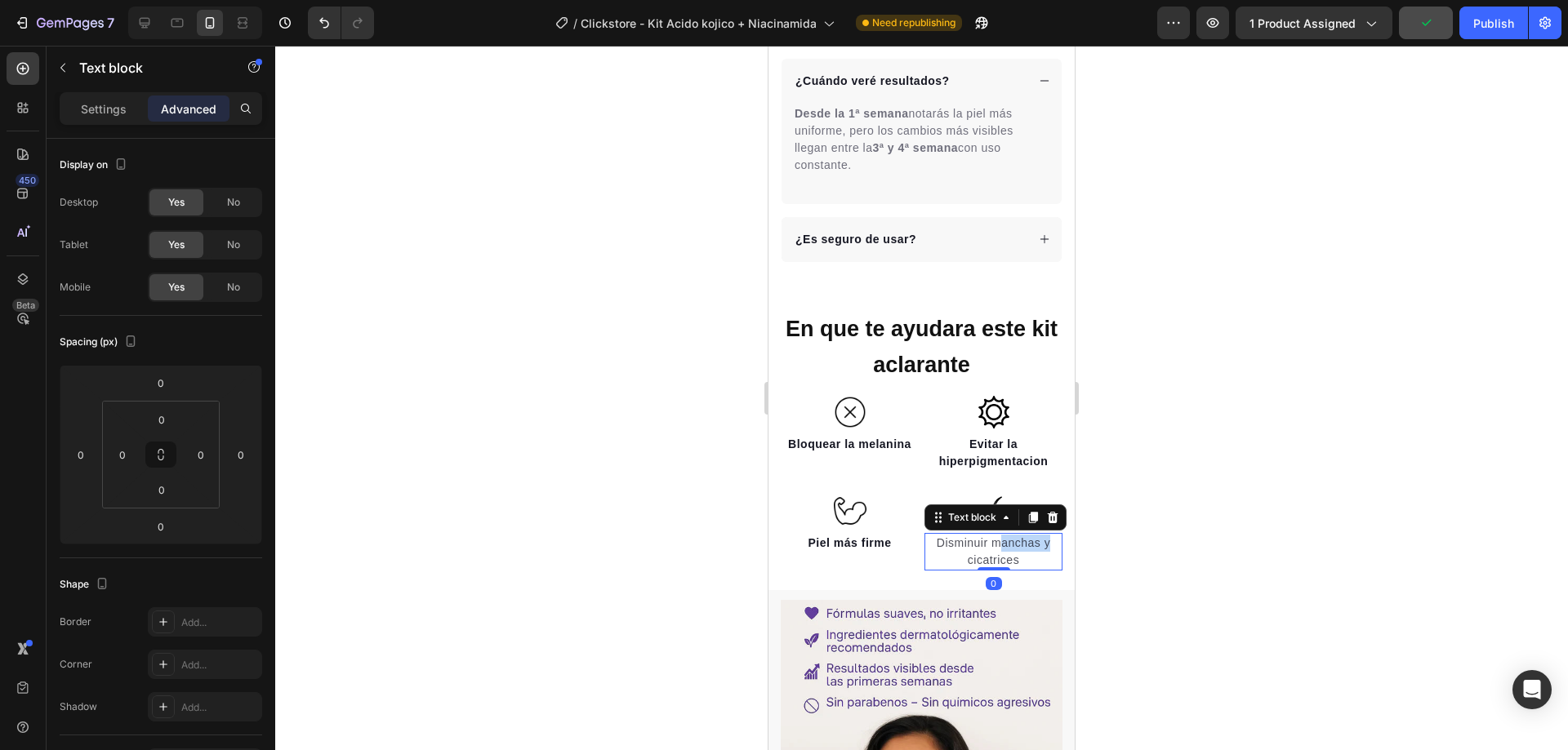
click at [1015, 534] on p "Disminuir manchas y cicatrices" at bounding box center [993, 551] width 134 height 34
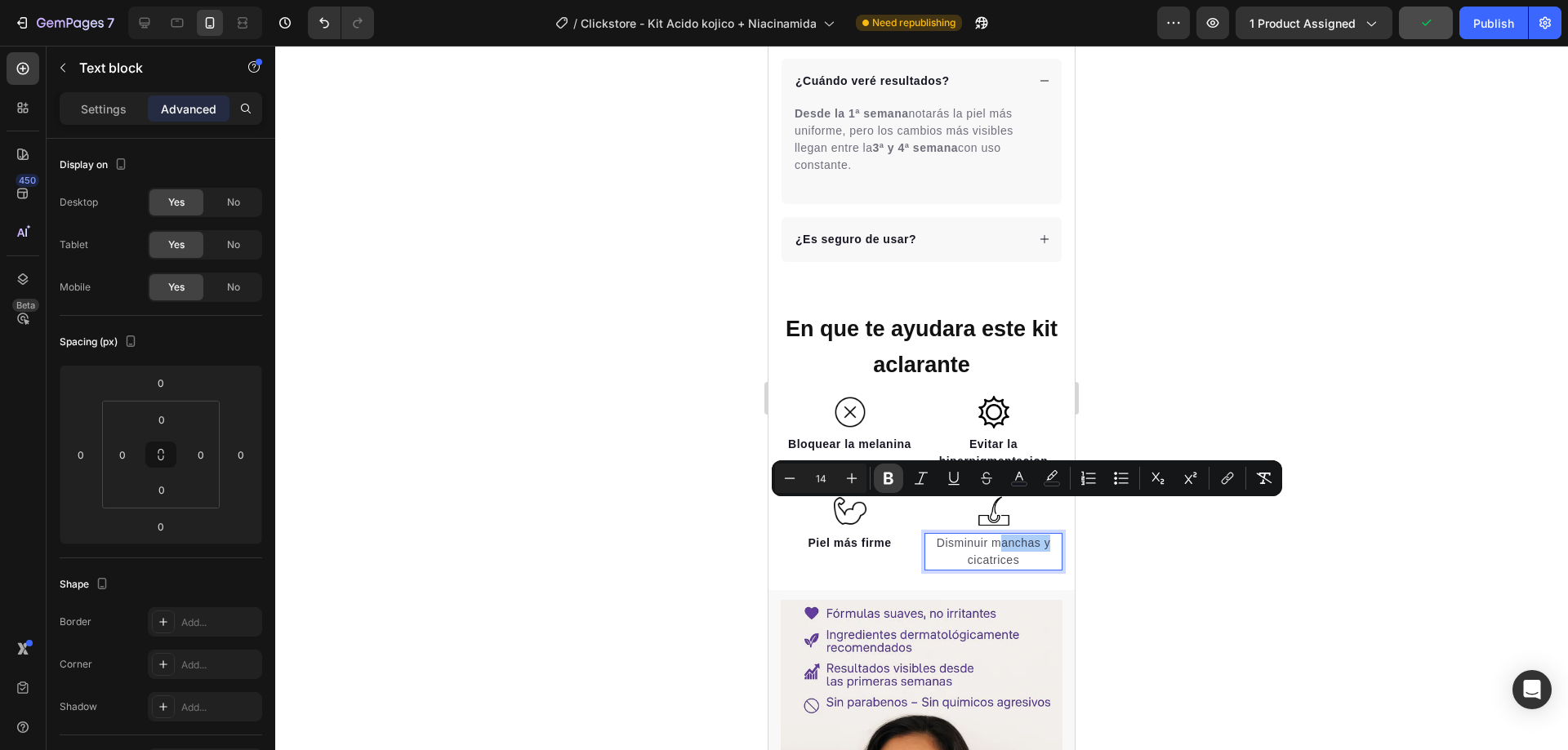
click at [892, 478] on icon "Editor contextual toolbar" at bounding box center [888, 478] width 16 height 16
click at [1131, 405] on div at bounding box center [921, 397] width 1293 height 704
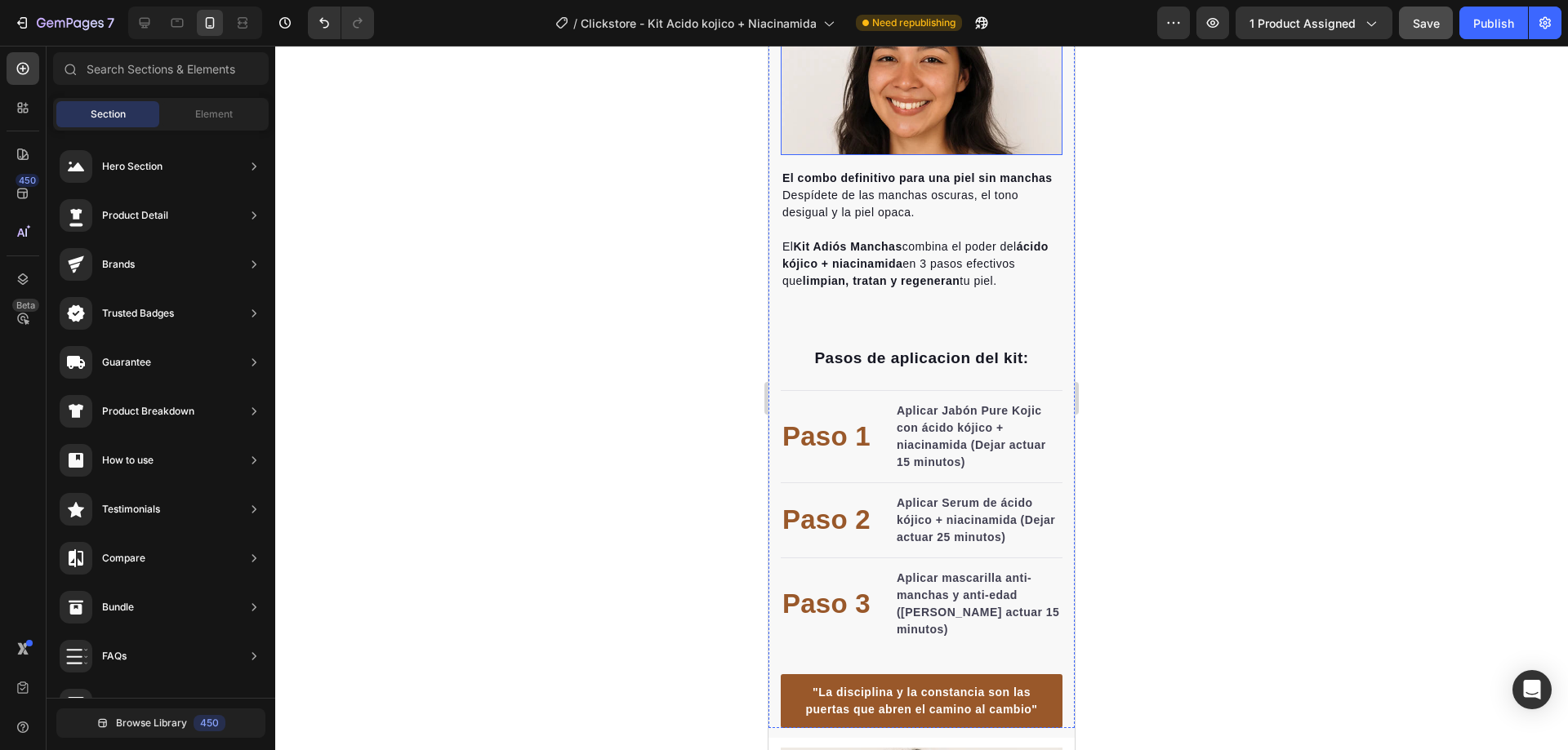
scroll to position [1548, 0]
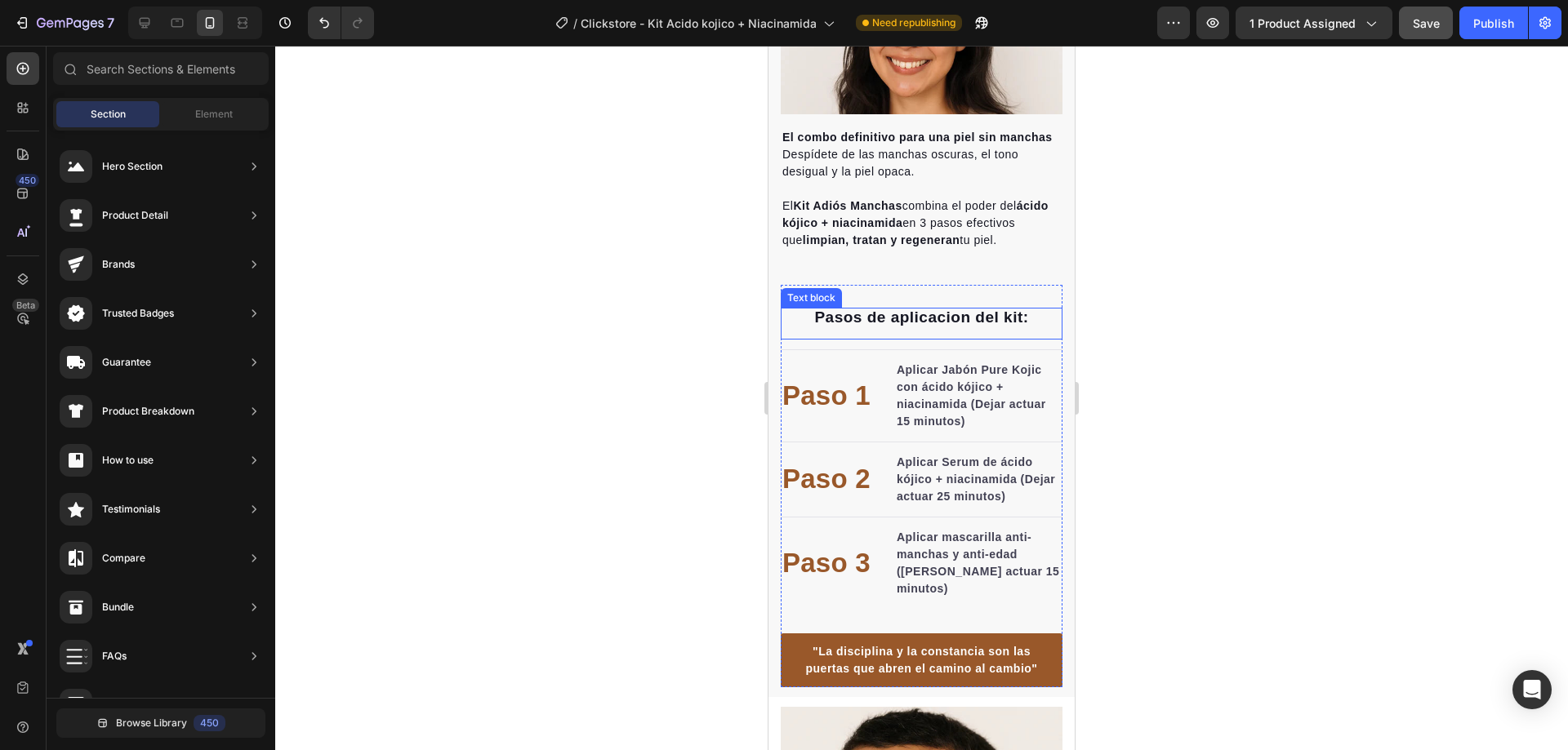
click at [897, 327] on div "Pasos de aplicacion del kit:" at bounding box center [921, 317] width 282 height 19
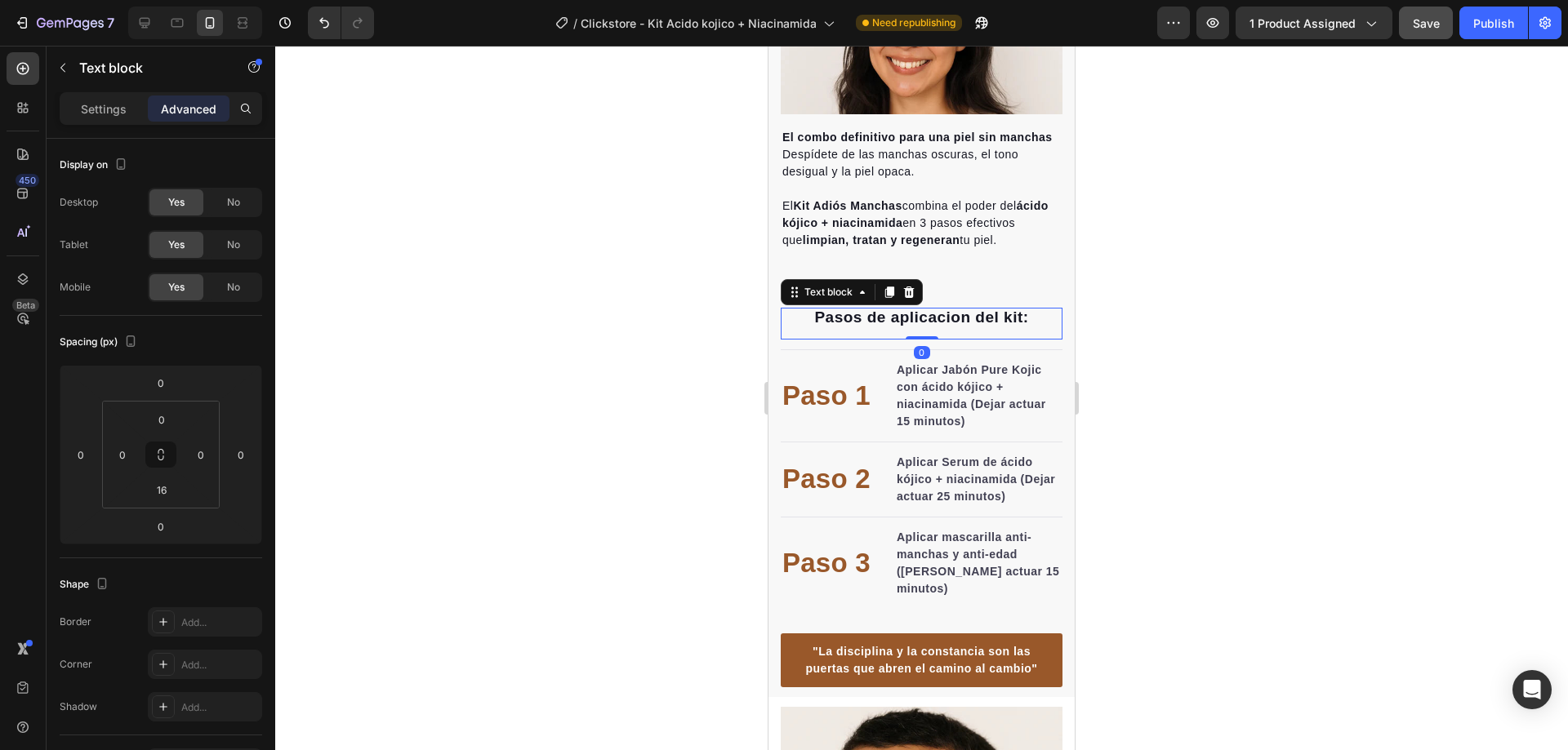
click at [897, 327] on div "Pasos de aplicacion del kit:" at bounding box center [921, 317] width 282 height 19
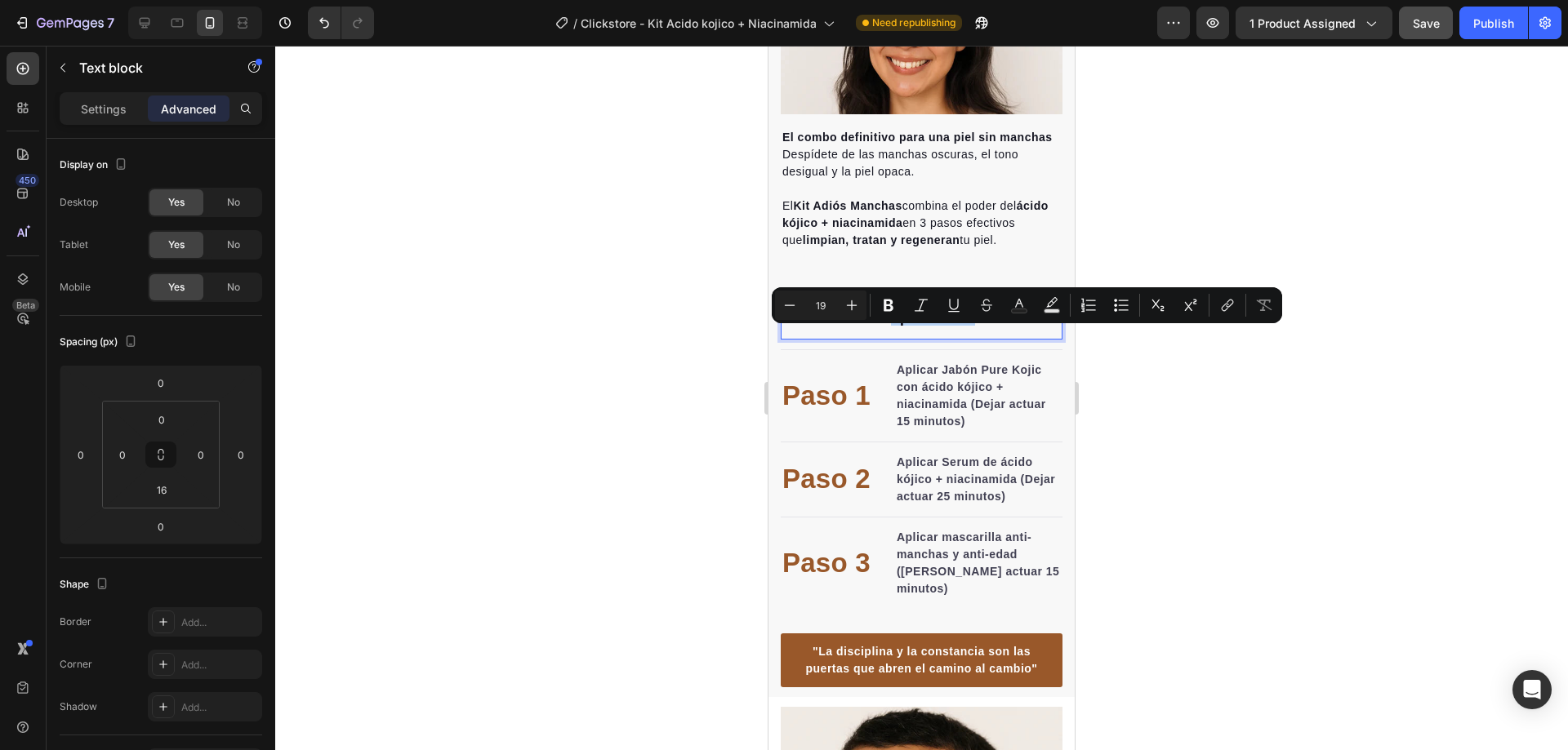
click at [897, 327] on div "Pasos de aplicacion del kit:" at bounding box center [921, 317] width 282 height 19
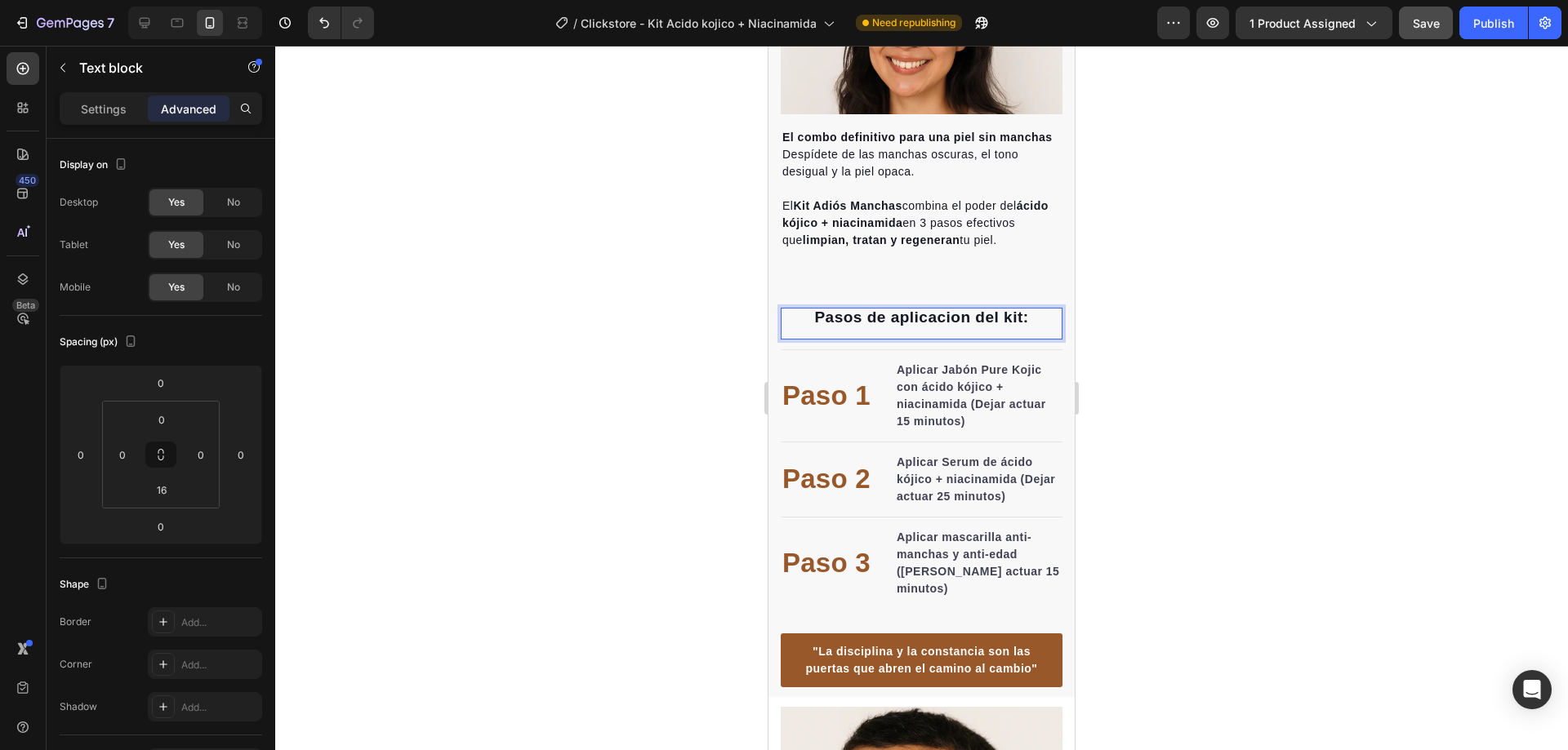
click at [897, 327] on div "Pasos de aplicacion del kit:" at bounding box center [921, 317] width 282 height 19
drag, startPoint x: 1200, startPoint y: 331, endPoint x: 281, endPoint y: 302, distance: 919.5
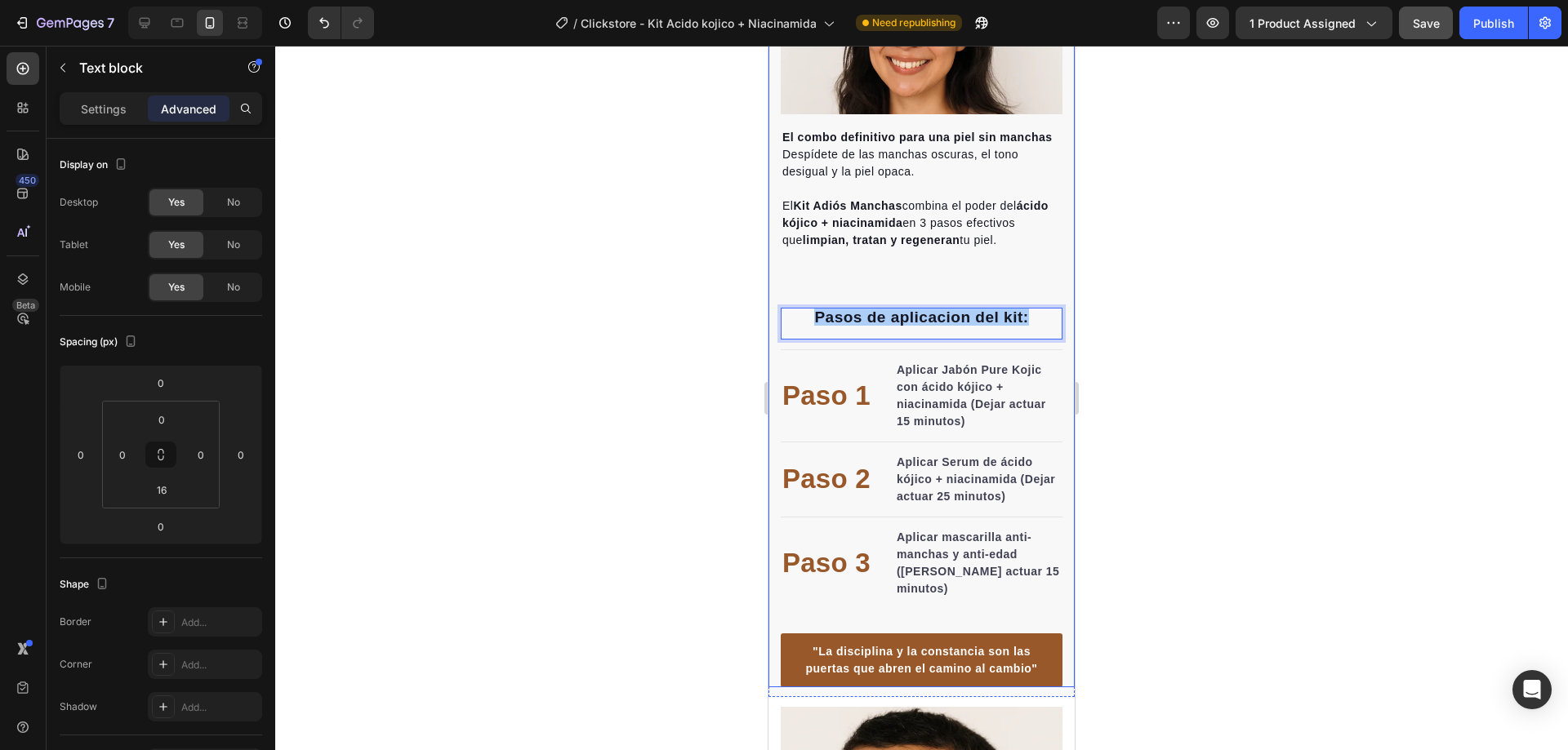
click at [1200, 331] on div at bounding box center [921, 397] width 1293 height 704
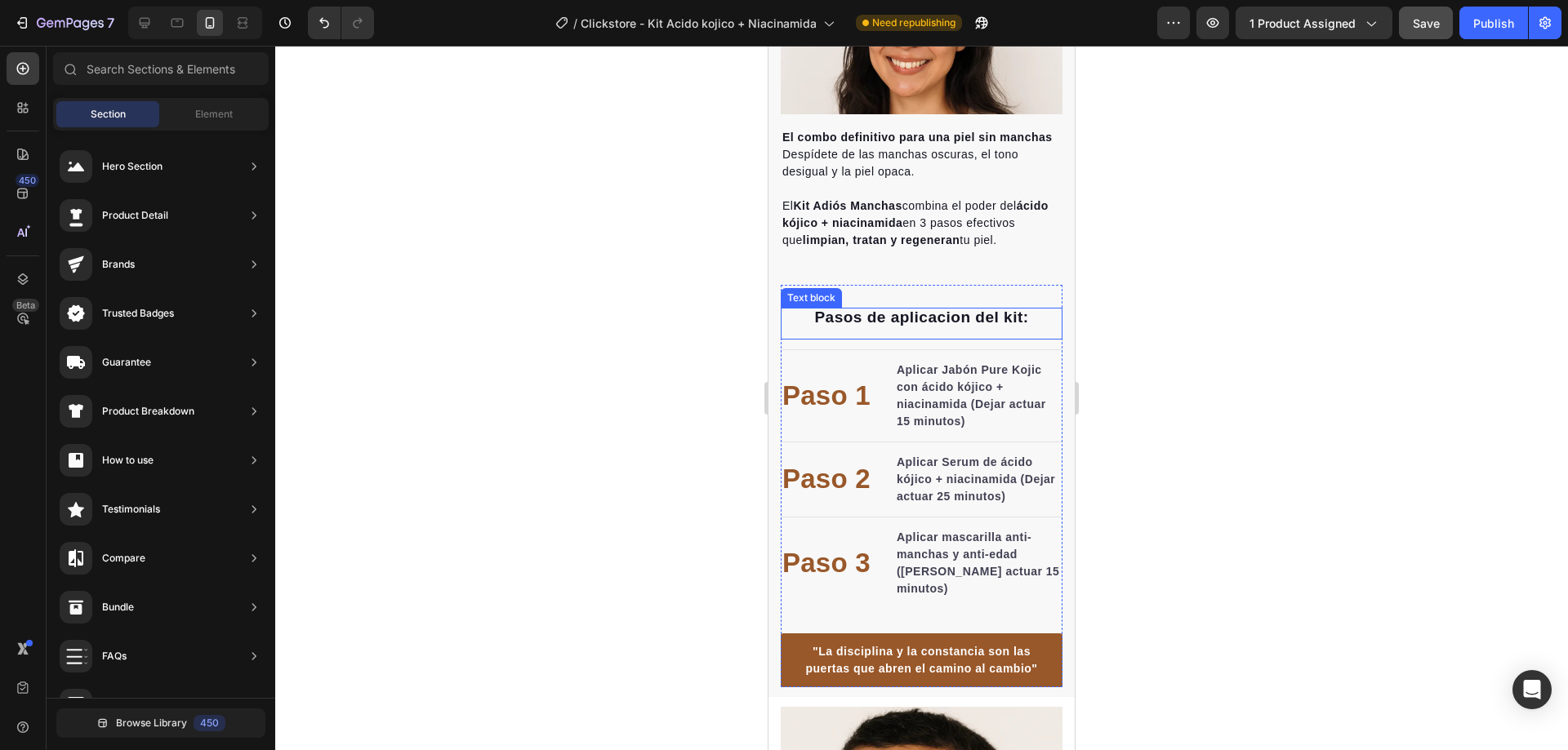
click at [909, 325] on p "Pasos de aplicacion del kit:" at bounding box center [921, 317] width 278 height 15
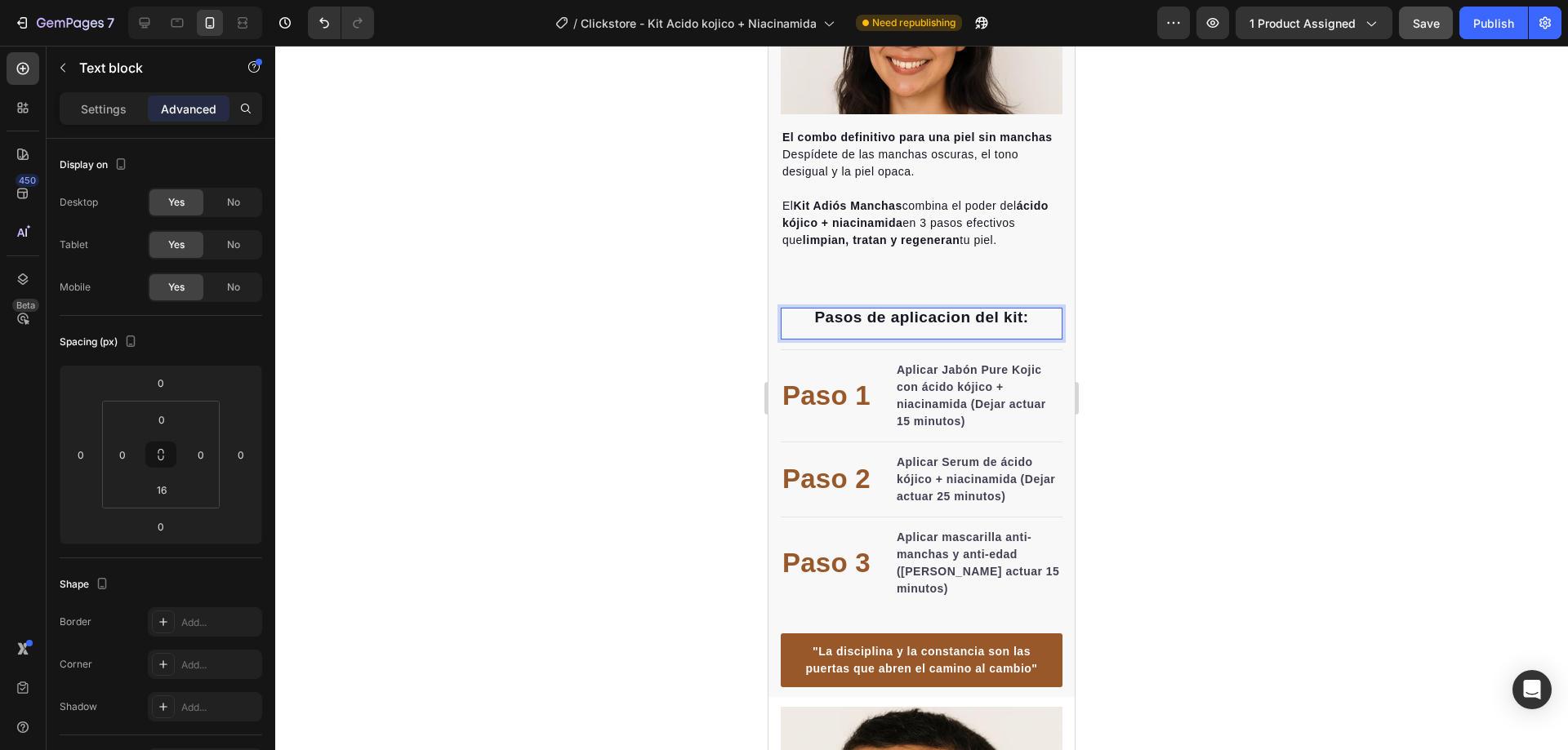
click at [909, 325] on p "Pasos de aplicacion del kit:" at bounding box center [921, 317] width 278 height 15
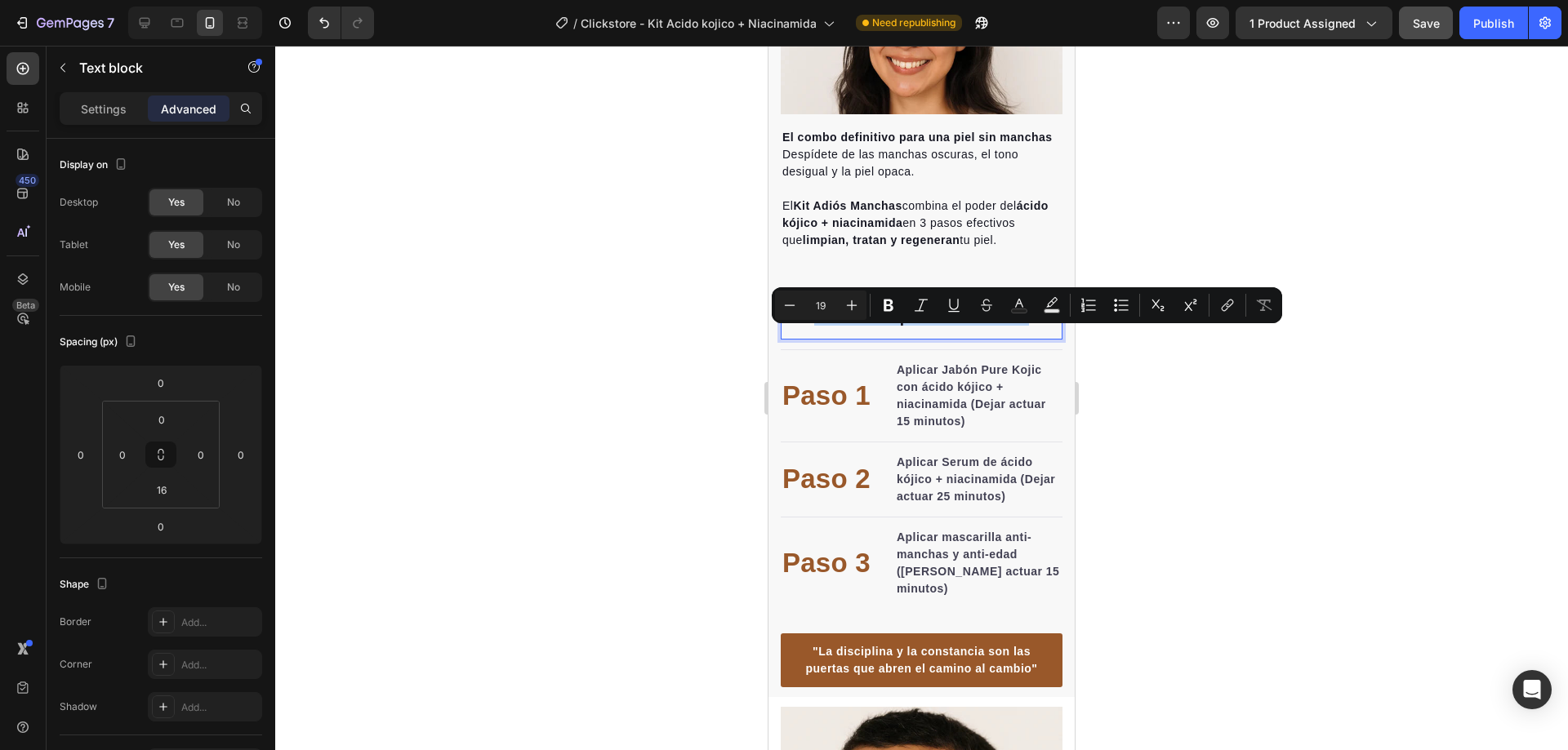
click at [909, 325] on p "Pasos de aplicacion del kit:" at bounding box center [921, 317] width 278 height 15
click at [843, 314] on button "Plus" at bounding box center [852, 305] width 30 height 30
type input "22"
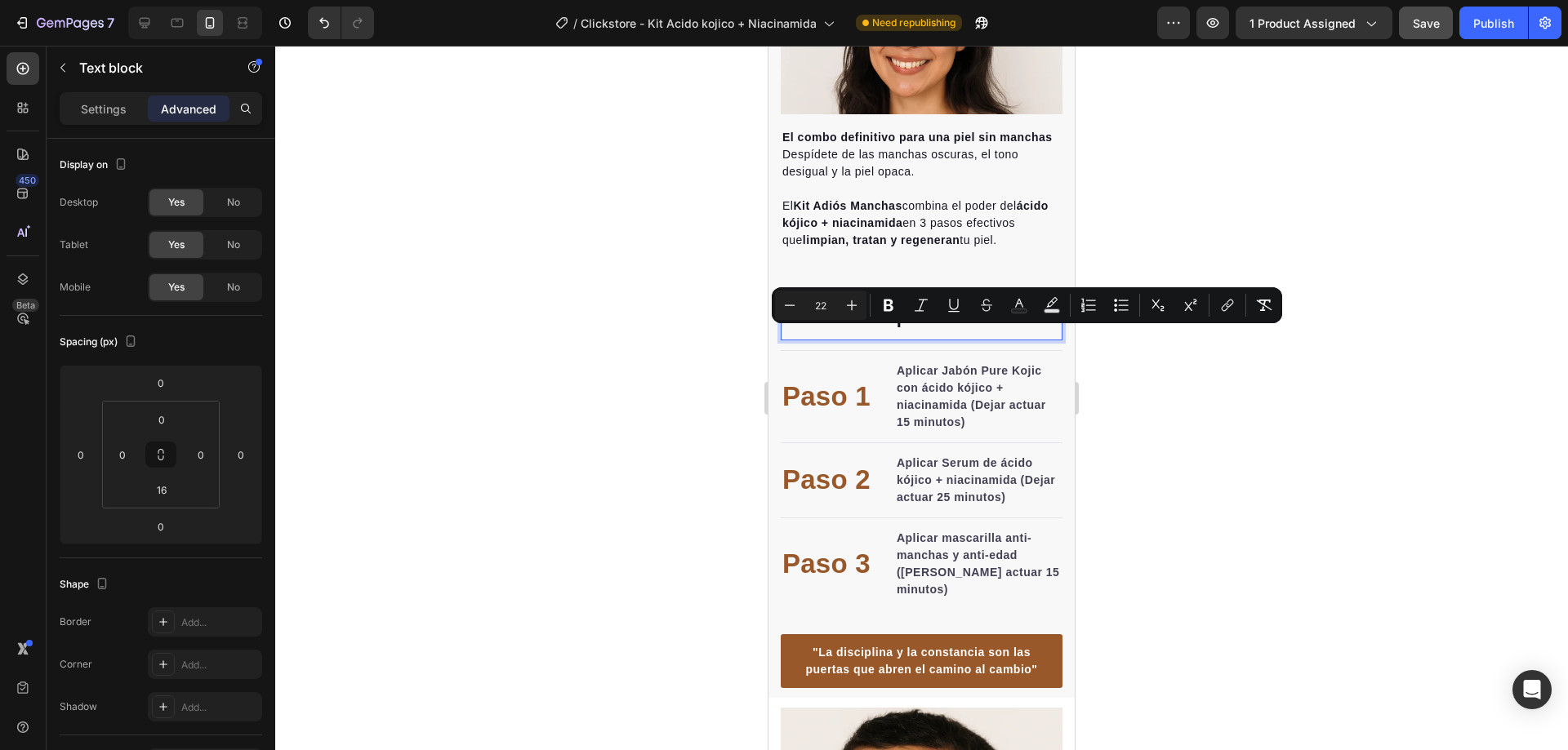
click at [1142, 413] on div at bounding box center [921, 397] width 1293 height 704
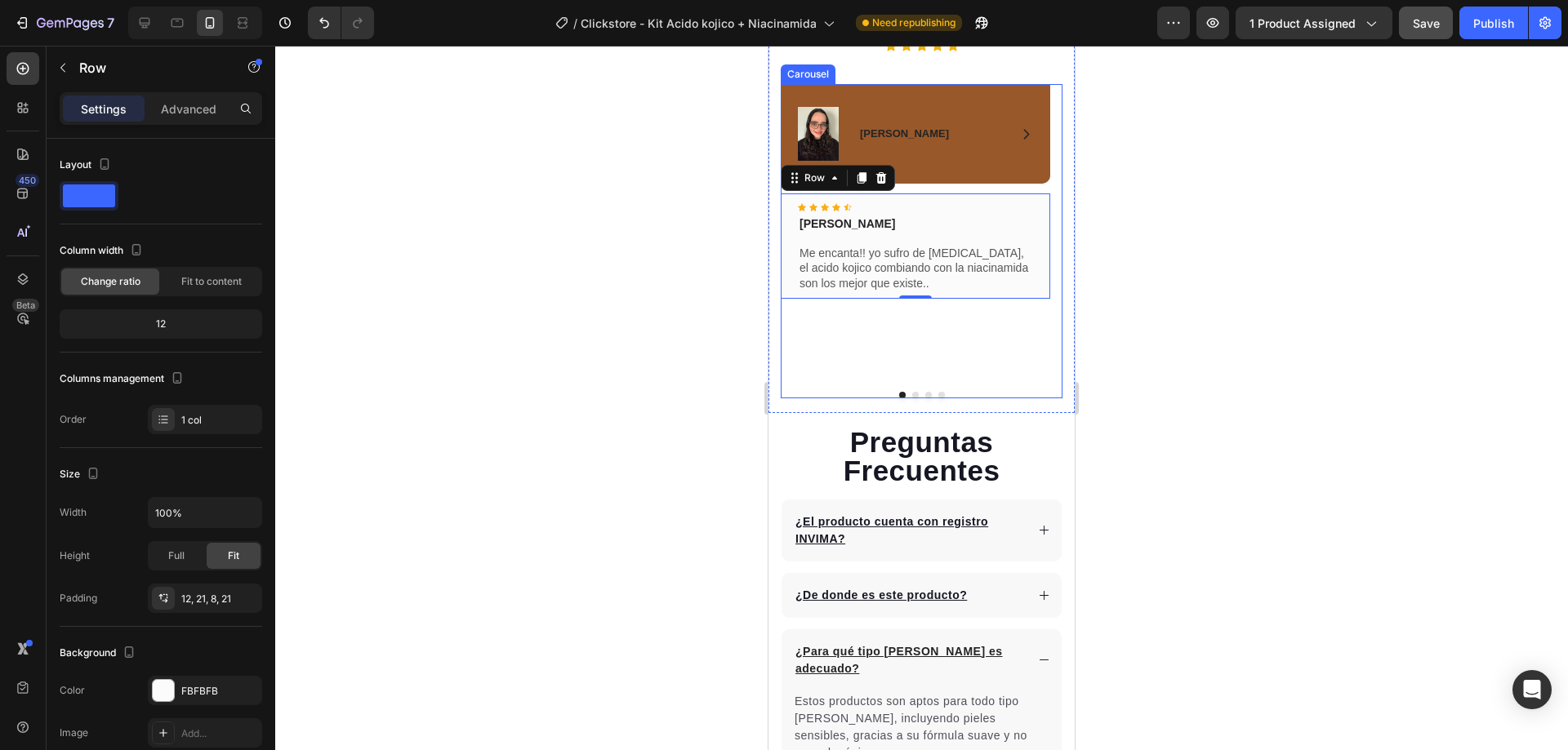
scroll to position [3997, 0]
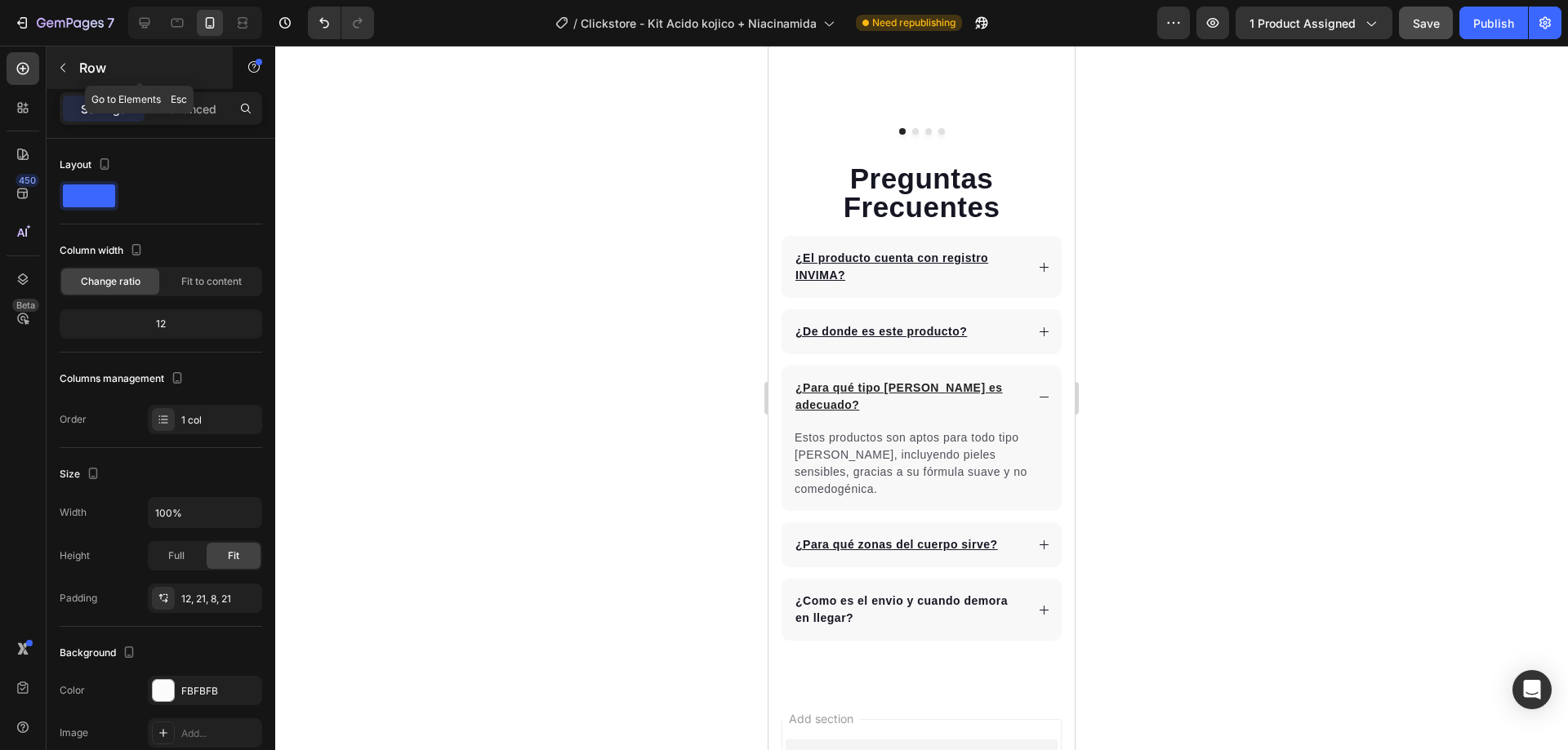
click at [65, 72] on icon "button" at bounding box center [62, 68] width 4 height 9
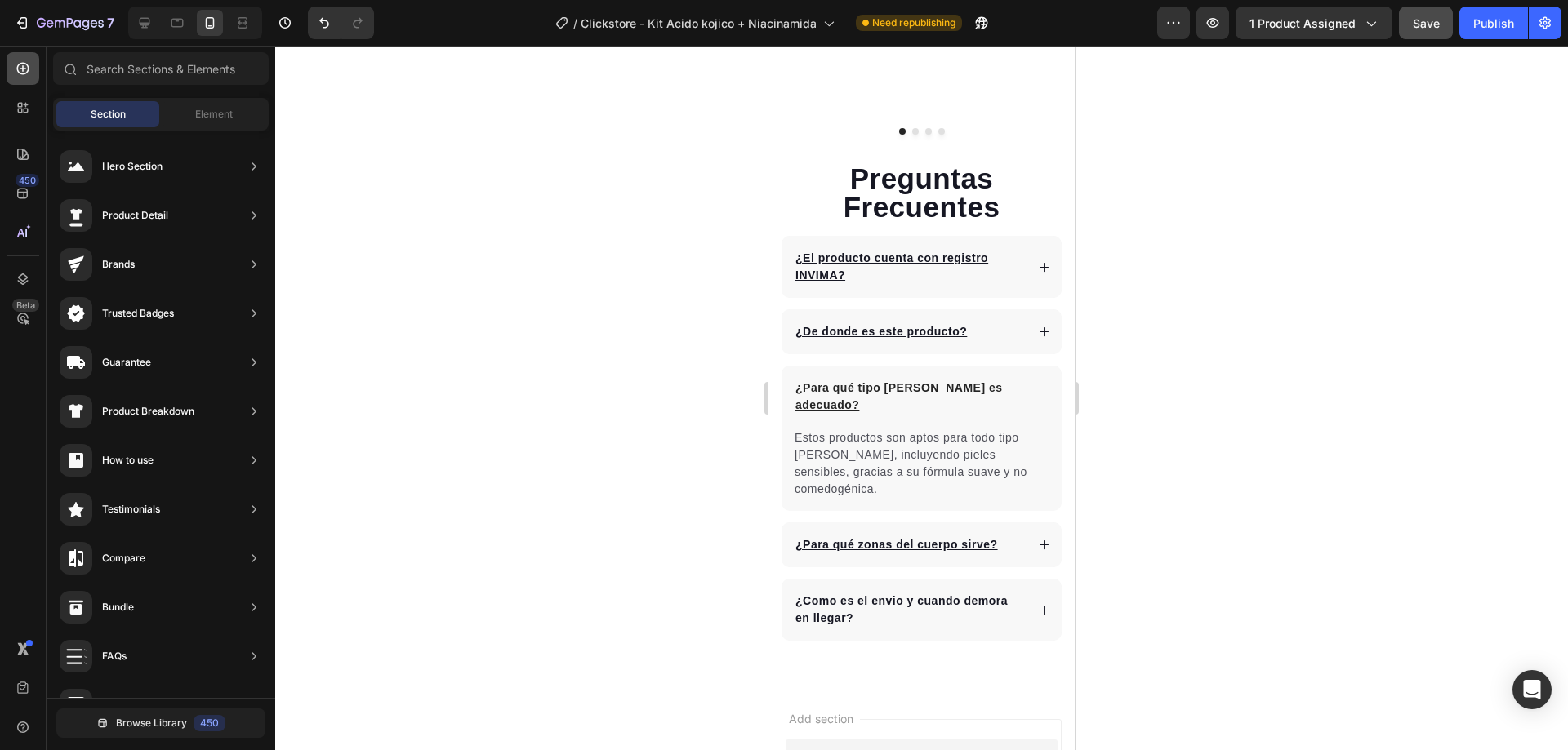
click at [21, 67] on icon at bounding box center [22, 68] width 16 height 16
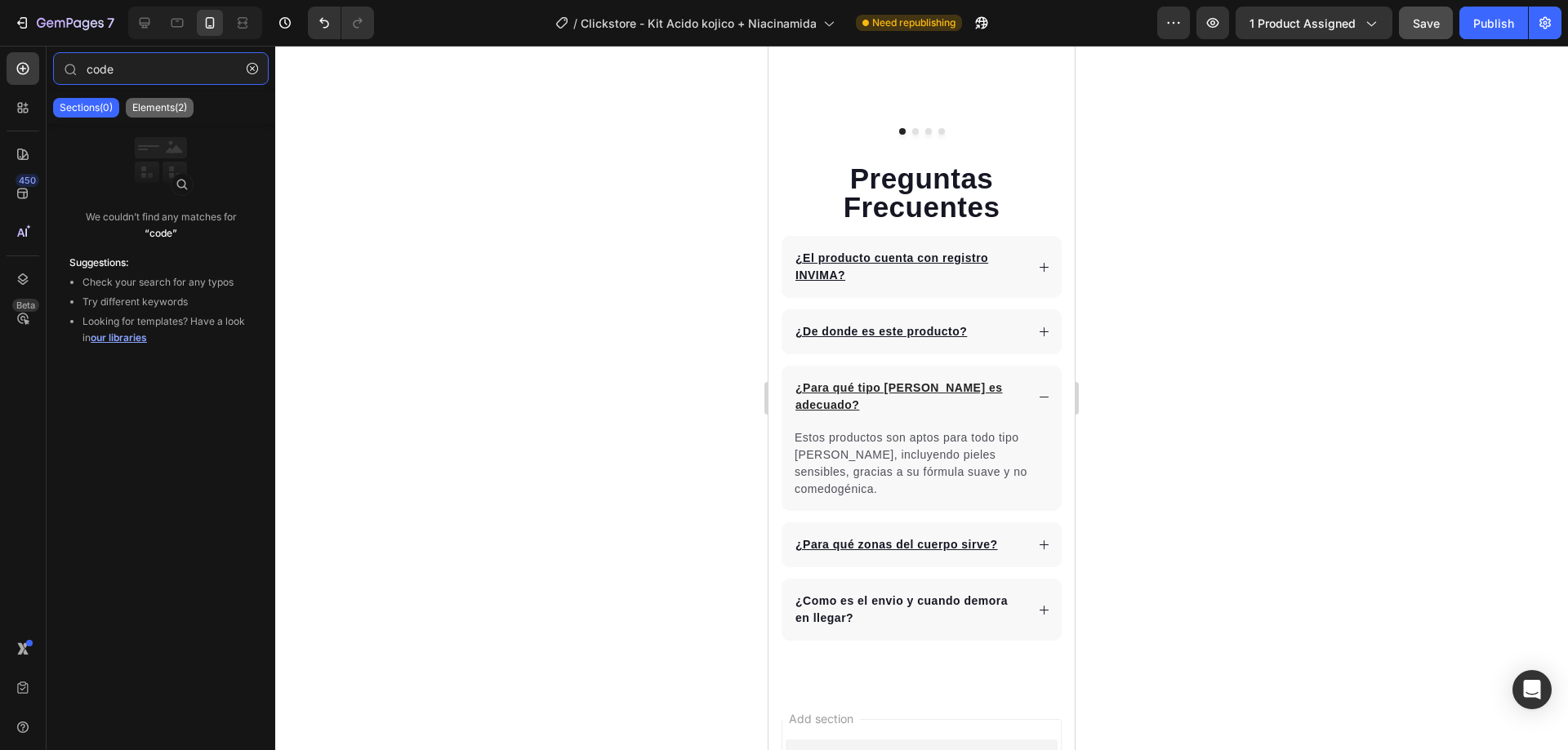
type input "code"
click at [182, 113] on p "Elements(2)" at bounding box center [159, 107] width 55 height 13
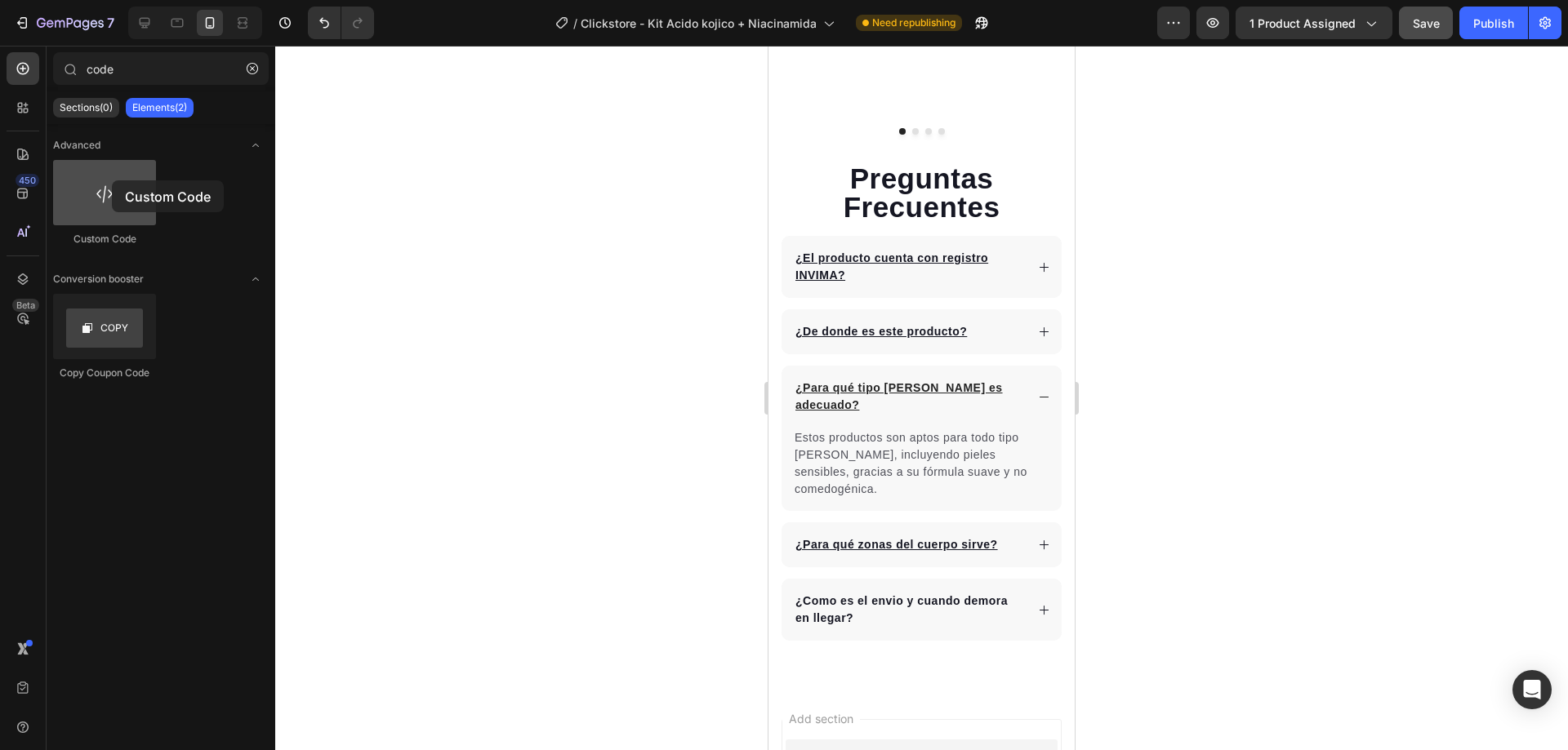
click at [112, 181] on div at bounding box center [104, 192] width 103 height 65
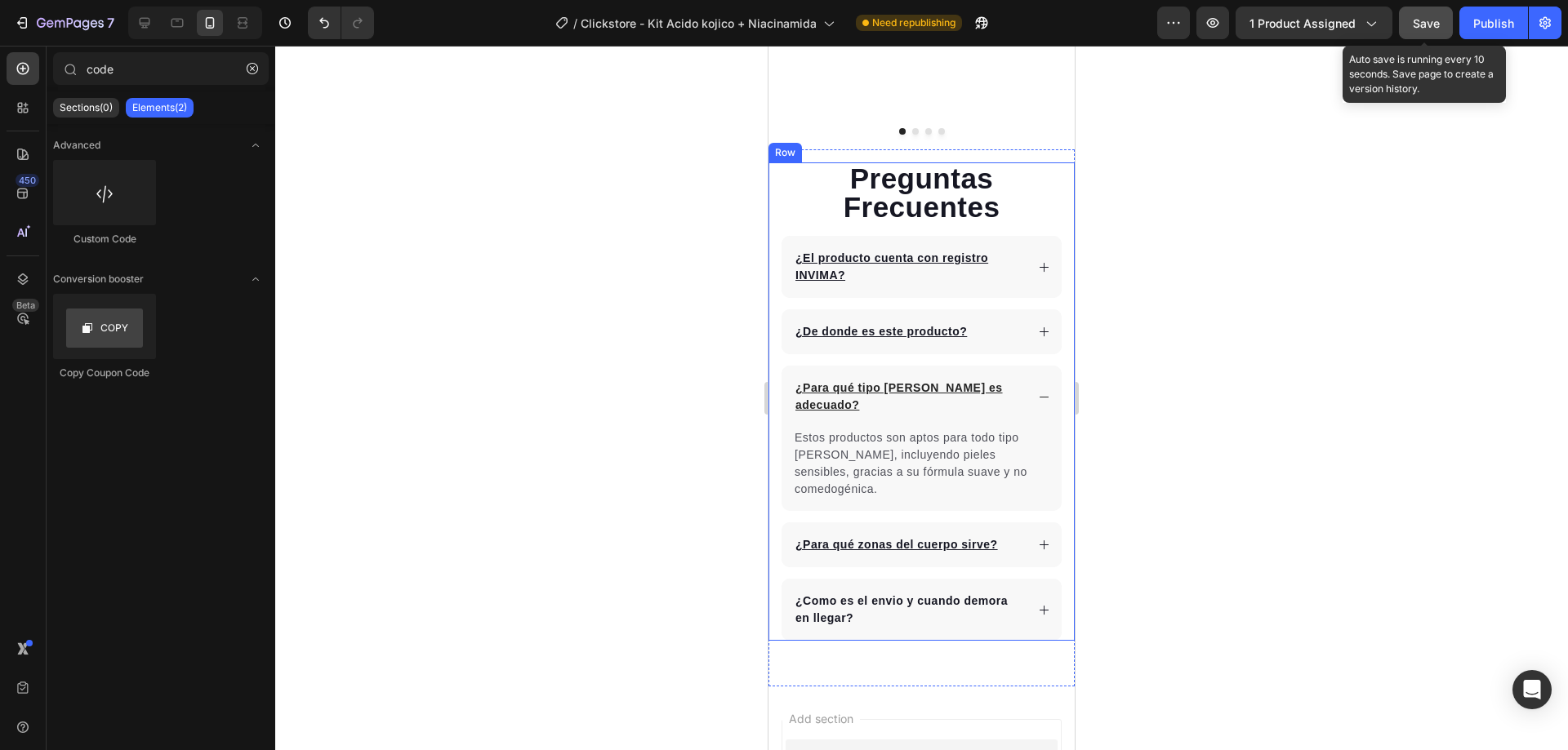
click at [1414, 25] on span "Save" at bounding box center [1427, 23] width 27 height 14
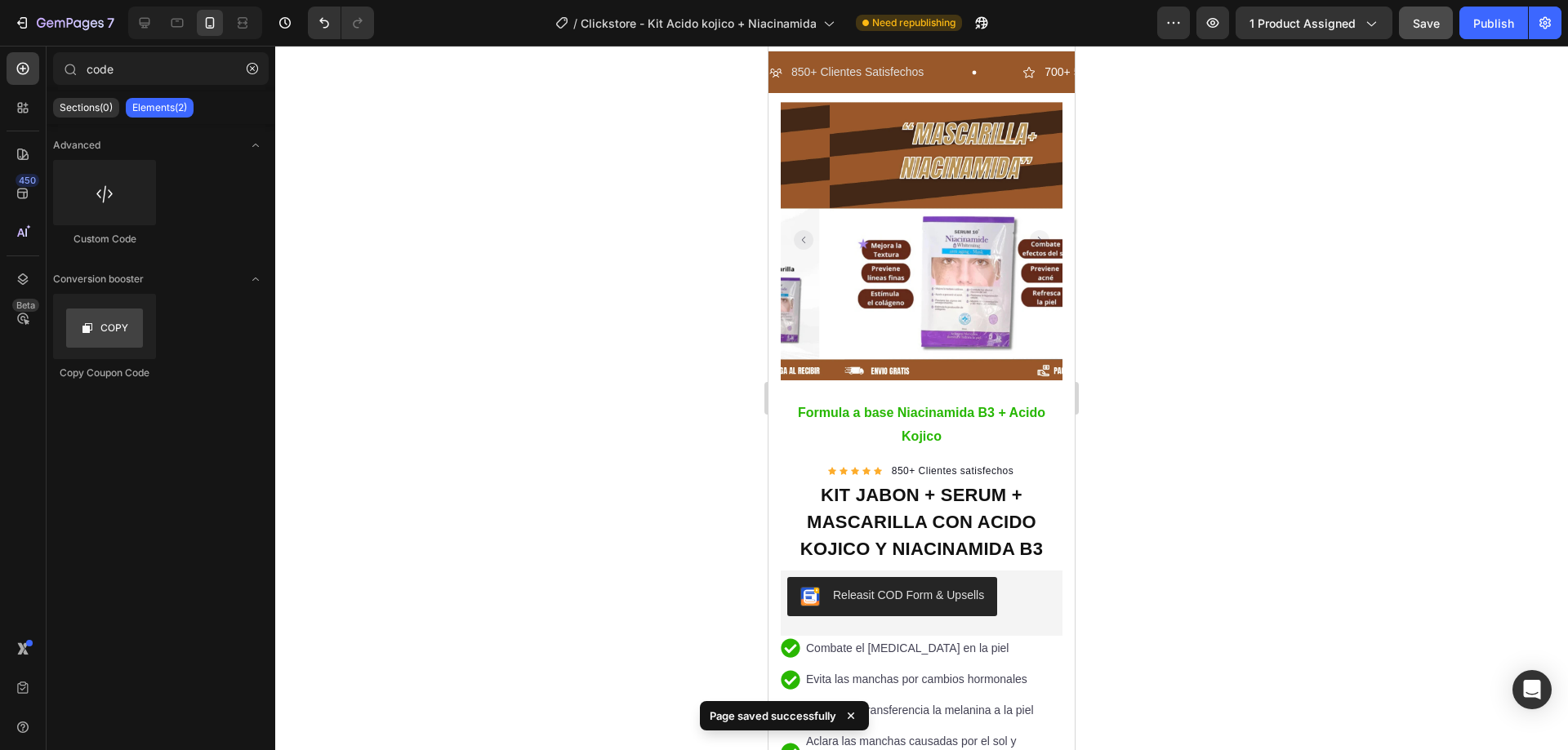
scroll to position [0, 0]
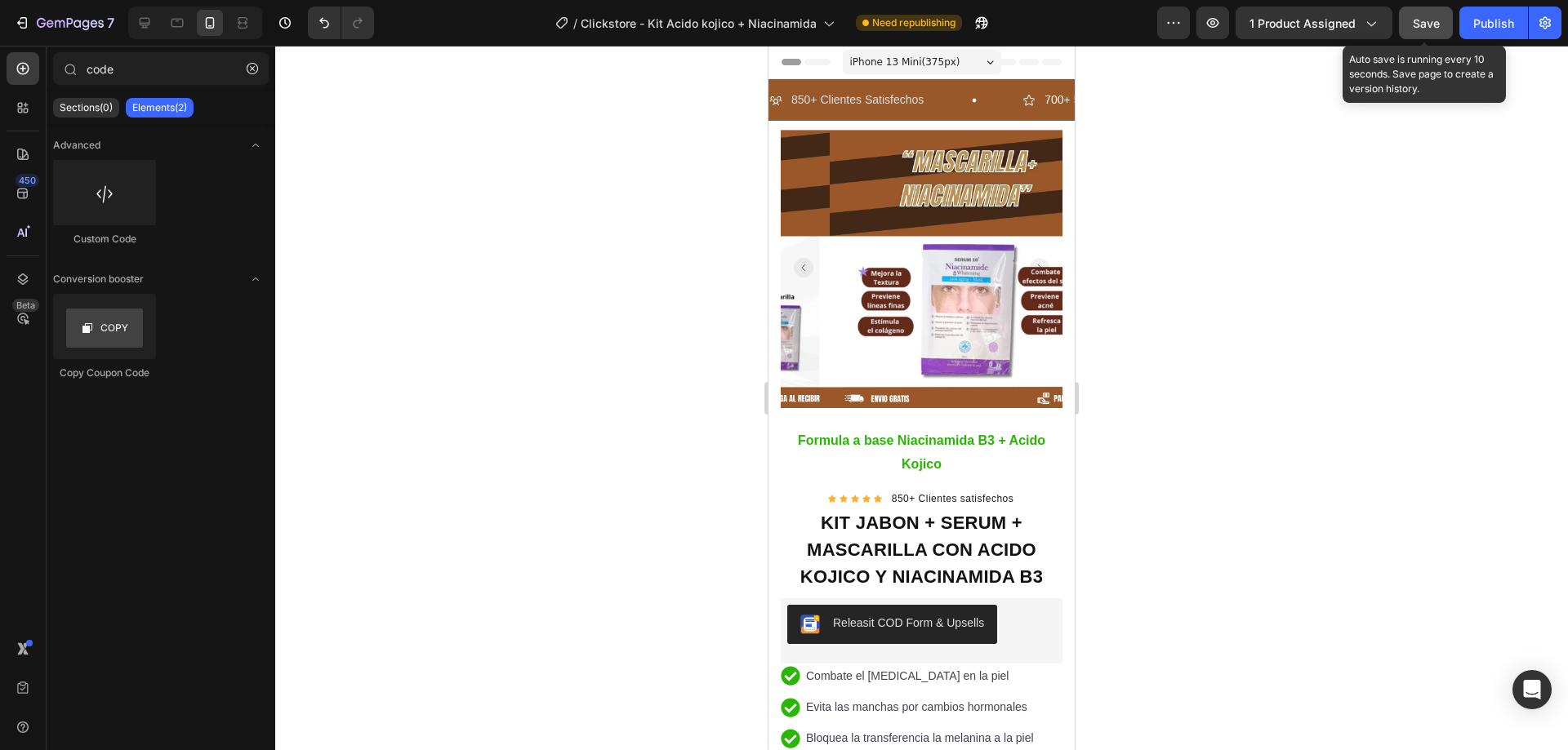
click at [1427, 34] on button "Save" at bounding box center [1426, 22] width 54 height 32
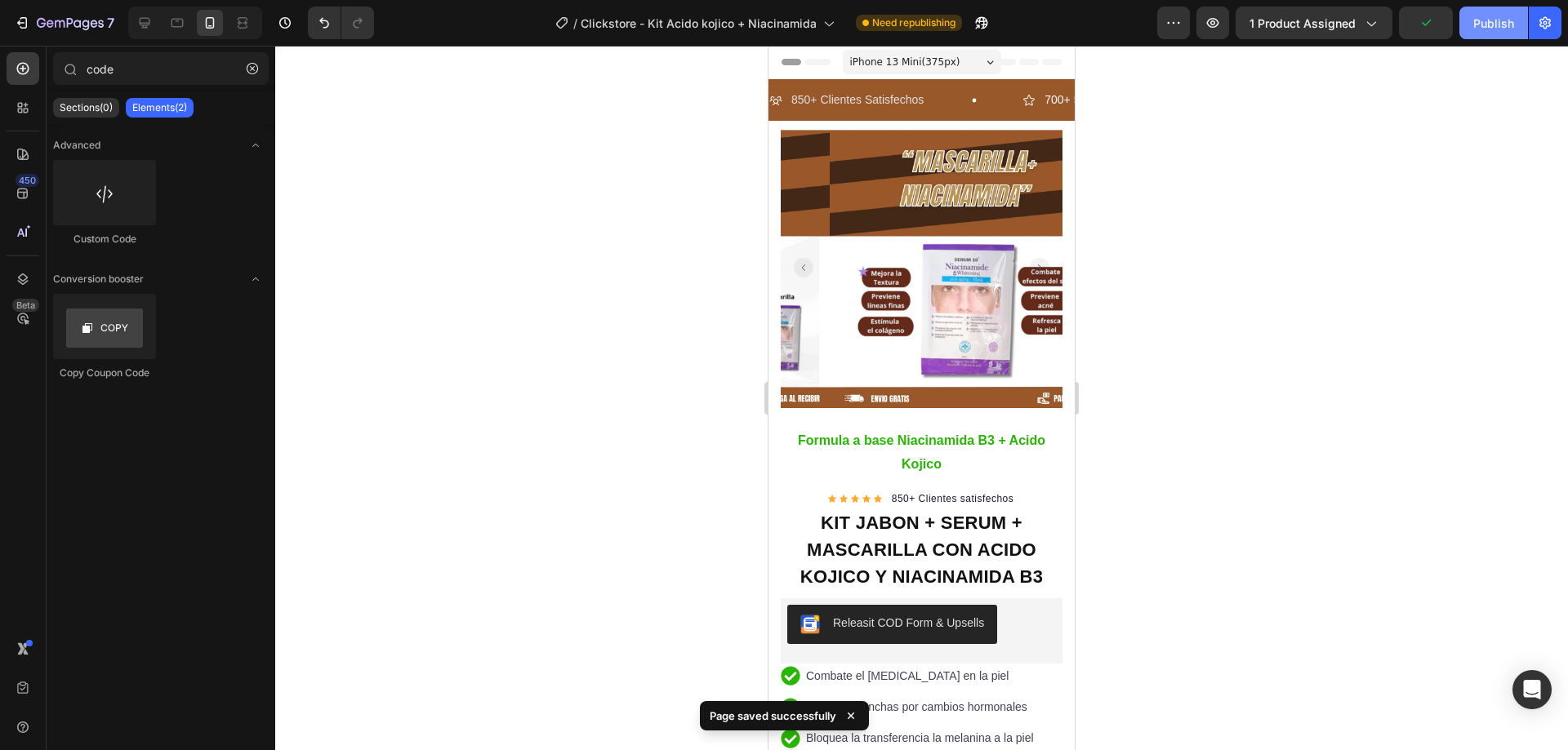
click at [1473, 27] on div "Publish" at bounding box center [1494, 22] width 41 height 17
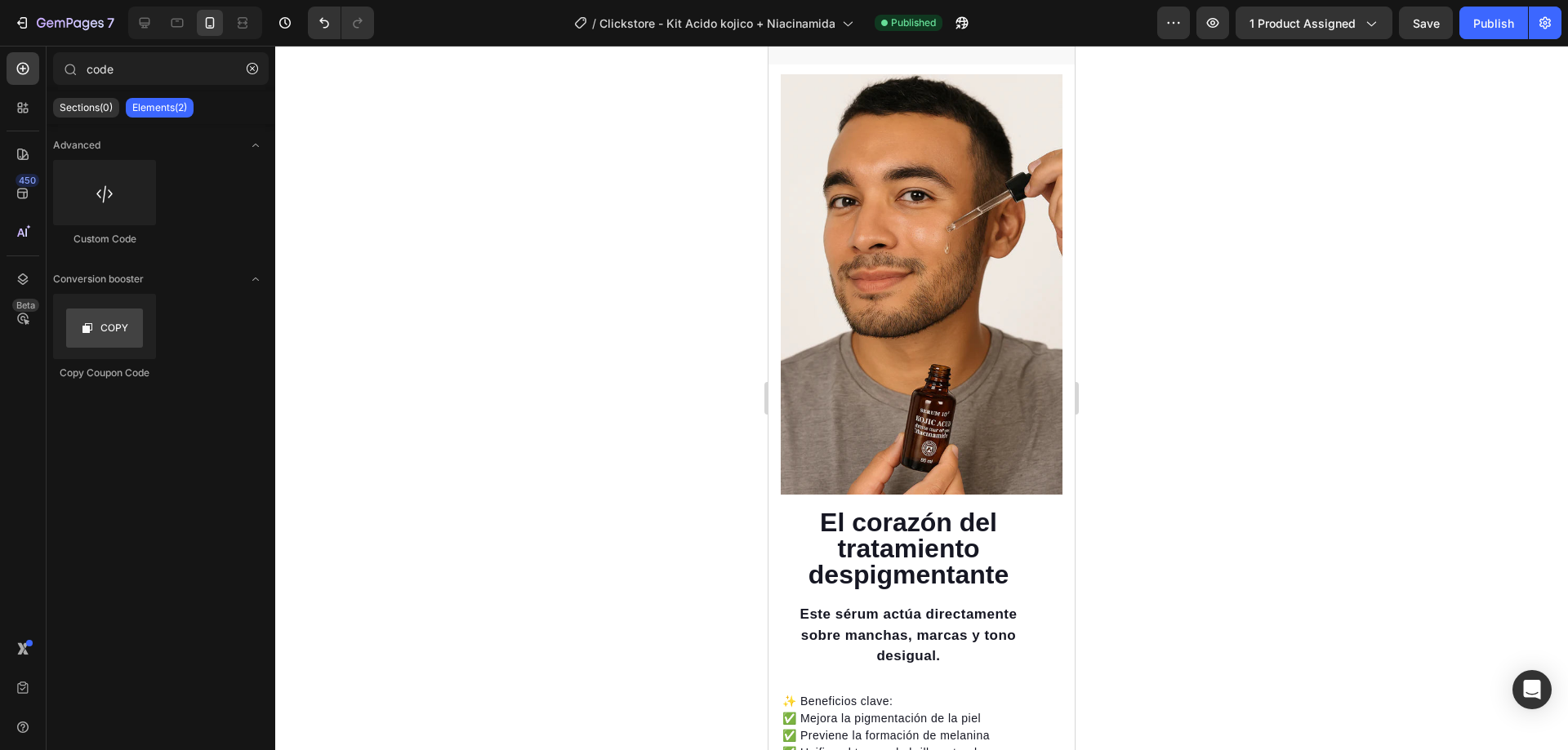
scroll to position [2694, 0]
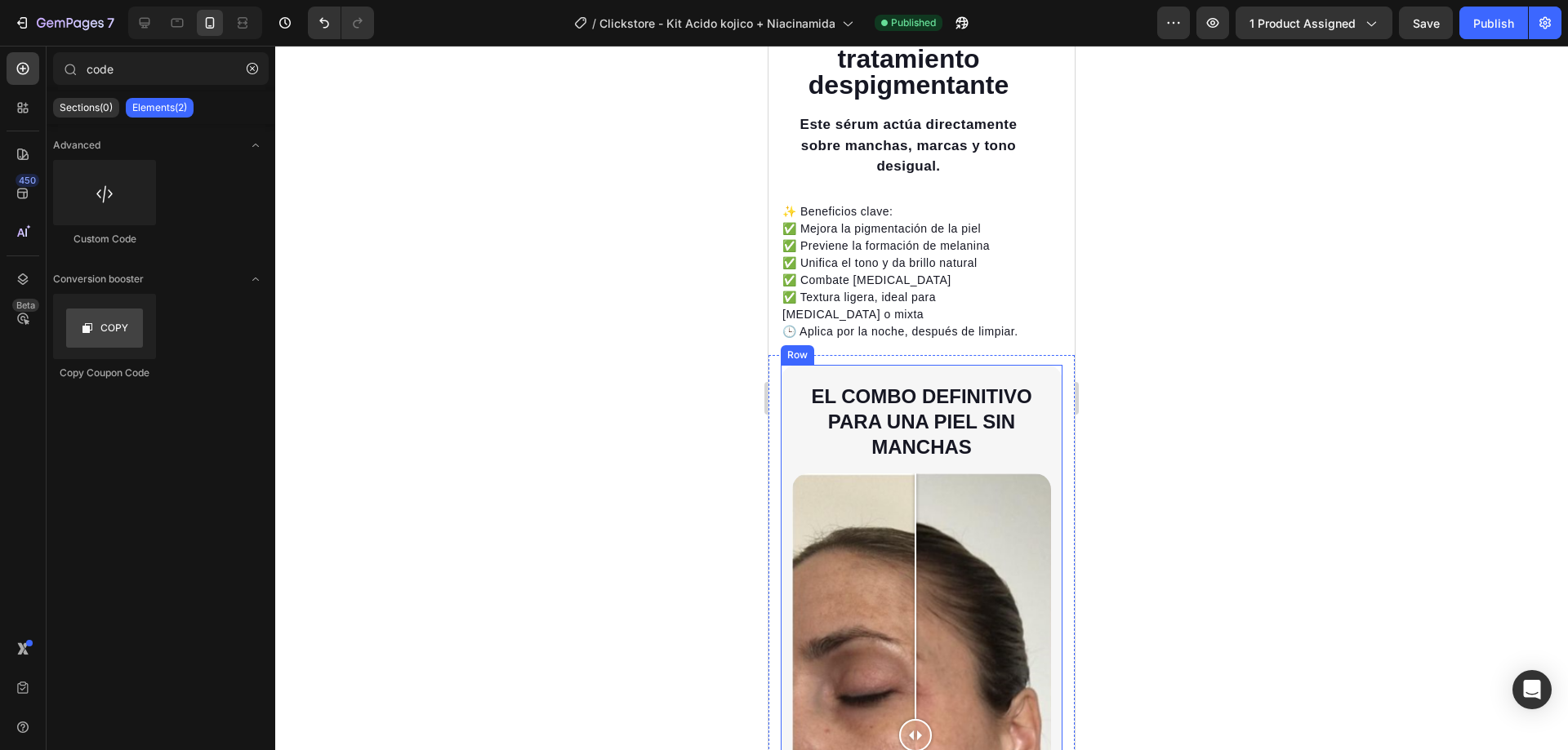
click at [975, 355] on div "El combo definitivo para una piel sin manchas Heading Image Comparison Row Sect…" at bounding box center [921, 697] width 306 height 684
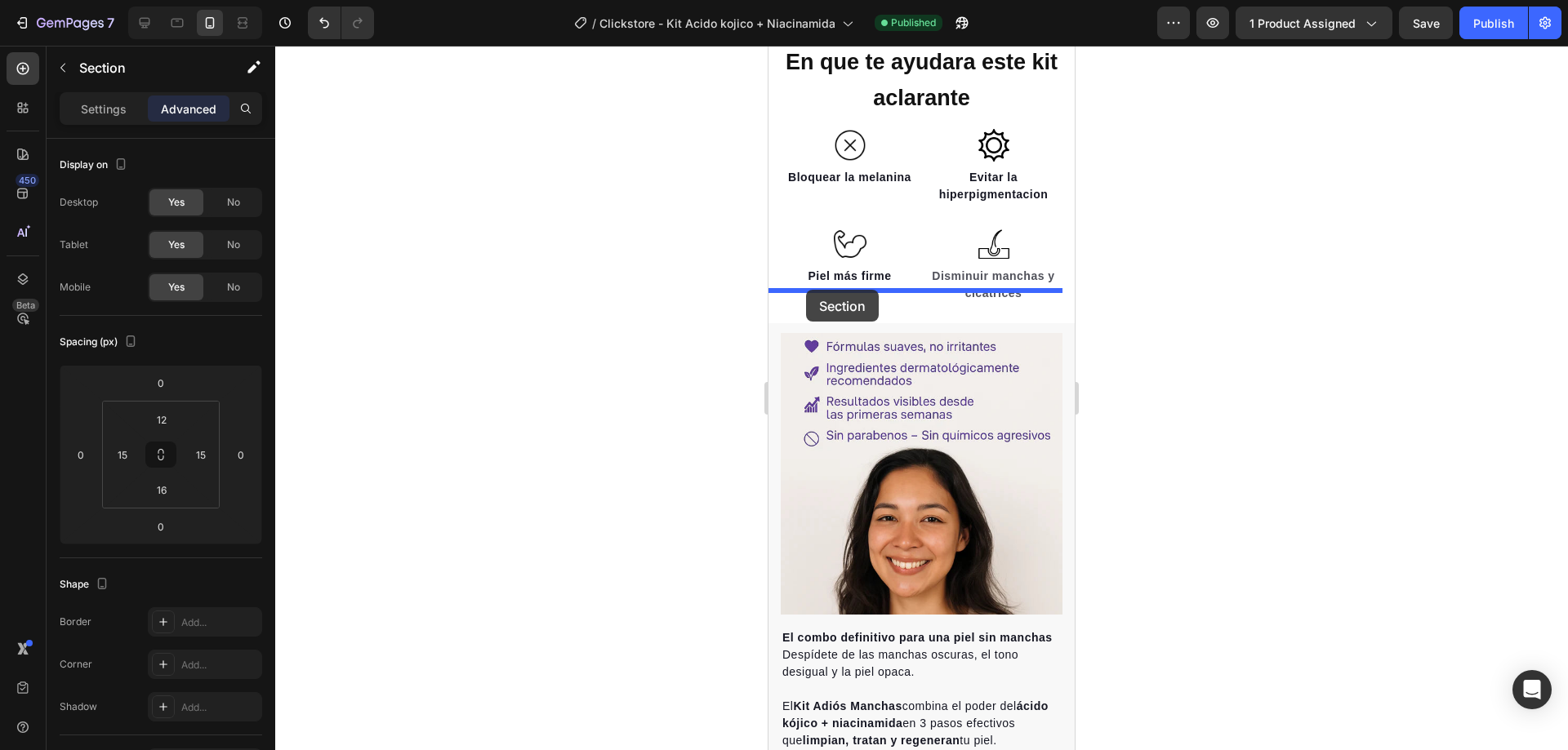
scroll to position [1082, 0]
drag, startPoint x: 787, startPoint y: 329, endPoint x: 806, endPoint y: 290, distance: 43.4
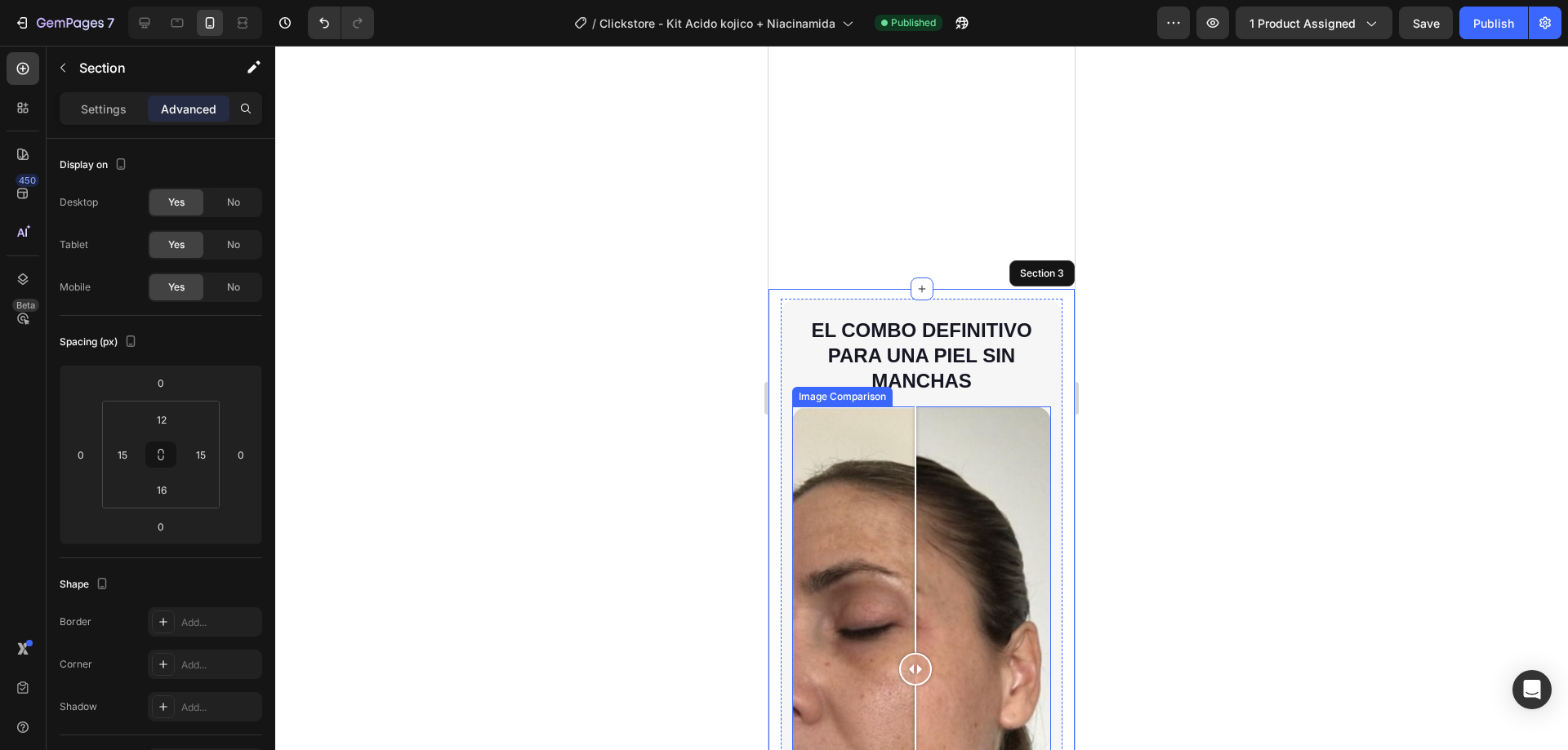
scroll to position [1817, 0]
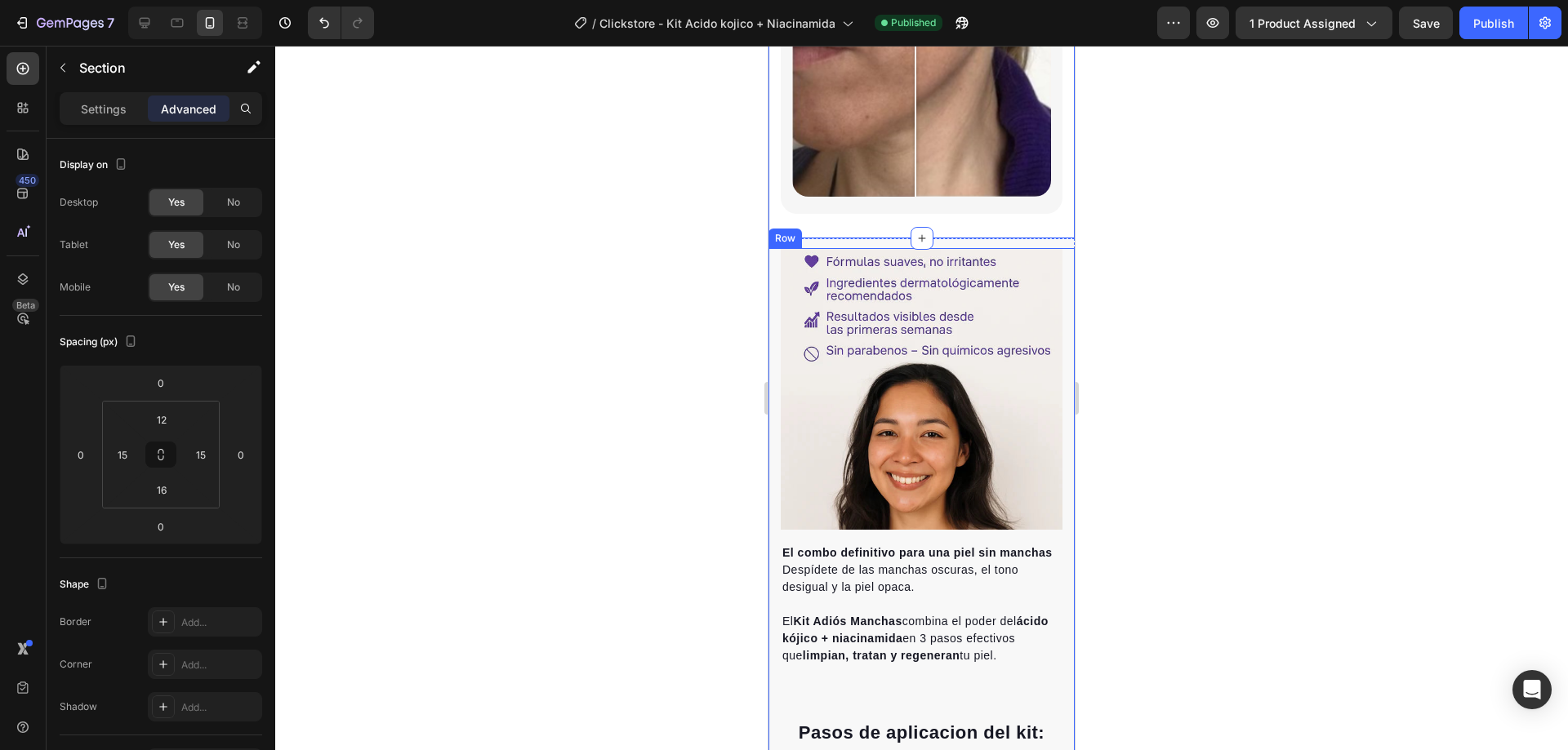
click at [773, 248] on div "El combo definitivo para una piel sin manchas Despídete de las manchas oscuras,…" at bounding box center [921, 676] width 306 height 856
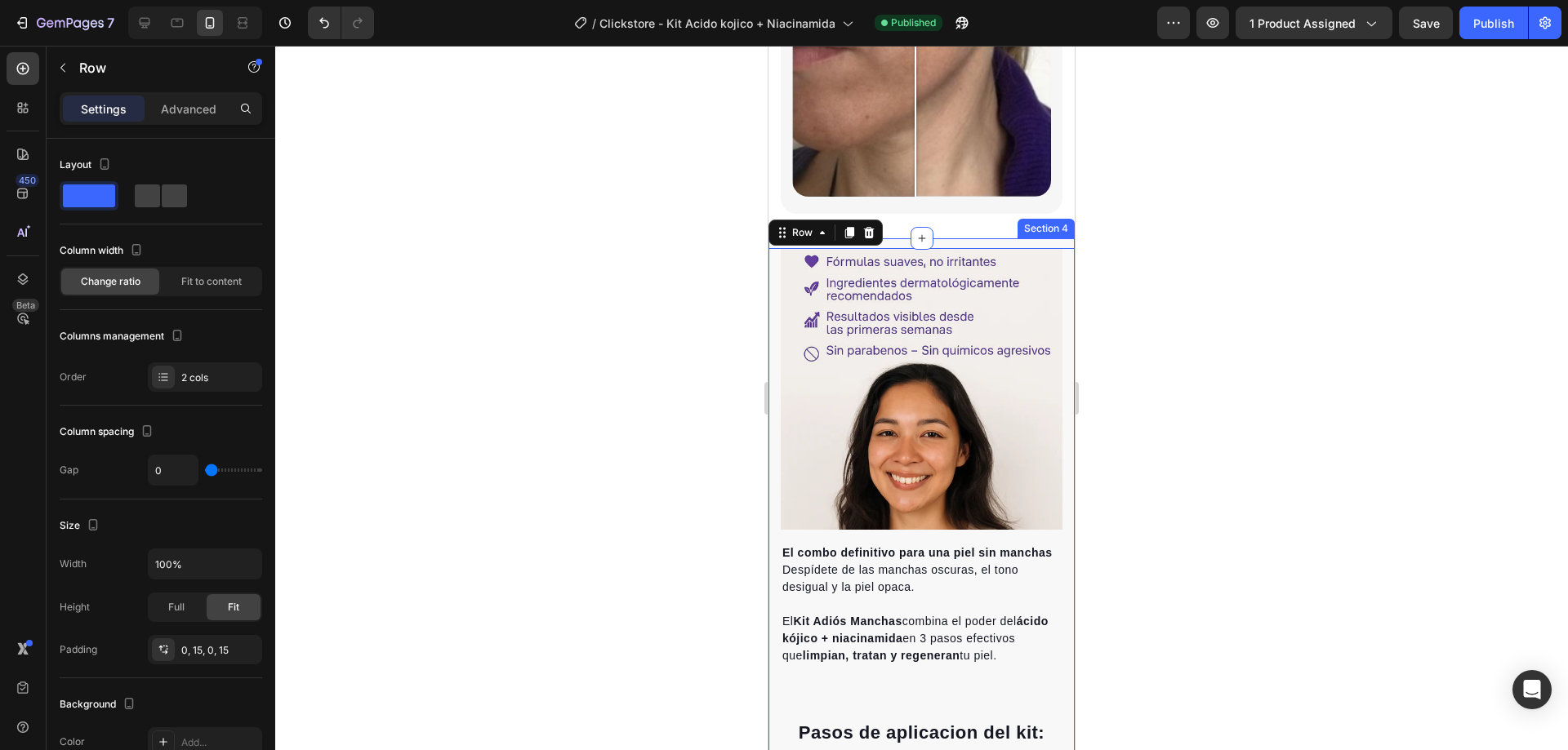
click at [1034, 218] on div "Section 4" at bounding box center [1046, 228] width 57 height 20
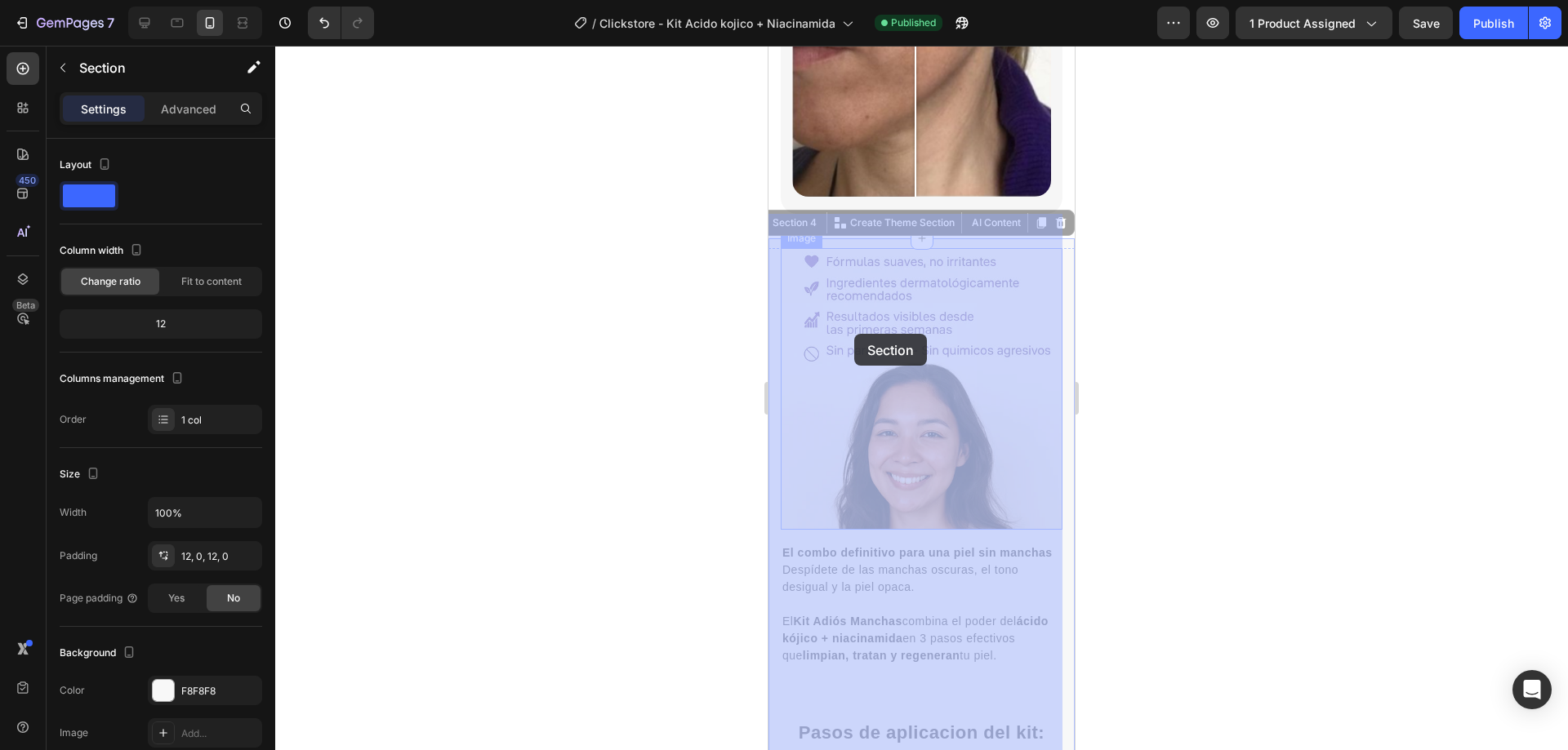
scroll to position [2306, 0]
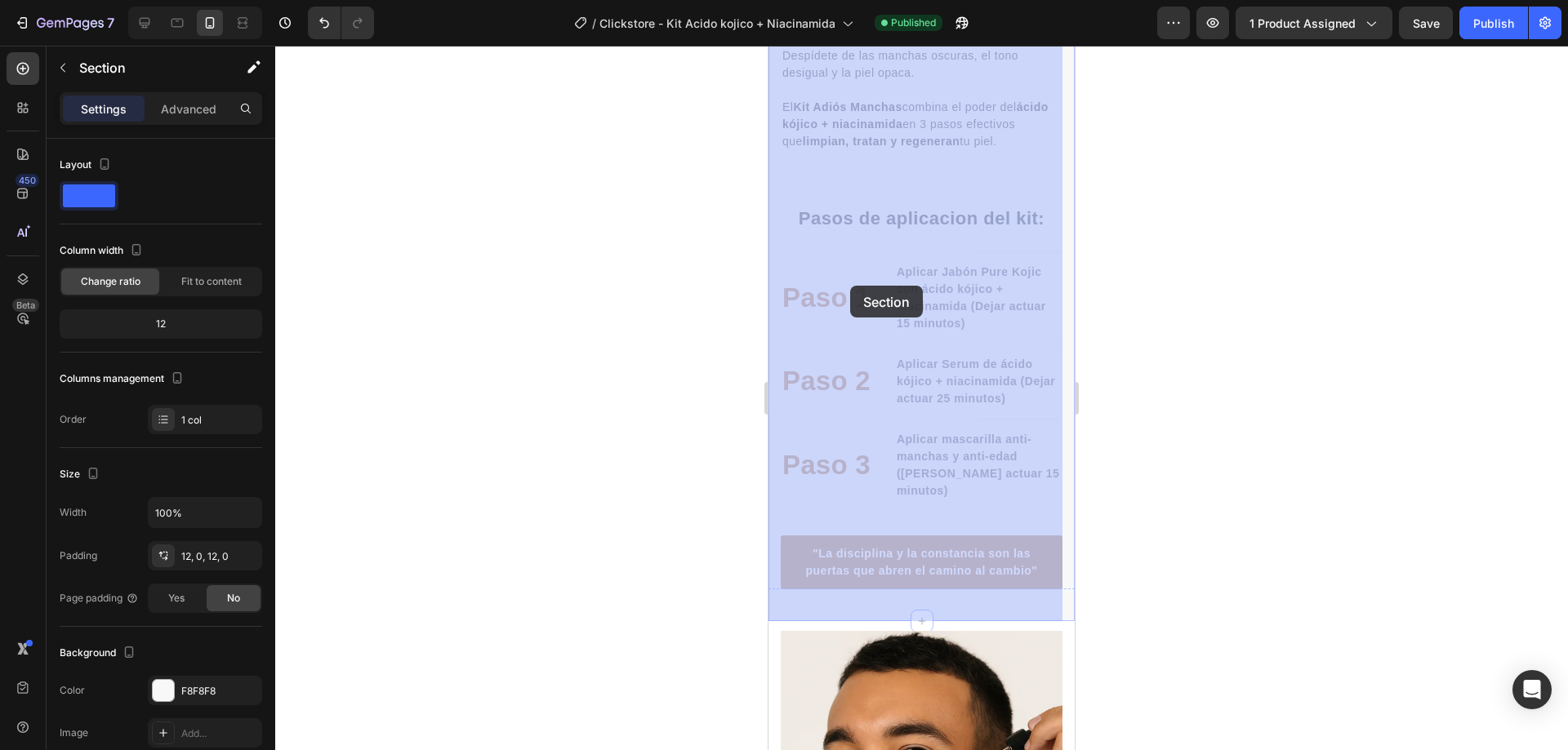
drag, startPoint x: 790, startPoint y: 205, endPoint x: 850, endPoint y: 286, distance: 100.8
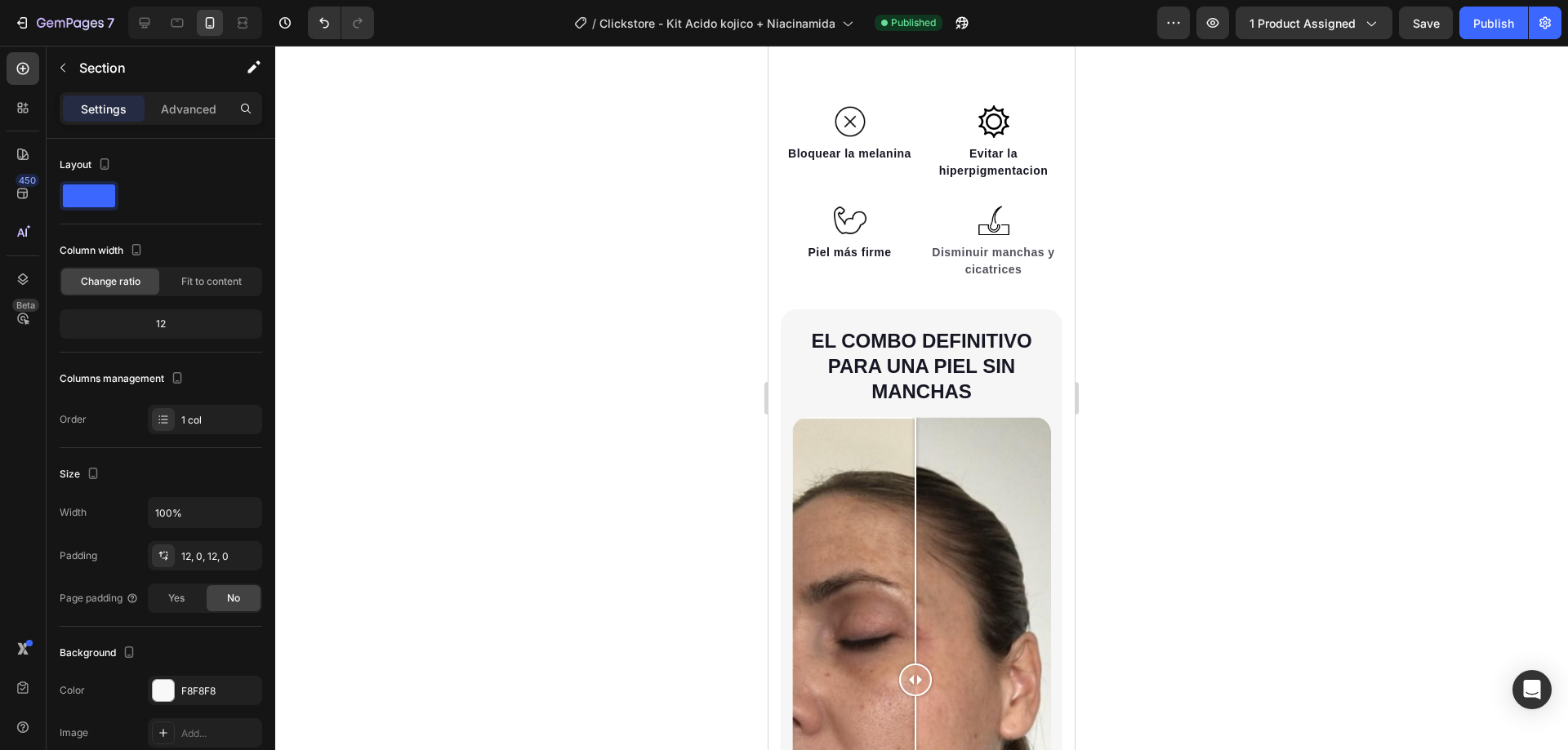
scroll to position [1317, 0]
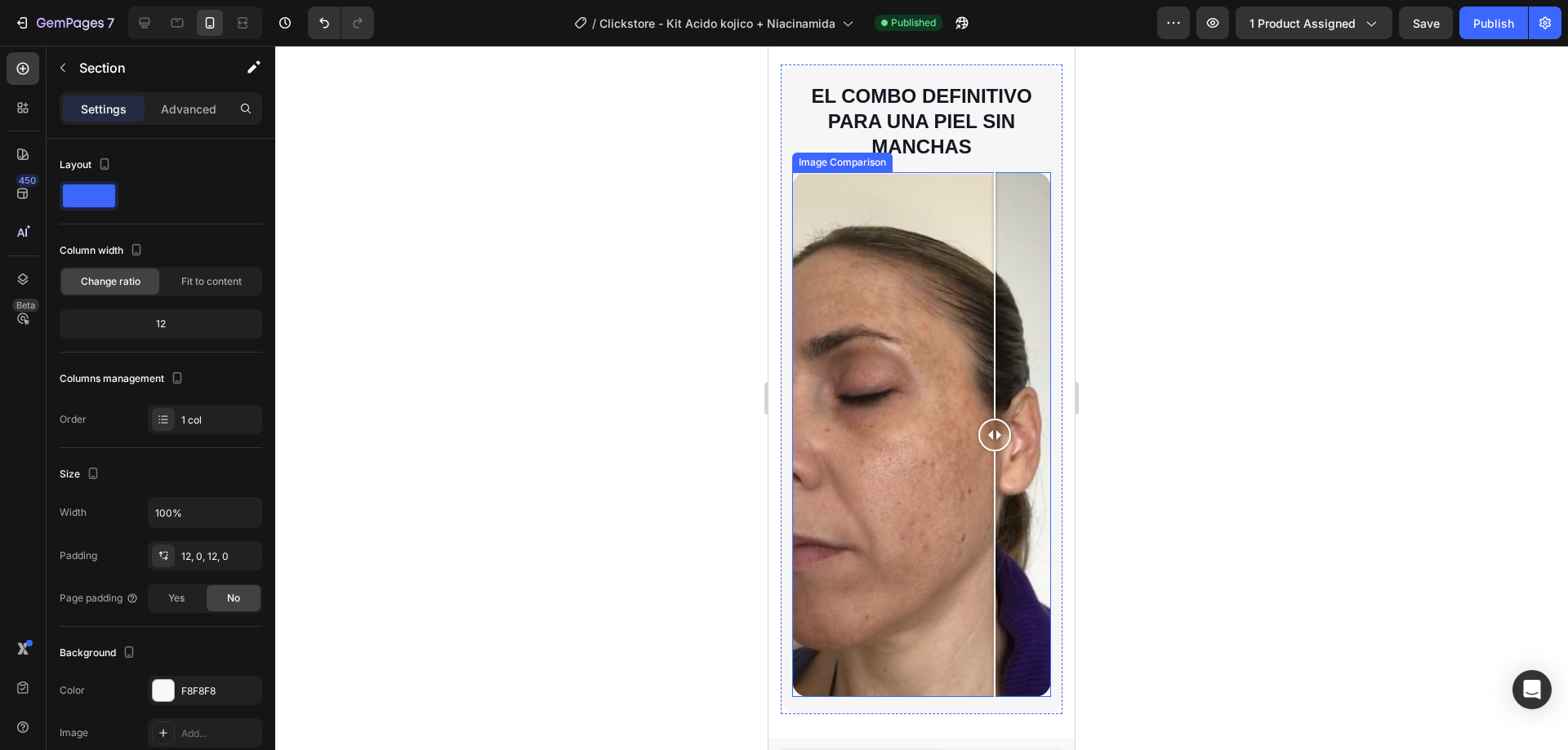
drag, startPoint x: 923, startPoint y: 424, endPoint x: 995, endPoint y: 432, distance: 72.4
click at [995, 432] on div at bounding box center [995, 435] width 32 height 32
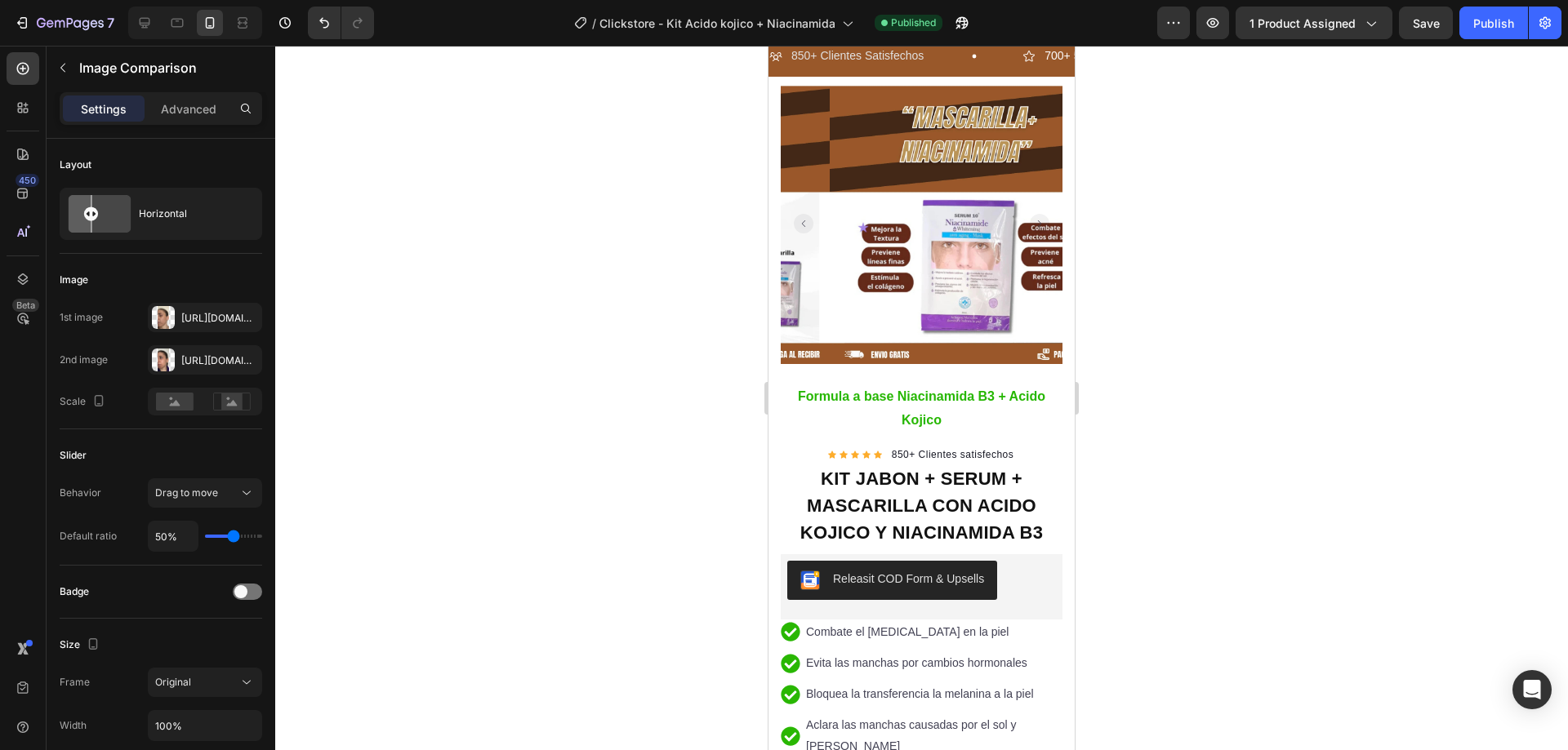
scroll to position [0, 0]
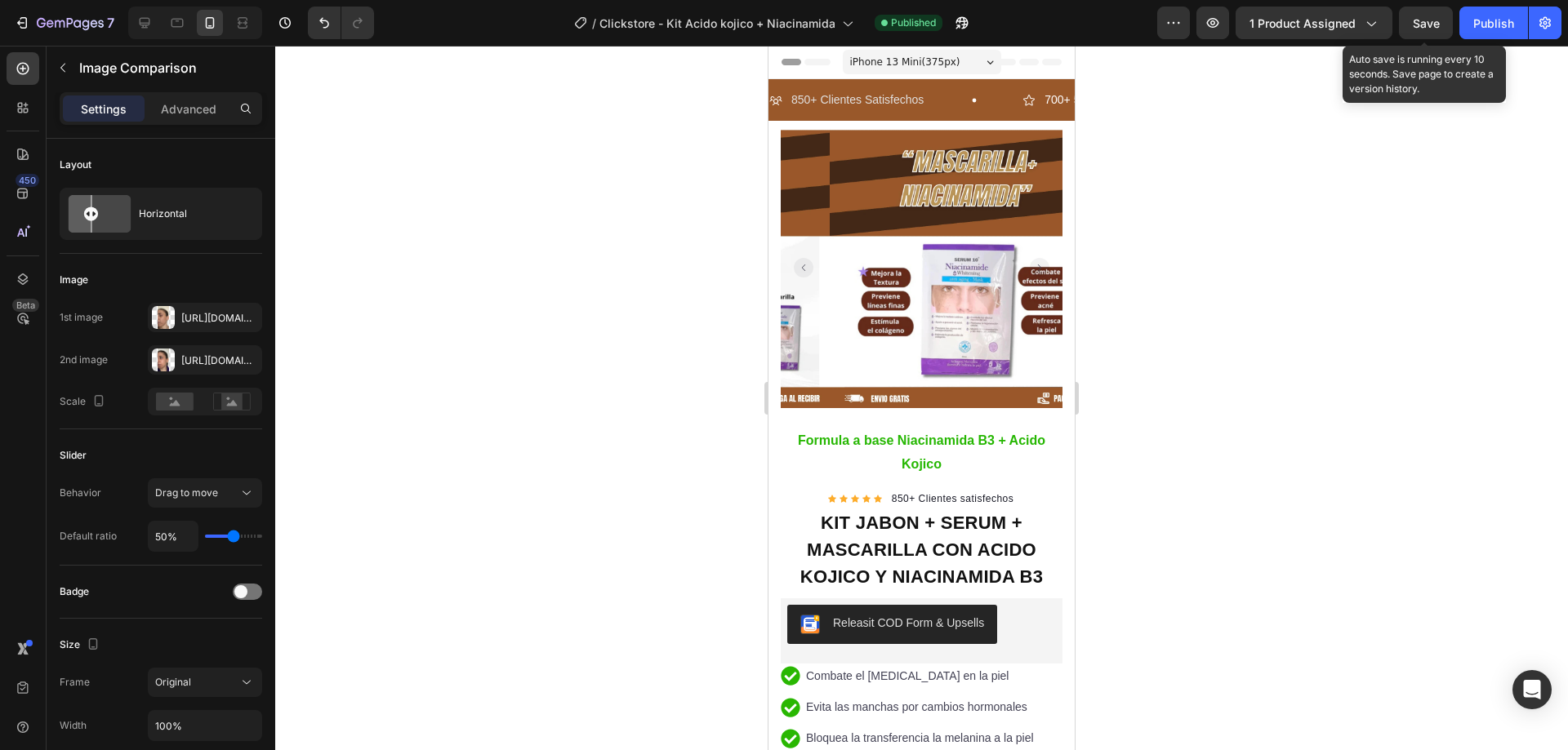
click at [1435, 22] on span "Save" at bounding box center [1427, 23] width 27 height 14
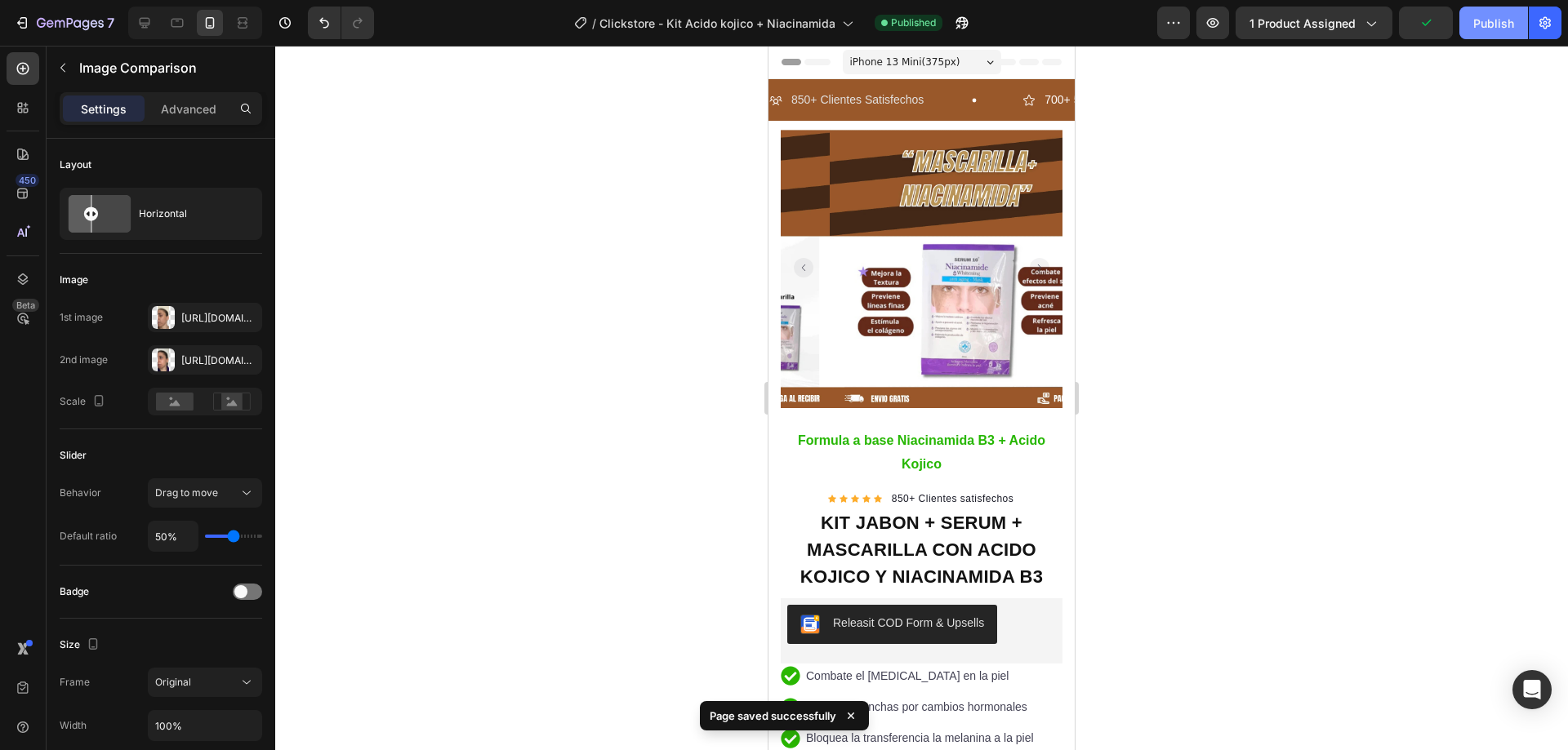
click at [1480, 26] on div "Publish" at bounding box center [1494, 22] width 41 height 17
